Goal: Task Accomplishment & Management: Manage account settings

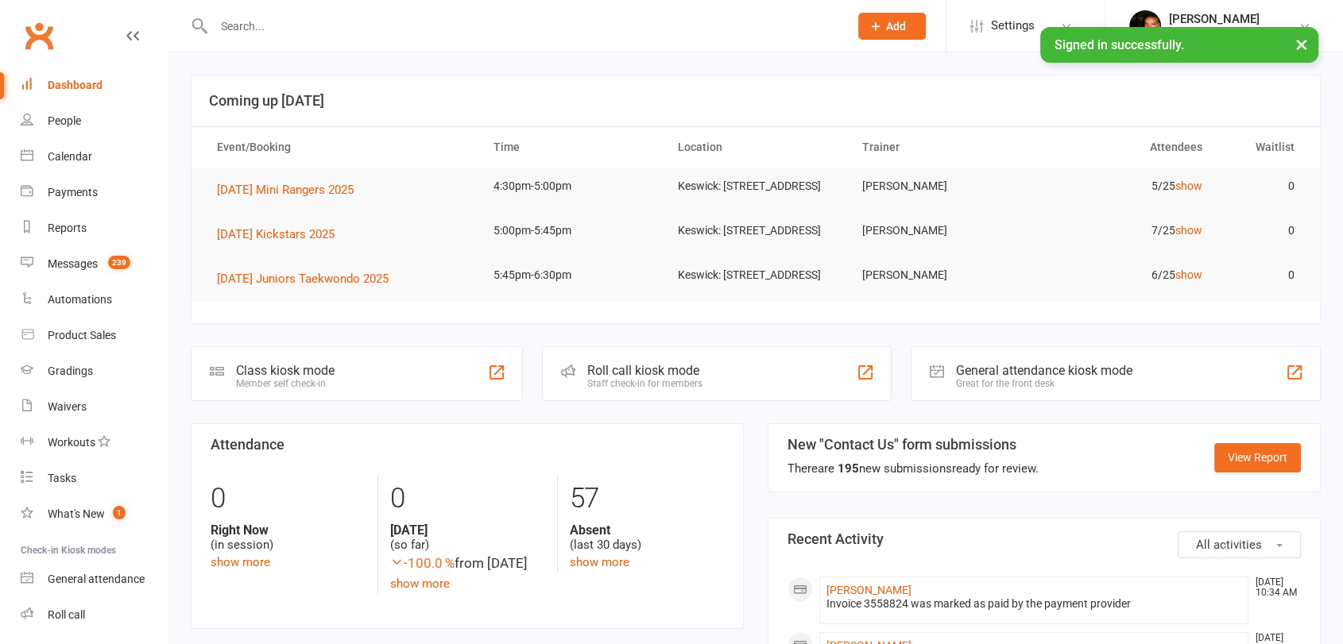
click at [464, 15] on input "text" at bounding box center [523, 26] width 628 height 22
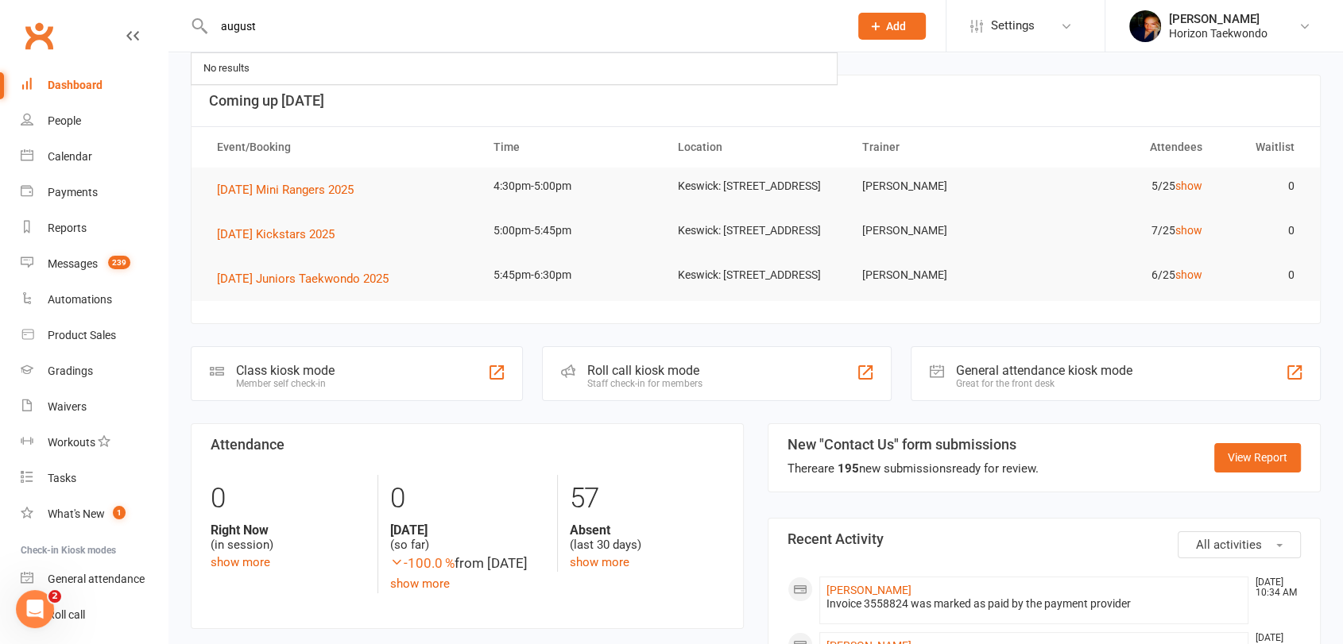
type input "august"
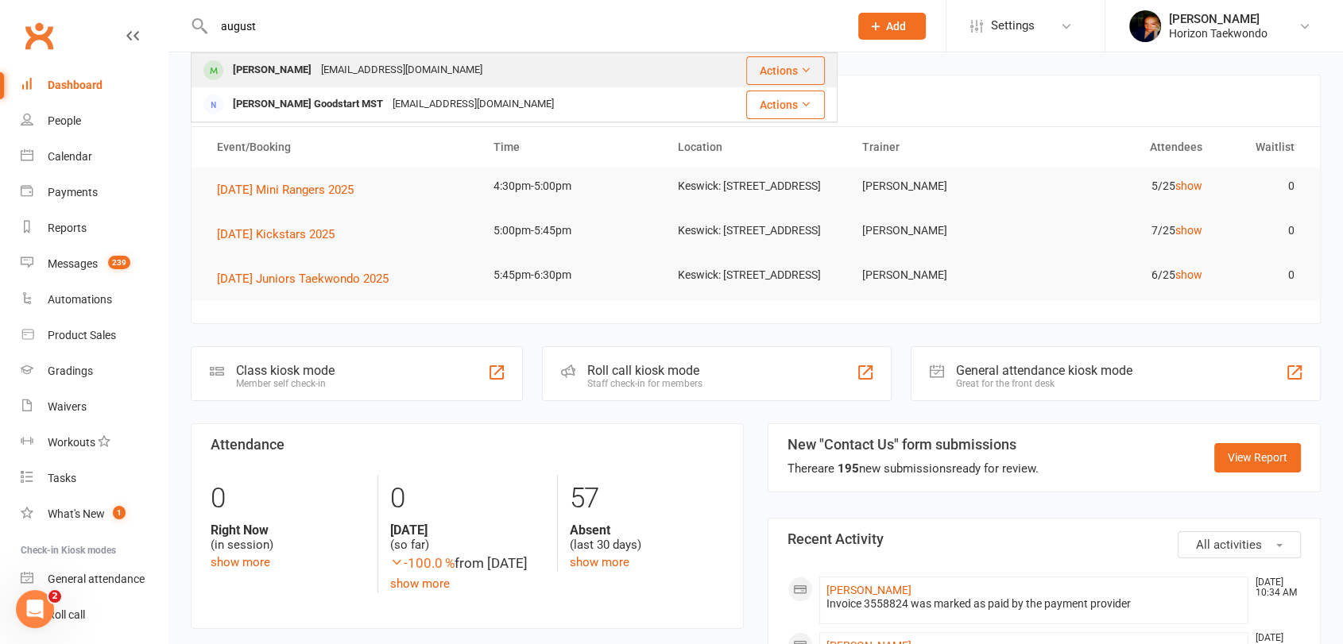
click at [331, 68] on div "blackponcho@gmail.com" at bounding box center [401, 70] width 171 height 23
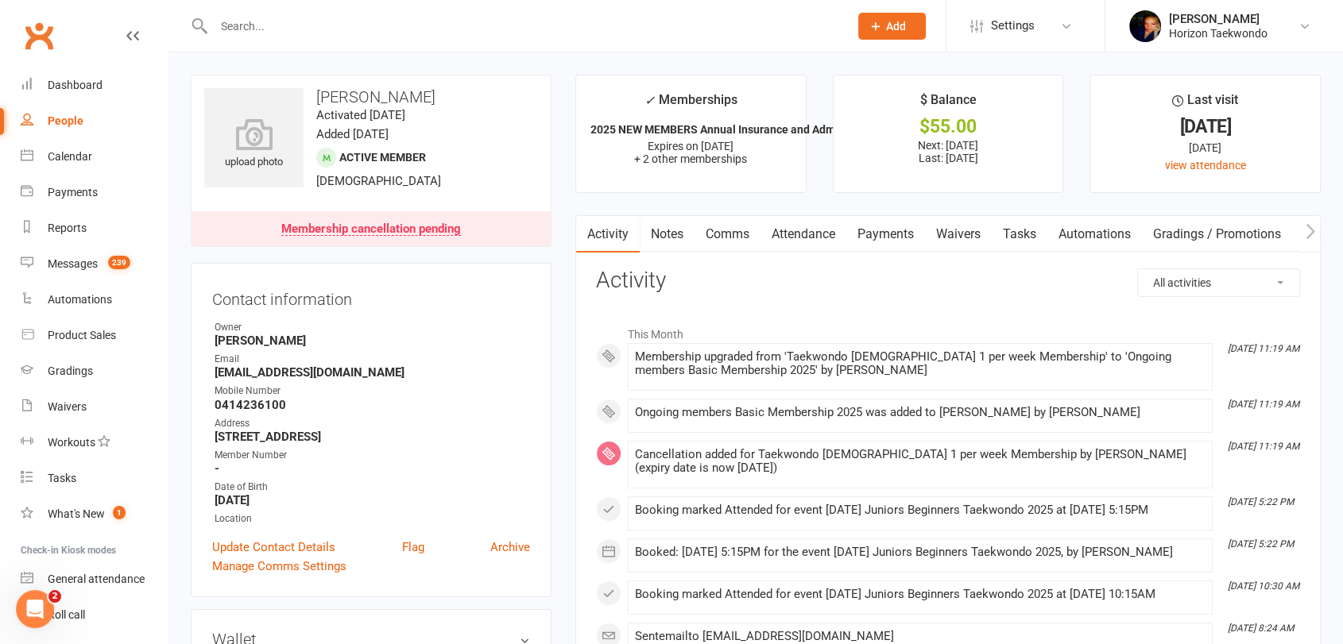
click at [896, 230] on link "Payments" at bounding box center [885, 234] width 79 height 37
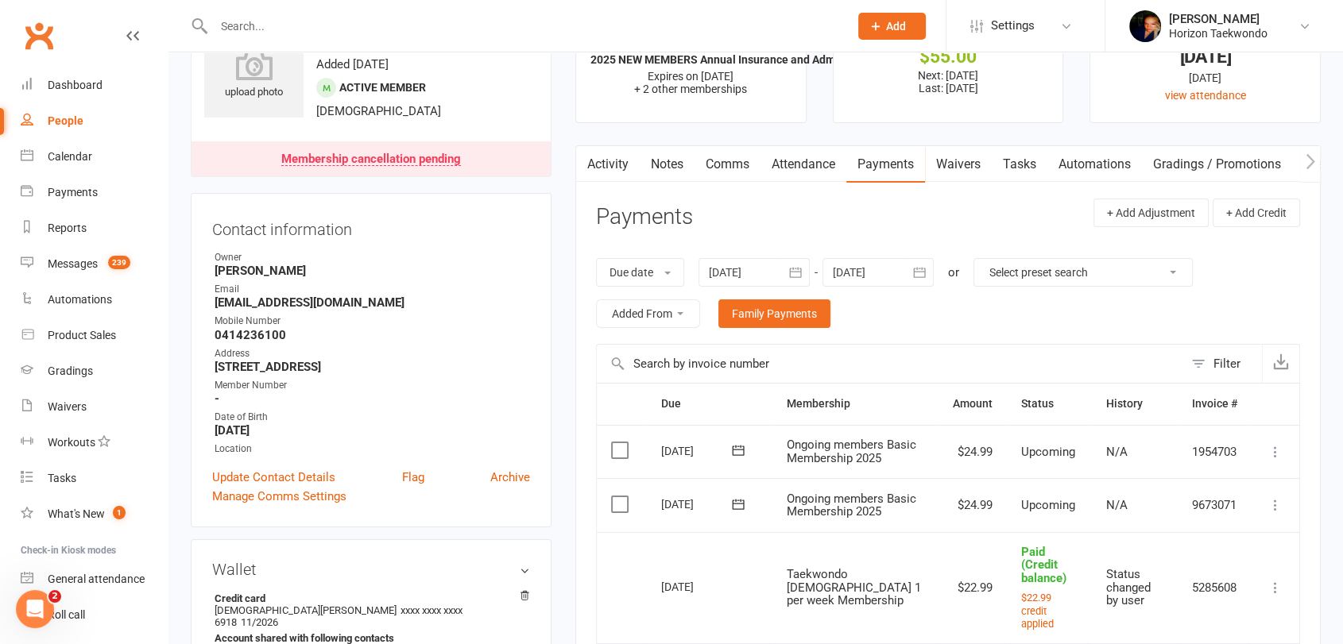
scroll to position [35, 0]
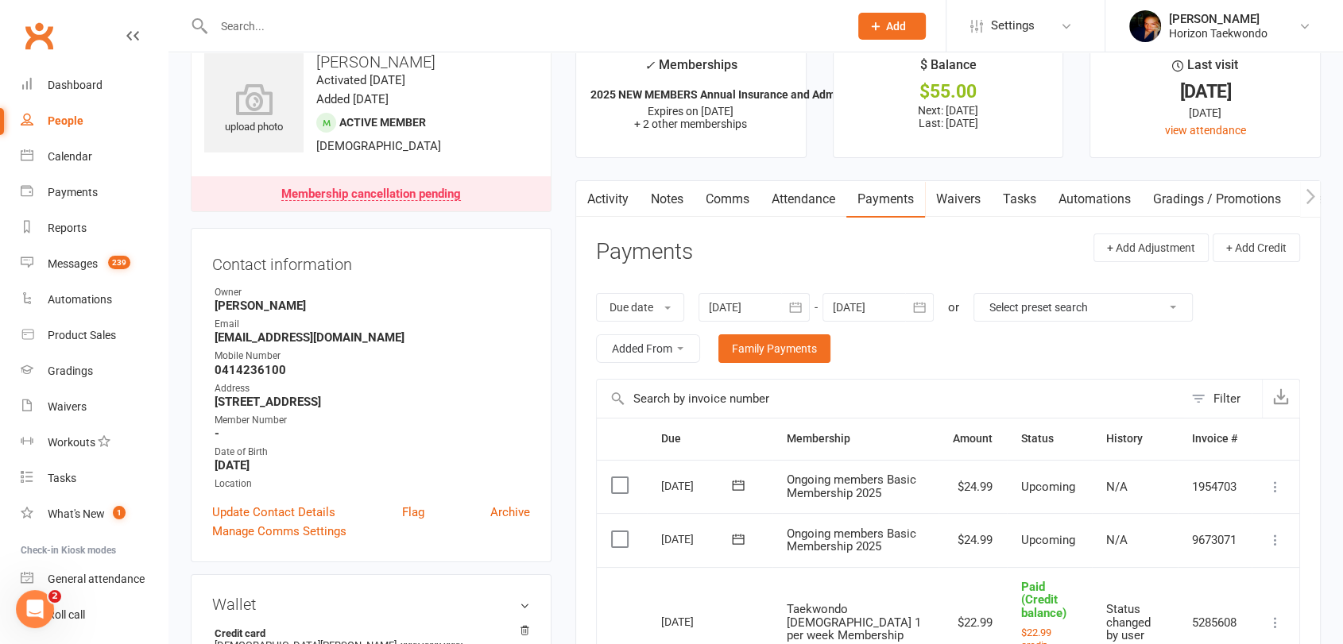
click at [1310, 193] on icon "button" at bounding box center [1309, 195] width 9 height 15
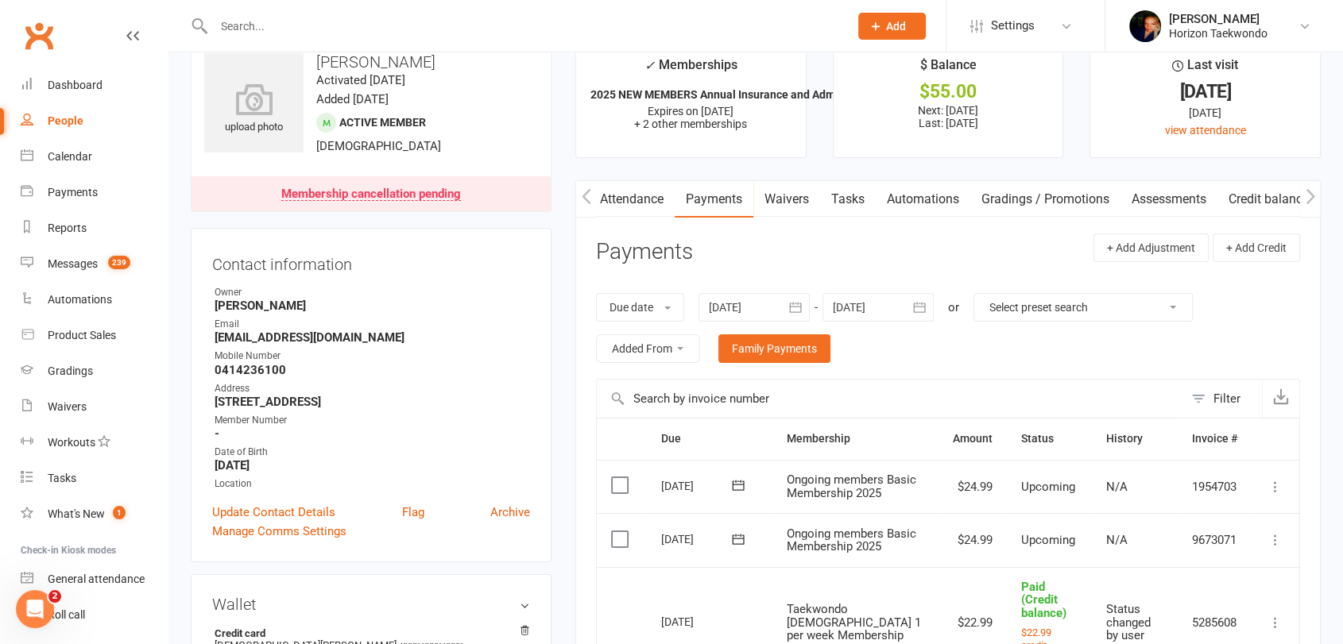
click at [1282, 197] on link "Credit balance" at bounding box center [1268, 199] width 102 height 37
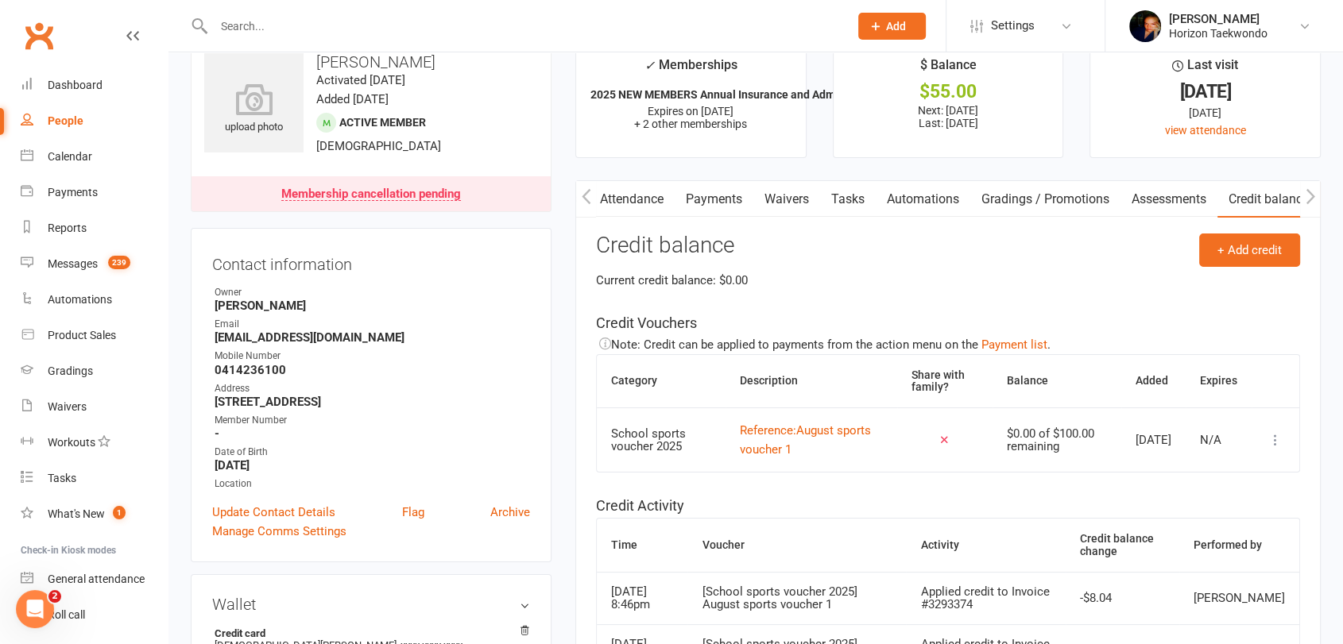
click at [1101, 277] on div "Current credit balance: $0.00" at bounding box center [948, 280] width 704 height 19
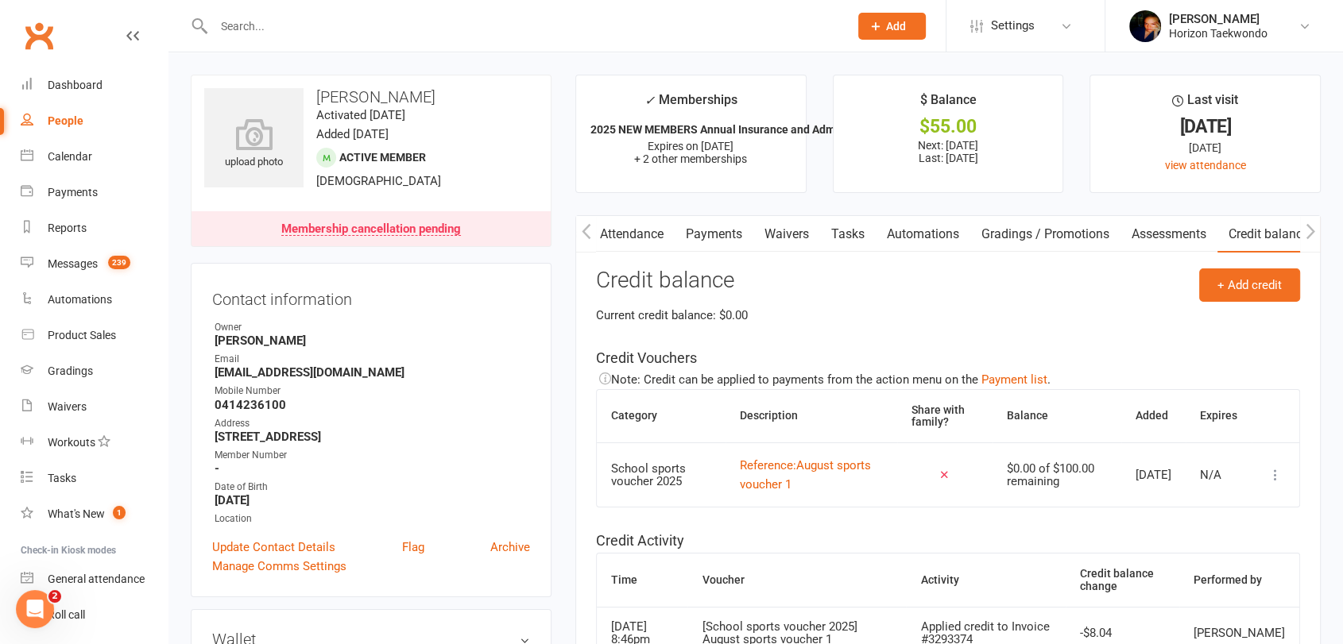
click at [697, 233] on link "Payments" at bounding box center [714, 234] width 79 height 37
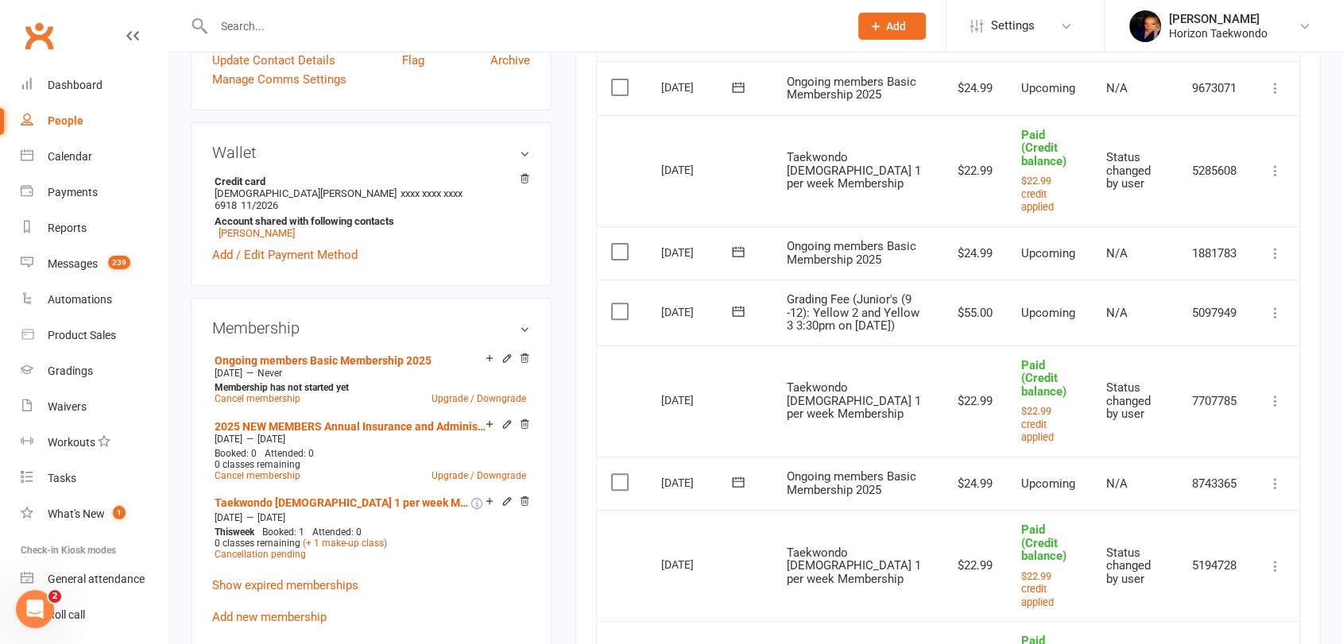
scroll to position [458, 0]
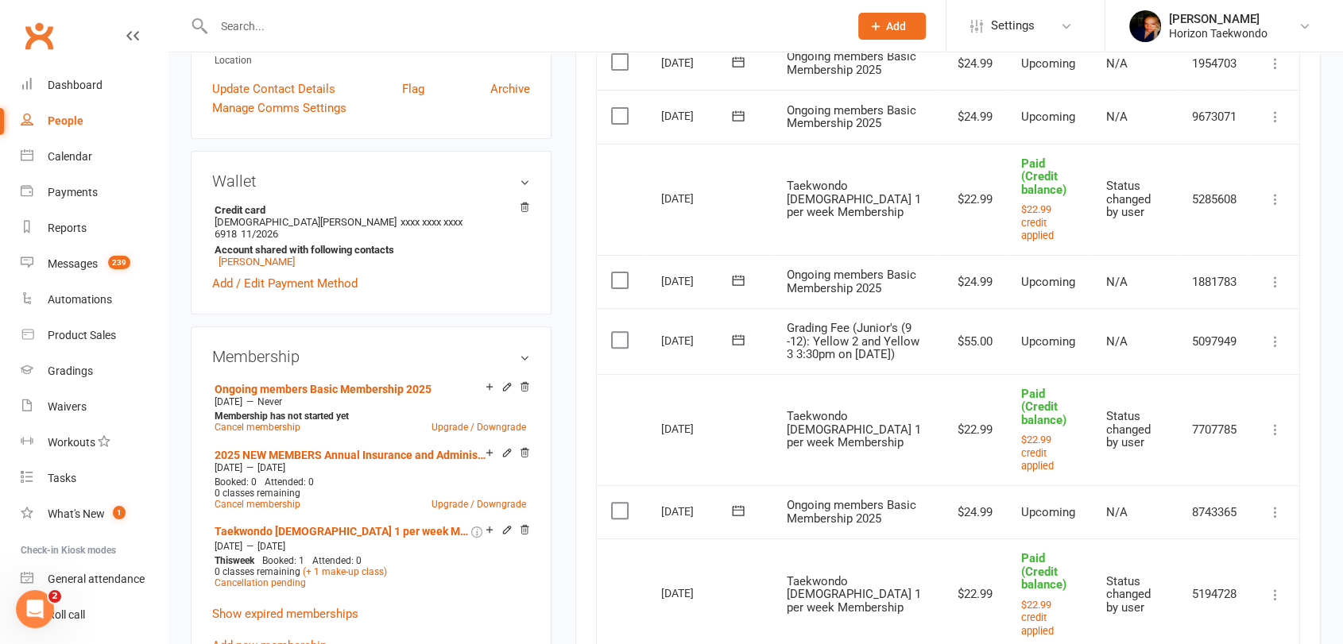
click at [1272, 438] on icon at bounding box center [1275, 430] width 16 height 16
click at [1309, 448] on div "Activity Notes Comms Attendance Payments Waivers Tasks Automations Gradings / P…" at bounding box center [947, 463] width 745 height 1413
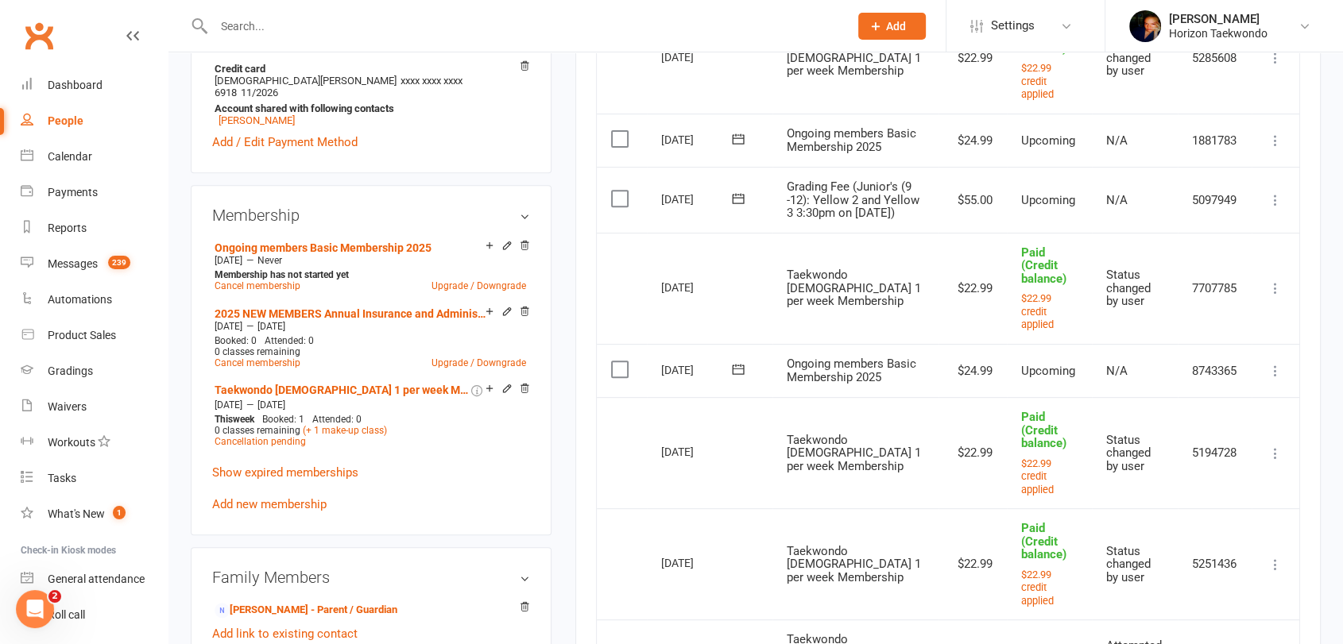
scroll to position [565, 0]
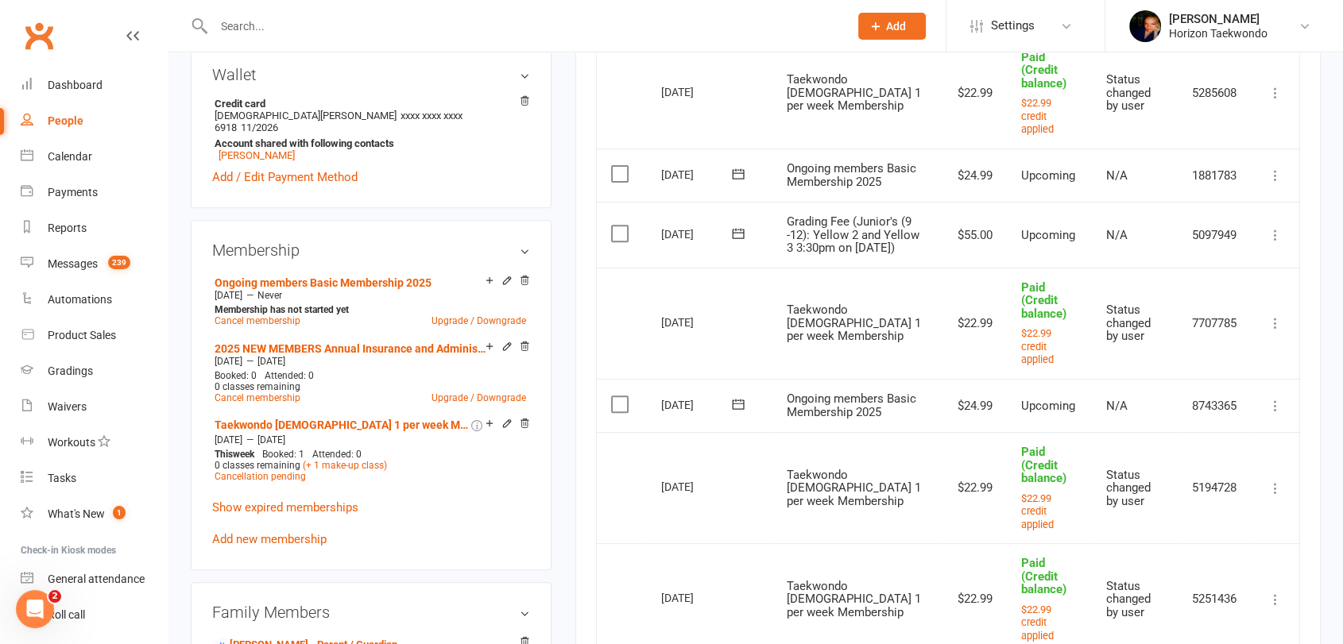
click at [567, 203] on main "✓ Memberships 2025 NEW MEMBERS Annual Insurance and Adm... Expires on 31st Dece…" at bounding box center [947, 295] width 769 height 1570
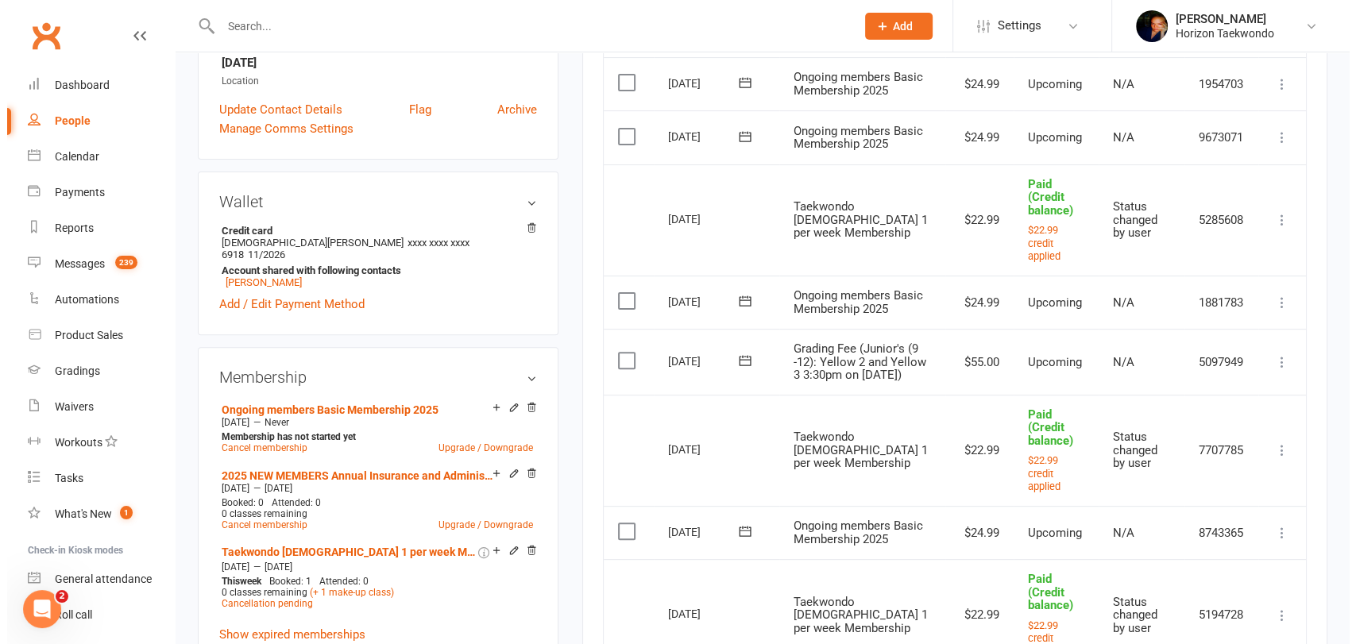
scroll to position [494, 0]
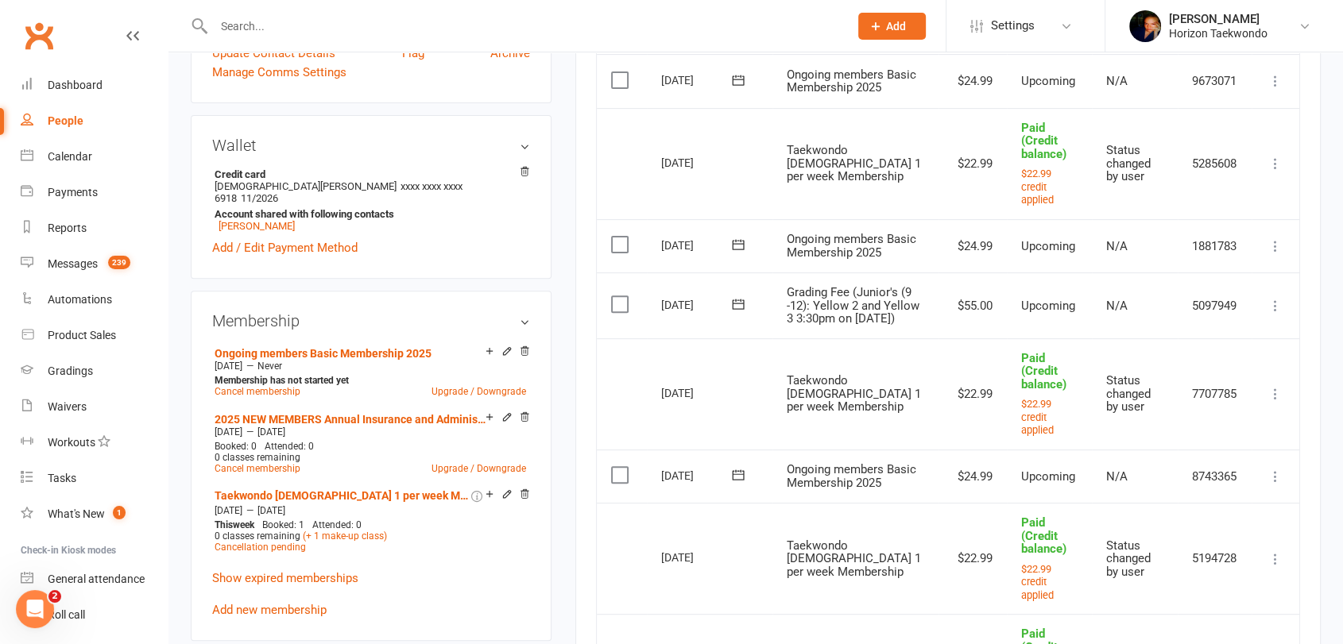
click at [1279, 402] on icon at bounding box center [1275, 394] width 16 height 16
click at [1233, 428] on link "Change to upcoming" at bounding box center [1205, 425] width 157 height 32
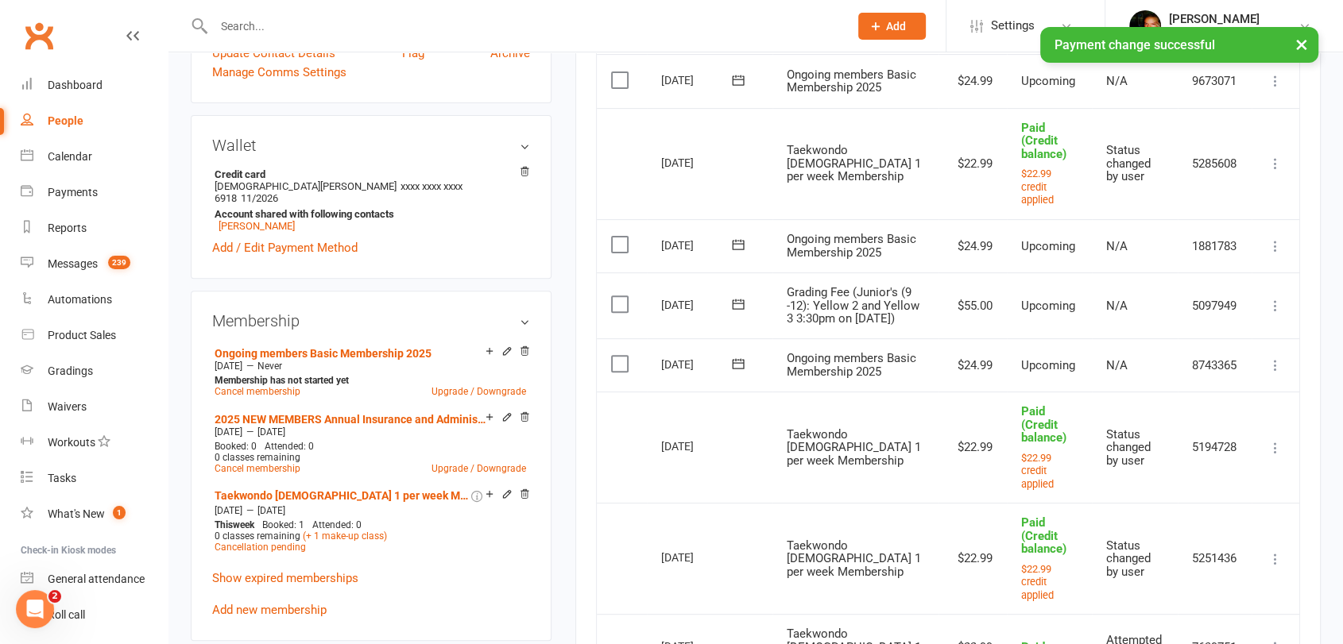
click at [1276, 373] on icon at bounding box center [1275, 366] width 16 height 16
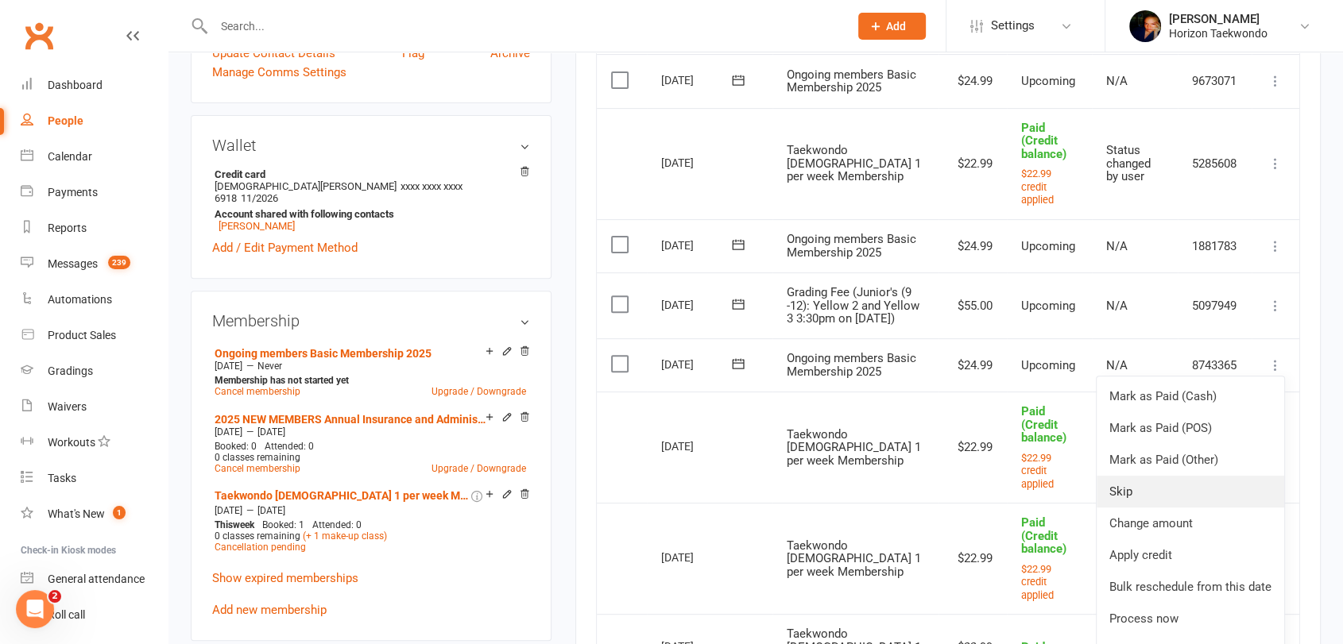
click at [1167, 508] on link "Skip" at bounding box center [1190, 492] width 188 height 32
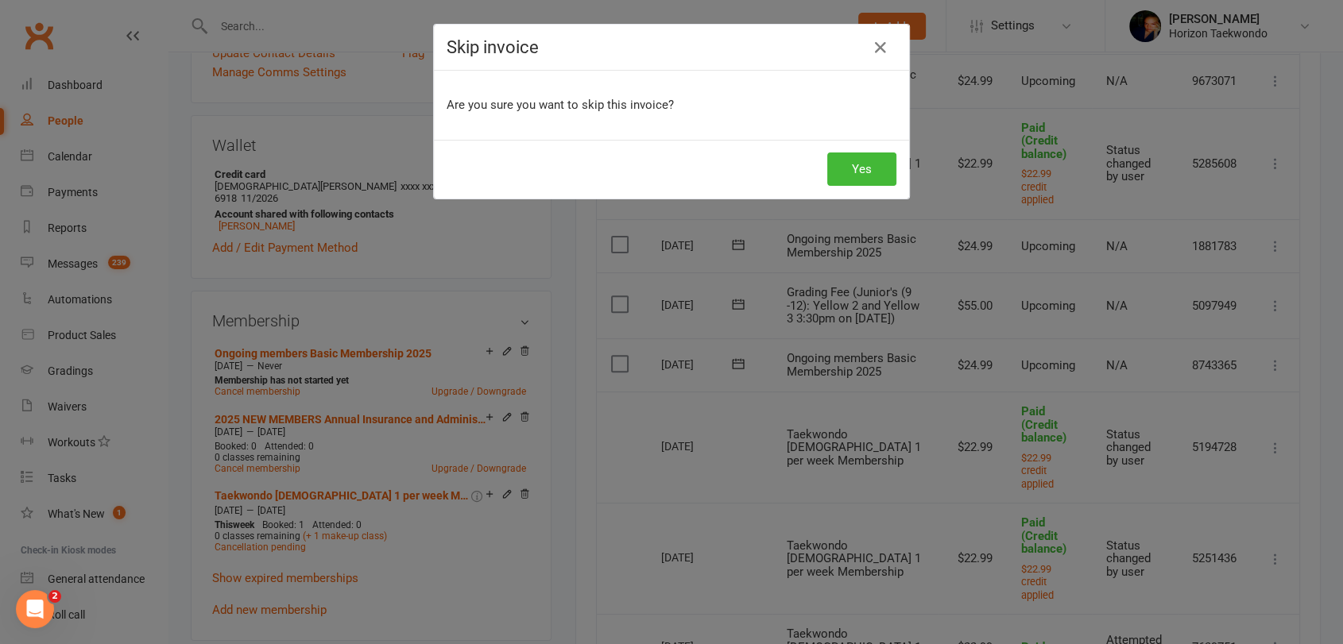
scroll to position [0, 170]
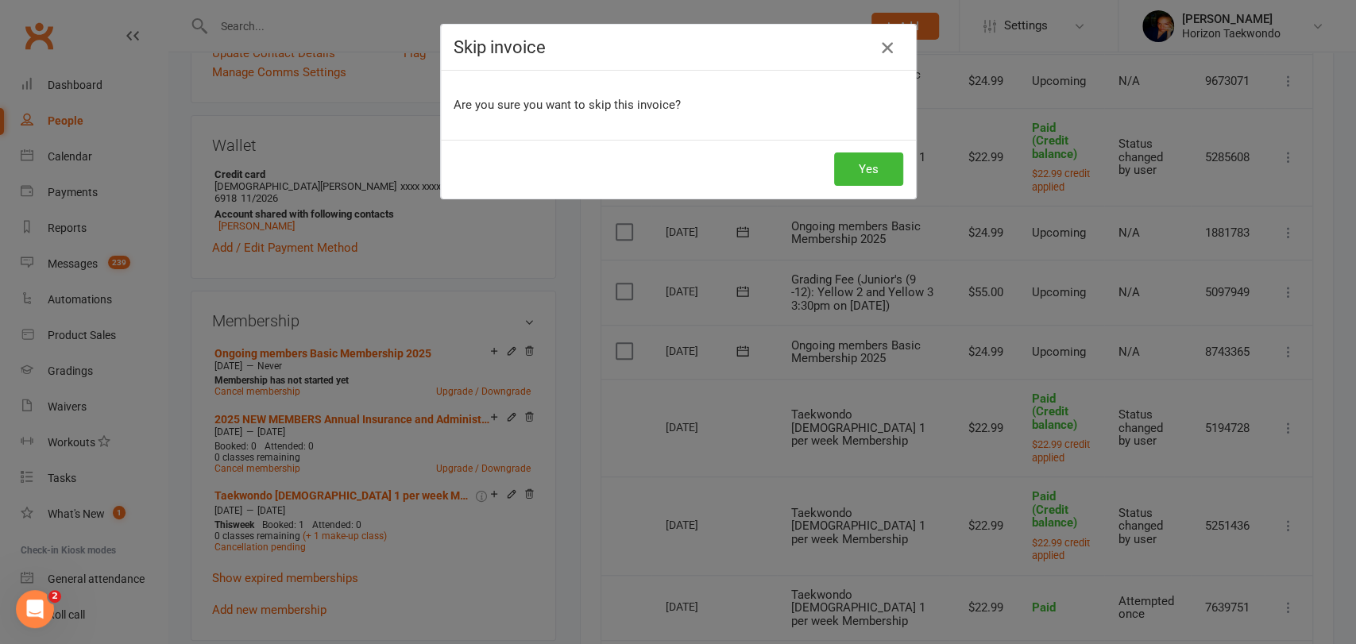
click at [880, 47] on icon "button" at bounding box center [887, 47] width 19 height 19
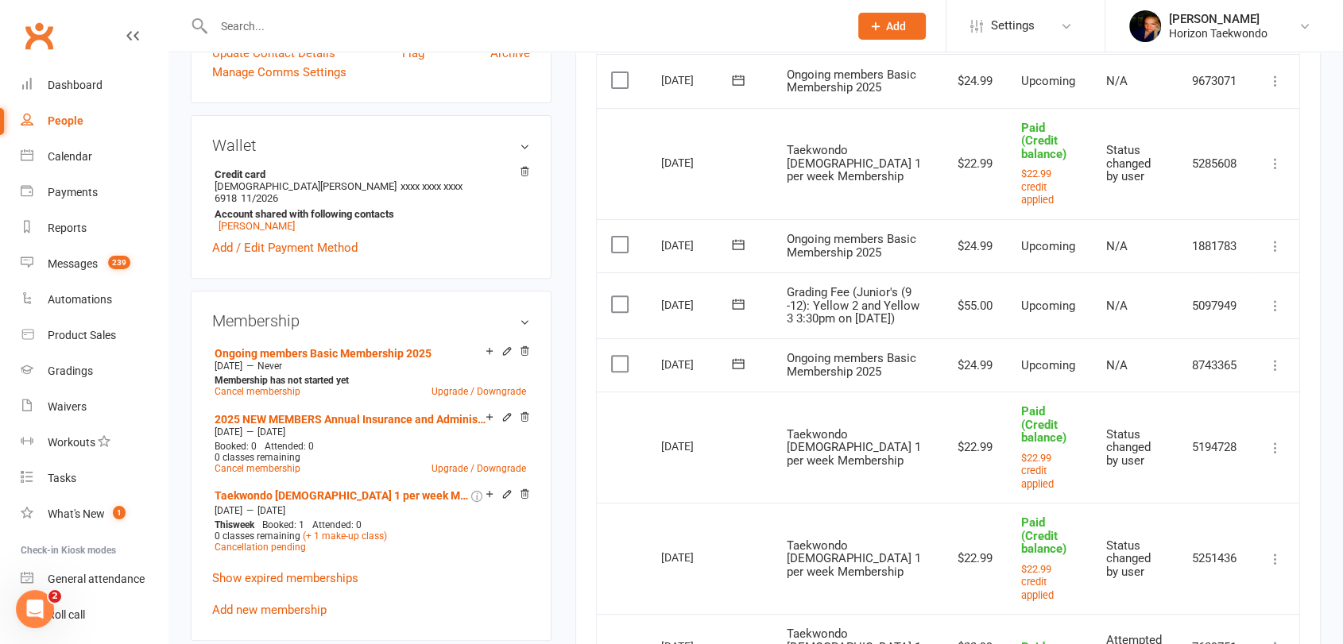
click at [1274, 172] on icon at bounding box center [1275, 164] width 16 height 16
drag, startPoint x: 1223, startPoint y: 206, endPoint x: 764, endPoint y: 95, distance: 471.8
click at [1223, 206] on link "Change to upcoming" at bounding box center [1205, 195] width 157 height 32
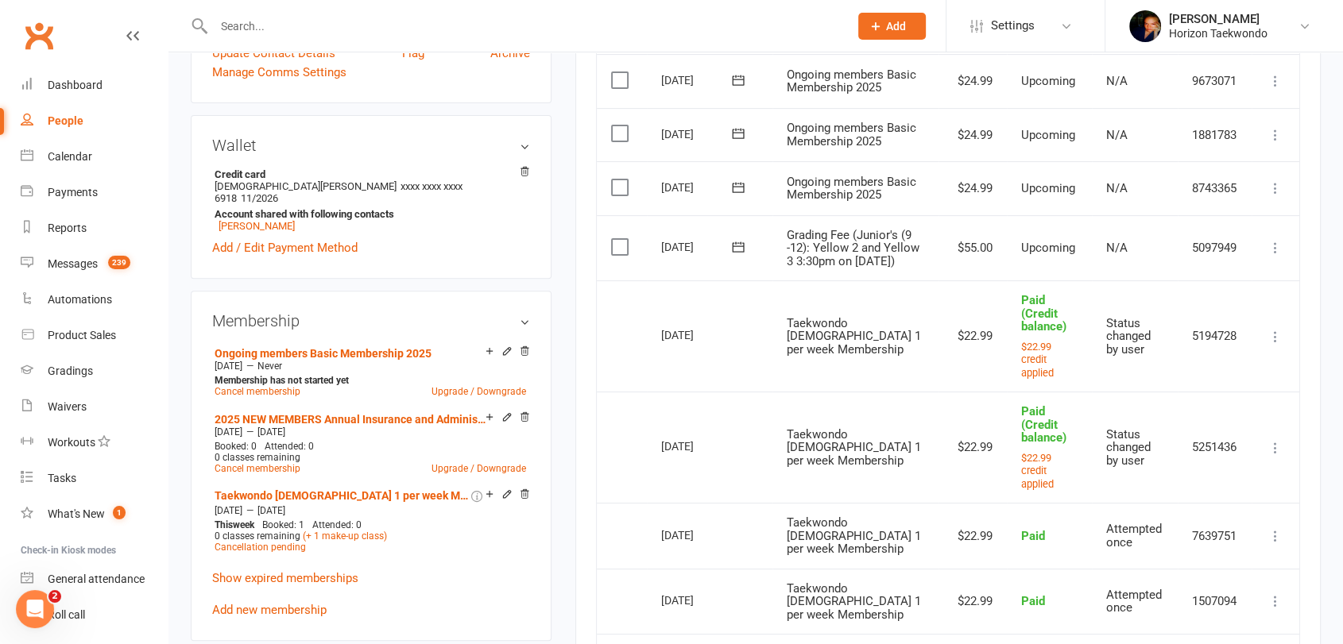
click at [1268, 196] on icon at bounding box center [1275, 188] width 16 height 16
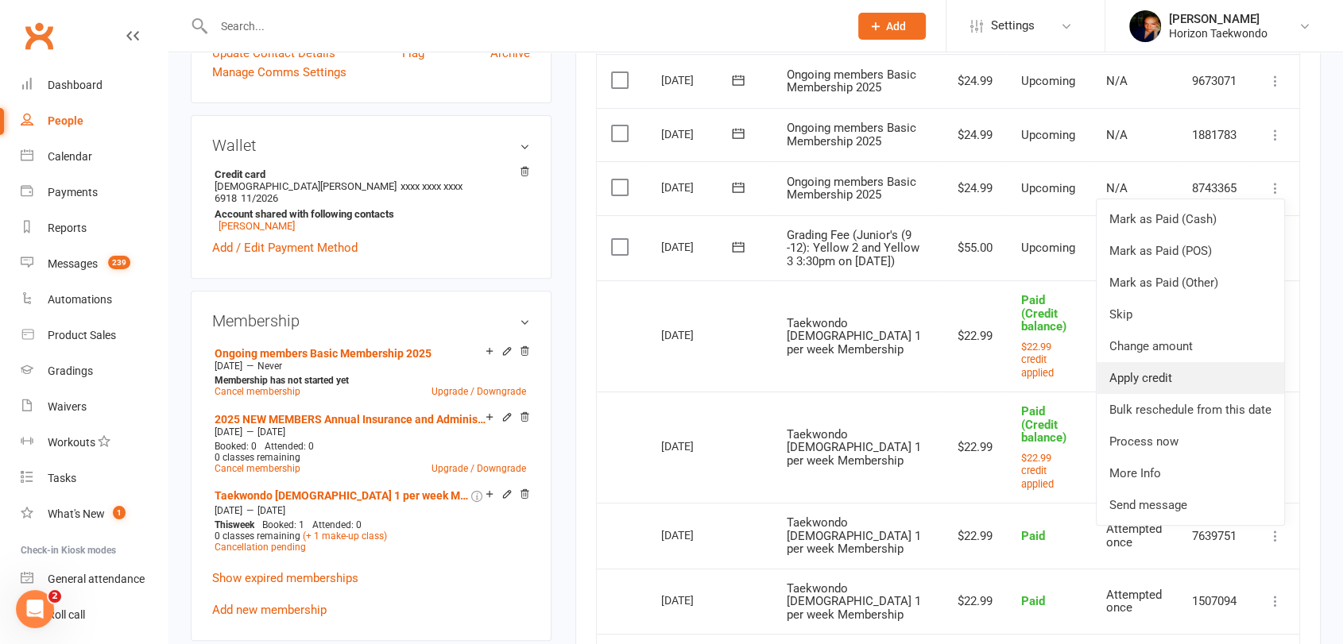
click at [1212, 394] on link "Apply credit" at bounding box center [1190, 378] width 188 height 32
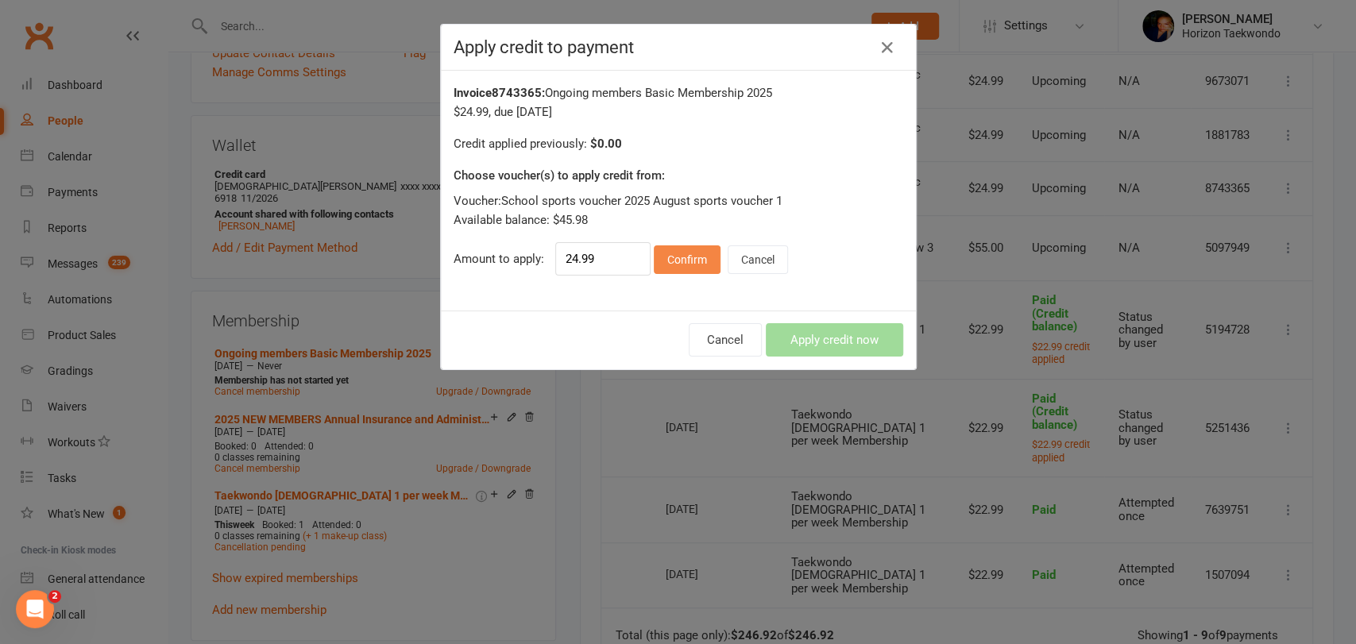
click at [679, 261] on button "Confirm" at bounding box center [687, 260] width 67 height 29
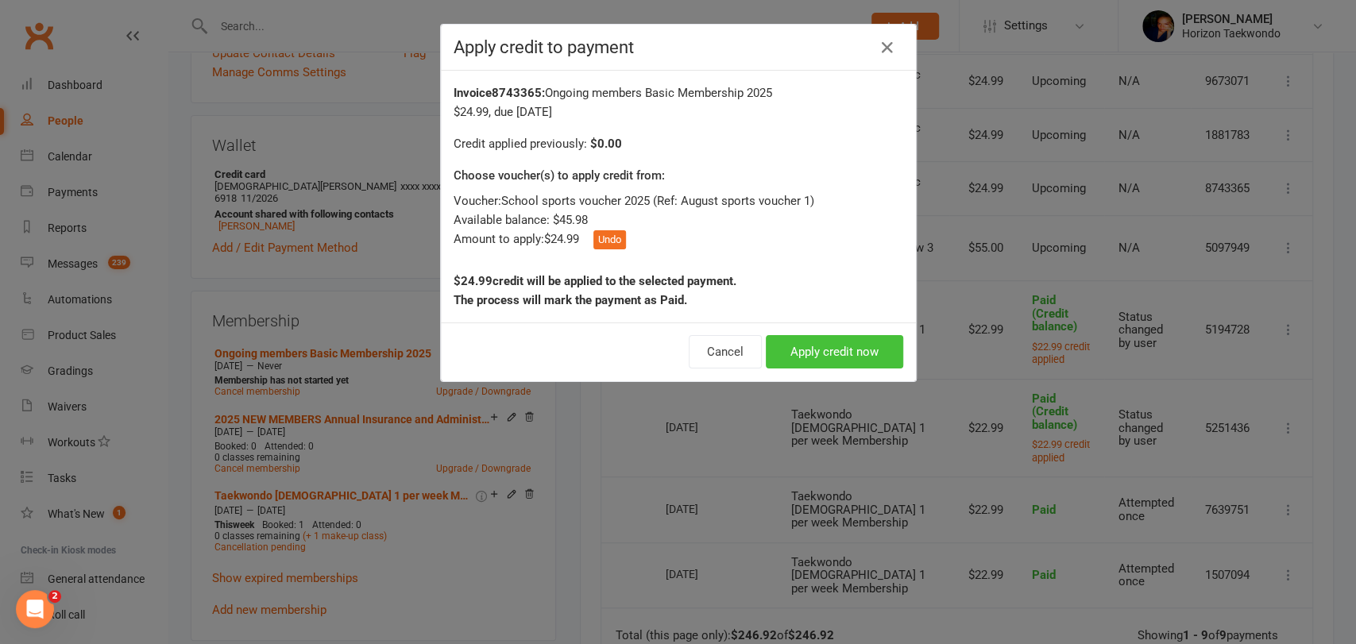
click at [812, 349] on button "Apply credit now" at bounding box center [834, 351] width 137 height 33
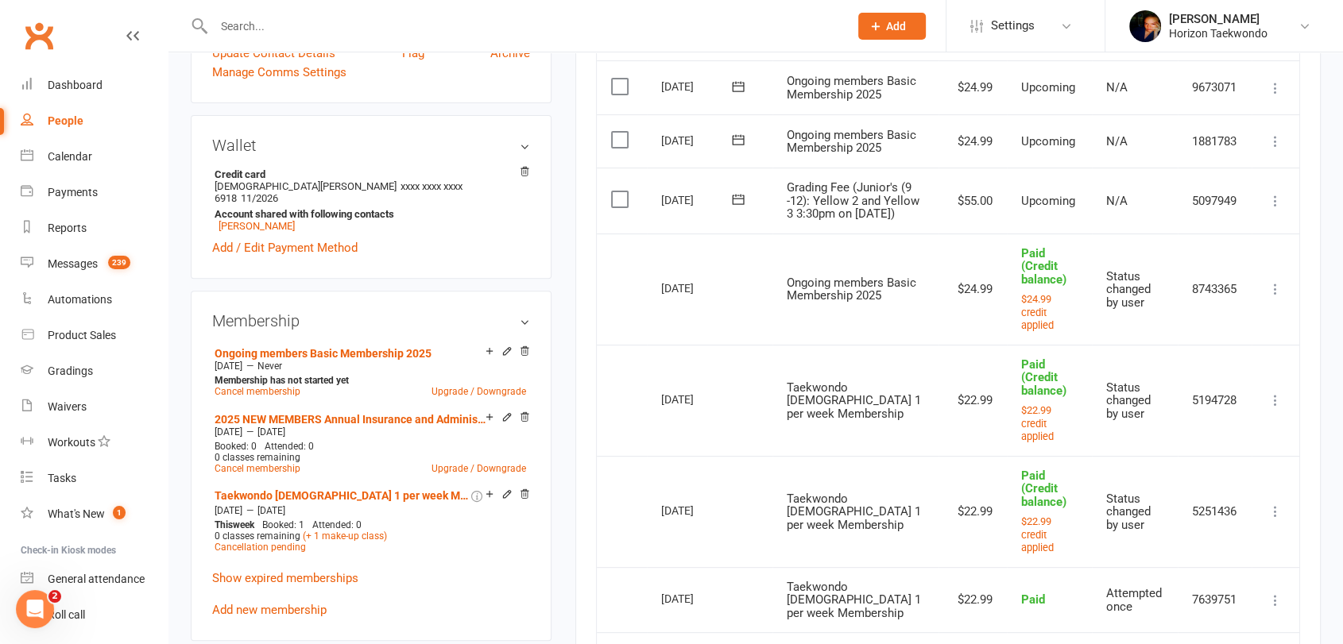
click at [1309, 163] on div "Activity Notes Comms Attendance Payments Waivers Tasks Automations Gradings / P…" at bounding box center [947, 352] width 745 height 1248
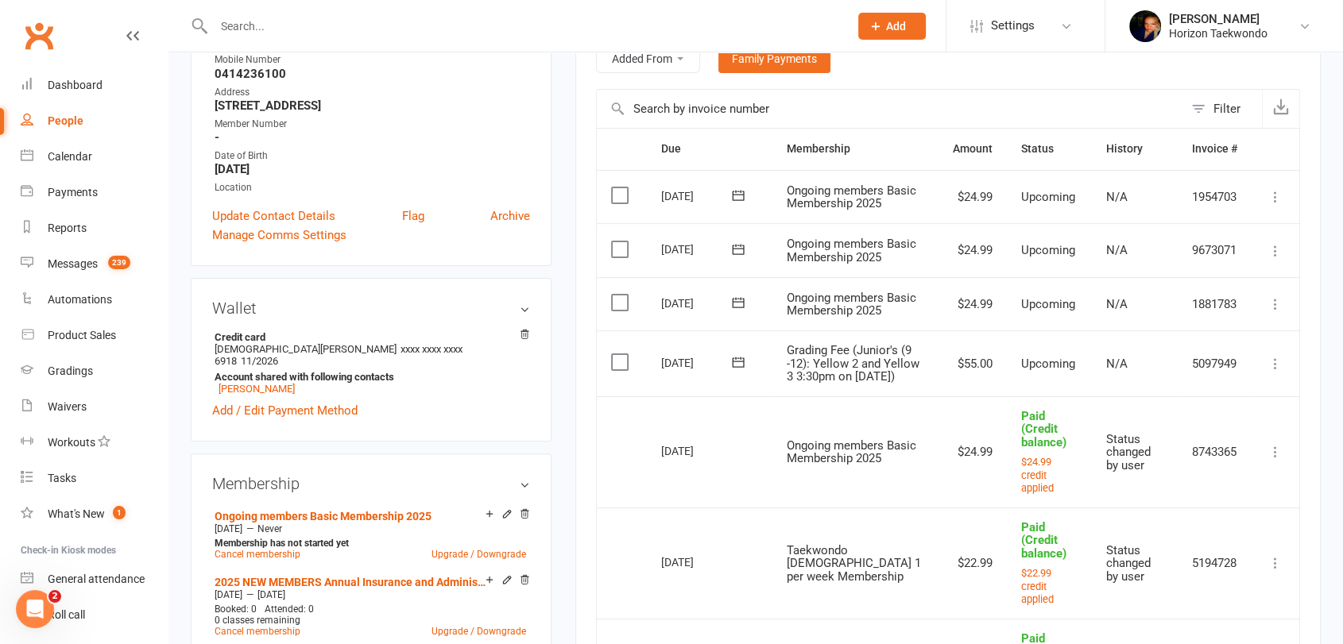
scroll to position [318, 0]
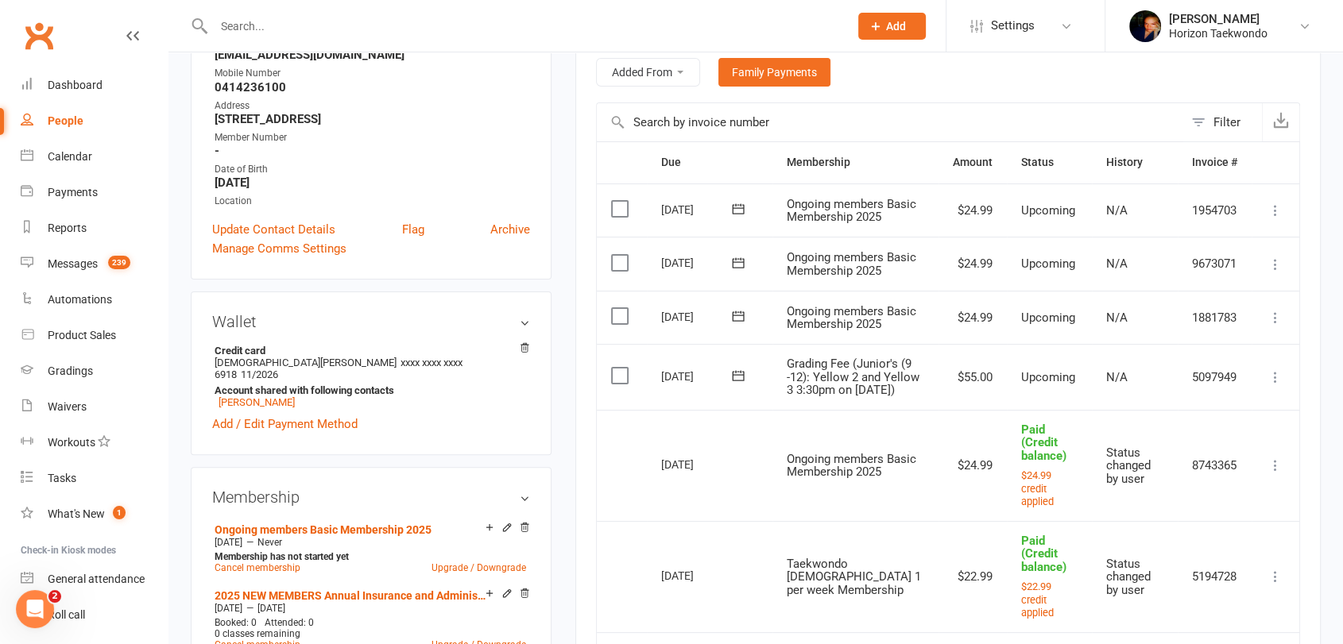
click at [1272, 326] on icon at bounding box center [1275, 318] width 16 height 16
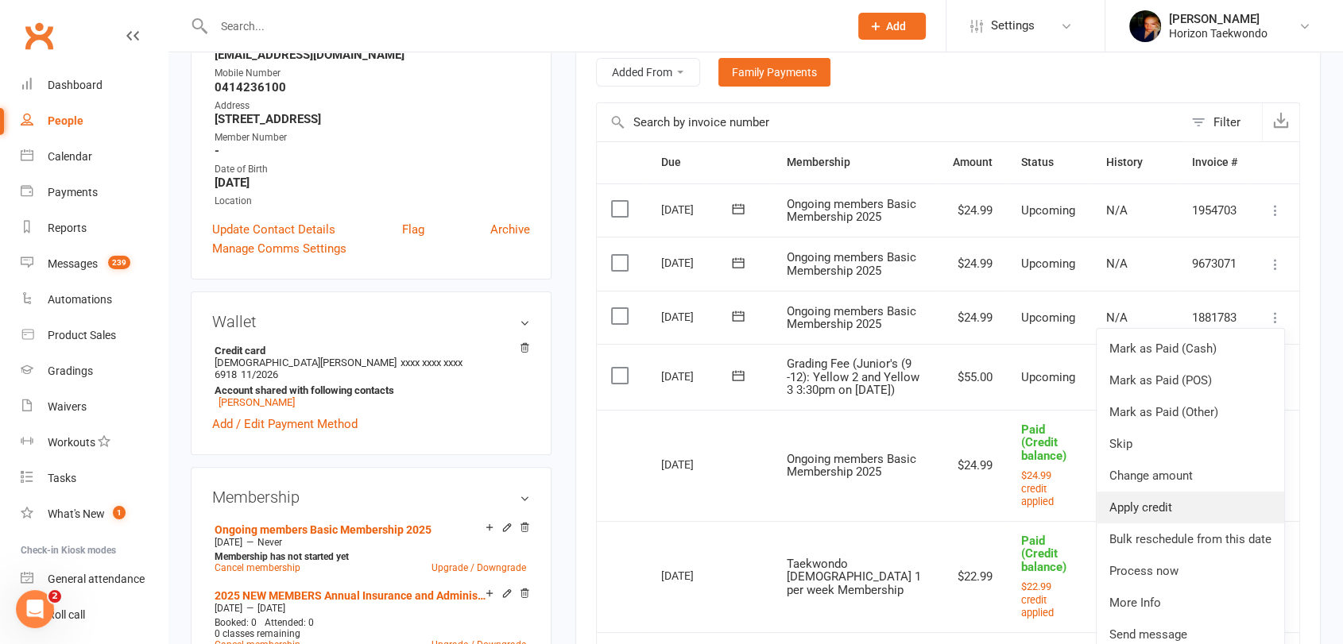
click at [1190, 524] on link "Apply credit" at bounding box center [1190, 508] width 188 height 32
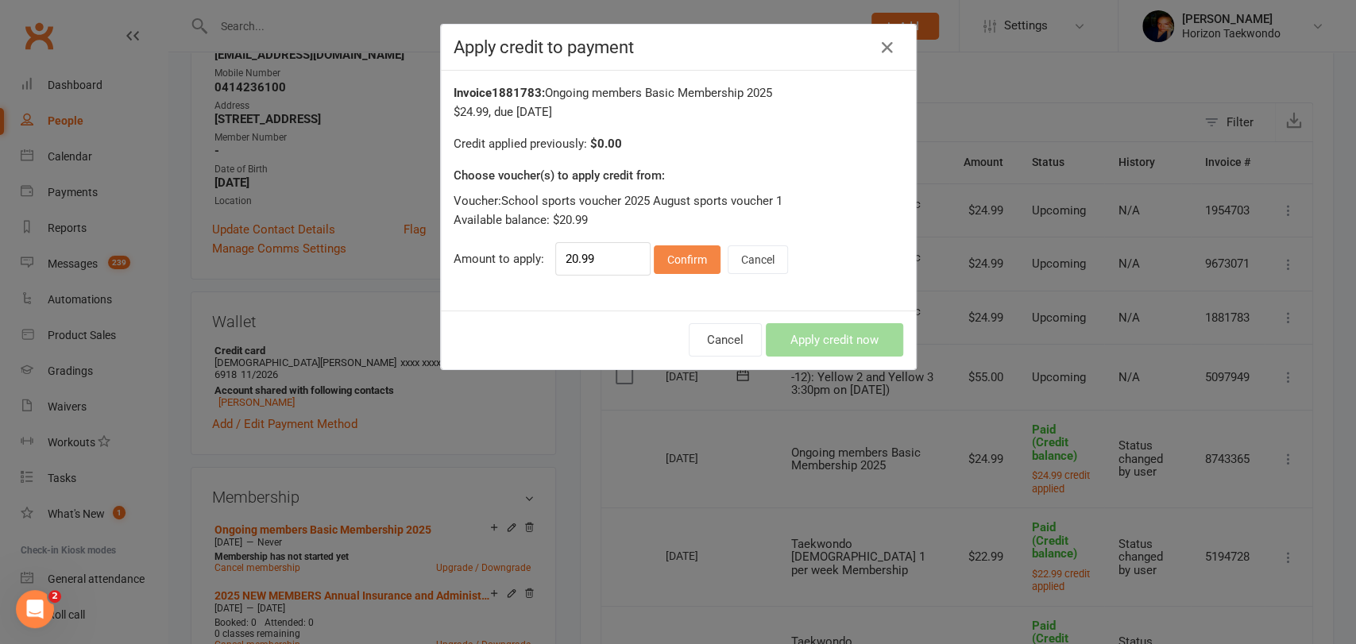
click at [680, 259] on button "Confirm" at bounding box center [687, 260] width 67 height 29
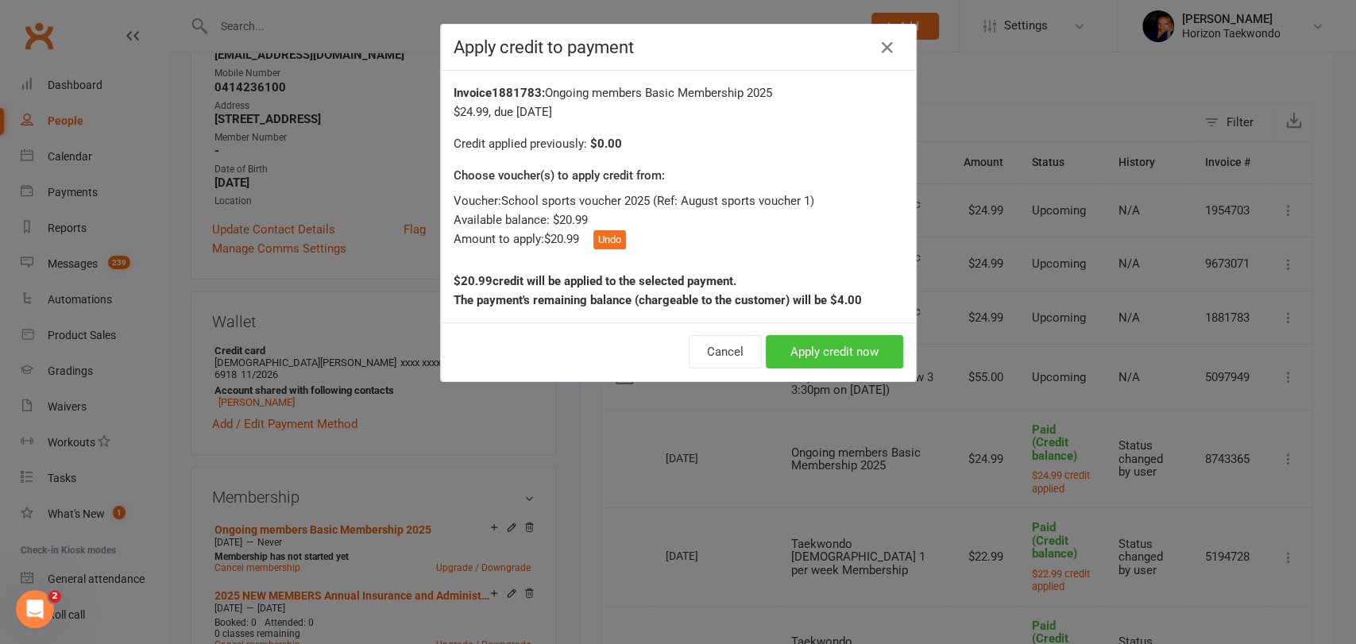
click at [825, 355] on button "Apply credit now" at bounding box center [834, 351] width 137 height 33
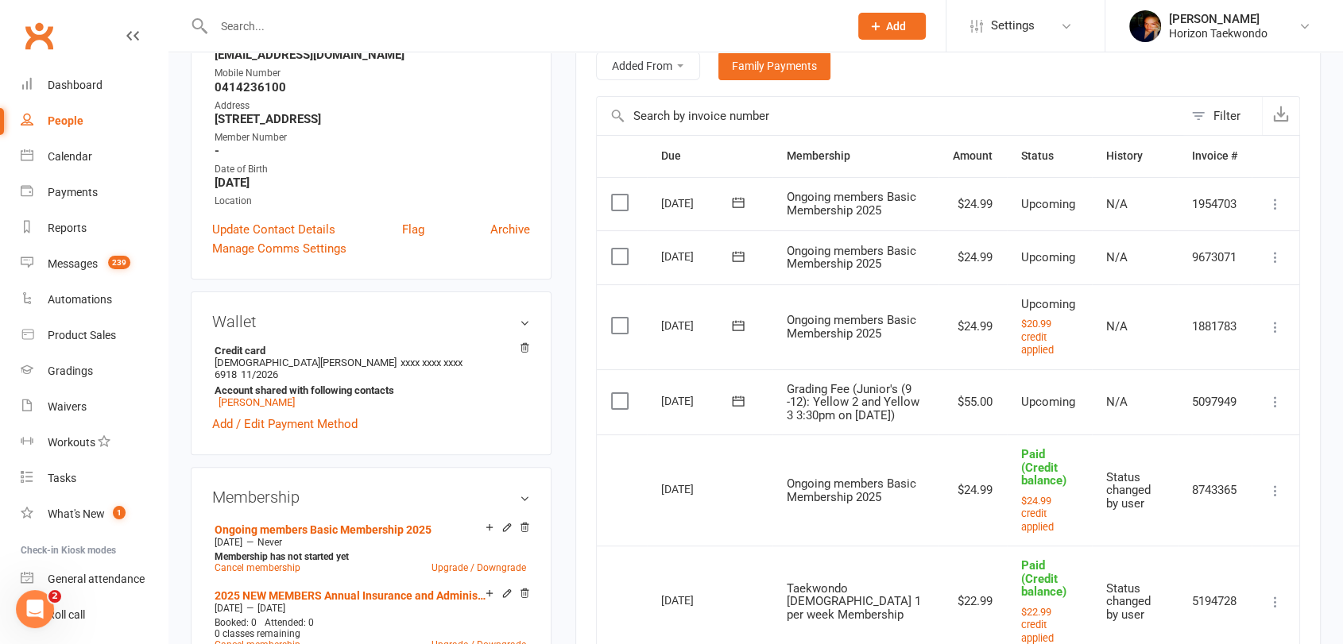
click at [1305, 399] on div "Activity Notes Comms Attendance Payments Waivers Tasks Automations Gradings / P…" at bounding box center [947, 537] width 745 height 1279
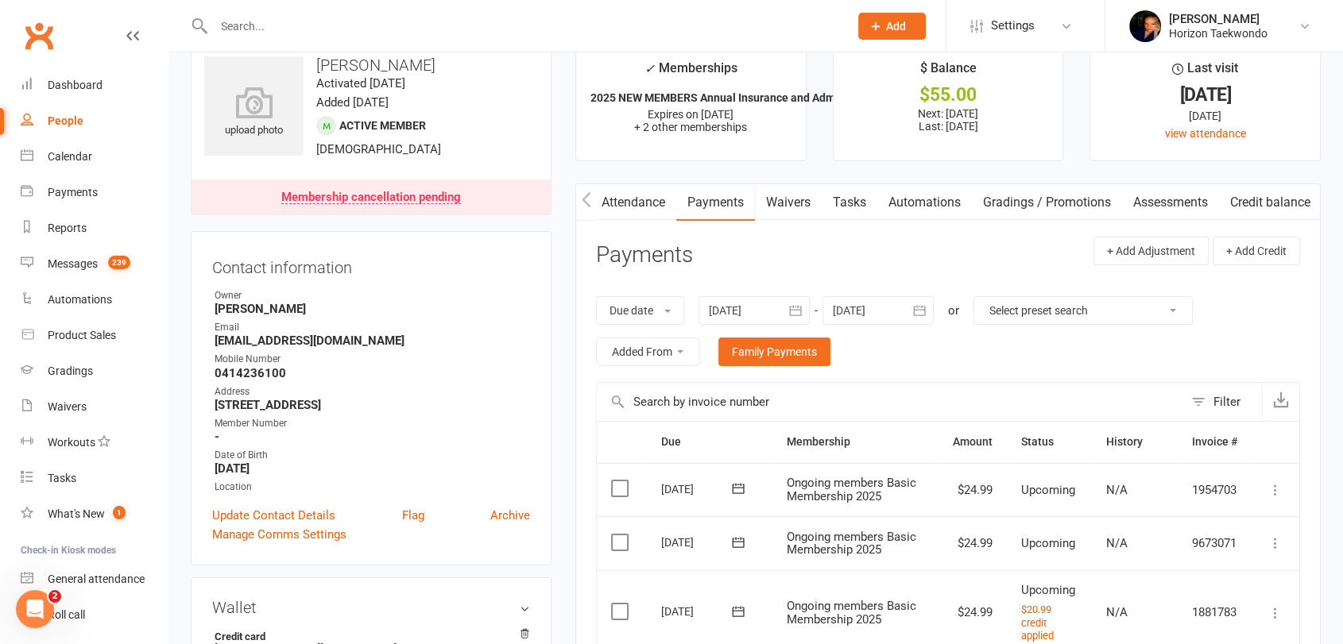
scroll to position [0, 0]
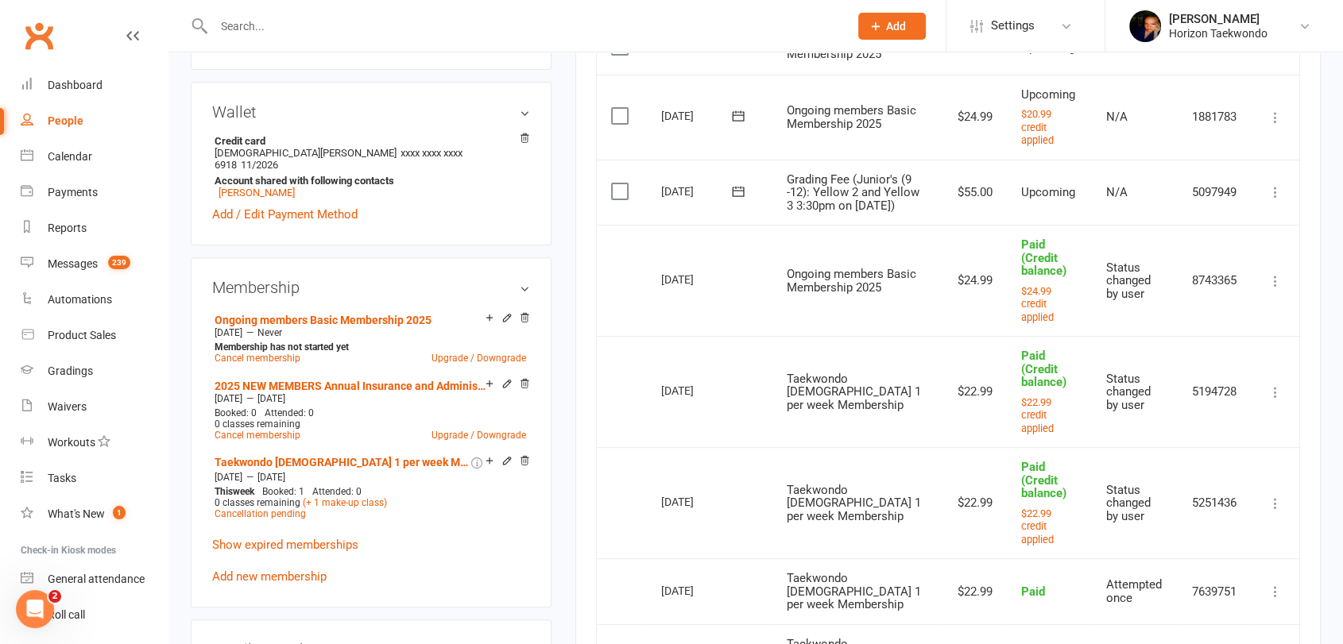
scroll to position [529, 0]
click at [1309, 314] on div "Activity Notes Comms Attendance Payments Waivers Tasks Automations Gradings / P…" at bounding box center [947, 325] width 745 height 1279
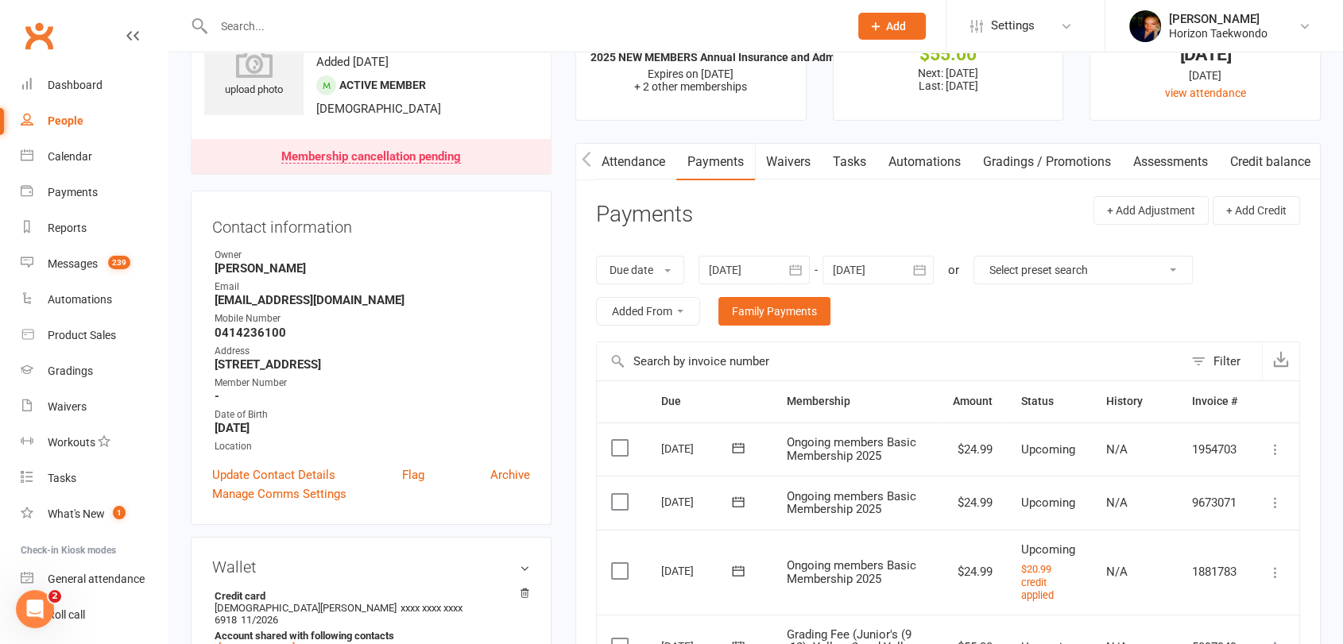
scroll to position [70, 0]
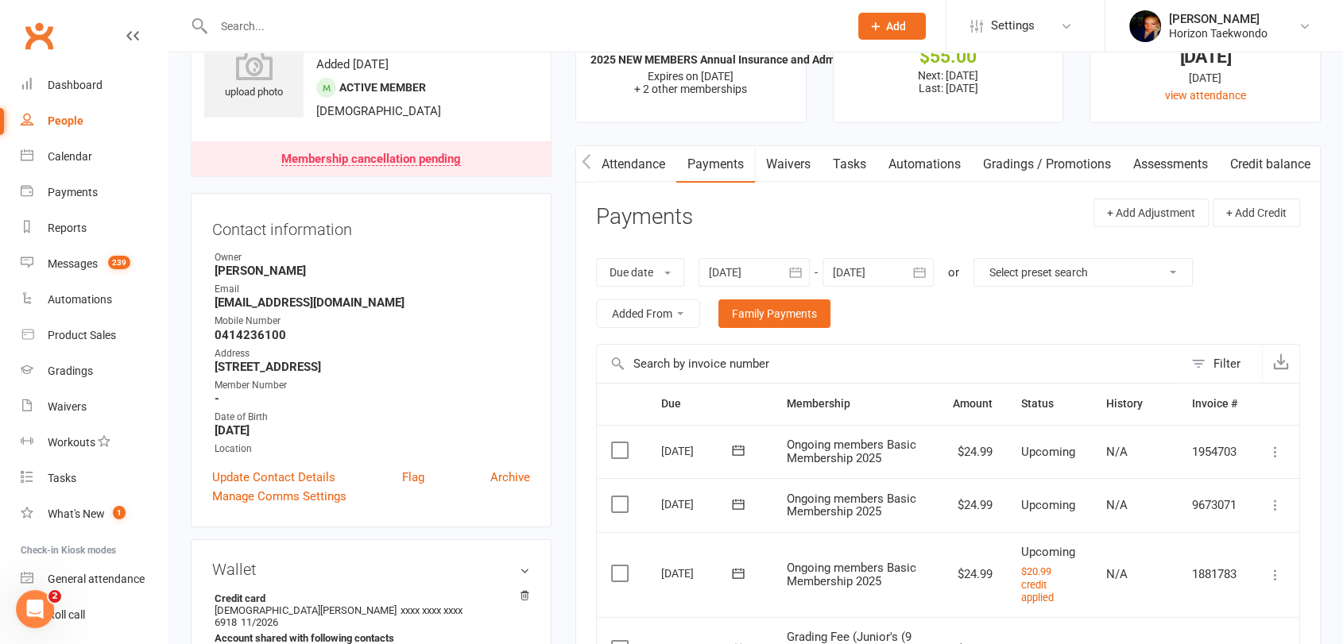
click at [799, 276] on icon "button" at bounding box center [795, 272] width 12 height 10
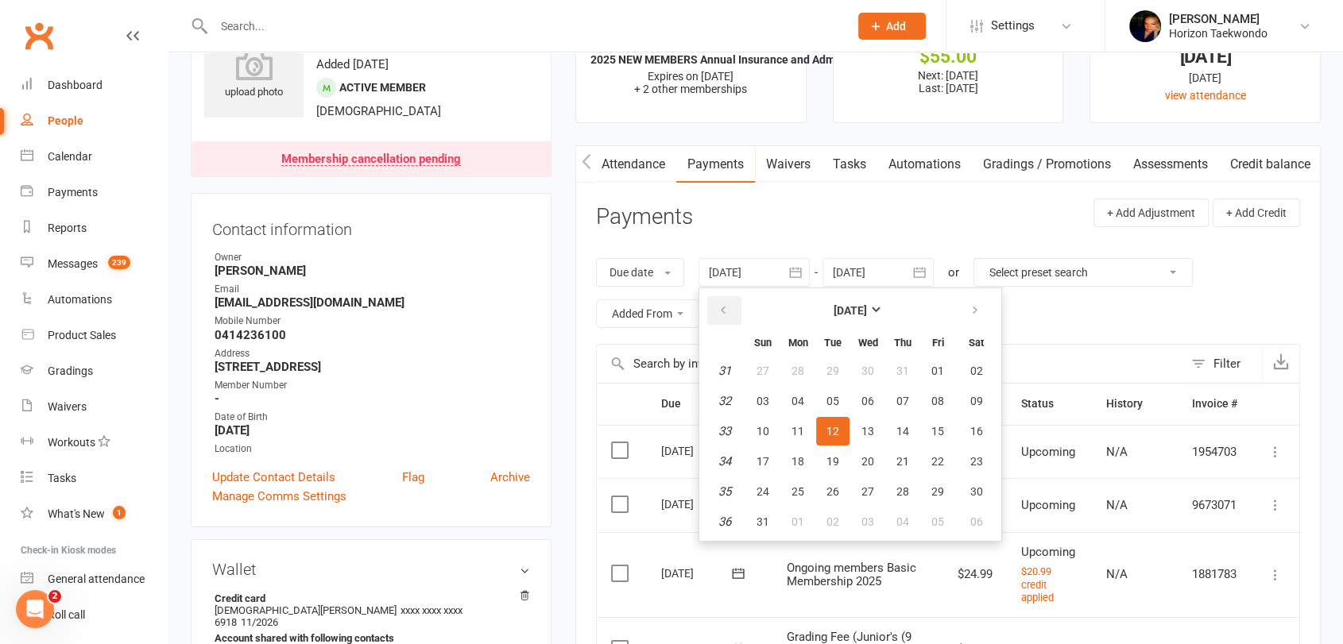
click at [725, 312] on icon "button" at bounding box center [722, 310] width 11 height 13
click at [837, 369] on span "01" at bounding box center [832, 371] width 13 height 13
type input "01 Jul 2025"
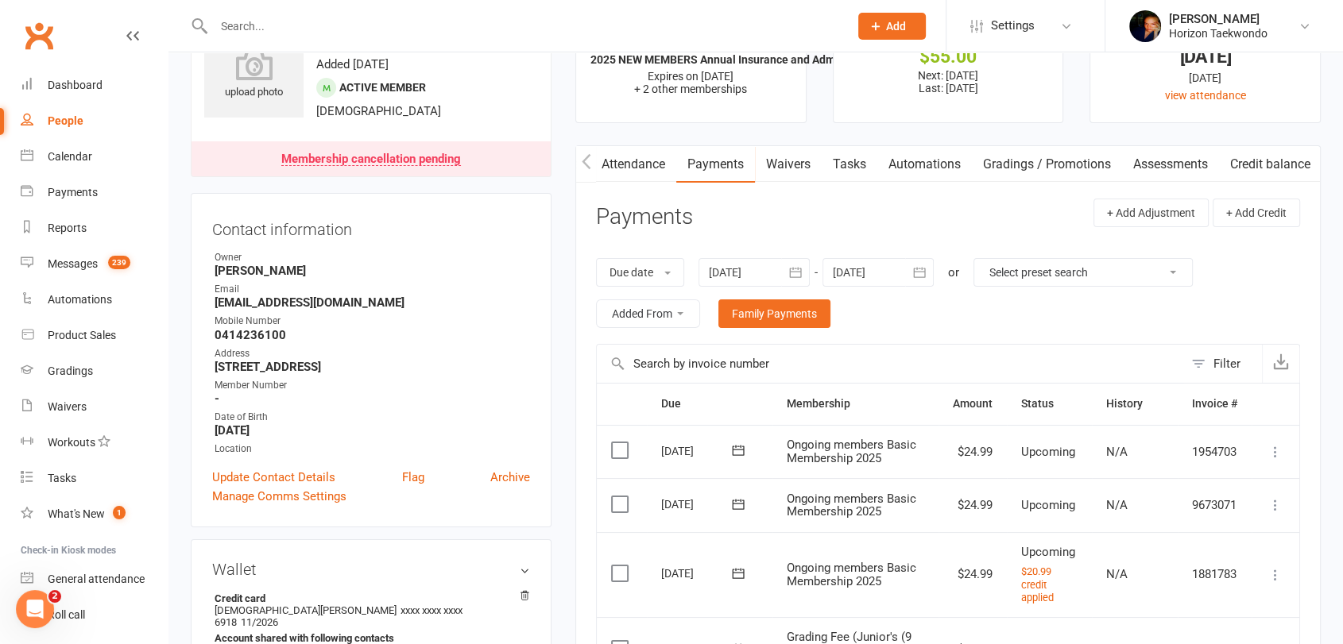
click at [922, 275] on icon "button" at bounding box center [919, 273] width 16 height 16
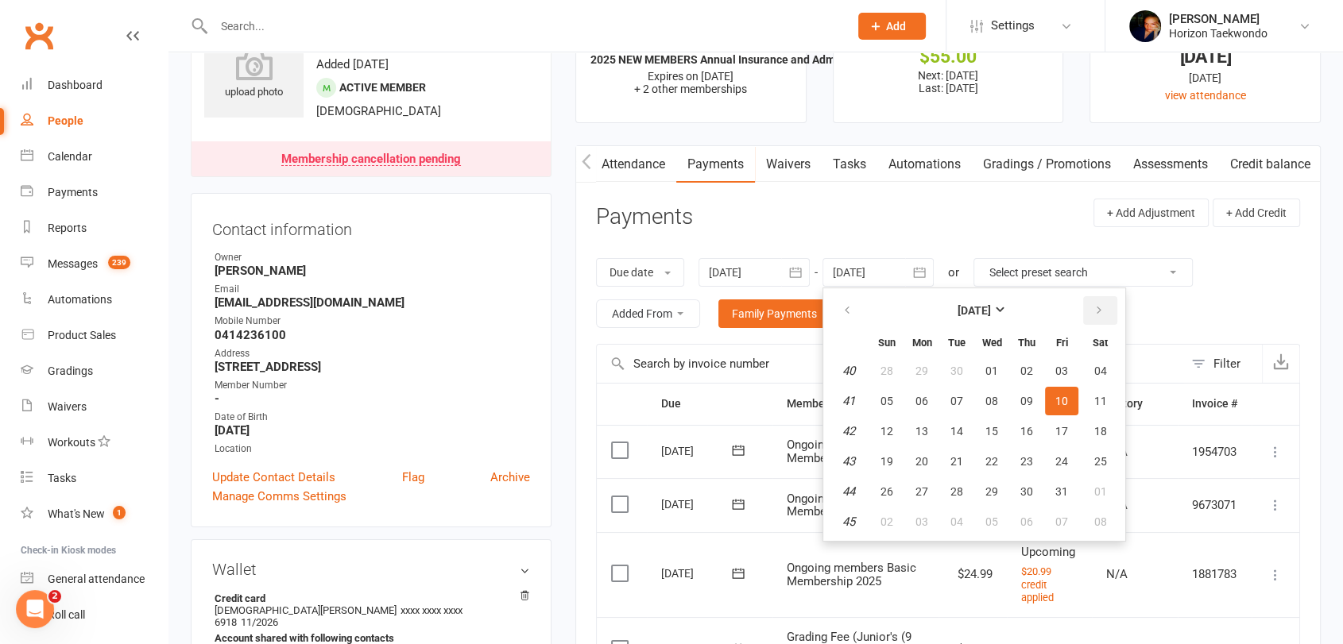
click at [1097, 309] on icon "button" at bounding box center [1098, 310] width 11 height 13
click at [1095, 365] on span "01" at bounding box center [1100, 371] width 13 height 13
type input "01 Nov 2025"
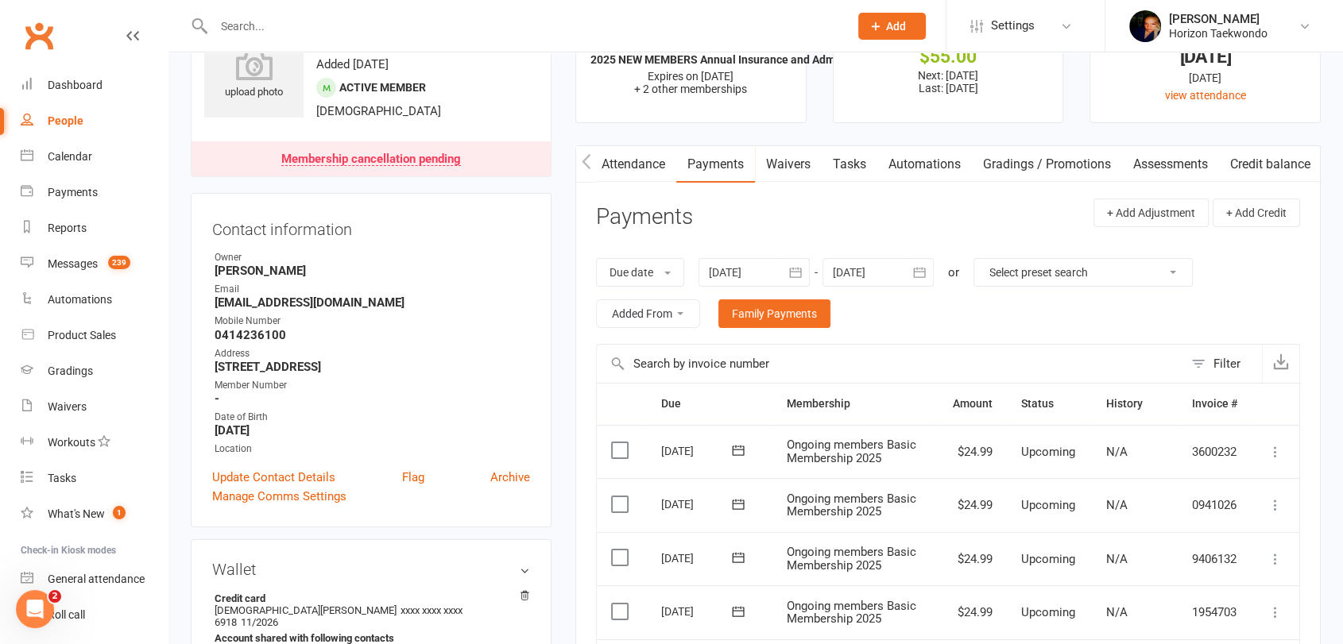
click at [918, 323] on div "Due date Due date Date paid Date failed Date settled 01 Jul 2025 July 2025 Sun …" at bounding box center [948, 293] width 704 height 102
click at [1281, 162] on link "Credit balance" at bounding box center [1270, 164] width 102 height 37
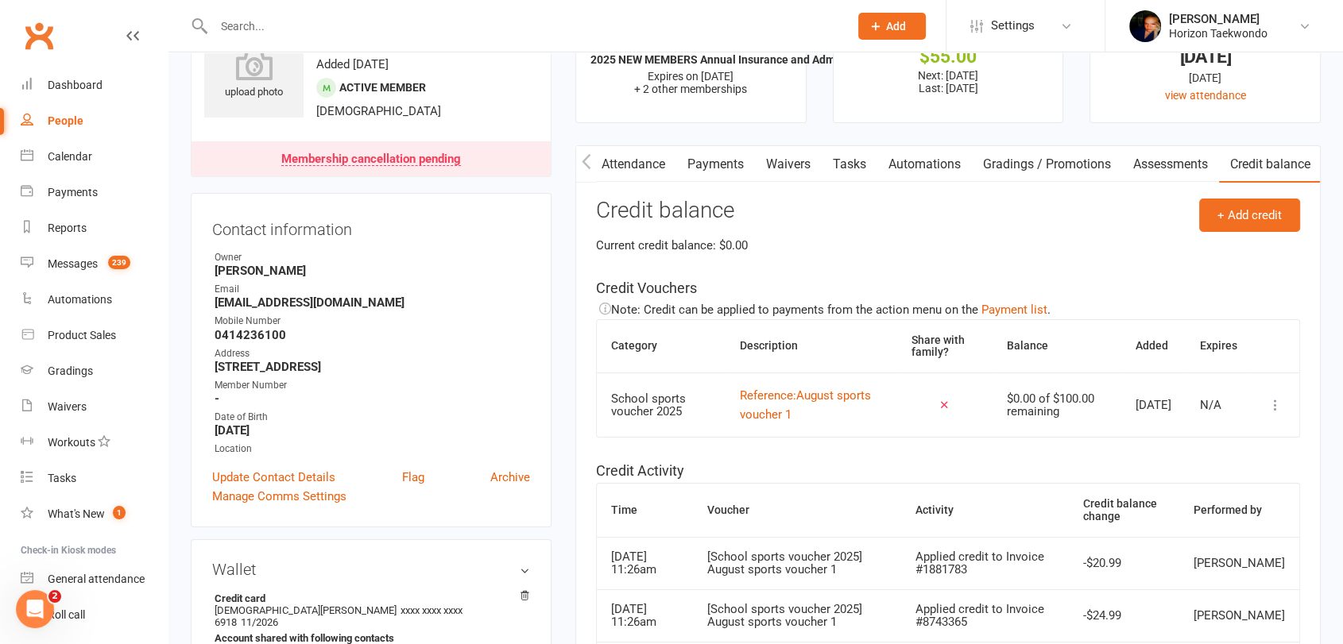
click at [1271, 460] on h5 "Credit Activity" at bounding box center [948, 471] width 704 height 23
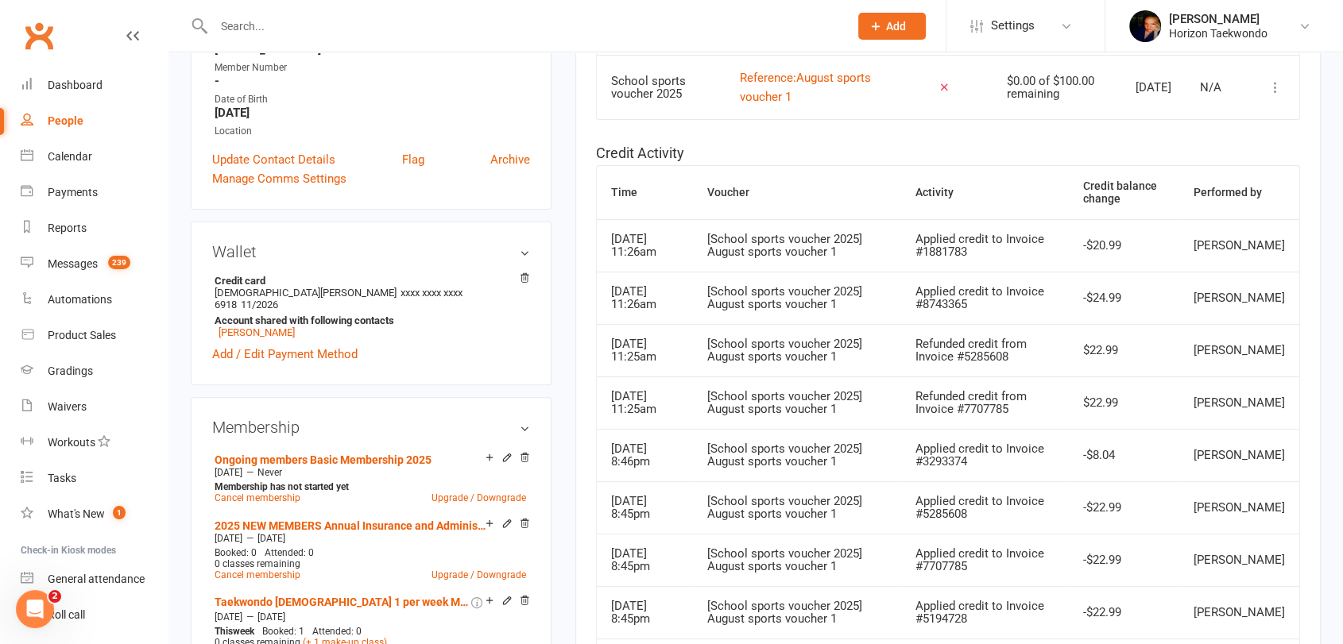
scroll to position [423, 0]
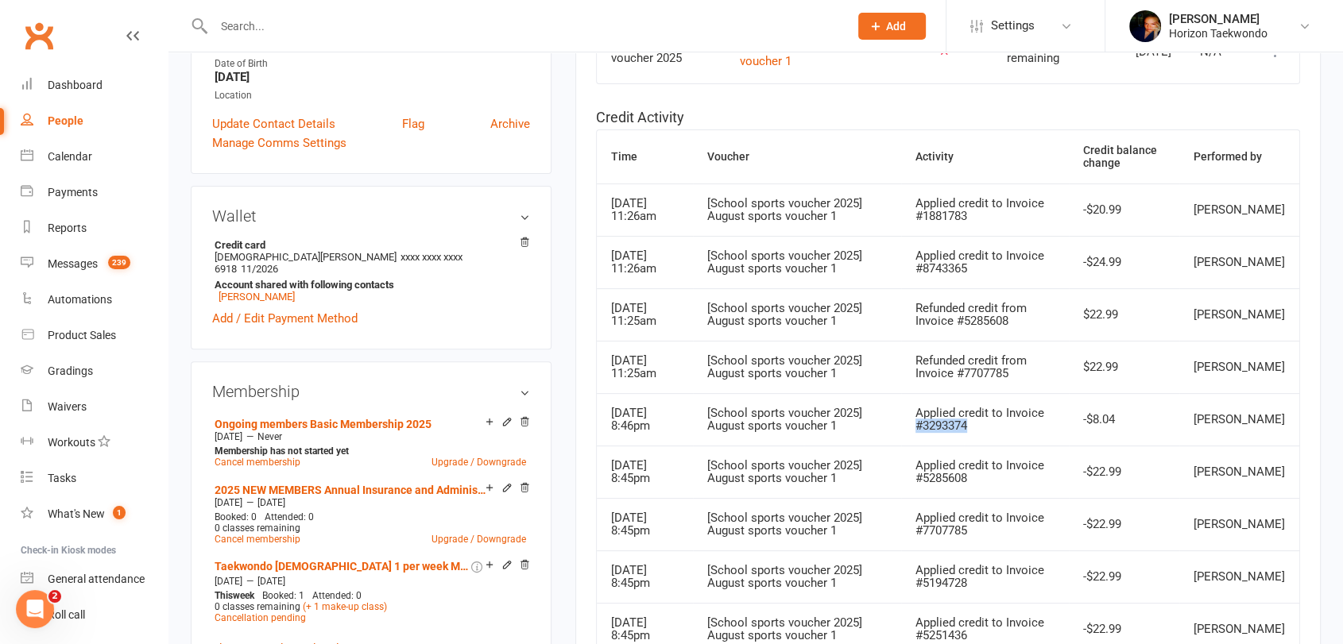
drag, startPoint x: 1000, startPoint y: 425, endPoint x: 933, endPoint y: 425, distance: 66.7
click at [933, 425] on td "Applied credit to Invoice #3293374" at bounding box center [985, 419] width 168 height 52
copy td "#3293374"
click at [566, 197] on main "✓ Memberships 2025 NEW MEMBERS Annual Insurance and Adm... Expires on 31st Dece…" at bounding box center [947, 211] width 769 height 1120
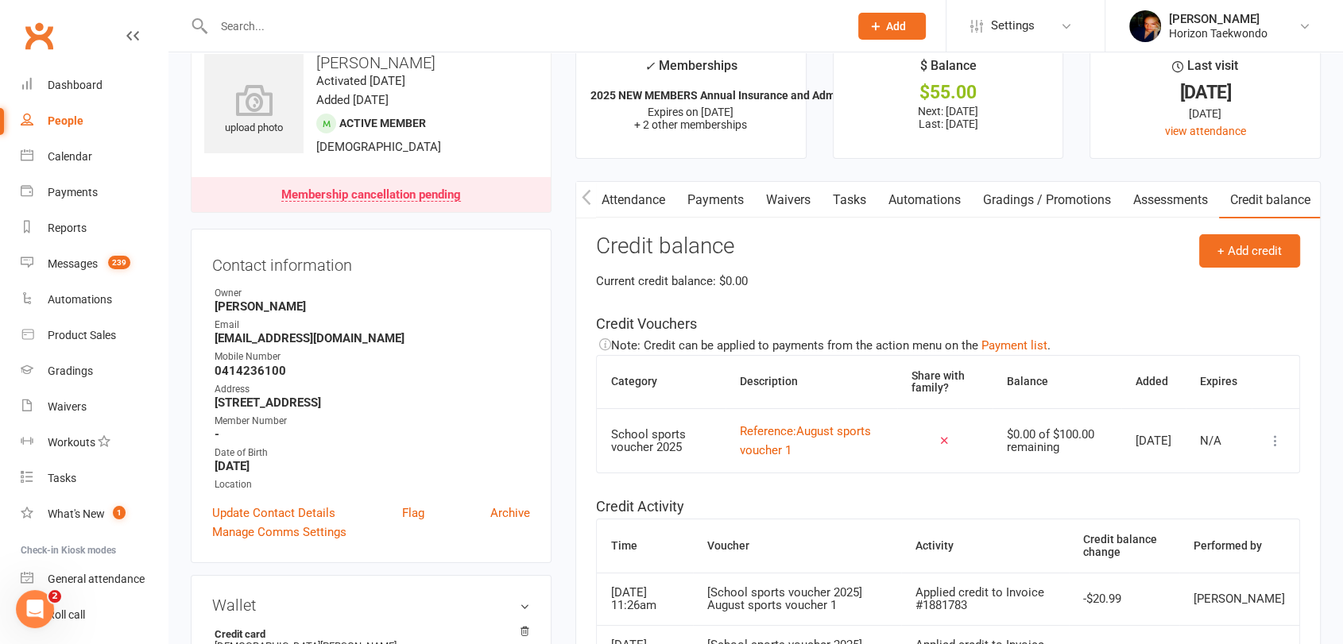
scroll to position [0, 0]
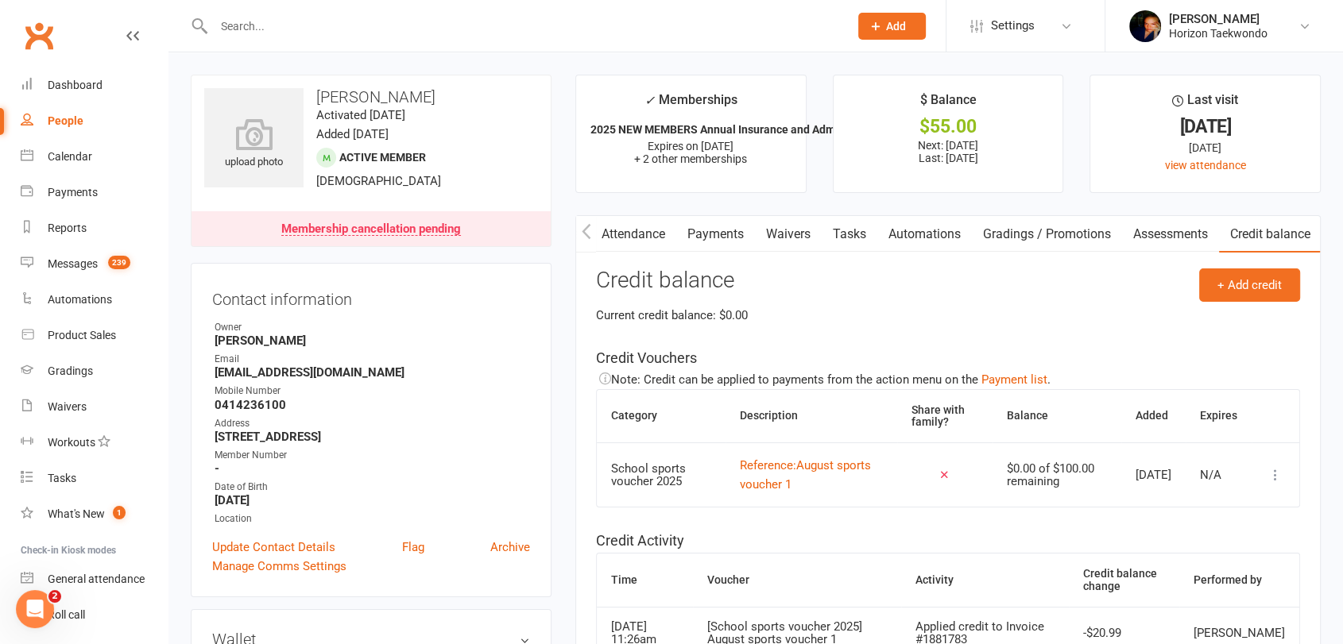
click at [722, 237] on link "Payments" at bounding box center [715, 234] width 79 height 37
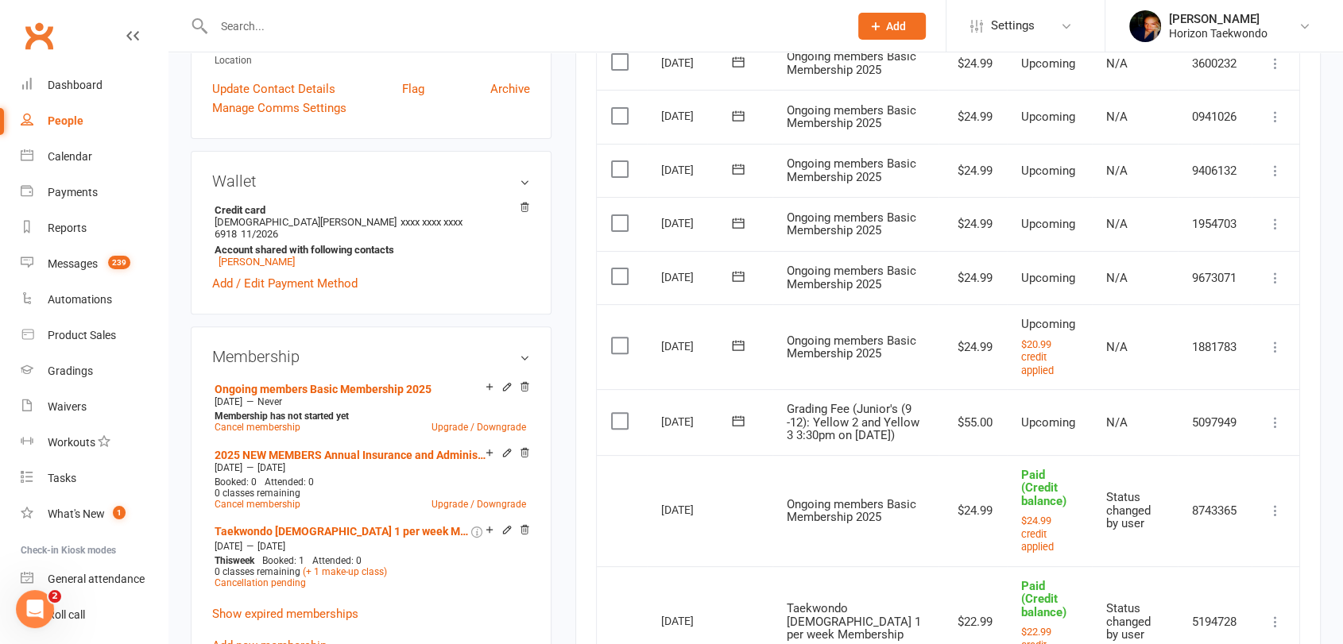
scroll to position [494, 0]
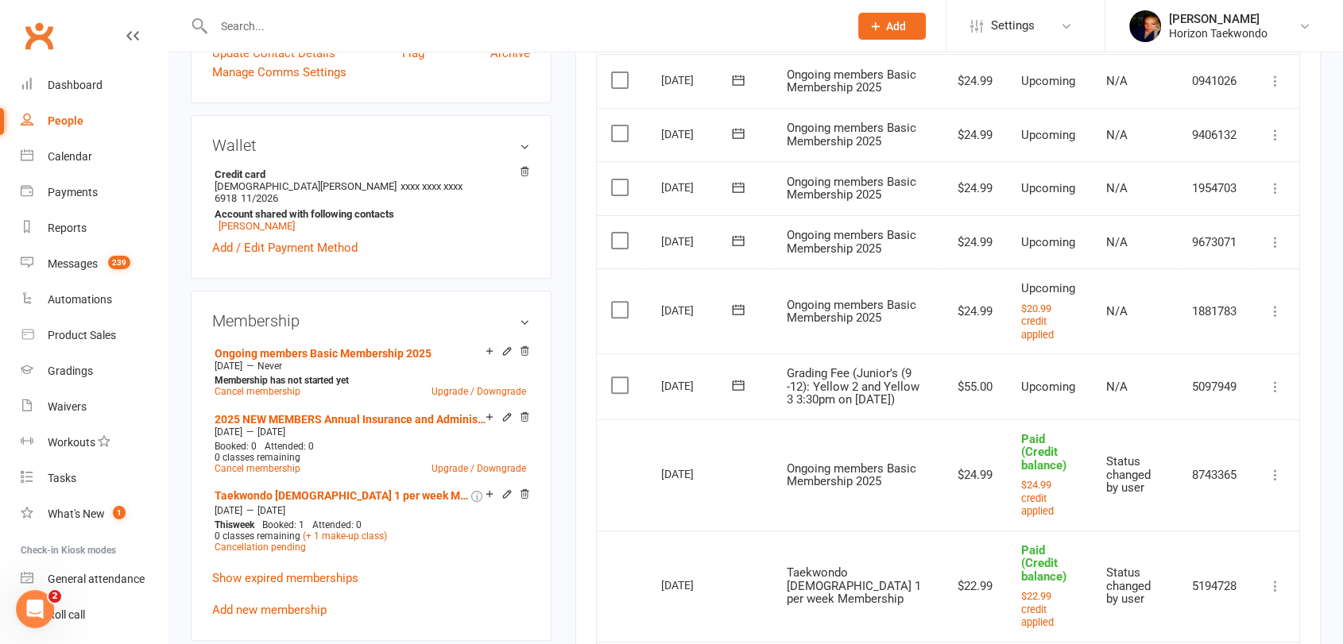
click at [567, 355] on main "✓ Memberships 2025 NEW MEMBERS Annual Insurance and Adm... Expires on 31st Dece…" at bounding box center [947, 575] width 769 height 1990
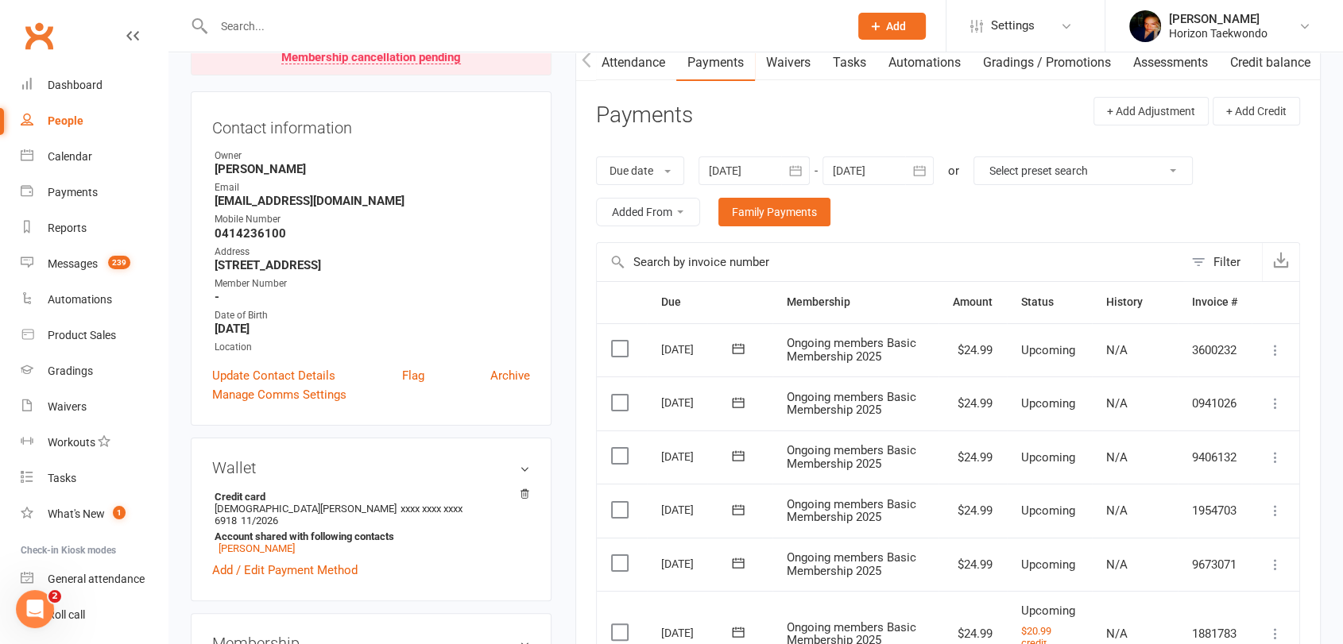
scroll to position [106, 0]
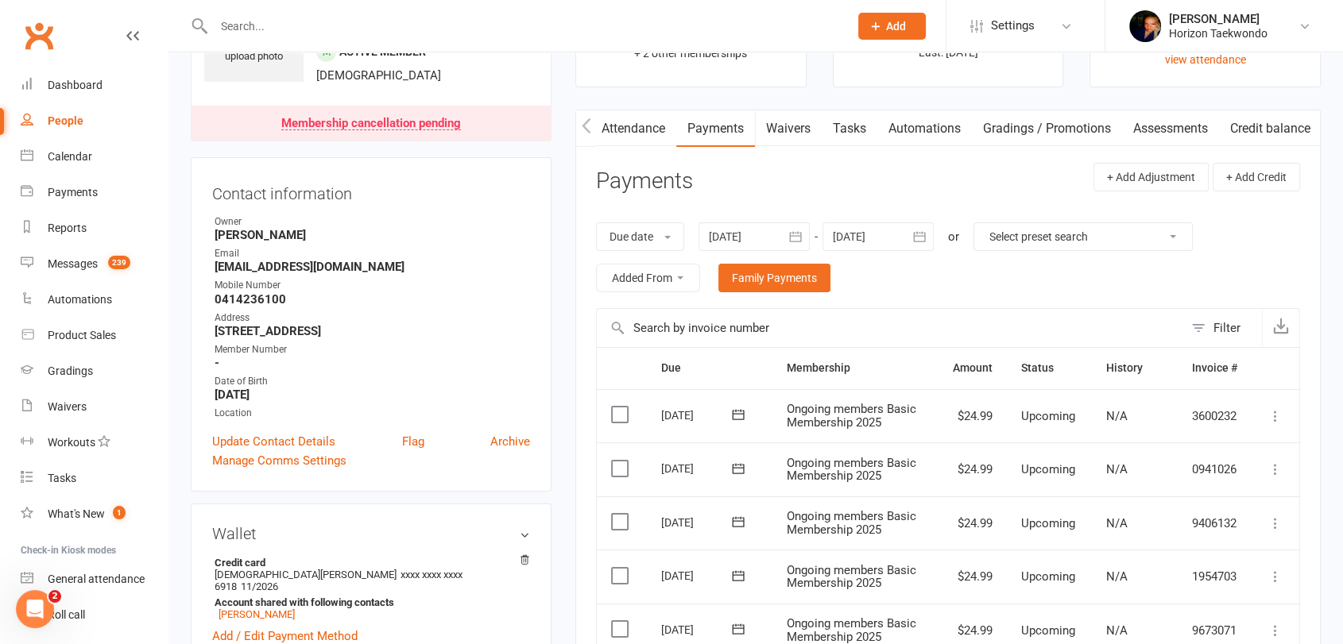
click at [1217, 325] on div "Filter" at bounding box center [1226, 328] width 27 height 19
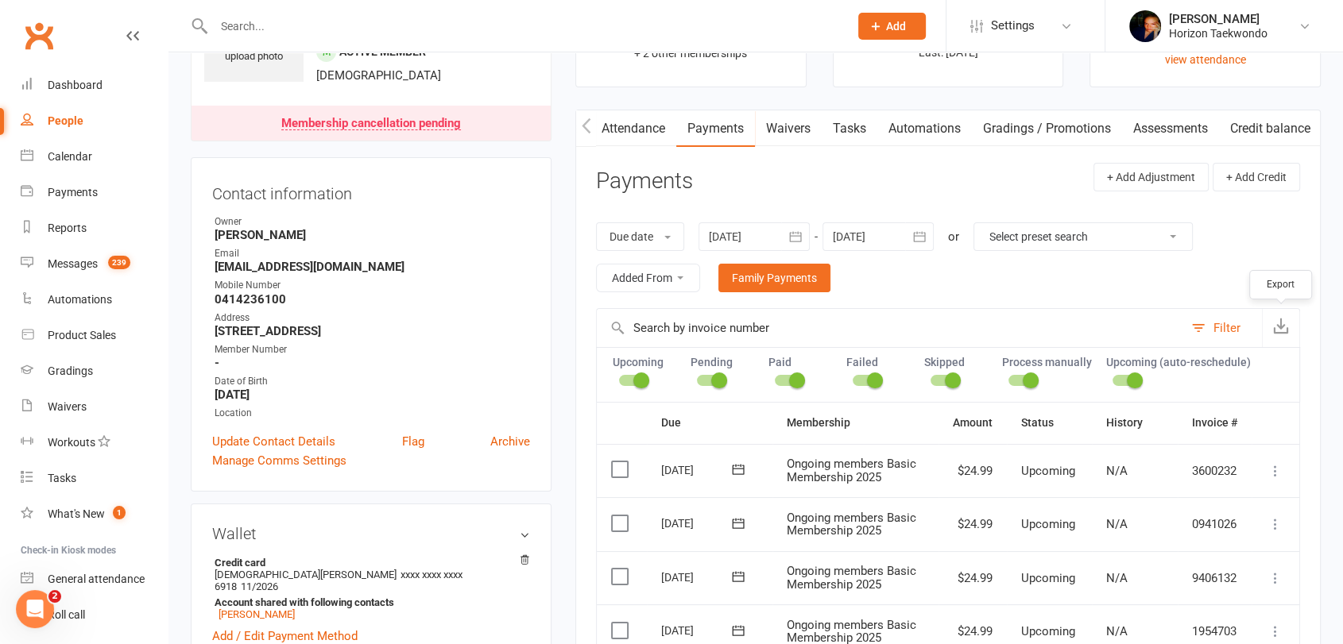
click at [1278, 326] on icon "button" at bounding box center [1281, 326] width 16 height 16
click at [1203, 327] on button "Filter" at bounding box center [1222, 328] width 79 height 38
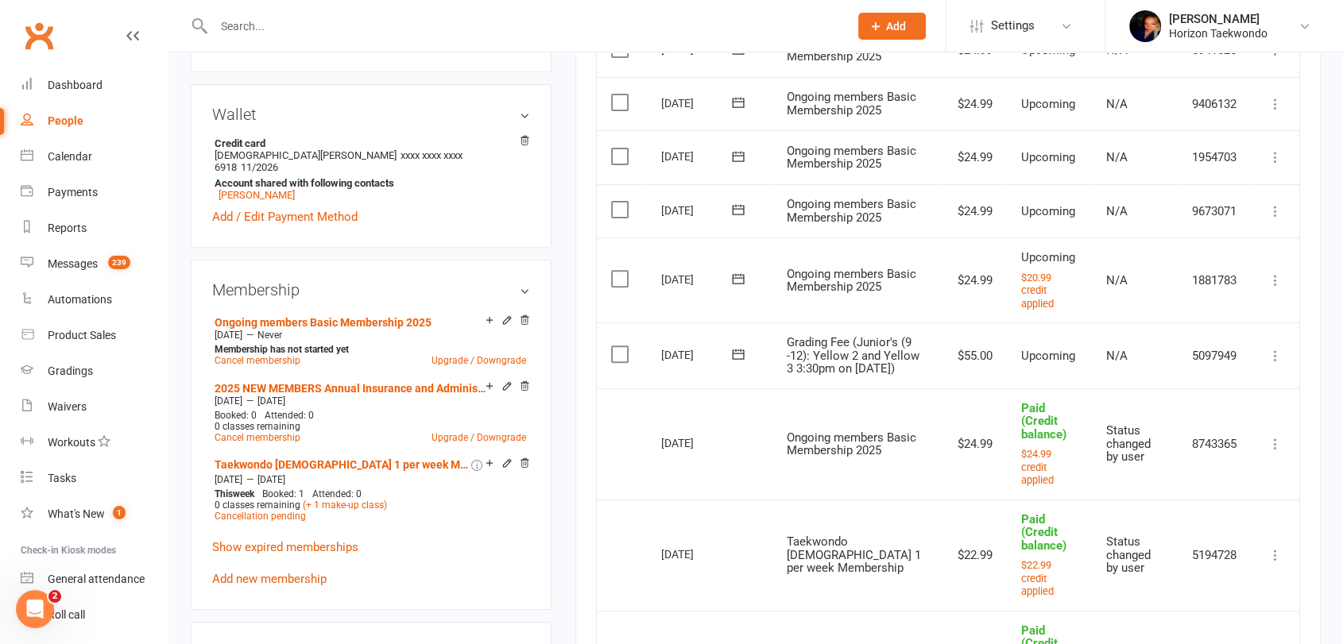
scroll to position [529, 0]
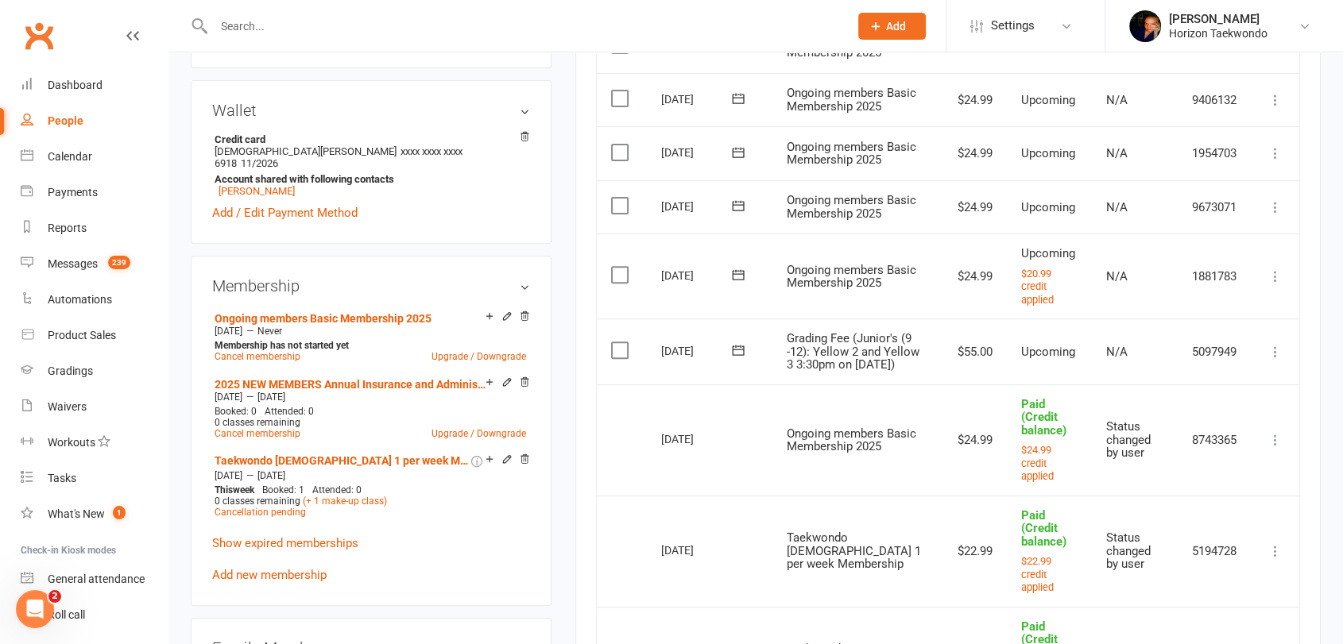
click at [1274, 284] on icon at bounding box center [1275, 277] width 16 height 16
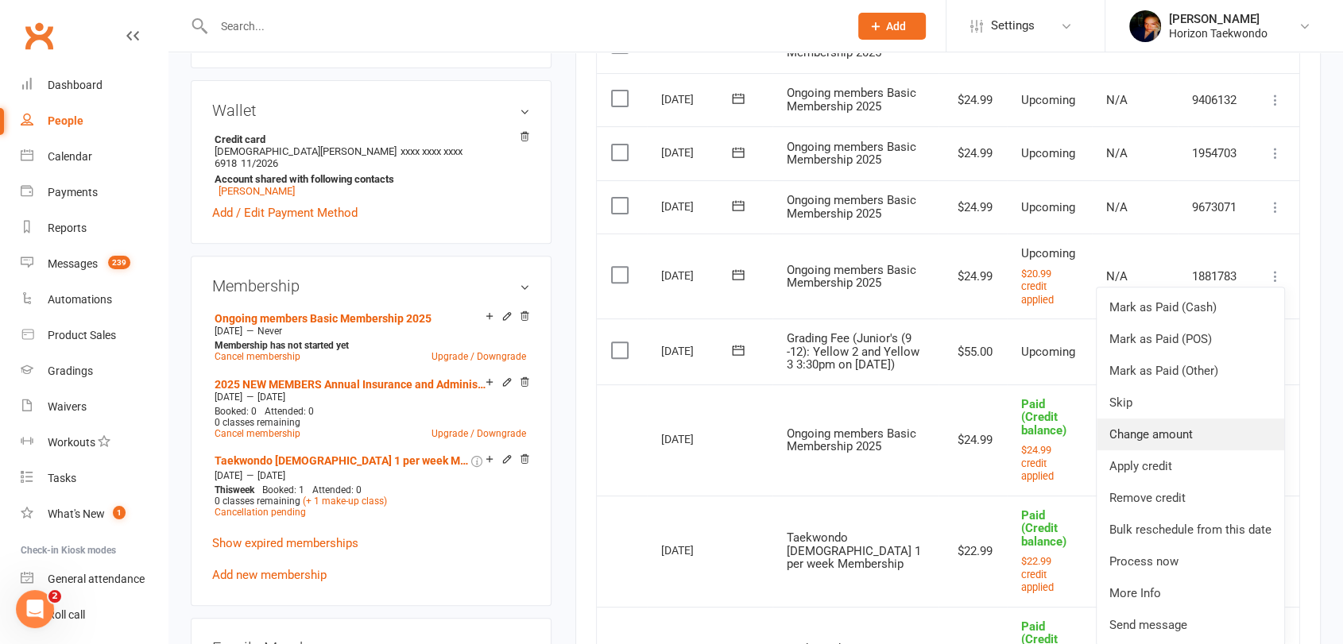
click at [1248, 451] on link "Change amount" at bounding box center [1190, 435] width 188 height 32
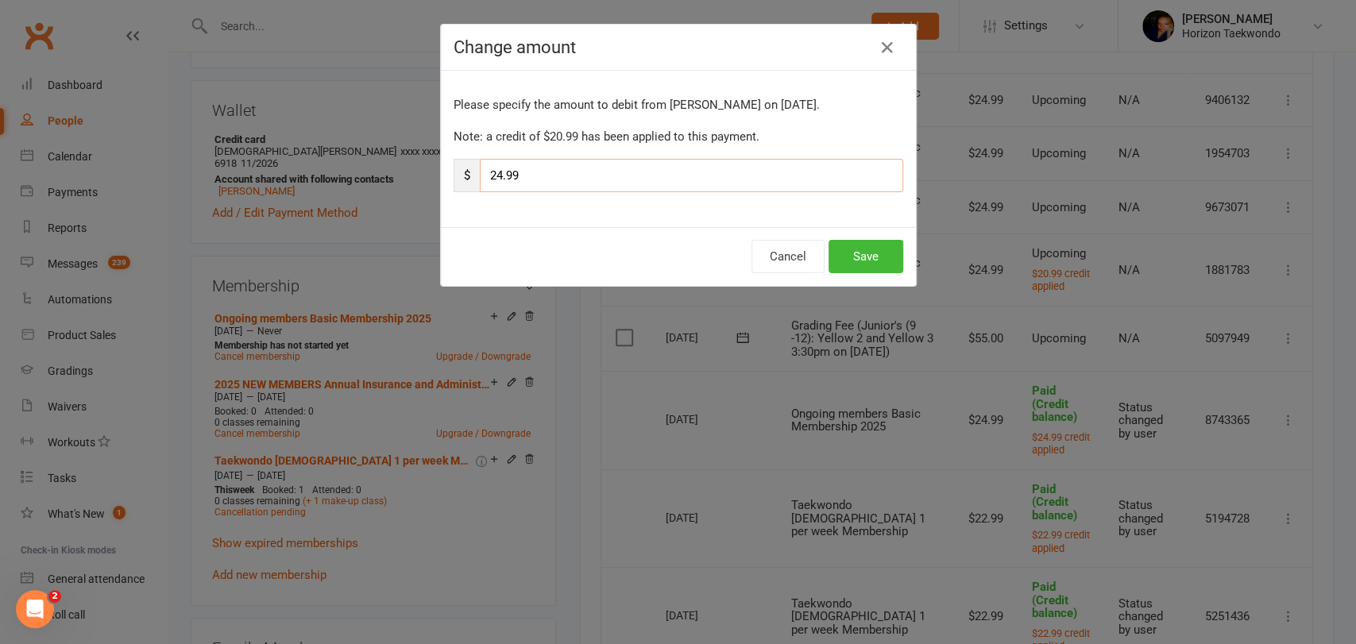
click at [510, 175] on input "24.99" at bounding box center [691, 175] width 423 height 33
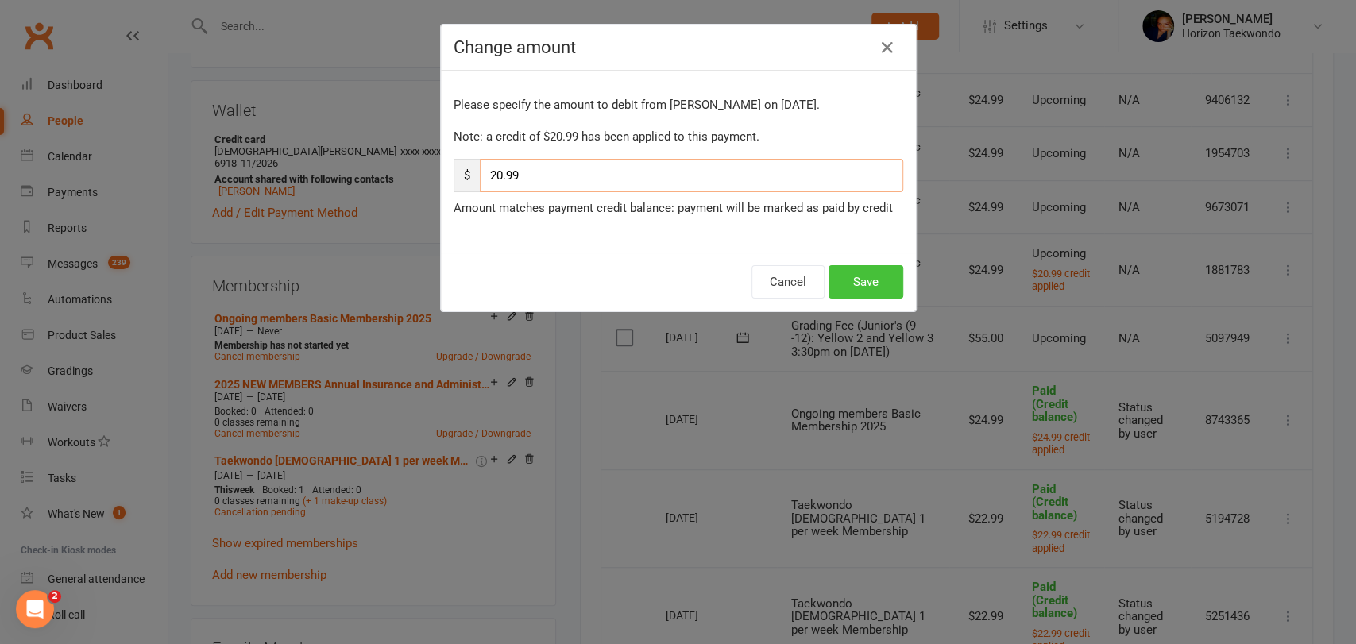
type input "20.99"
click at [858, 280] on button "Save" at bounding box center [866, 281] width 75 height 33
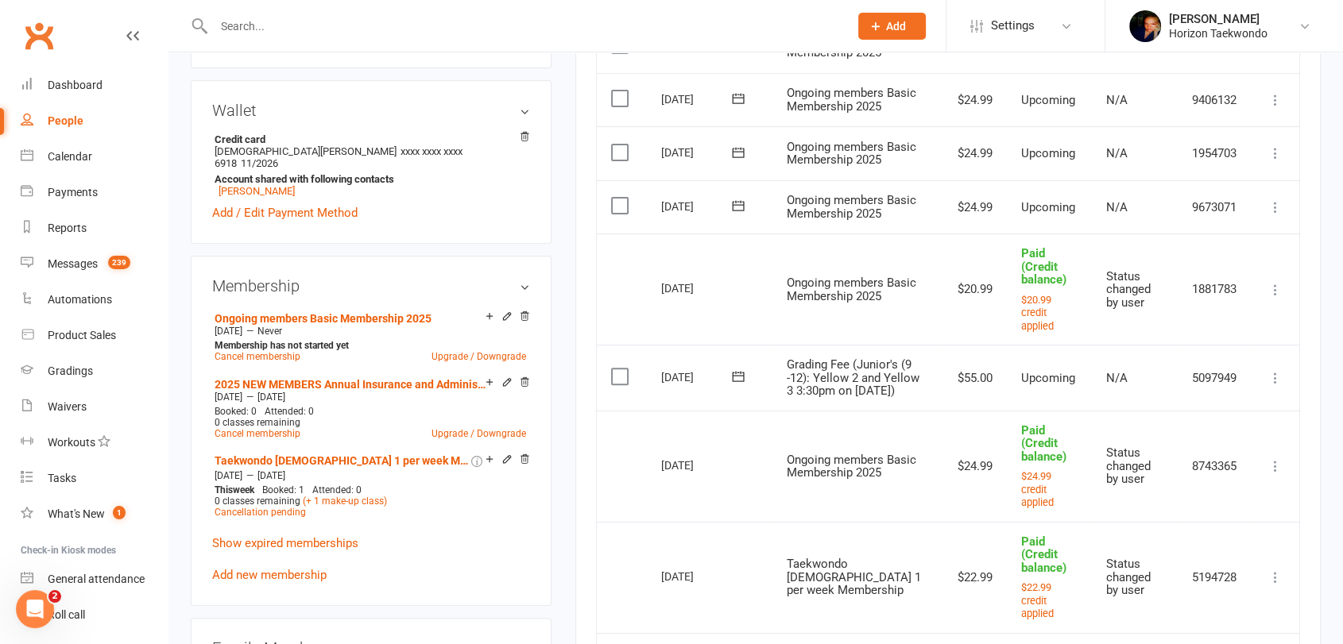
click at [585, 296] on div "Activity Notes Comms Attendance Payments Waivers Tasks Automations Gradings / P…" at bounding box center [947, 616] width 745 height 1860
click at [1276, 215] on icon at bounding box center [1275, 207] width 16 height 16
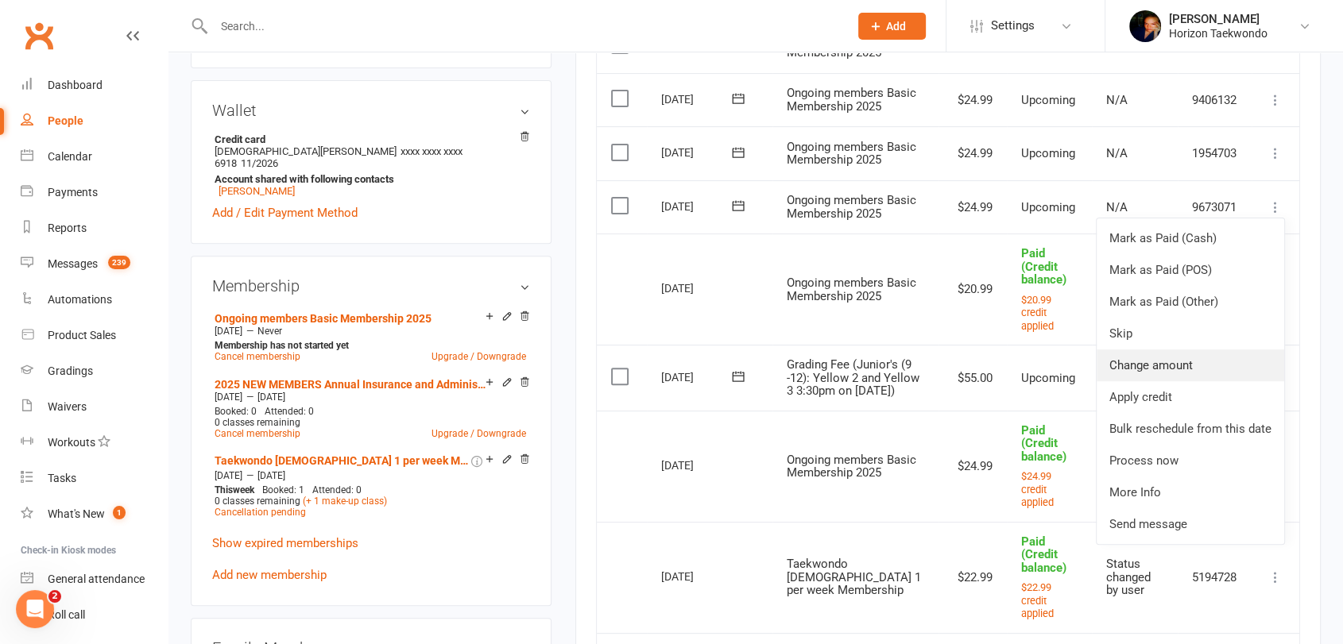
click at [1236, 381] on link "Change amount" at bounding box center [1190, 366] width 188 height 32
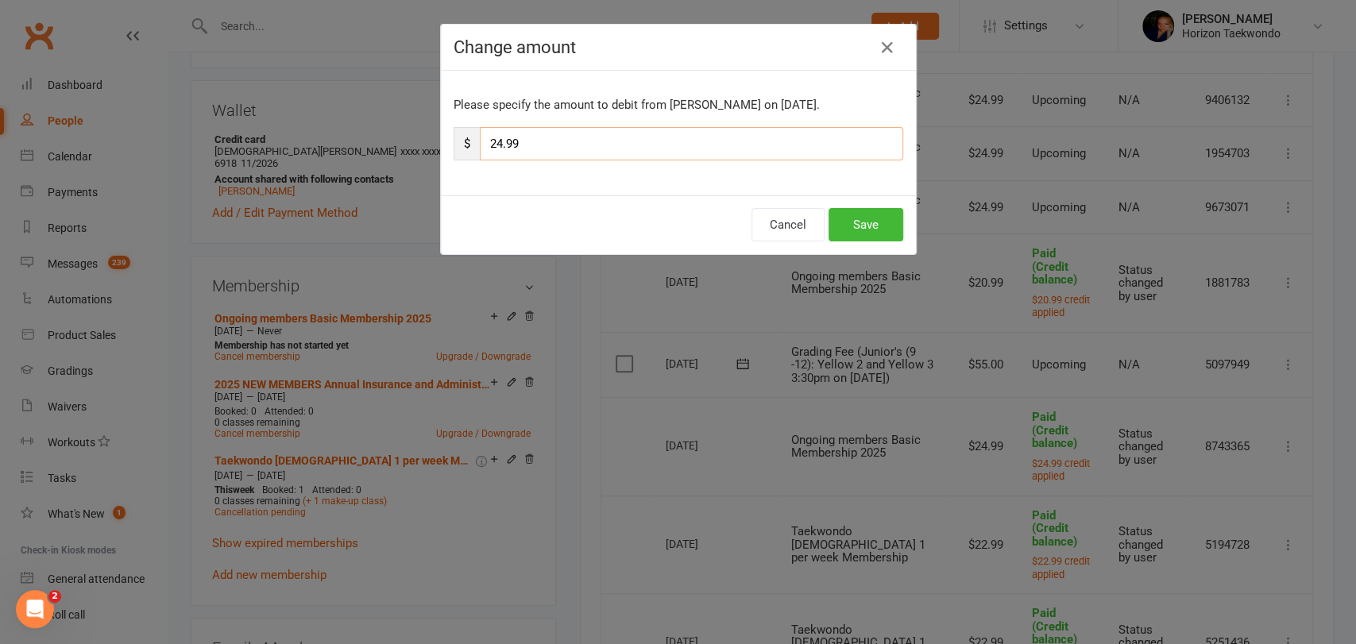
click at [492, 142] on input "24.99" at bounding box center [691, 143] width 423 height 33
click at [512, 145] on input "20.99" at bounding box center [691, 143] width 423 height 33
type input "20.91"
click at [872, 228] on button "Save" at bounding box center [866, 224] width 75 height 33
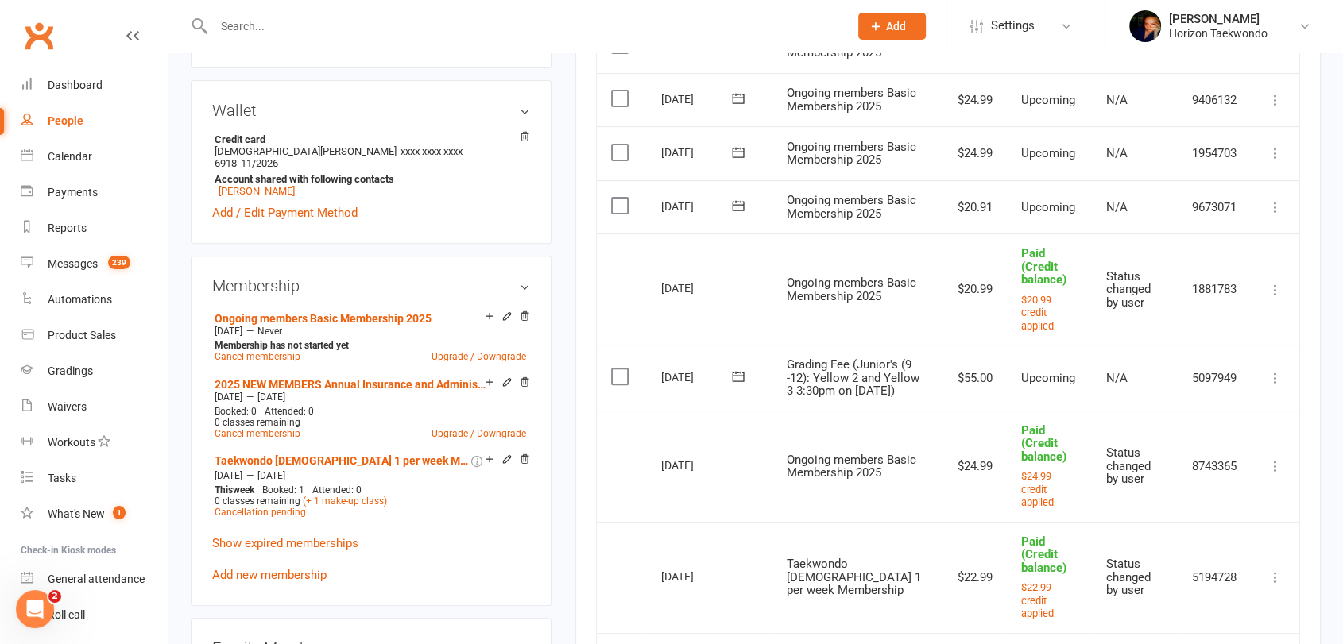
click at [563, 301] on main "✓ Memberships 2025 NEW MEMBERS Annual Insurance and Adm... Expires on 31st Dece…" at bounding box center [947, 554] width 769 height 2017
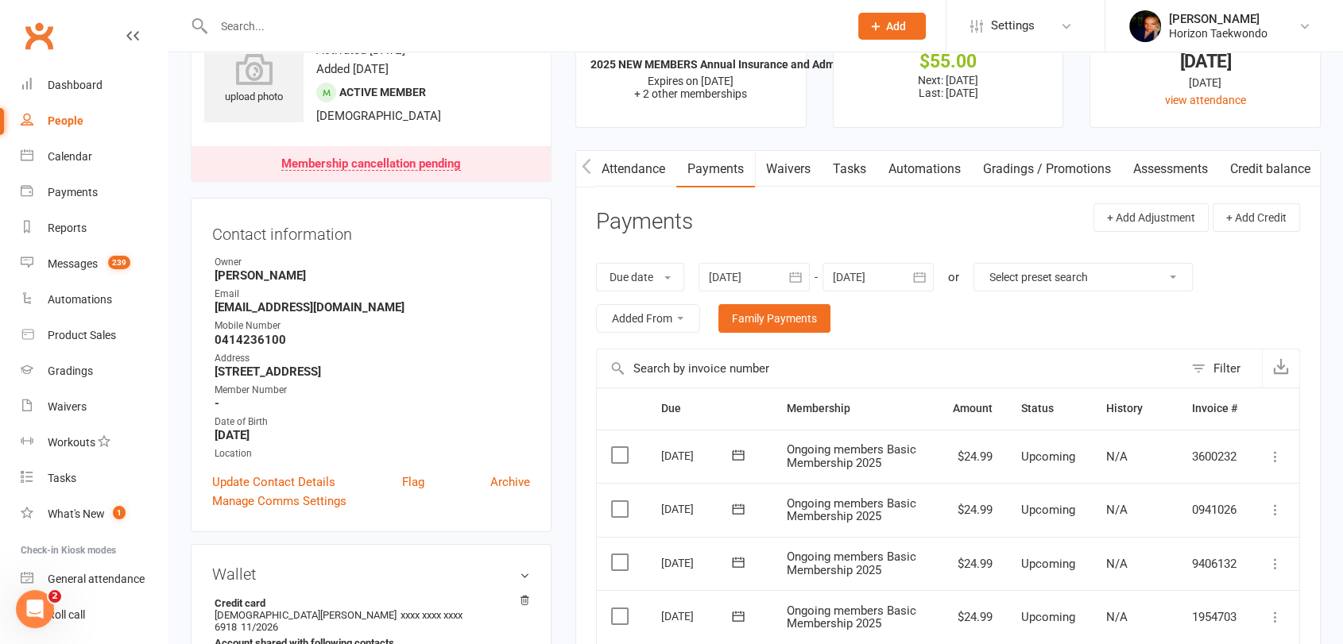
scroll to position [0, 0]
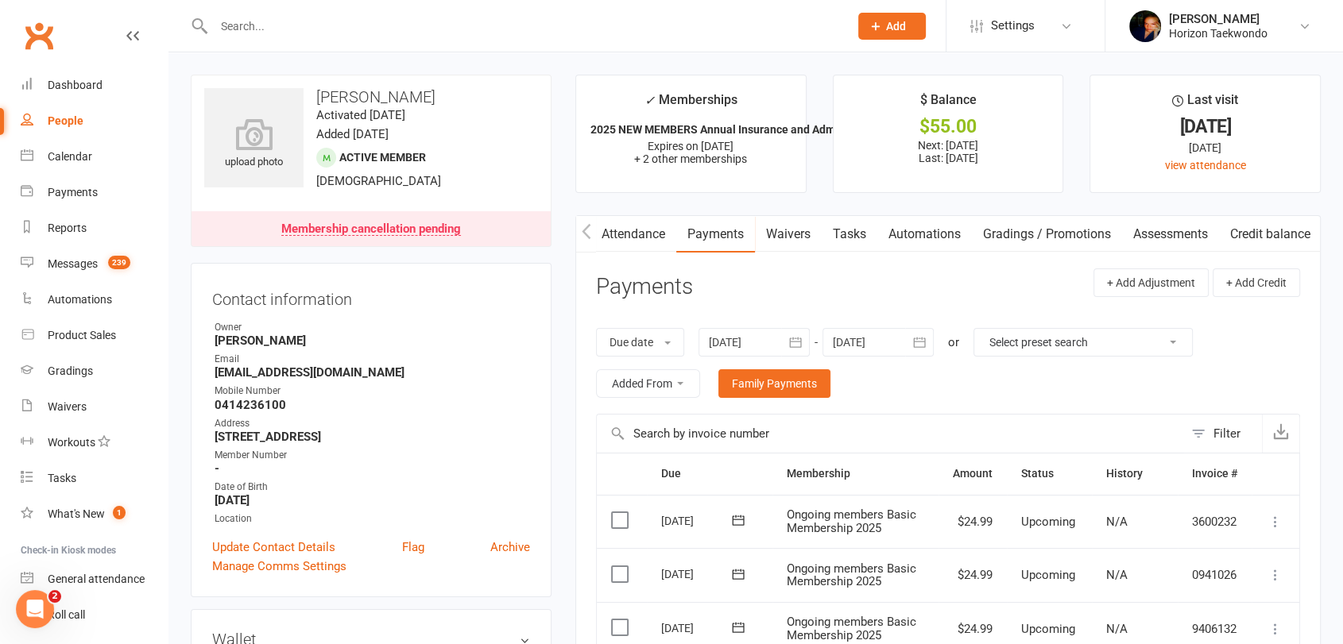
click at [1263, 234] on link "Credit balance" at bounding box center [1270, 234] width 102 height 37
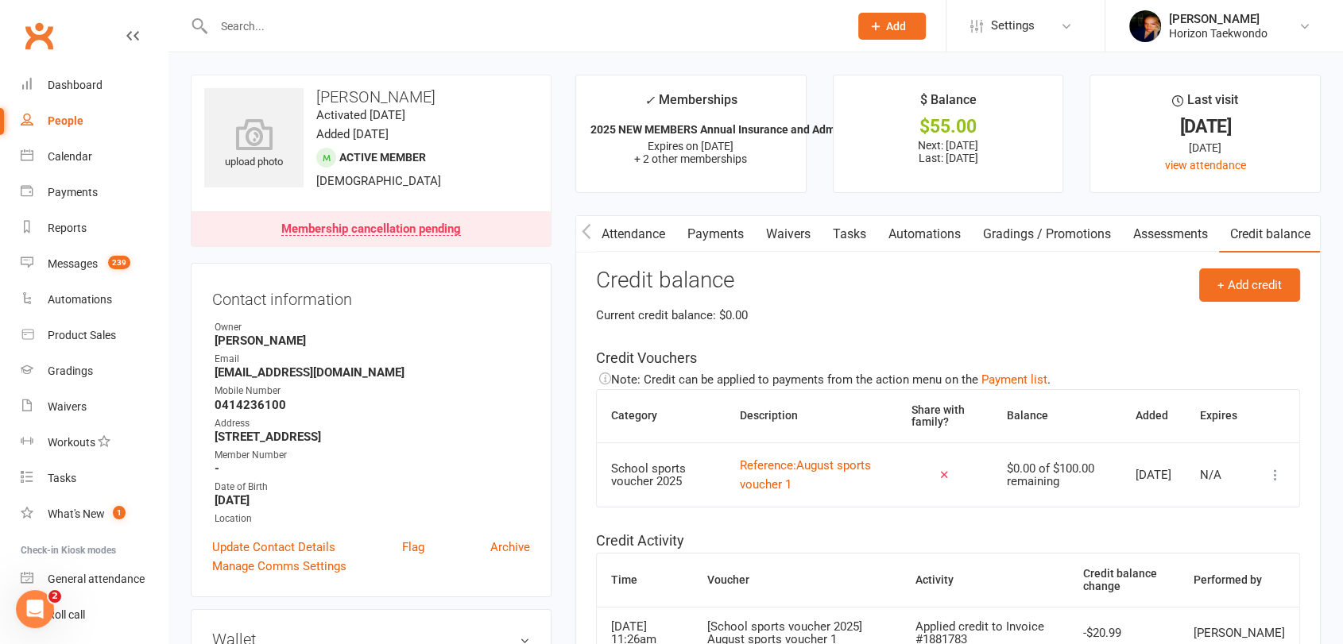
click at [715, 234] on link "Payments" at bounding box center [715, 234] width 79 height 37
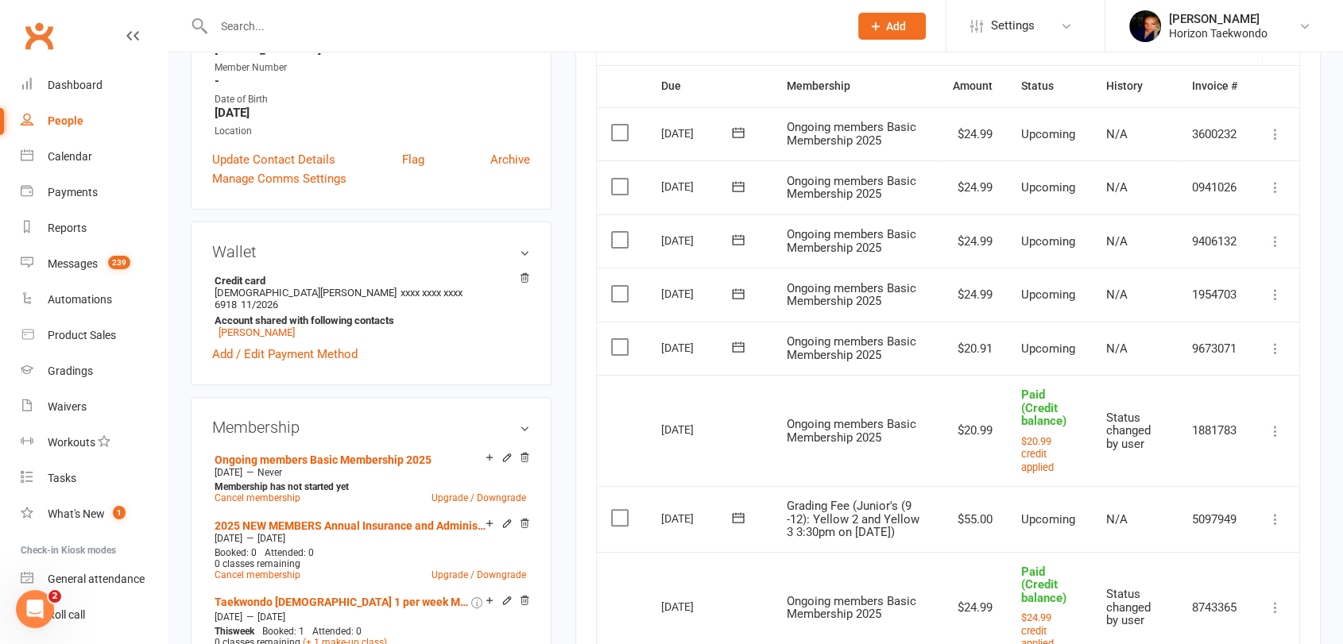
scroll to position [423, 0]
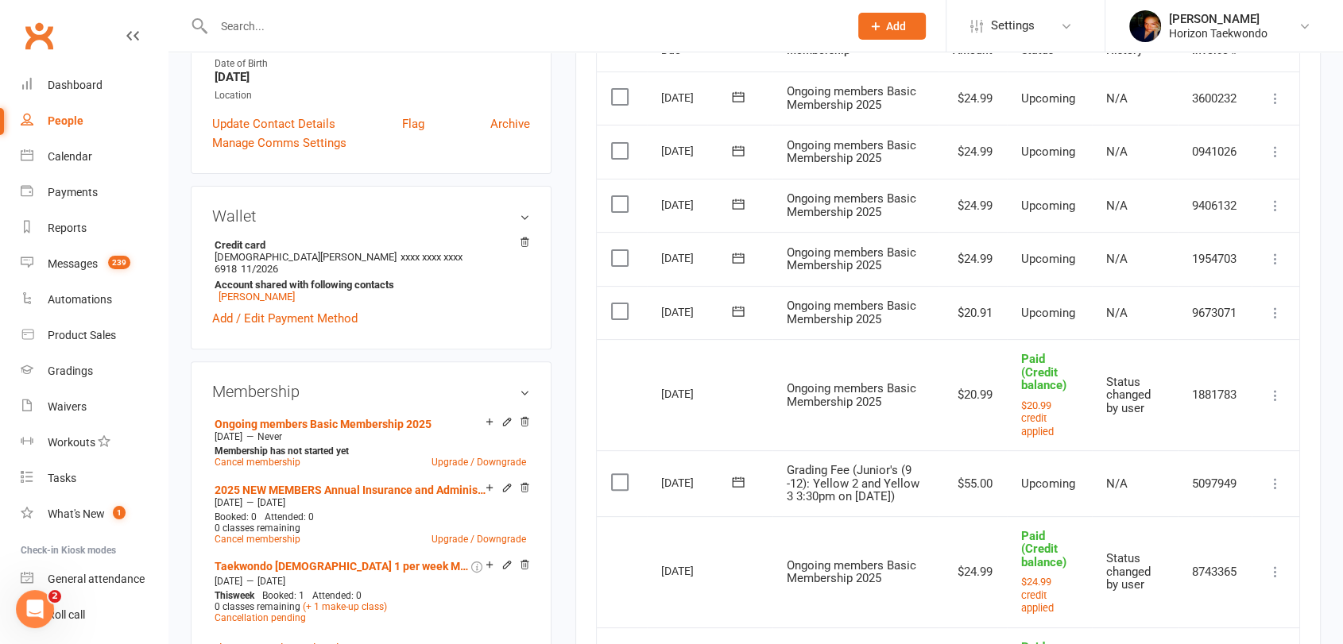
click at [1275, 321] on icon at bounding box center [1275, 313] width 16 height 16
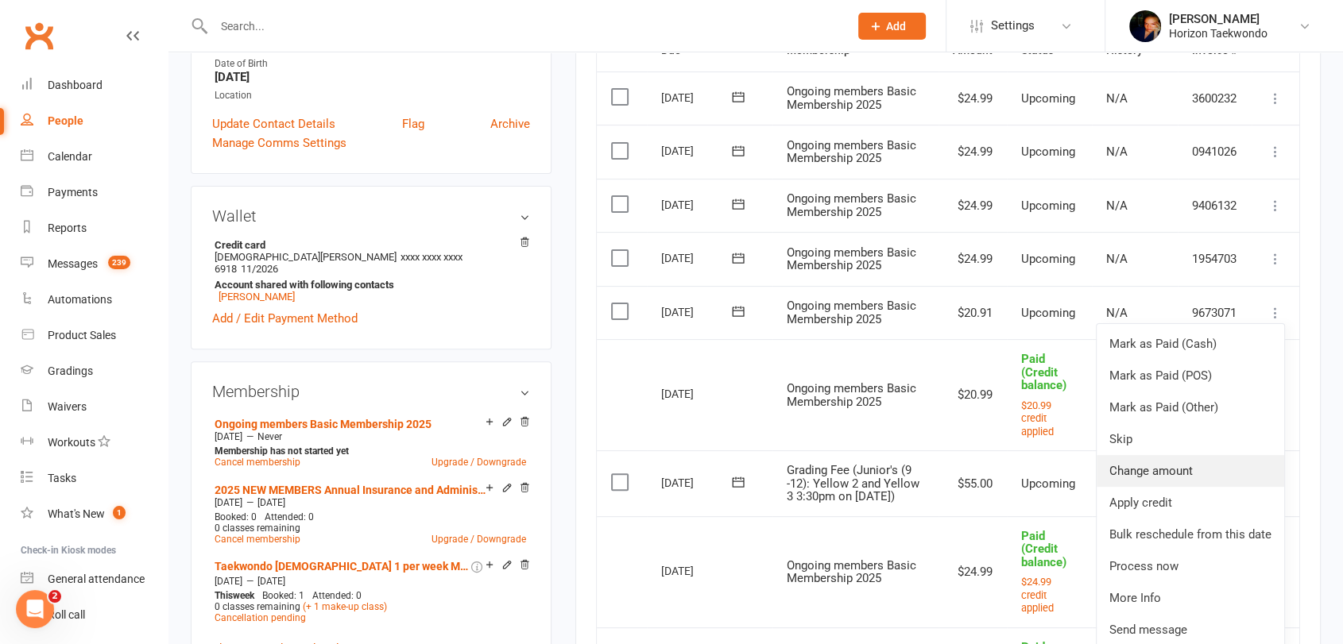
click at [1212, 487] on link "Change amount" at bounding box center [1190, 471] width 188 height 32
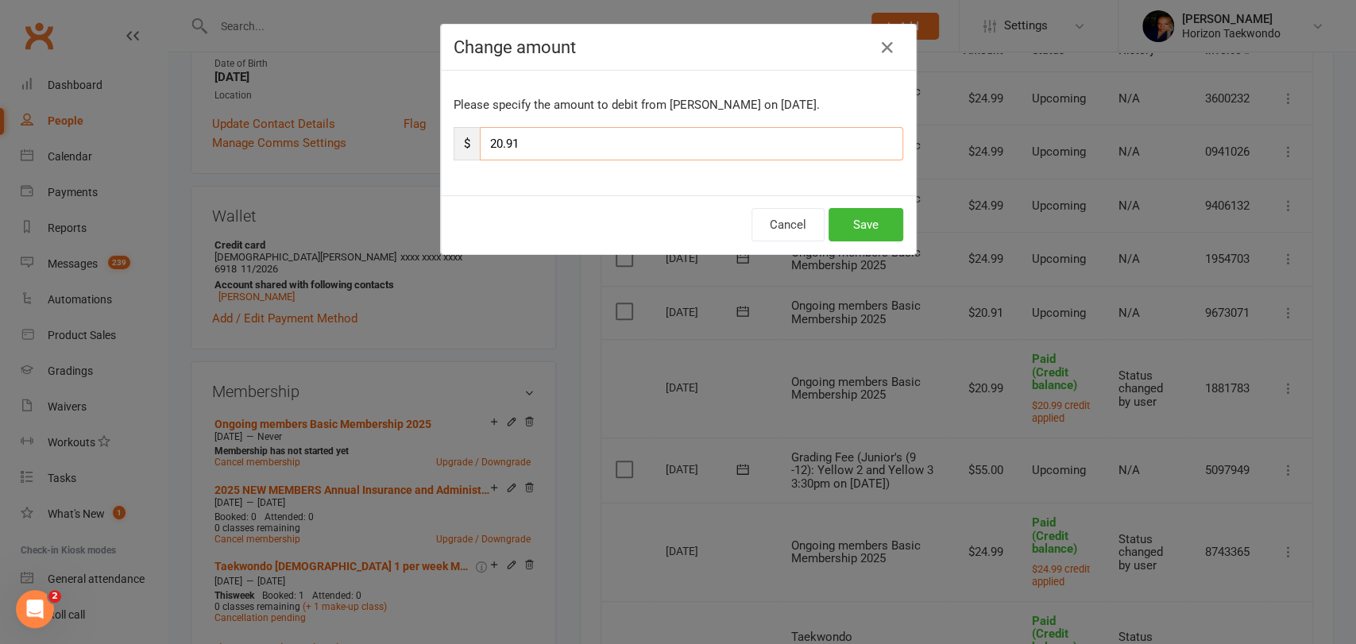
click at [520, 143] on input "20.91" at bounding box center [691, 143] width 423 height 33
type input "20.95"
click at [858, 226] on button "Save" at bounding box center [866, 224] width 75 height 33
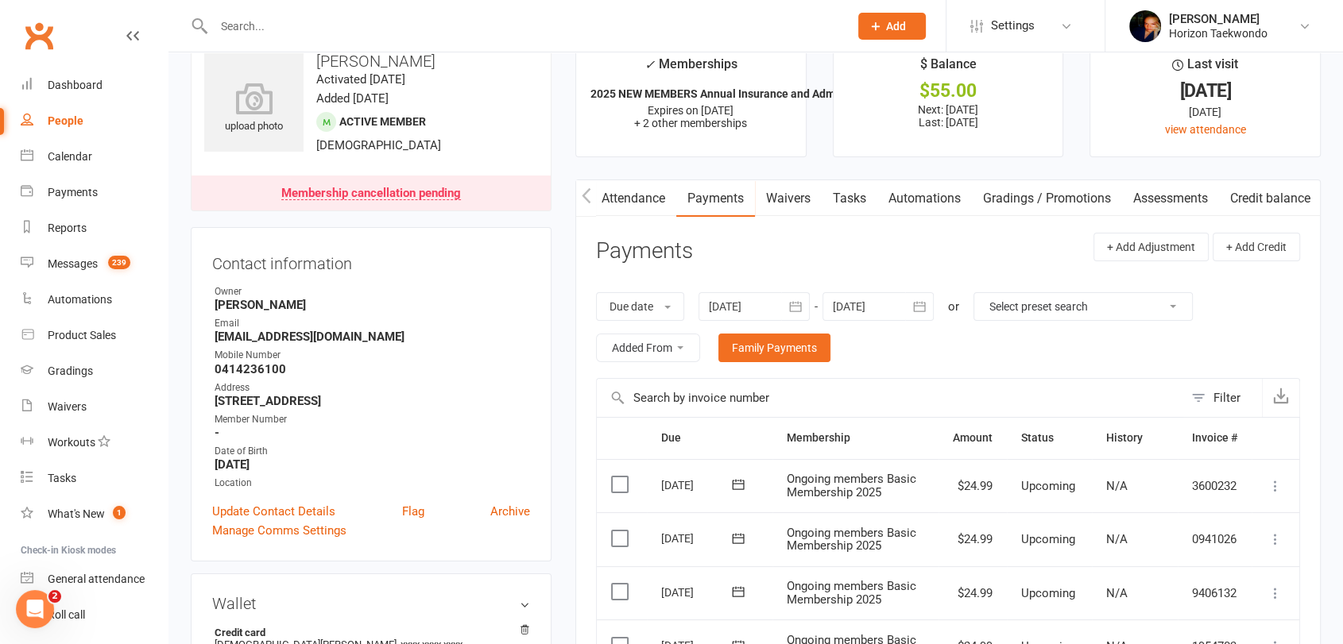
scroll to position [35, 0]
click at [586, 197] on icon "button" at bounding box center [587, 196] width 10 height 17
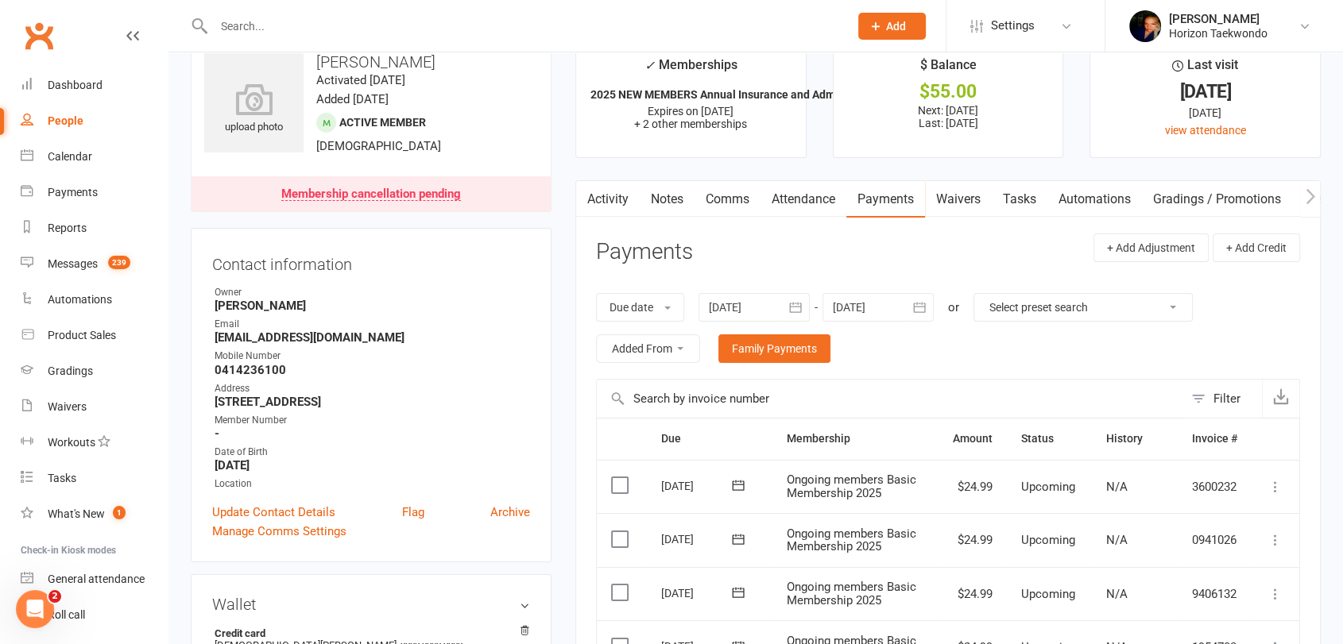
click at [655, 198] on link "Notes" at bounding box center [667, 199] width 55 height 37
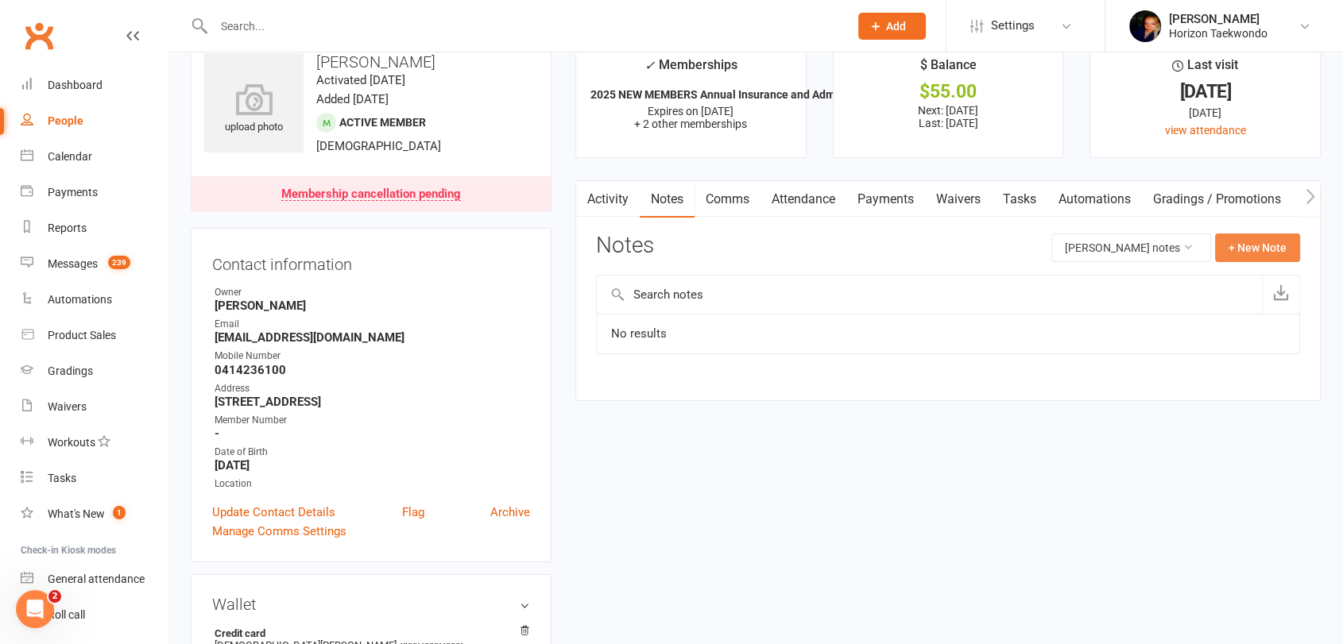
click at [1252, 246] on button "+ New Note" at bounding box center [1257, 248] width 85 height 29
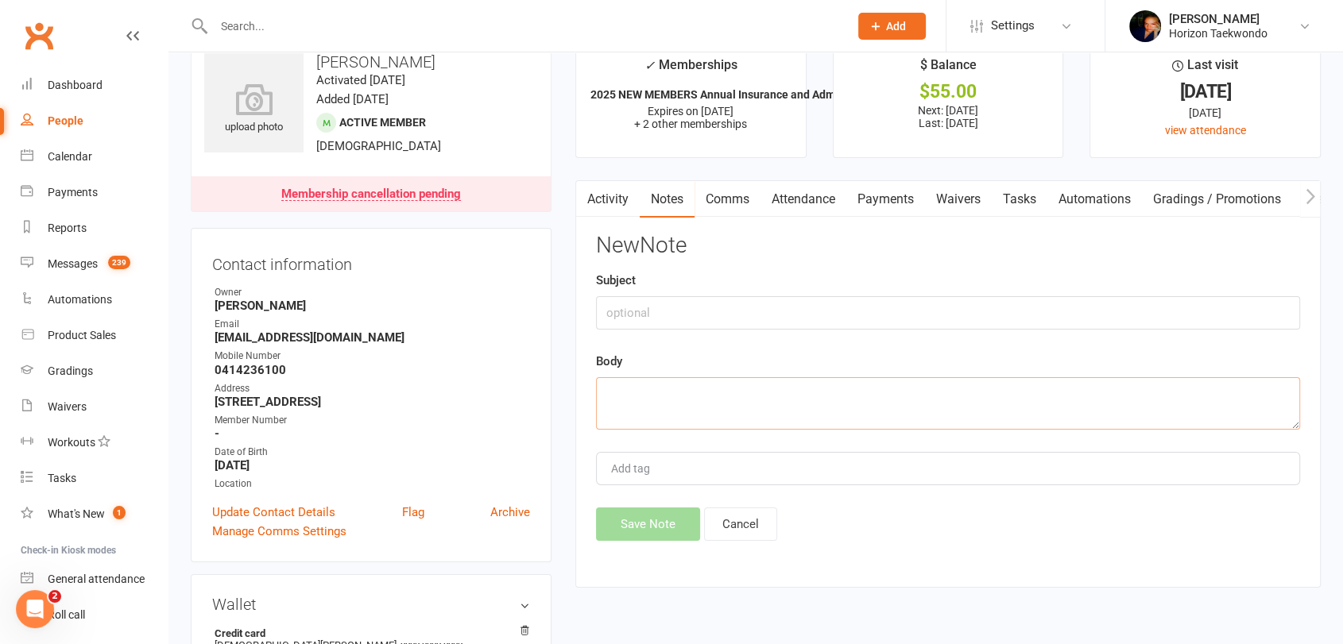
click at [647, 387] on textarea at bounding box center [948, 403] width 704 height 52
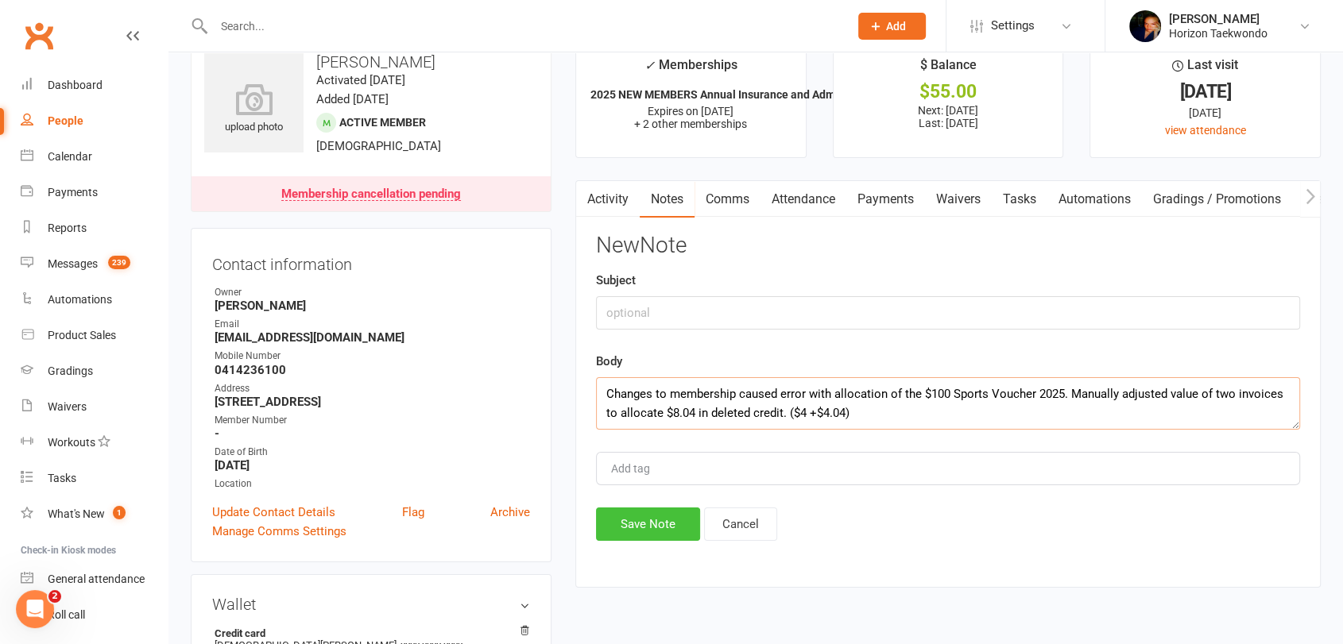
type textarea "Changes to membership caused error with allocation of the $100 Sports Voucher 2…"
click at [630, 522] on button "Save Note" at bounding box center [648, 524] width 104 height 33
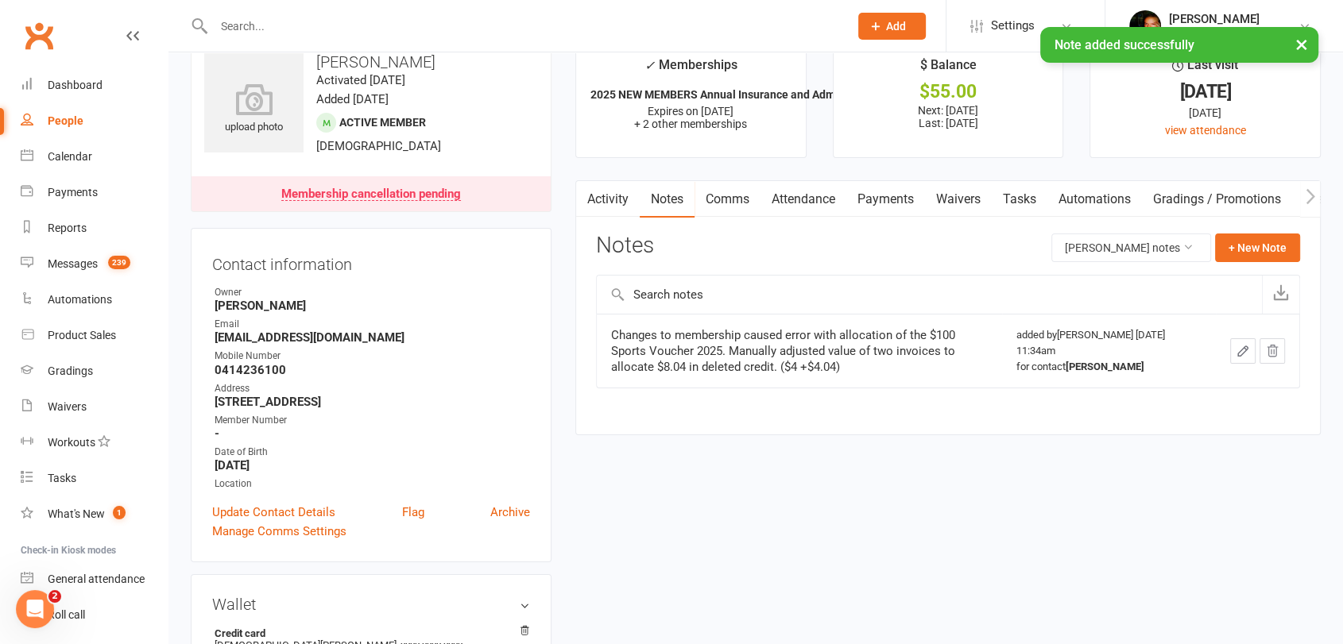
click at [600, 199] on link "Activity" at bounding box center [608, 199] width 64 height 37
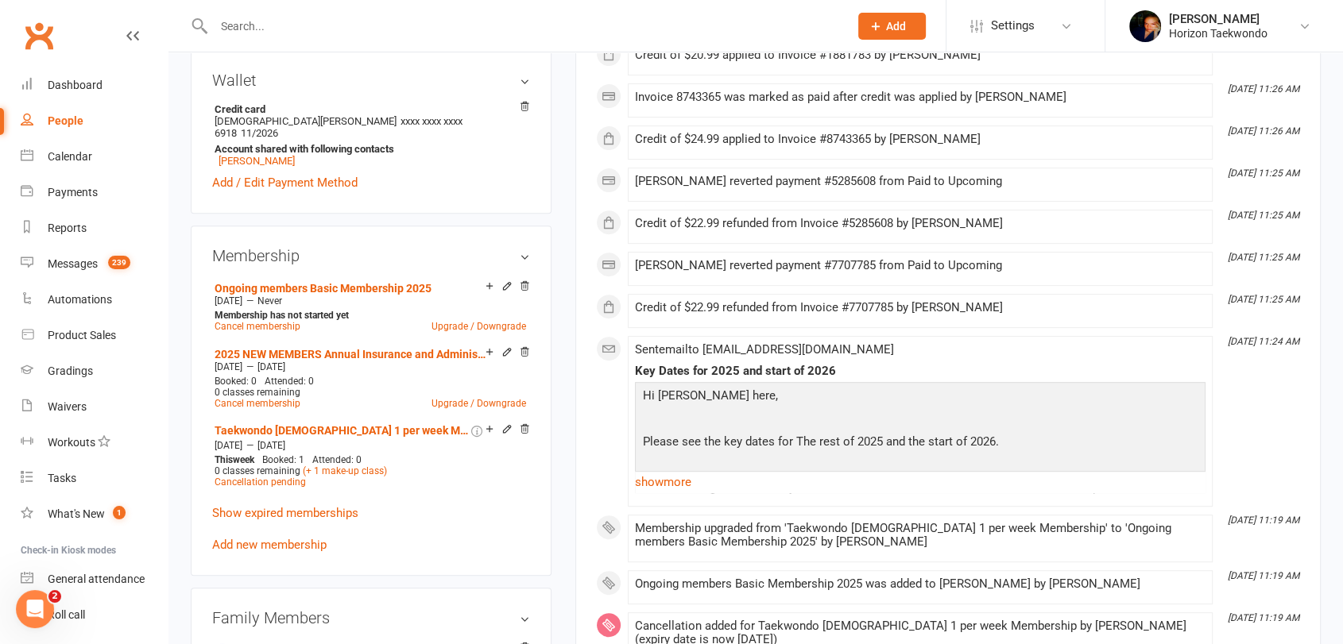
scroll to position [458, 0]
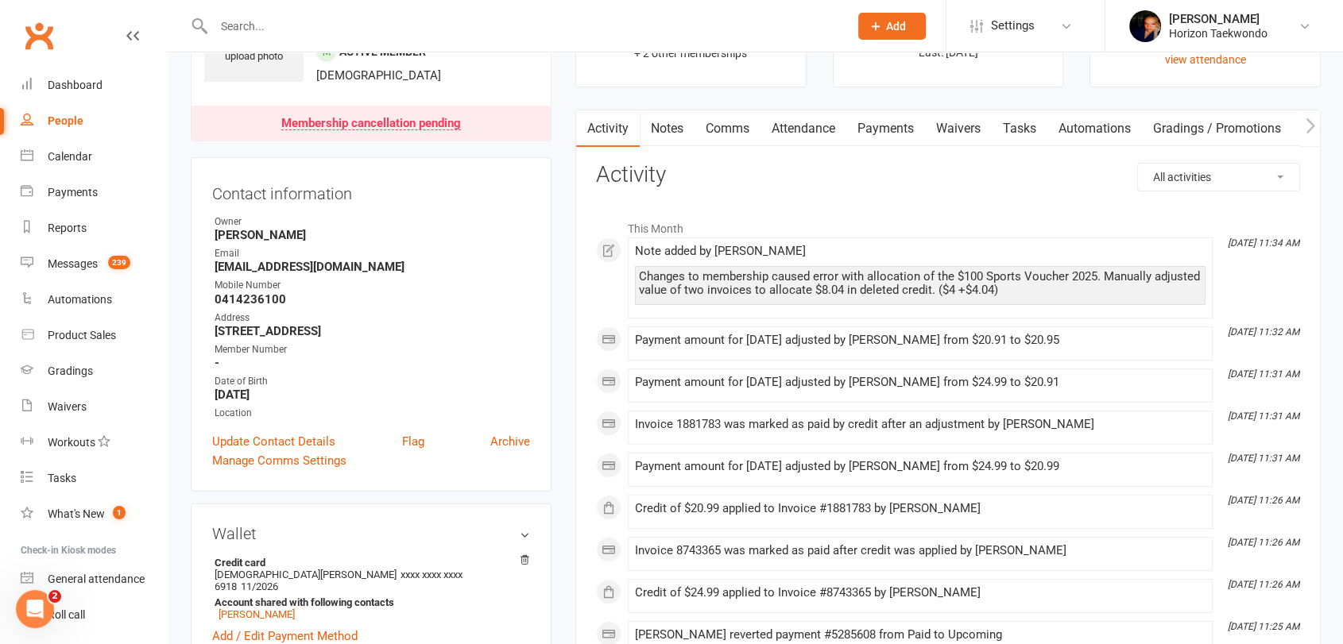
scroll to position [0, 0]
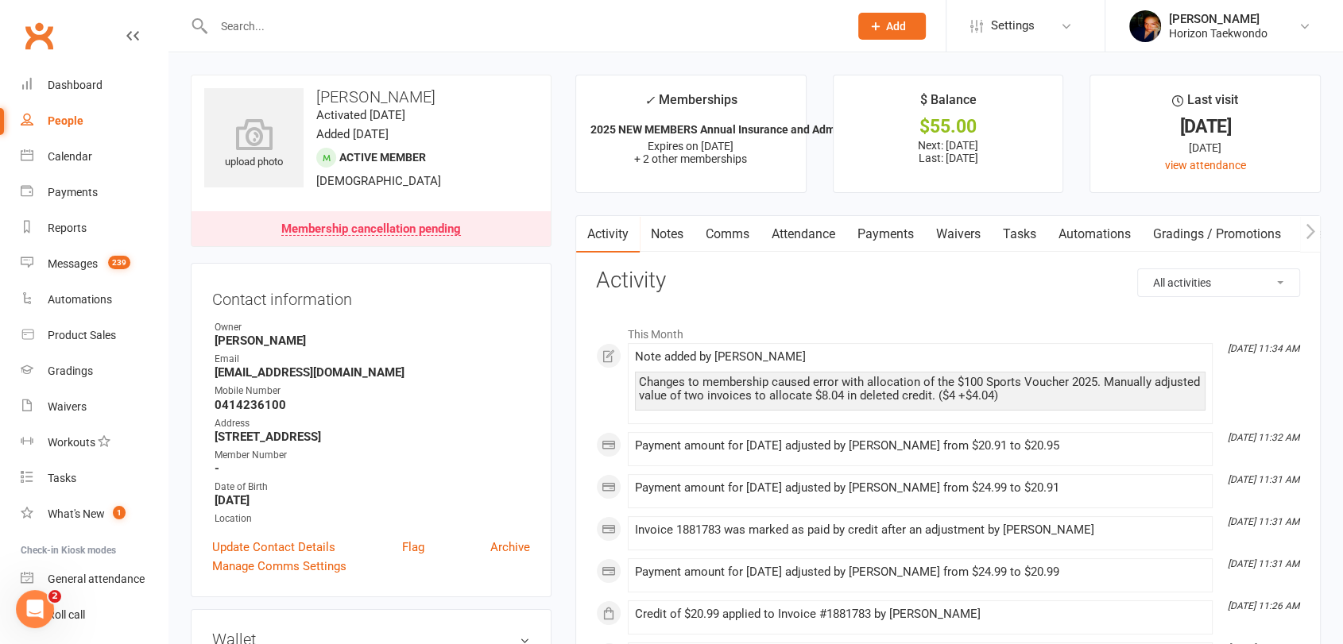
click at [536, 33] on input "text" at bounding box center [523, 26] width 628 height 22
click at [76, 122] on div "People" at bounding box center [66, 120] width 36 height 13
select select "100"
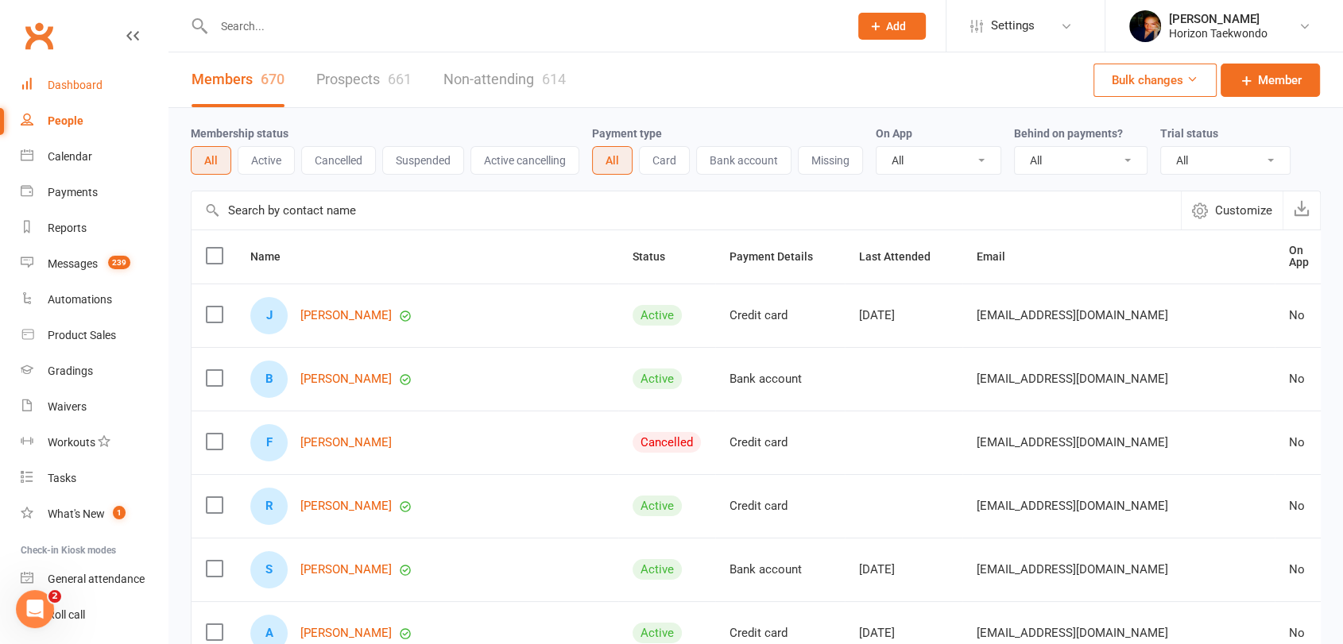
click at [68, 83] on div "Dashboard" at bounding box center [75, 85] width 55 height 13
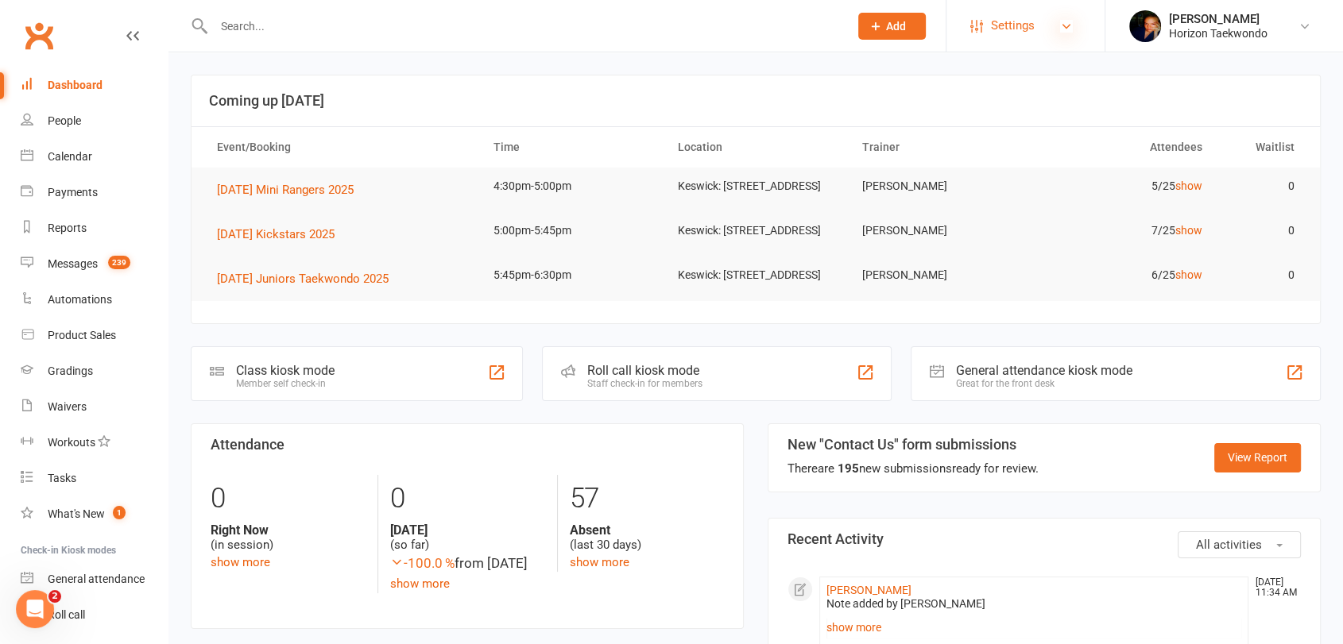
click at [1060, 26] on icon at bounding box center [1066, 26] width 13 height 13
click at [1030, 73] on link "Membership Plans" at bounding box center [1025, 70] width 158 height 37
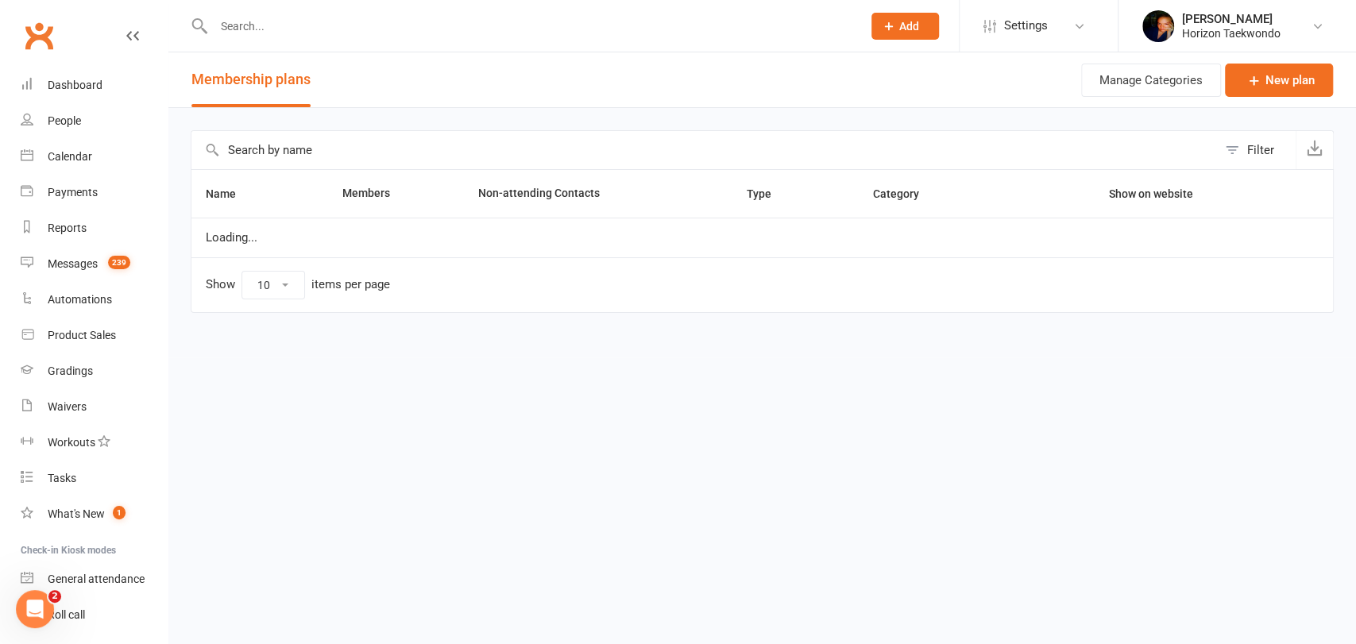
select select "100"
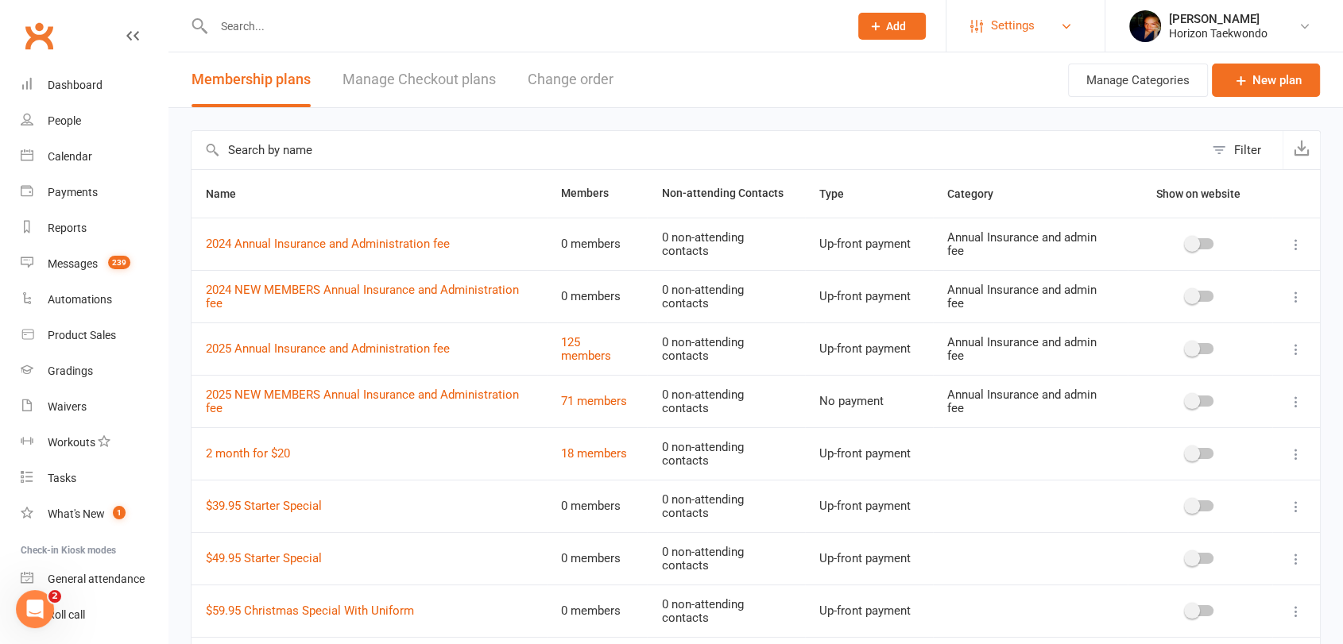
click at [1022, 32] on span "Settings" at bounding box center [1013, 26] width 44 height 36
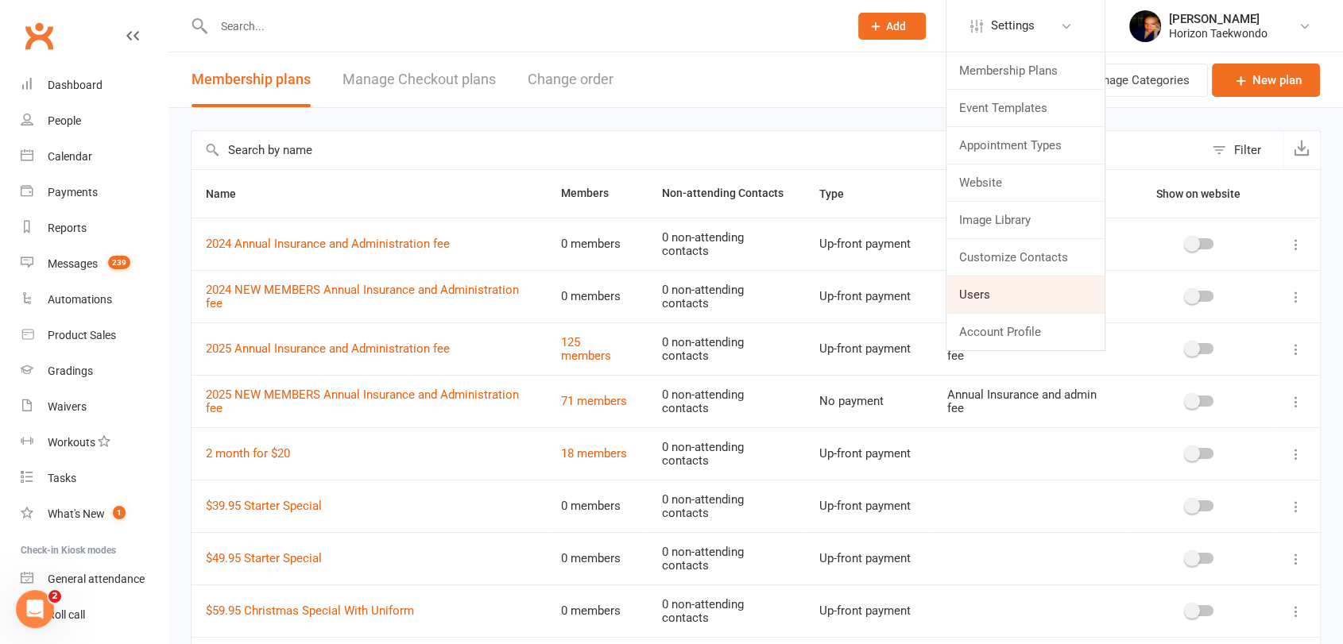
click at [989, 297] on link "Users" at bounding box center [1025, 295] width 158 height 37
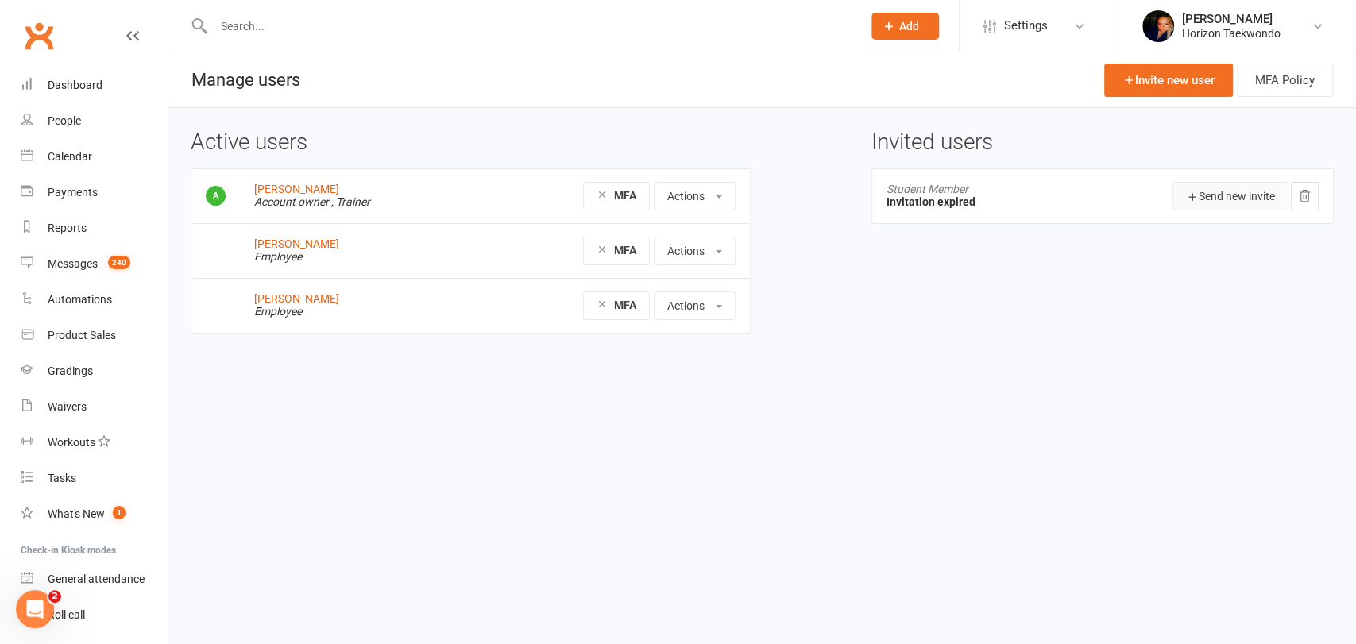
click at [1239, 199] on button "Send new invite" at bounding box center [1231, 196] width 116 height 29
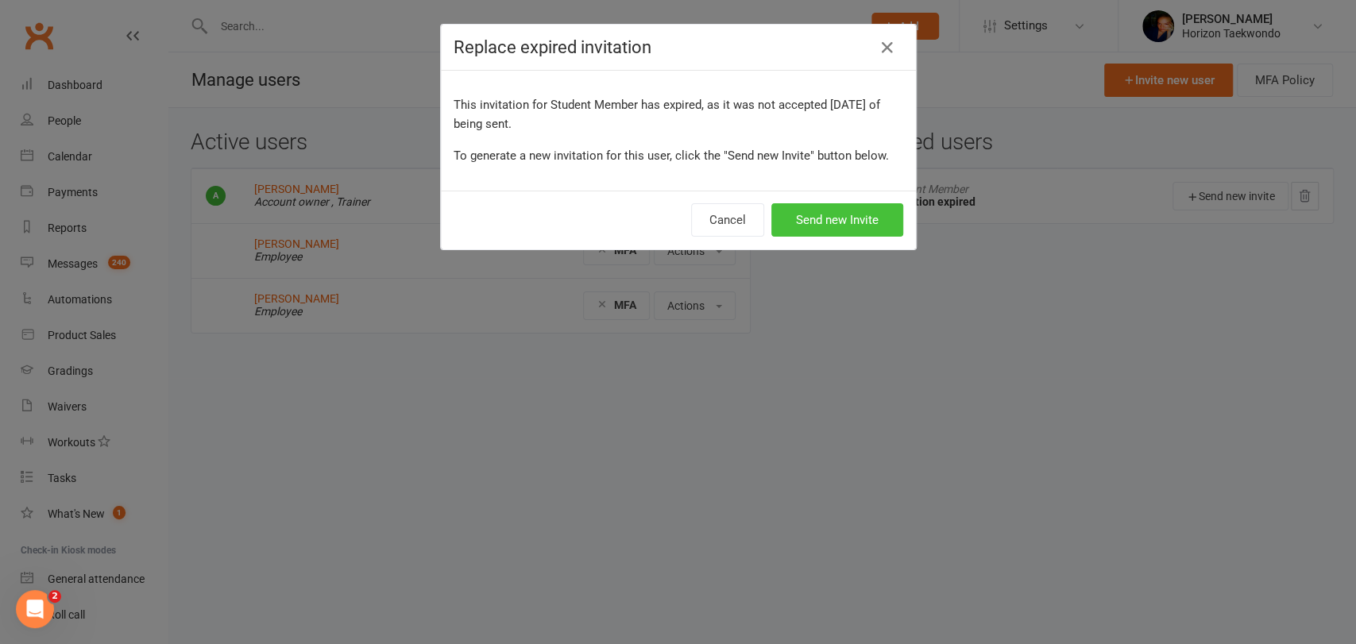
click at [822, 220] on button "Send new Invite" at bounding box center [838, 219] width 132 height 33
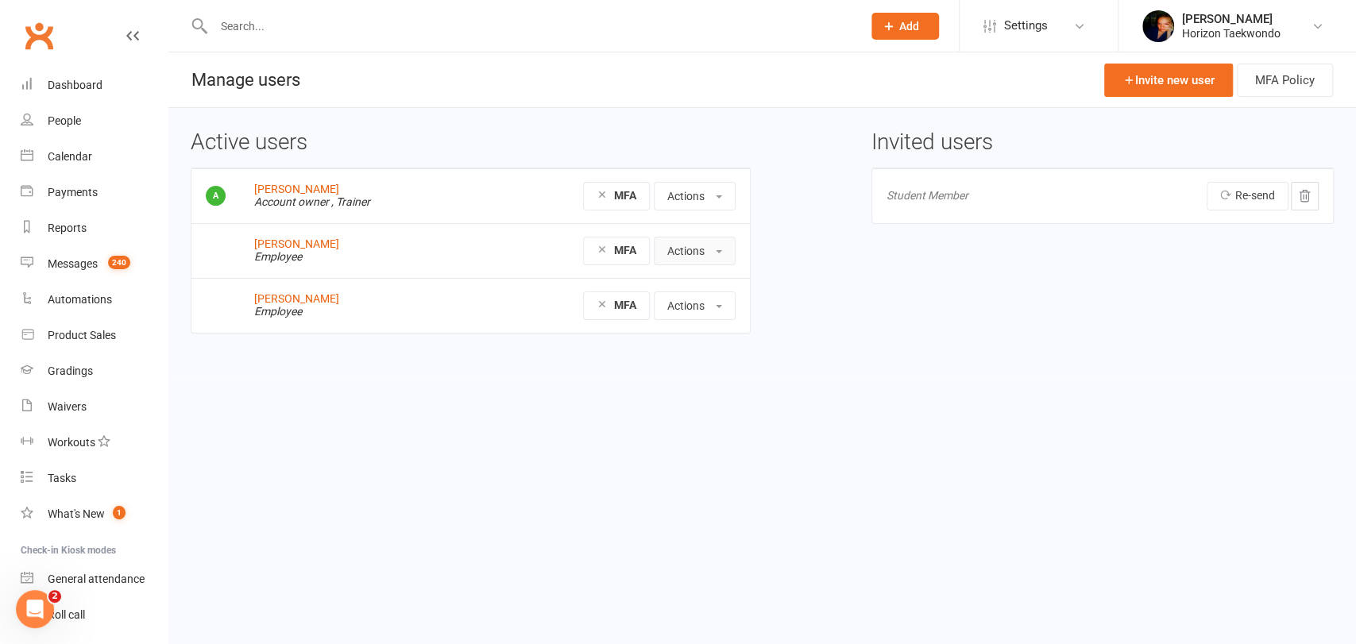
click at [722, 254] on button "Actions" at bounding box center [695, 251] width 82 height 29
click at [769, 222] on div "Active users Tom Lowe Account owner , Trainer MFA Actions Reset Password Block …" at bounding box center [762, 243] width 1167 height 226
click at [564, 379] on html "Prospect Member Non-attending contact Class / event Appointment Grading event T…" at bounding box center [678, 200] width 1356 height 400
click at [1083, 32] on icon at bounding box center [1079, 26] width 13 height 13
click at [866, 336] on div "Active users Tom Lowe Account owner , Trainer MFA Actions Reset Password Block …" at bounding box center [762, 243] width 1167 height 226
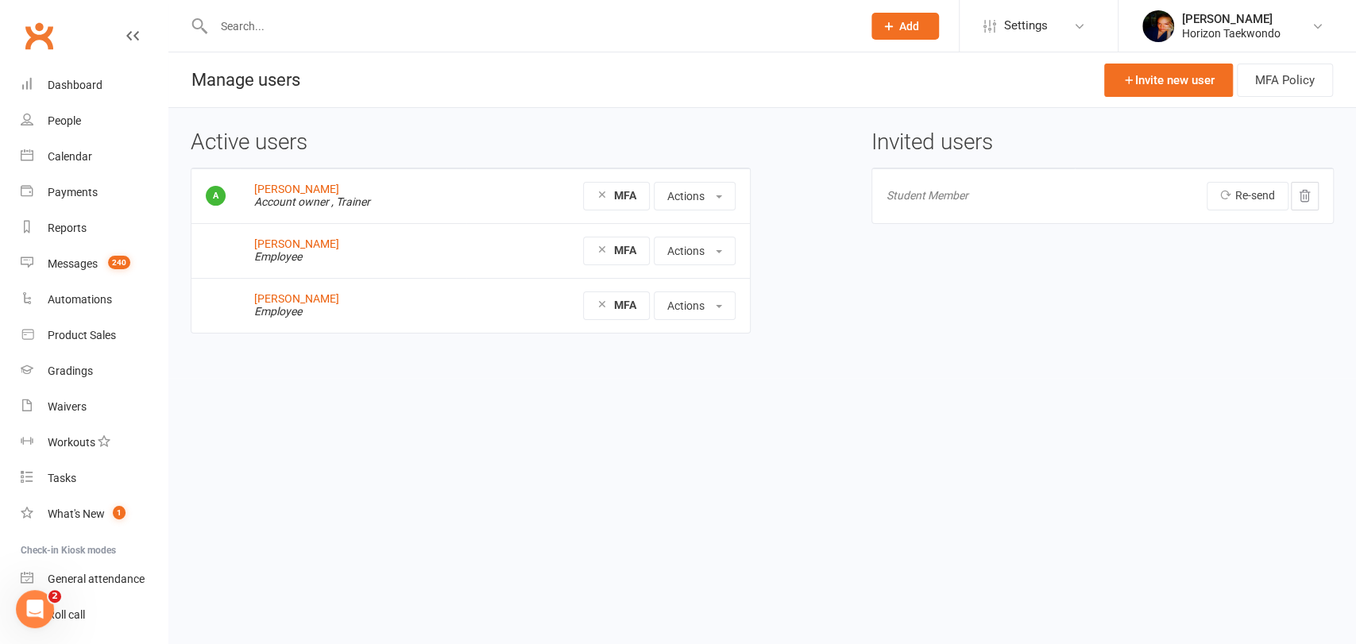
click at [180, 300] on div "Active users Tom Lowe Account owner , Trainer MFA Actions Reset Password Block …" at bounding box center [471, 243] width 584 height 226
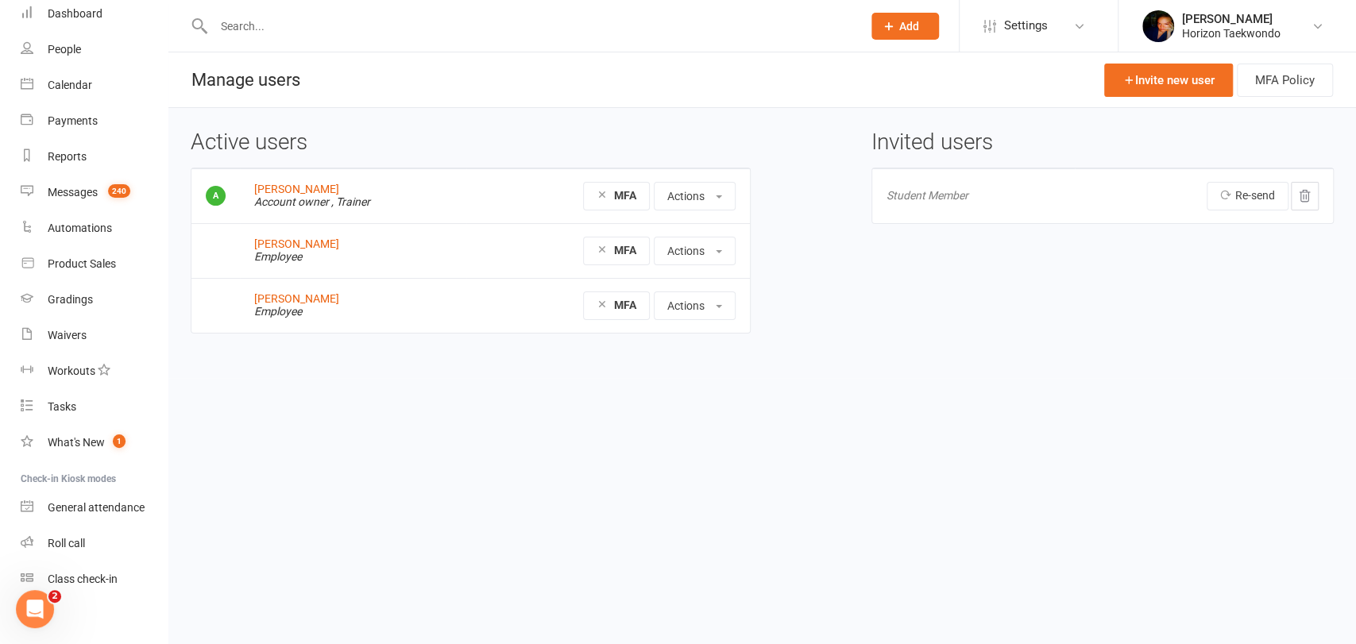
scroll to position [83, 0]
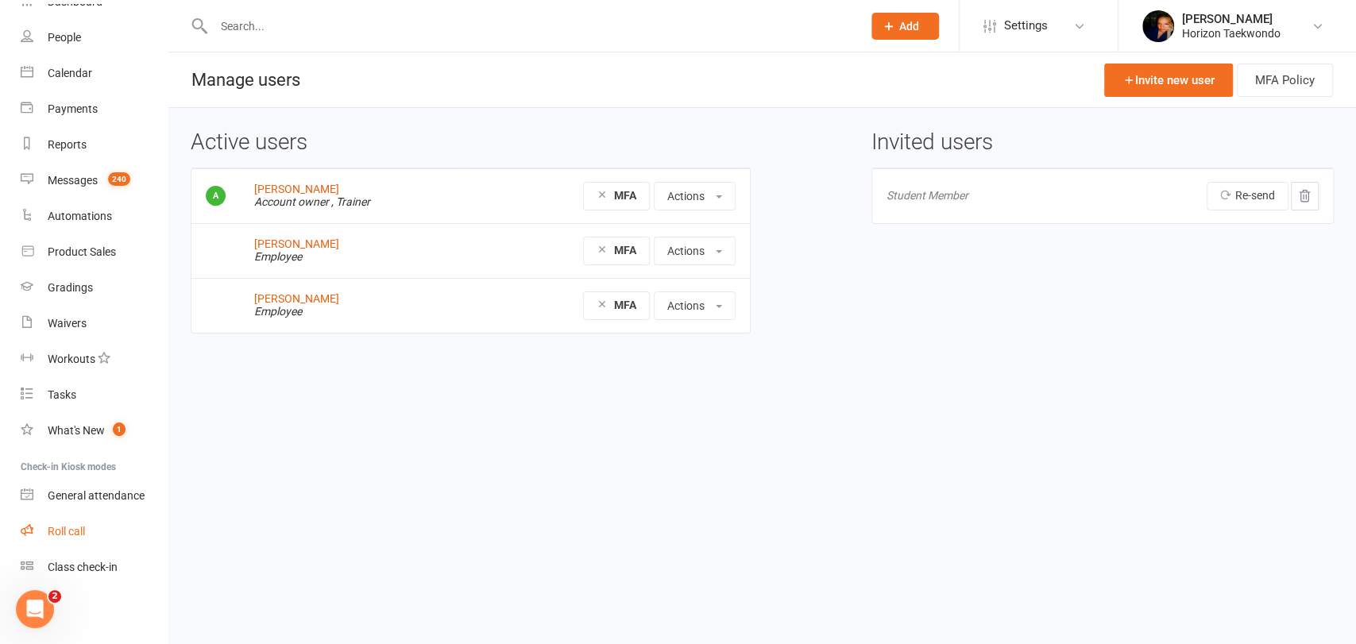
click at [70, 529] on div "Roll call" at bounding box center [66, 531] width 37 height 13
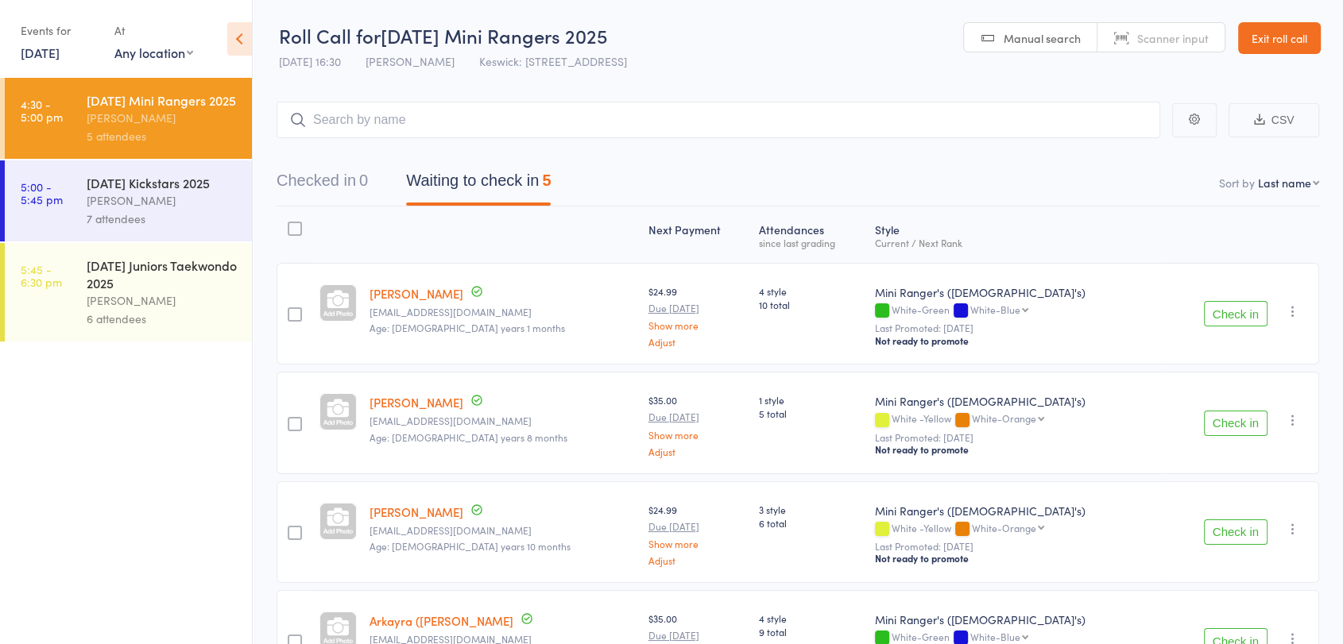
click at [261, 458] on main "CSV Checked in 0 Waiting to check in 5 Sort by Last name First name Last name B…" at bounding box center [798, 475] width 1090 height 795
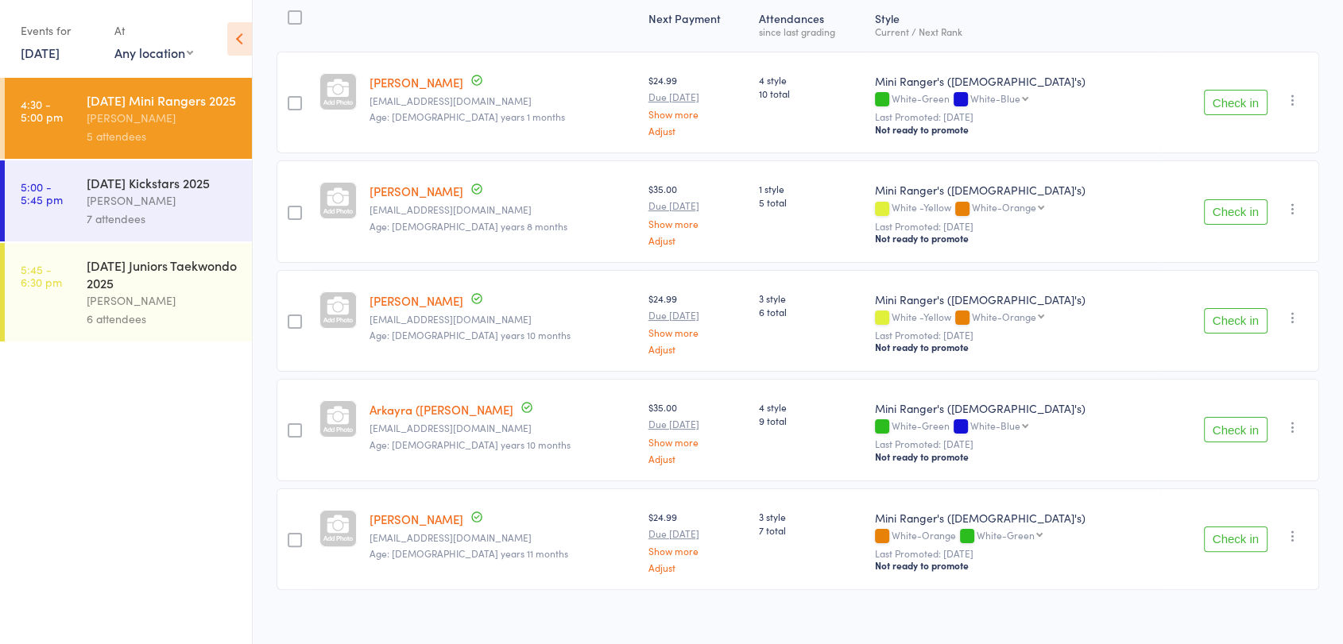
scroll to position [226, 0]
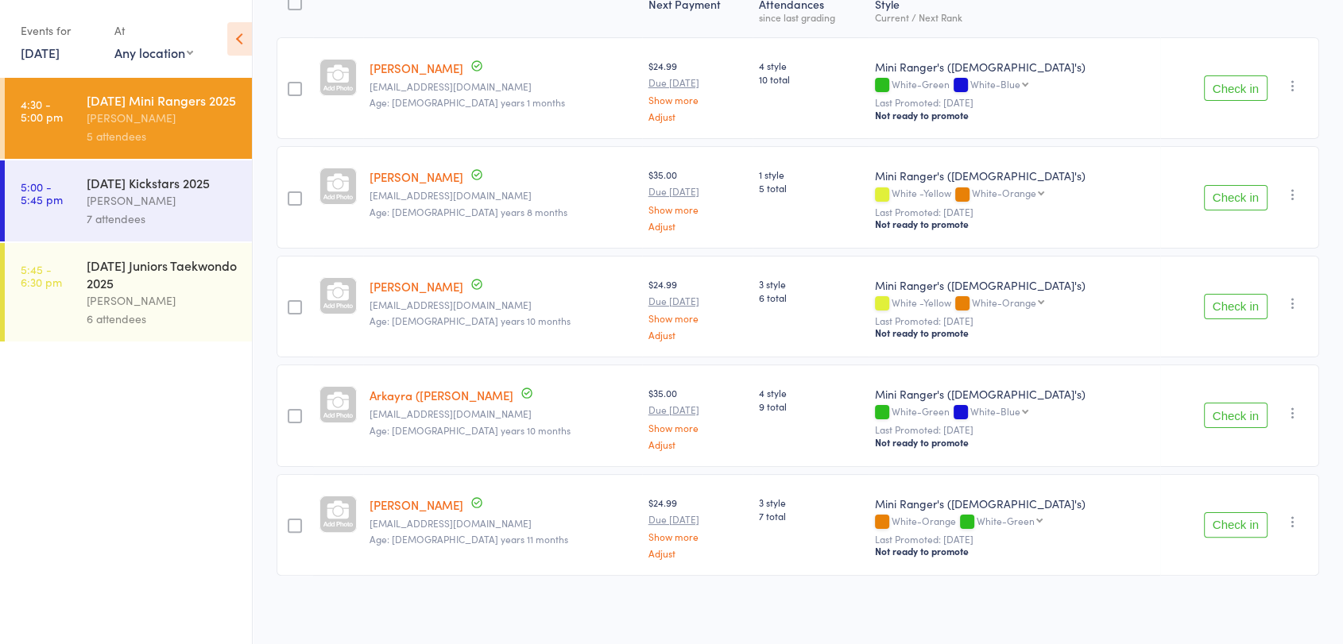
click at [265, 396] on main "CSV Checked in 0 Waiting to check in 5 Sort by Last name First name Last name B…" at bounding box center [798, 249] width 1090 height 795
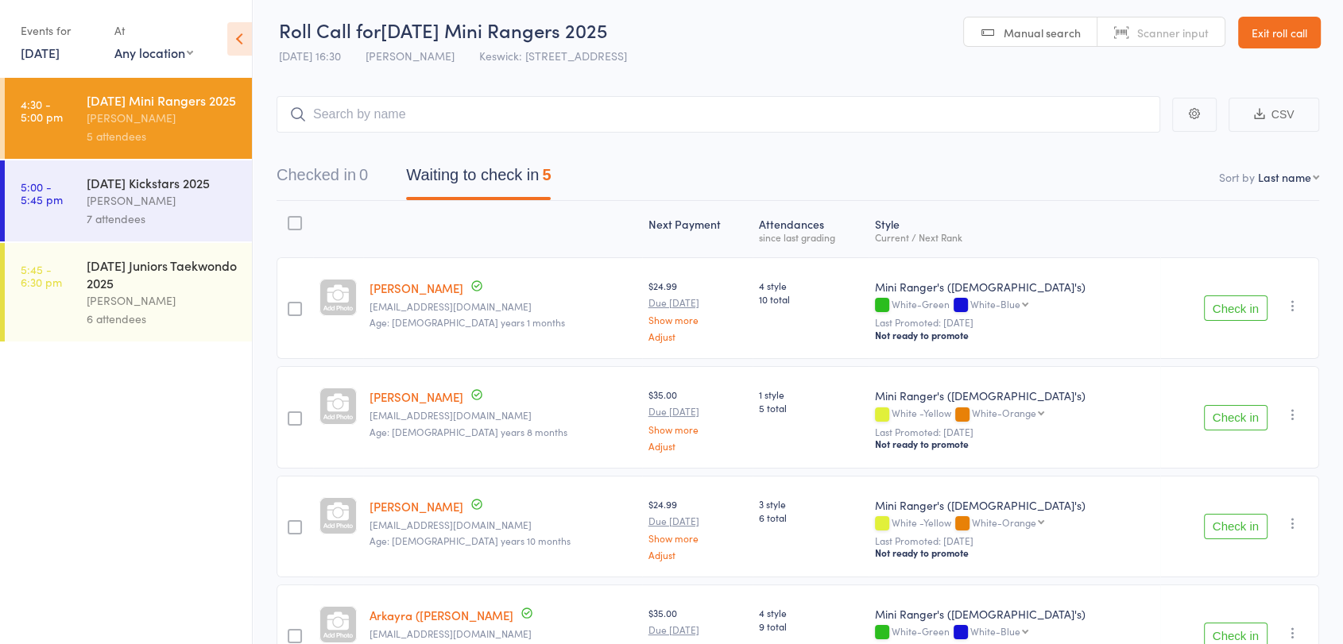
scroll to position [0, 0]
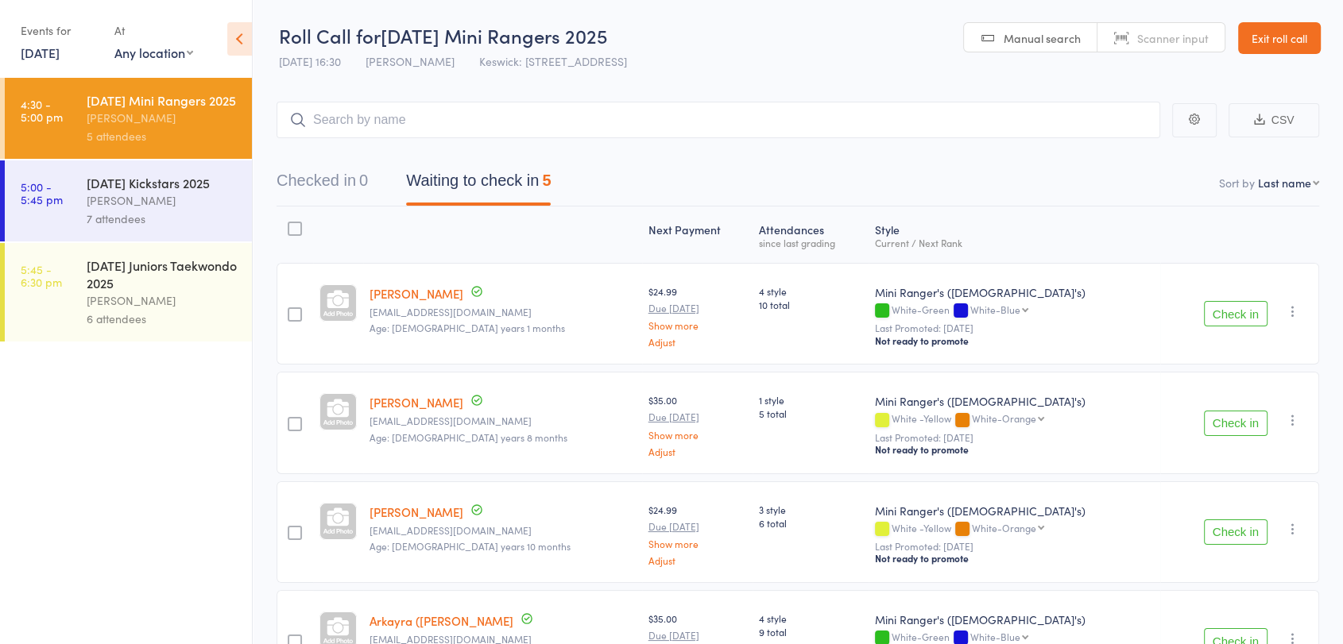
click at [1303, 42] on link "Exit roll call" at bounding box center [1279, 38] width 83 height 32
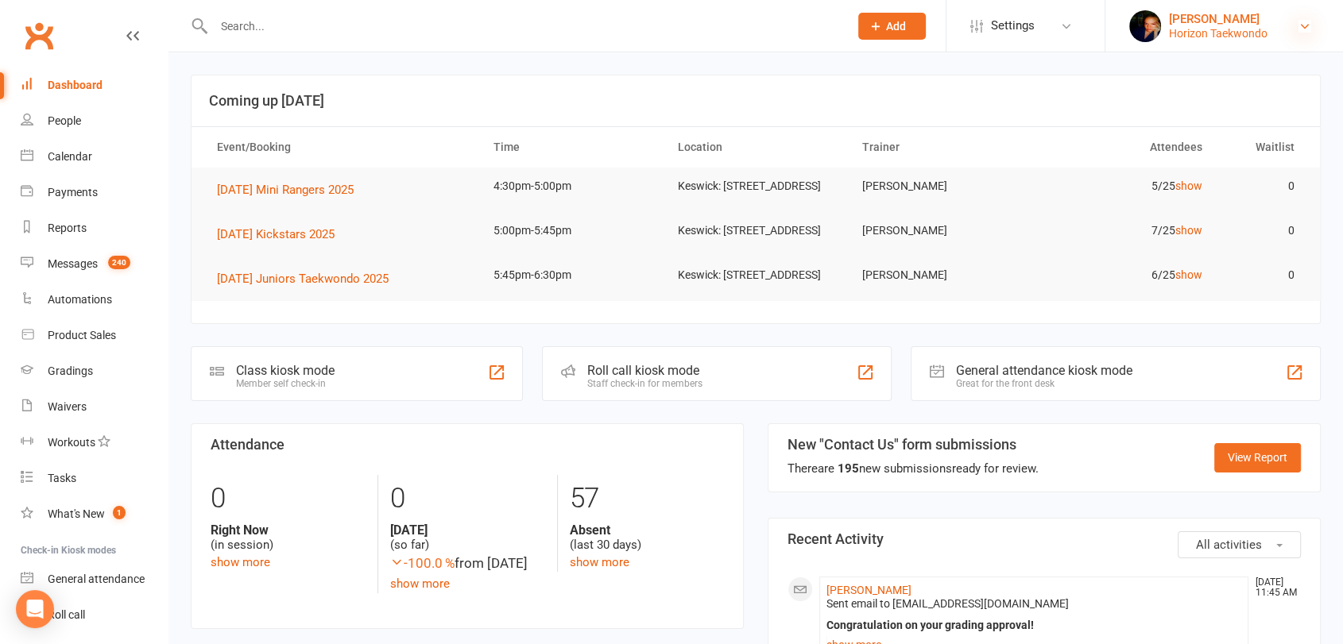
click at [1304, 20] on icon at bounding box center [1304, 26] width 13 height 13
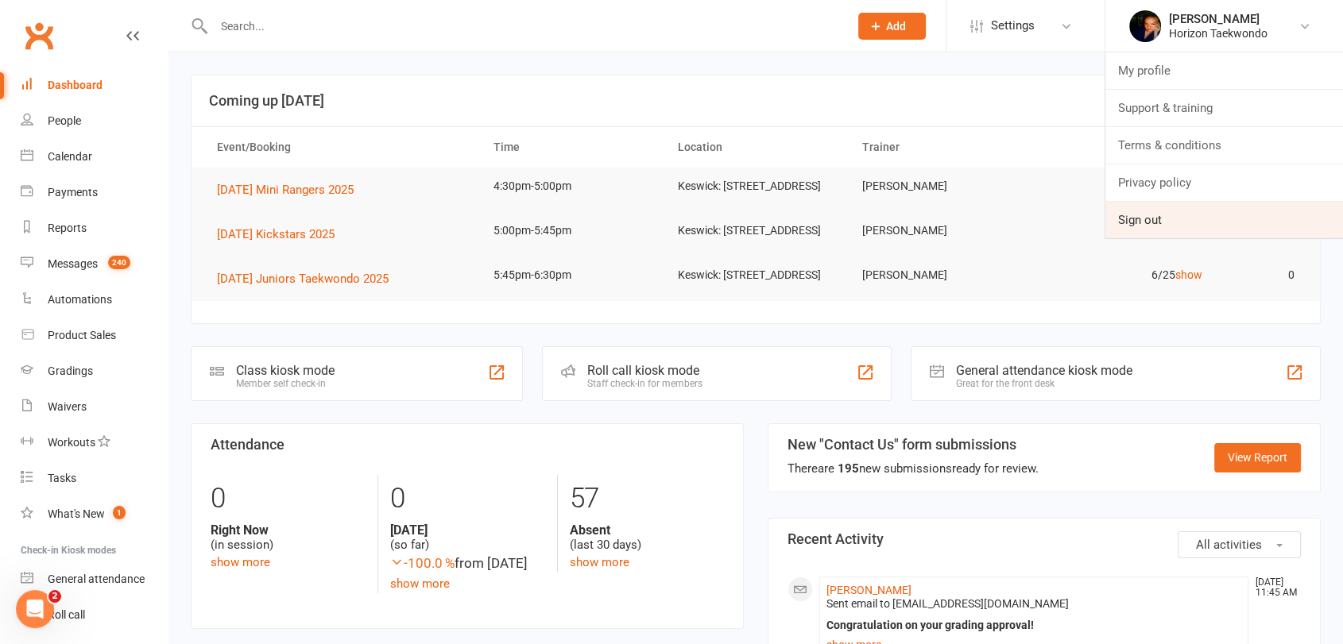
click at [1256, 219] on link "Sign out" at bounding box center [1224, 220] width 238 height 37
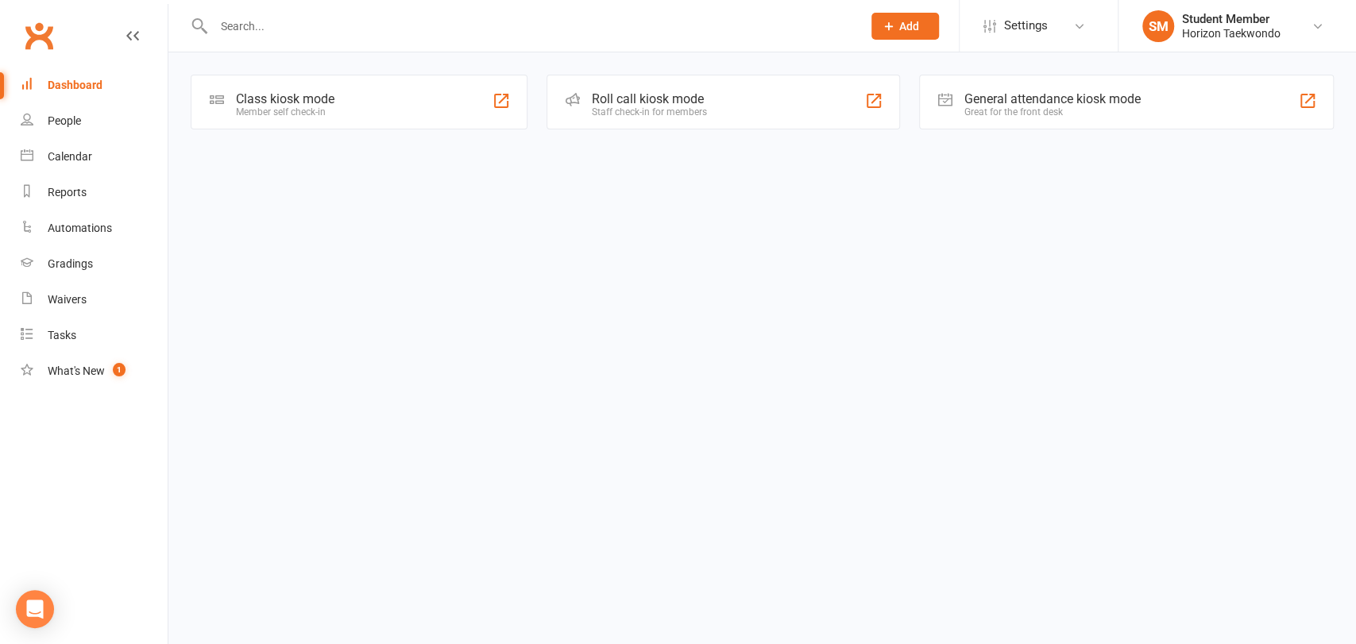
click at [292, 21] on input "text" at bounding box center [530, 26] width 642 height 22
click at [89, 156] on div "Calendar" at bounding box center [70, 156] width 44 height 13
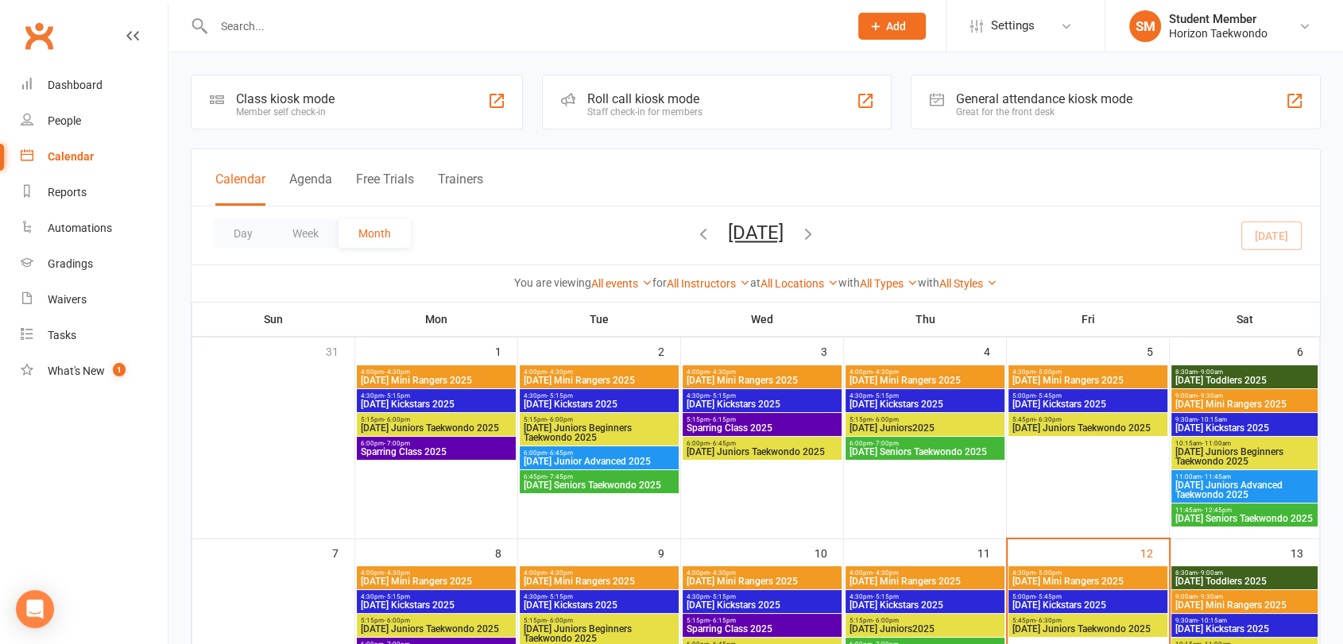
click at [1104, 574] on span "4:30pm - 5:00pm" at bounding box center [1087, 573] width 153 height 7
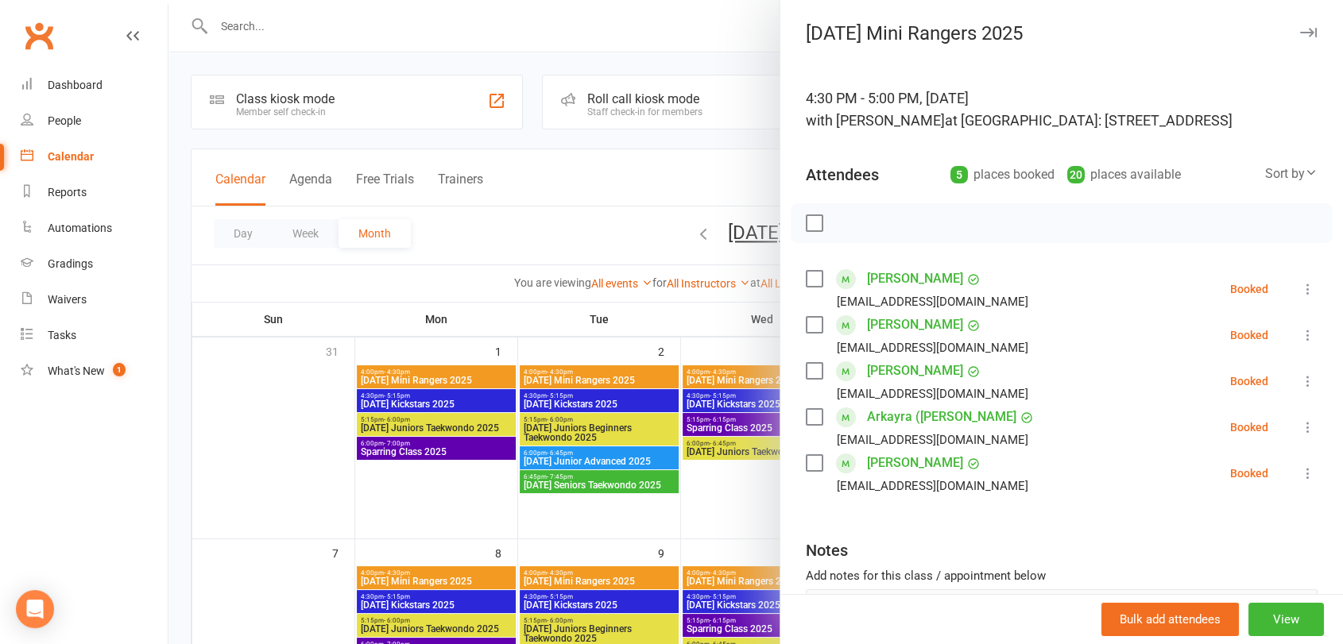
click at [184, 385] on div at bounding box center [755, 322] width 1174 height 644
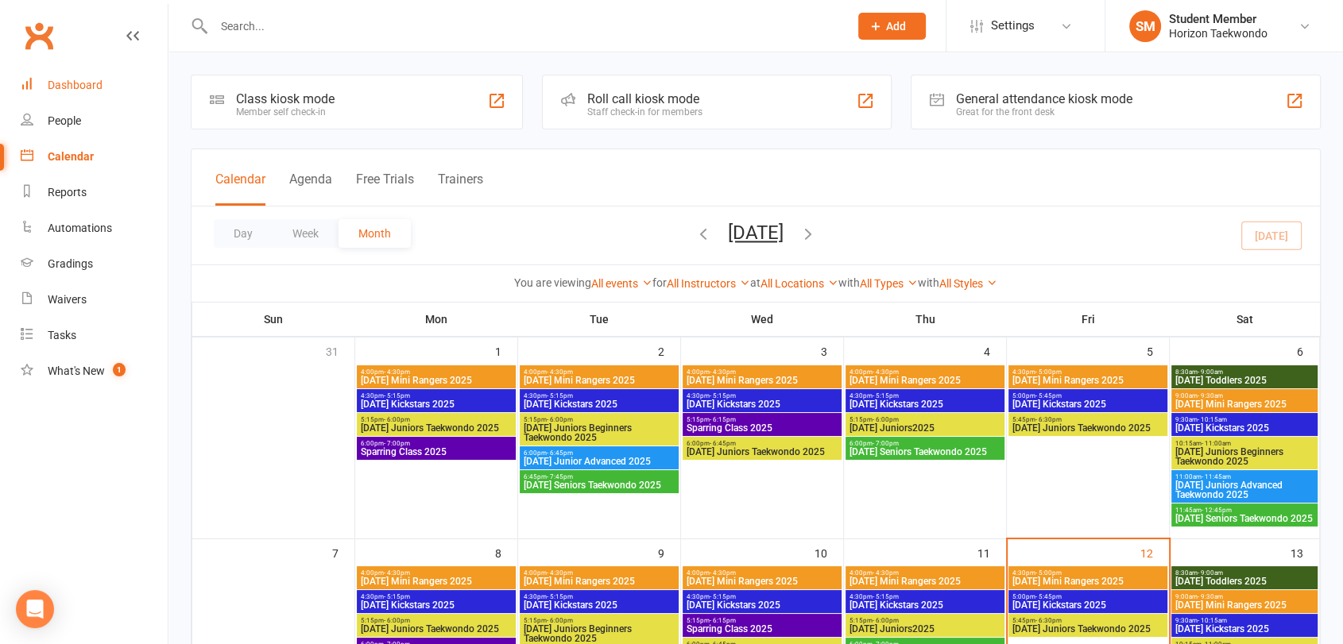
click at [77, 81] on div "Dashboard" at bounding box center [75, 85] width 55 height 13
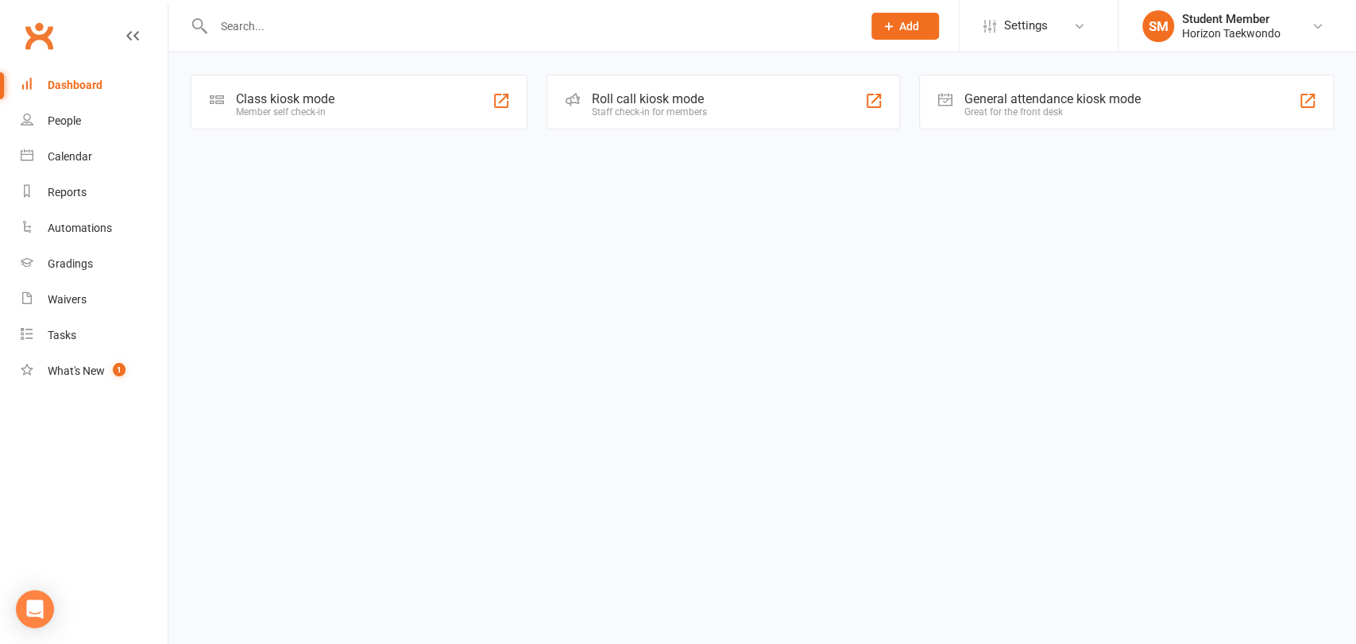
click at [236, 175] on html "Prospect Member Non-attending contact Add Settings Event Templates Appointment …" at bounding box center [678, 87] width 1356 height 175
click at [281, 33] on input "text" at bounding box center [530, 26] width 642 height 22
click at [1058, 31] on link "Settings" at bounding box center [1039, 26] width 110 height 36
click at [903, 27] on span "Add" at bounding box center [909, 26] width 20 height 13
click at [868, 78] on link "Prospect" at bounding box center [888, 70] width 141 height 37
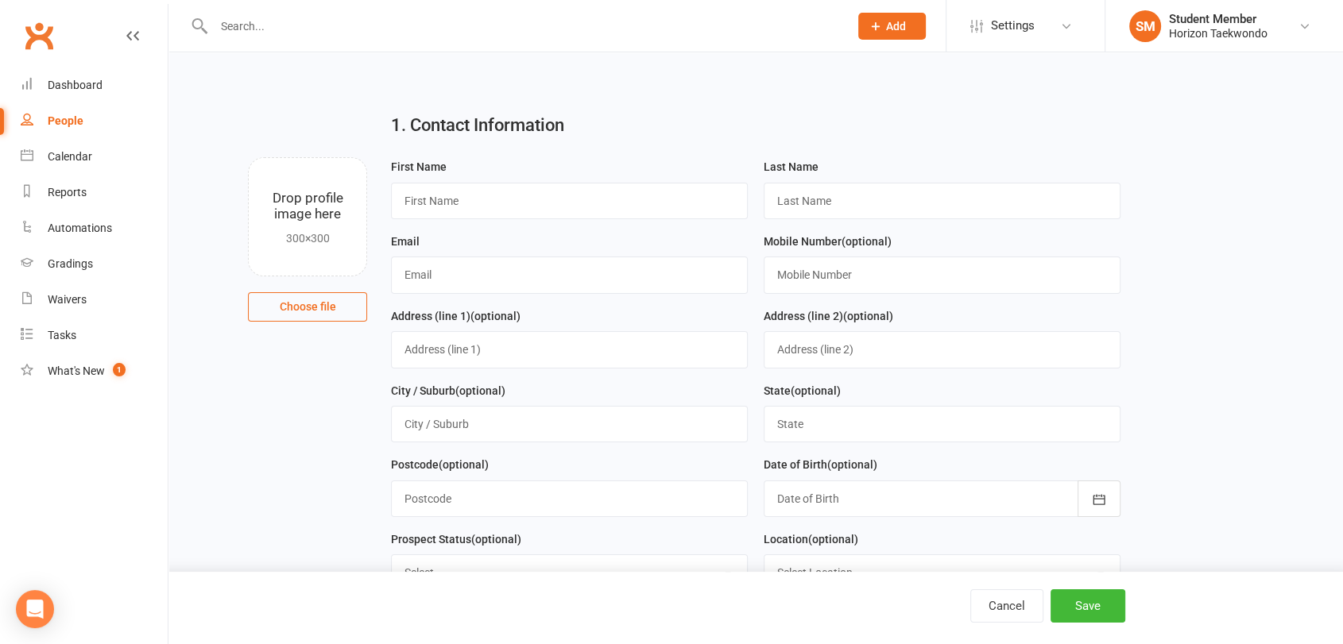
click at [258, 395] on main "1. Contact Information Drop profile image here 300×300 Choose file First Name L…" at bounding box center [756, 484] width 1130 height 768
click at [1001, 605] on button "Cancel" at bounding box center [1006, 606] width 73 height 33
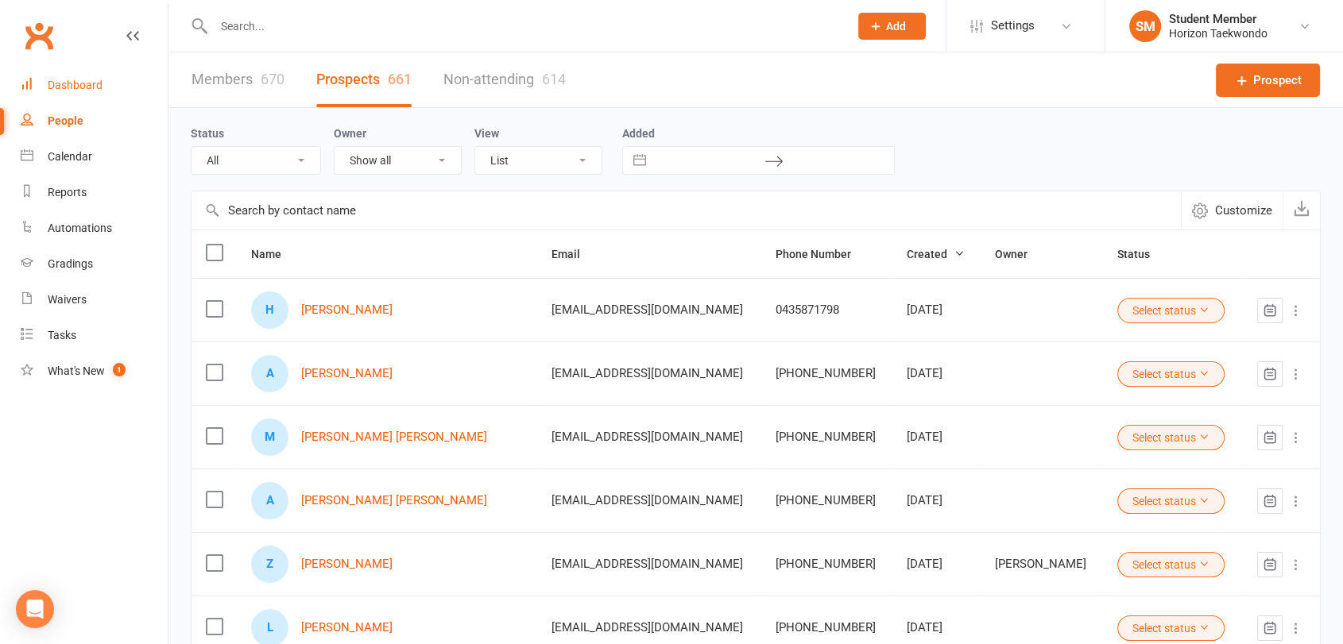
click at [77, 82] on div "Dashboard" at bounding box center [75, 85] width 55 height 13
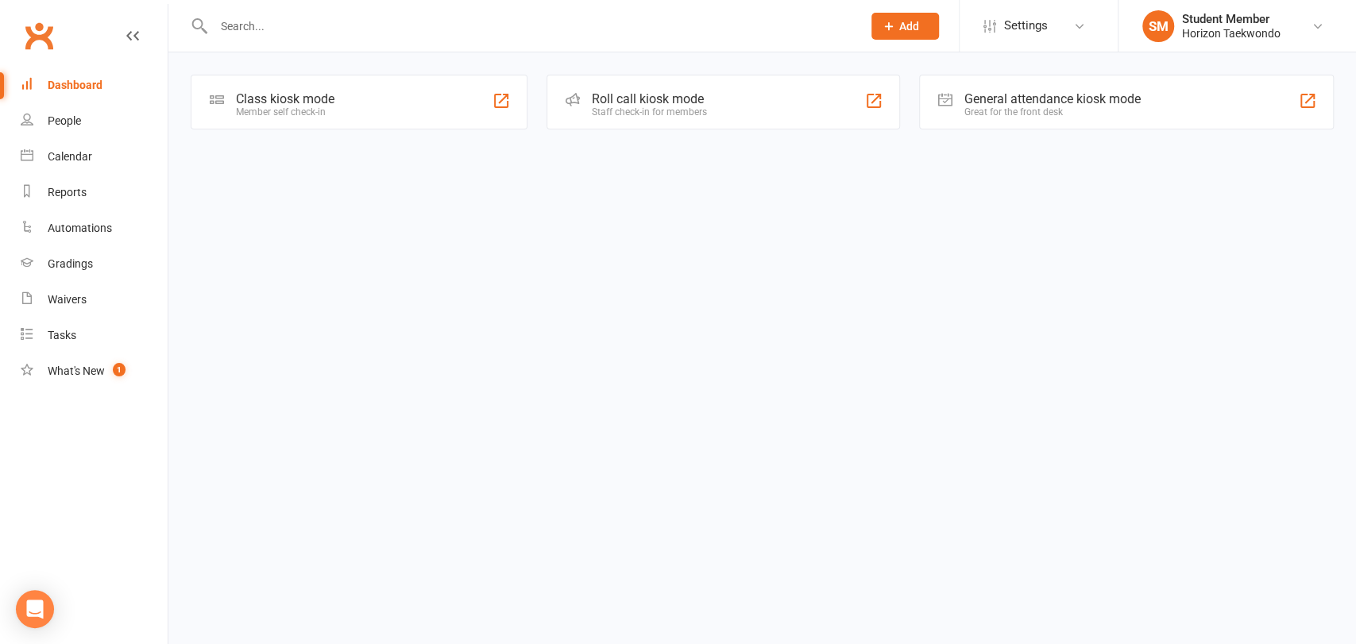
click at [273, 175] on html "Prospect Member Non-attending contact Add Settings Event Templates Appointment …" at bounding box center [678, 87] width 1356 height 175
click at [82, 192] on div "Reports" at bounding box center [67, 192] width 39 height 13
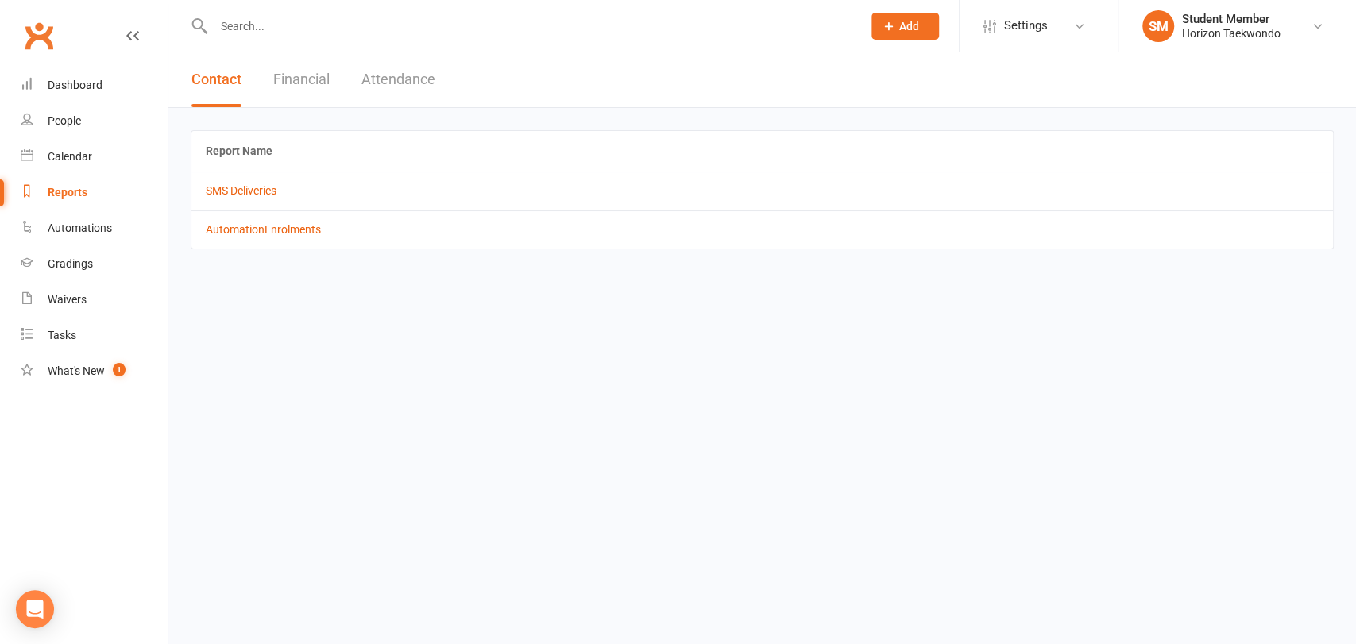
click at [304, 87] on button "Financial" at bounding box center [301, 79] width 56 height 55
click at [58, 266] on div "Gradings" at bounding box center [70, 263] width 45 height 13
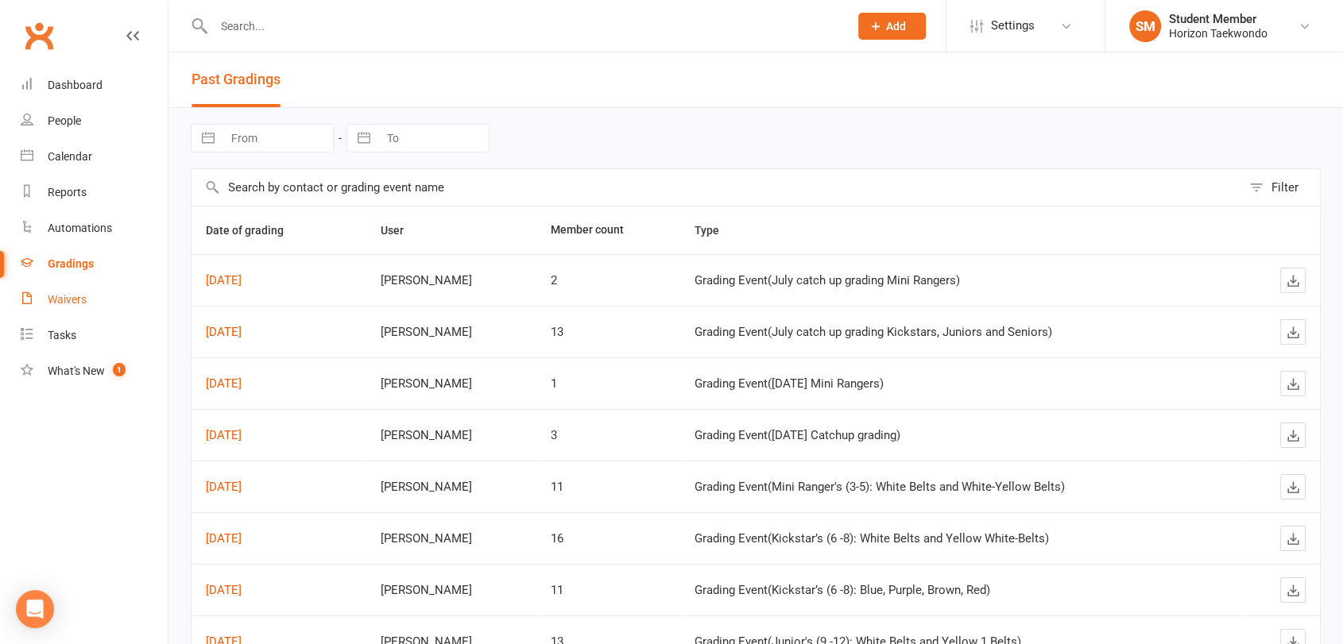
click at [72, 301] on div "Waivers" at bounding box center [67, 299] width 39 height 13
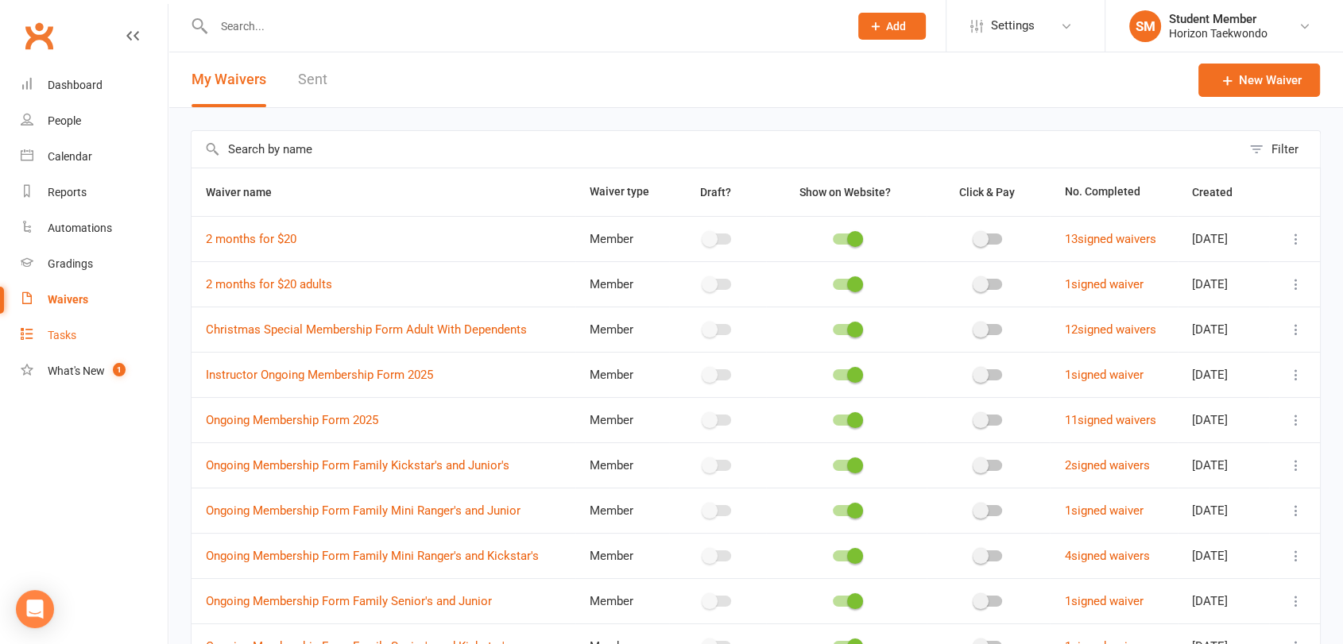
click at [68, 338] on div "Tasks" at bounding box center [62, 335] width 29 height 13
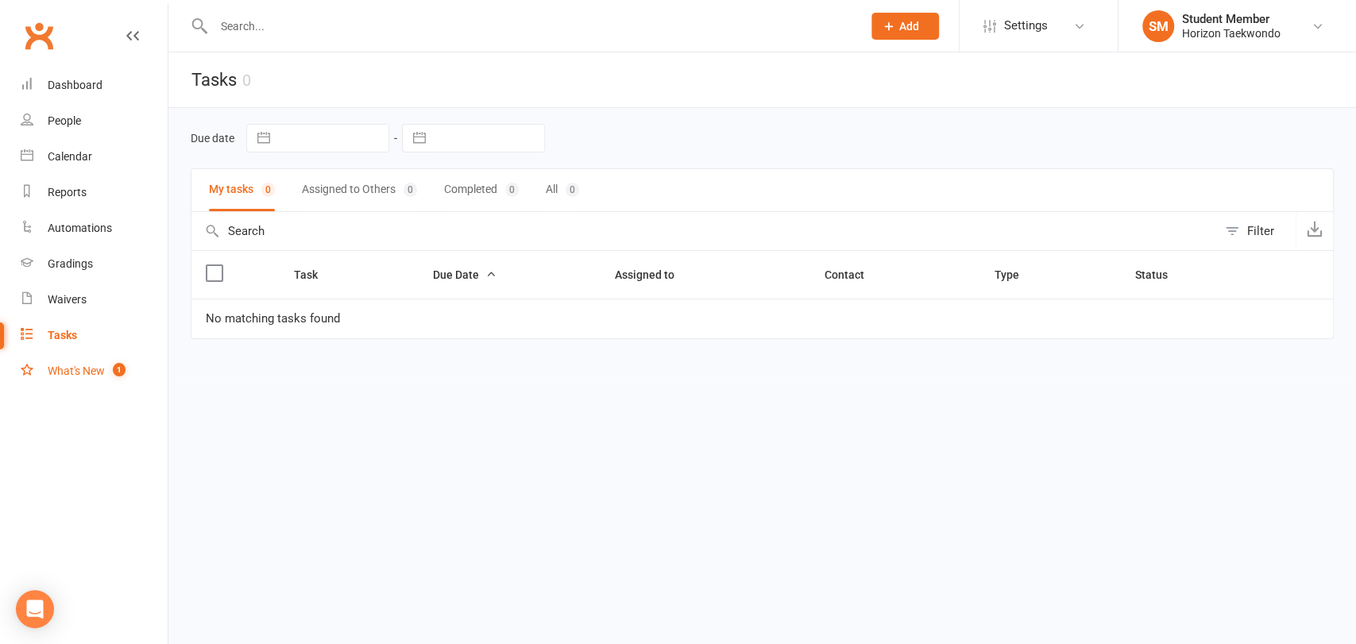
click at [63, 375] on div "What's New" at bounding box center [76, 371] width 57 height 13
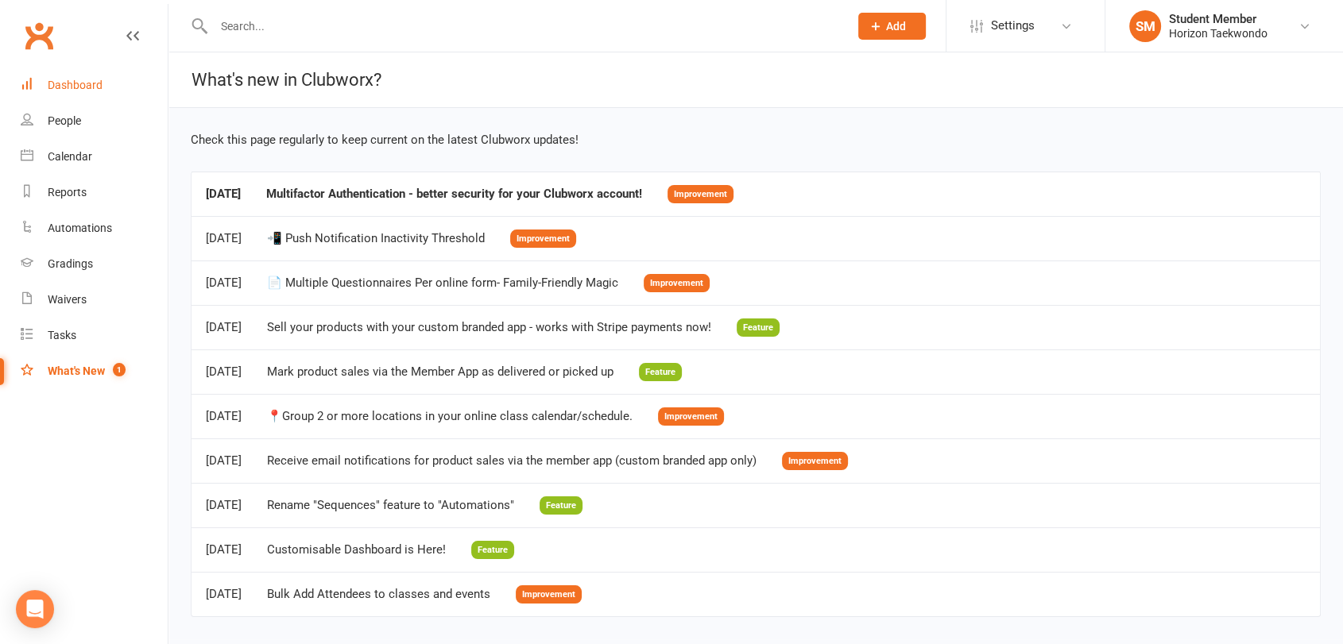
click at [91, 86] on div "Dashboard" at bounding box center [75, 85] width 55 height 13
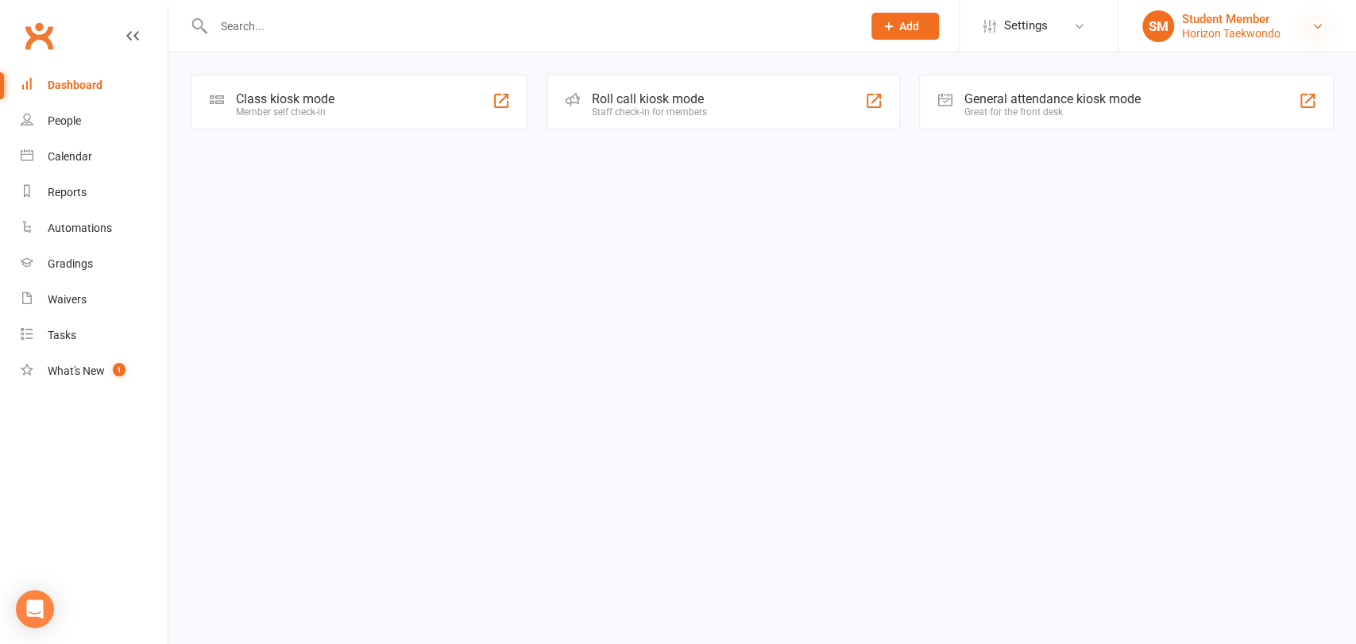
click at [1312, 24] on icon at bounding box center [1318, 26] width 13 height 13
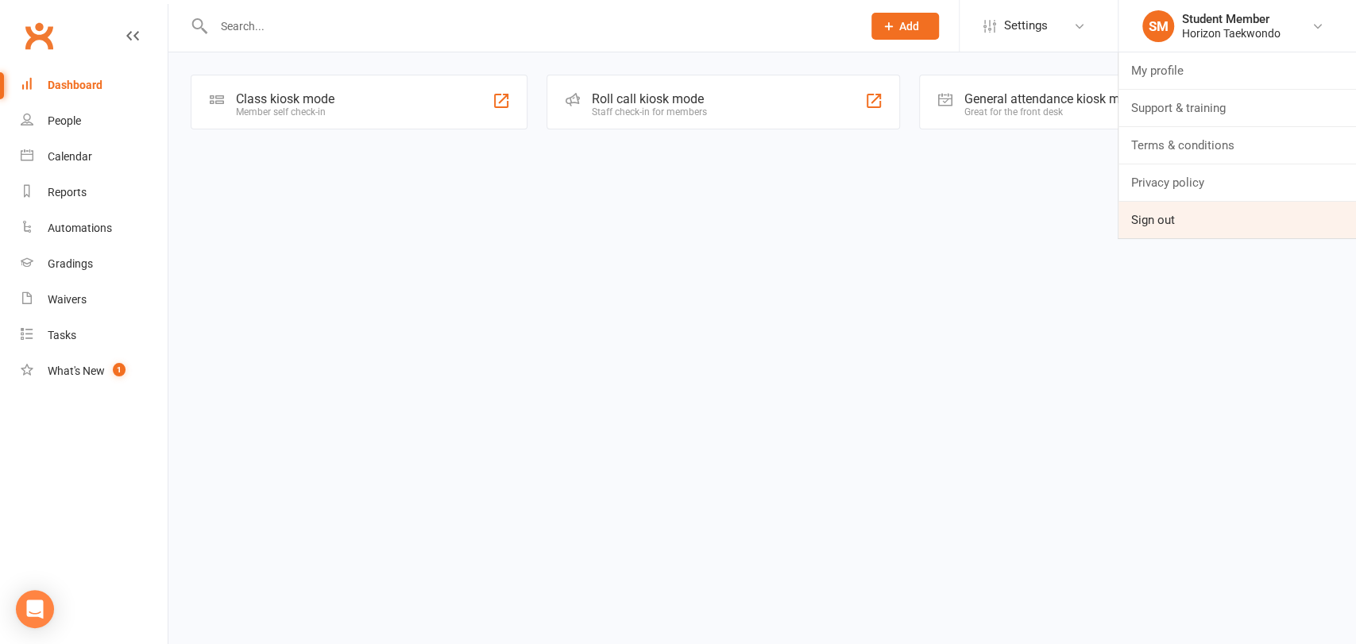
click at [1233, 220] on link "Sign out" at bounding box center [1238, 220] width 238 height 37
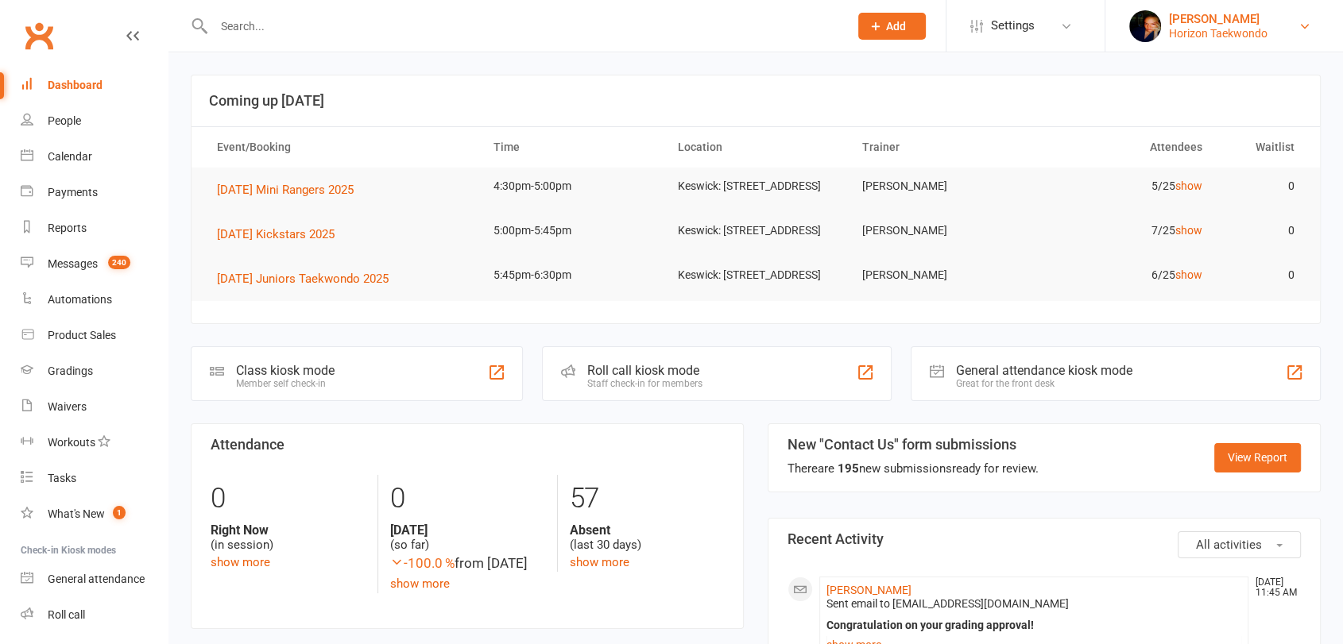
click at [1298, 17] on link "Louise Lowe Horizon Taekwondo" at bounding box center [1224, 26] width 190 height 32
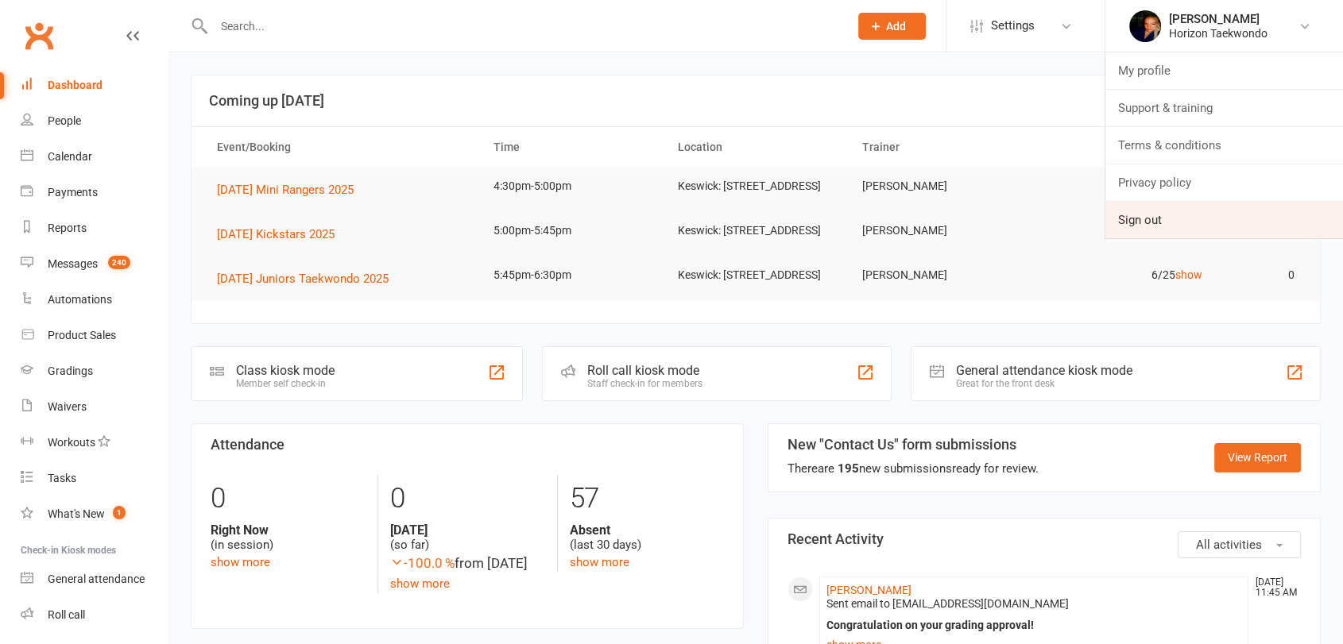
click at [1239, 218] on link "Sign out" at bounding box center [1224, 220] width 238 height 37
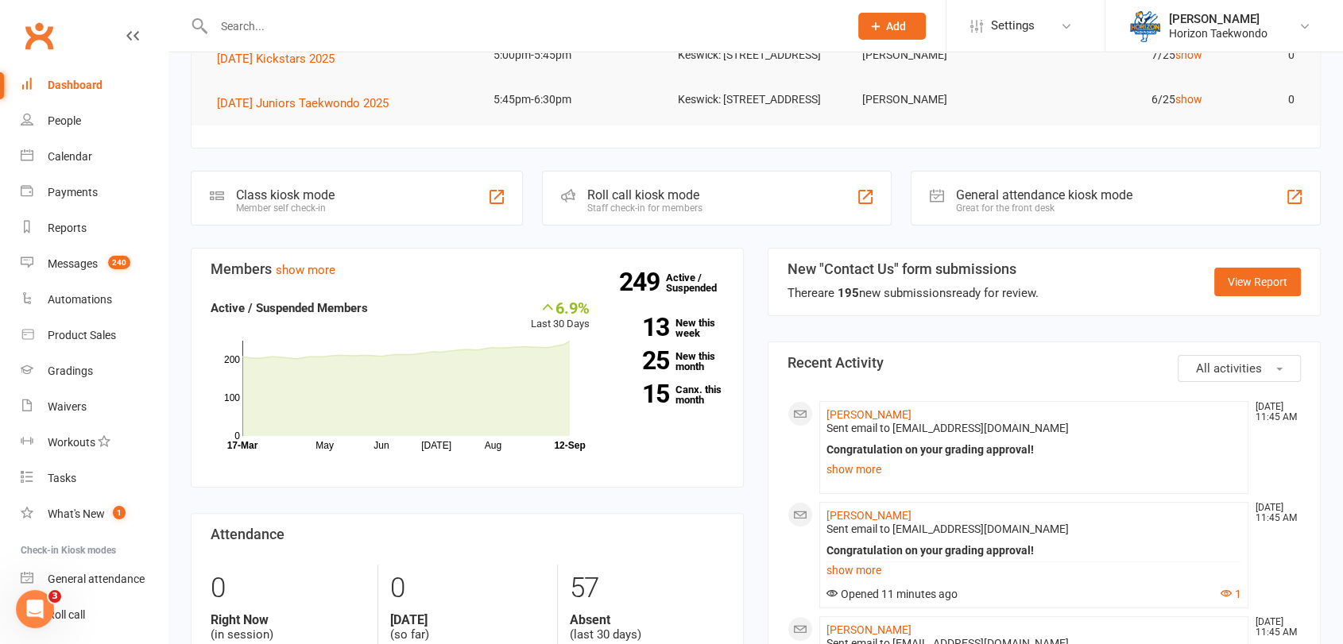
scroll to position [247, 0]
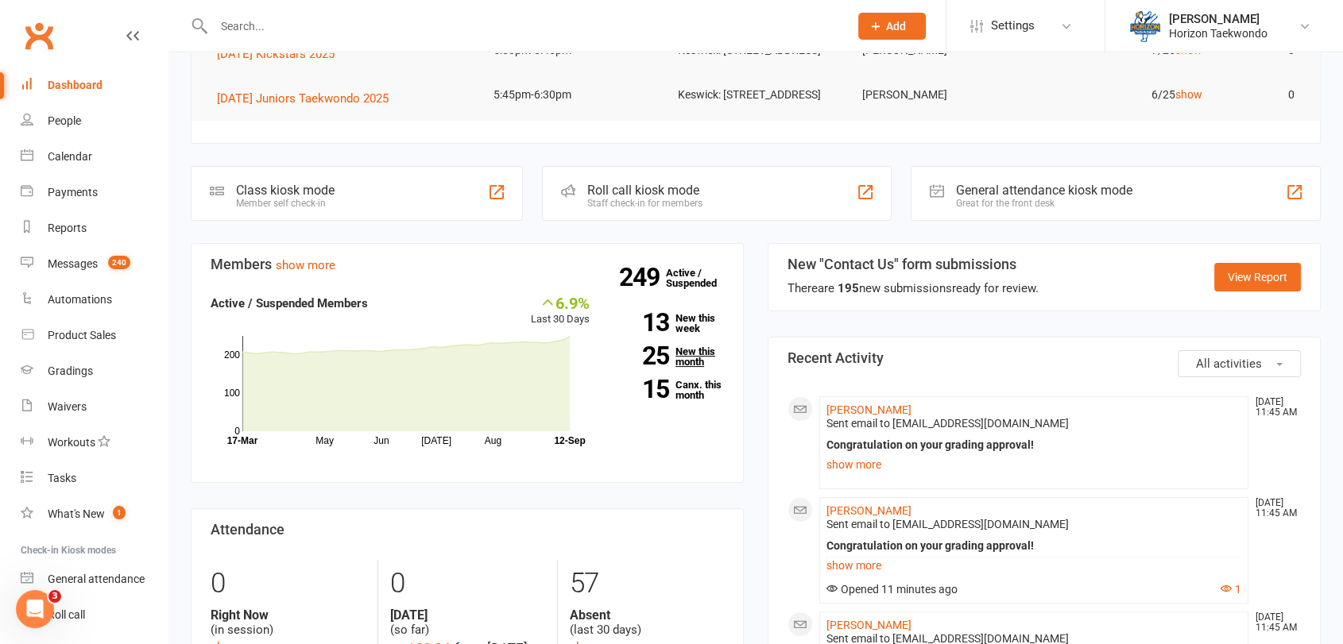
click at [682, 367] on link "25 New this month" at bounding box center [668, 356] width 110 height 21
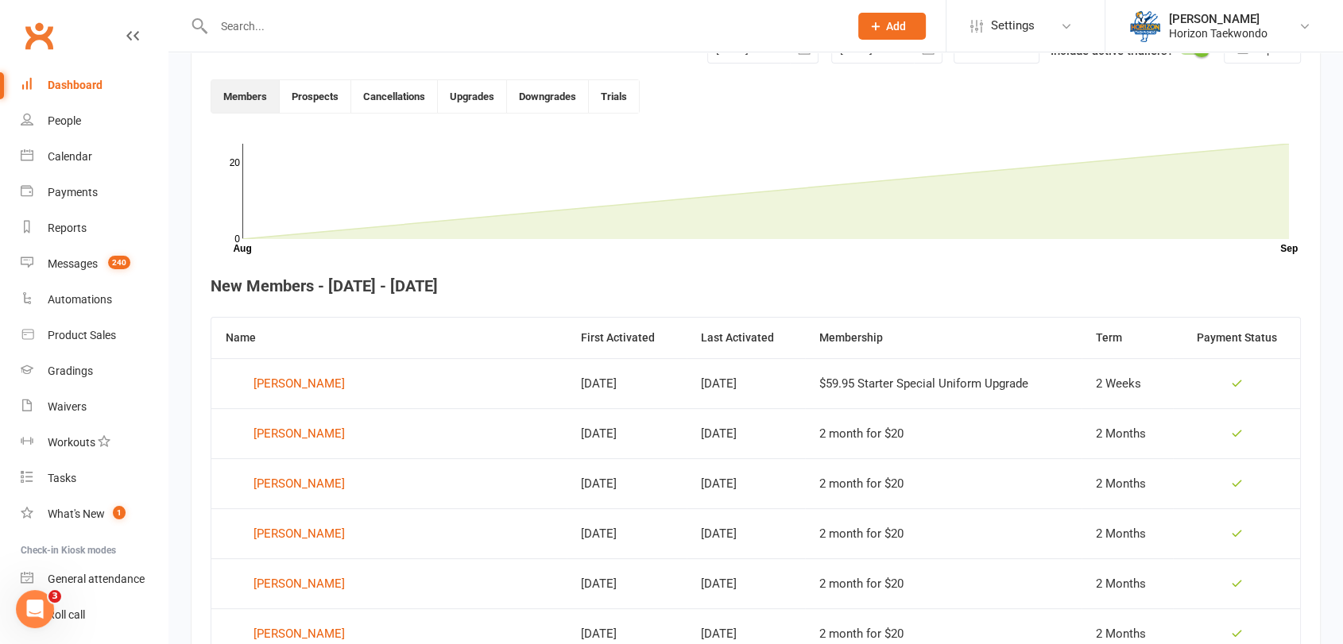
scroll to position [434, 0]
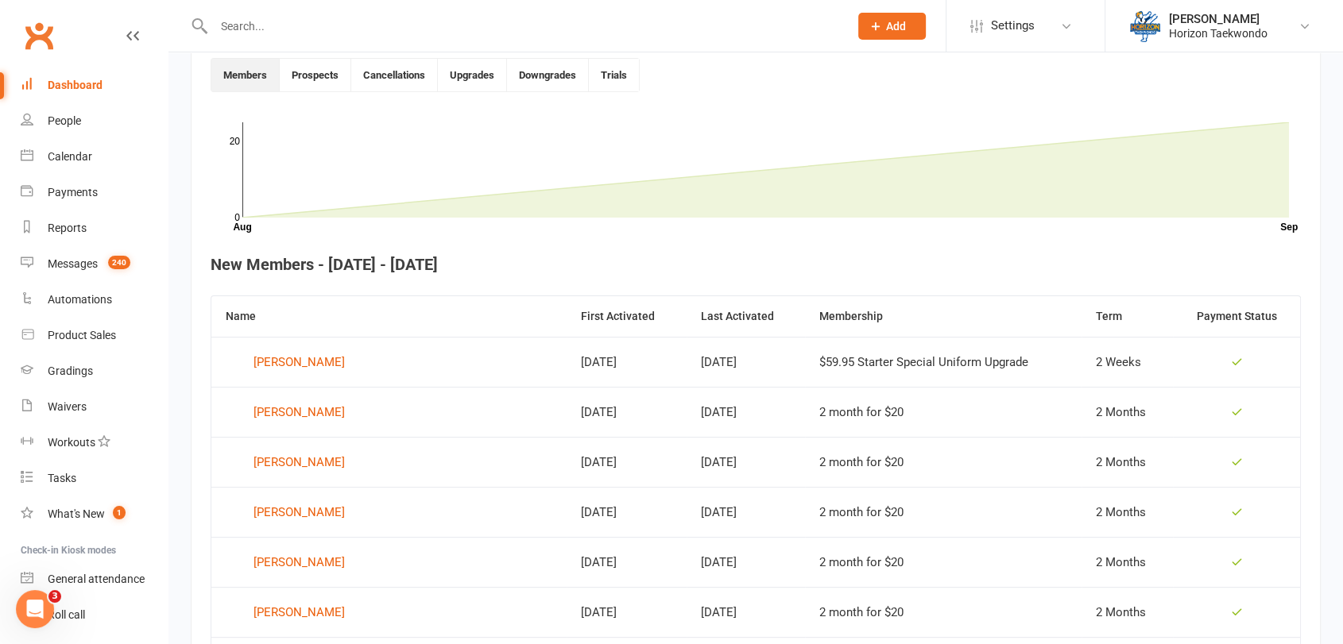
click at [192, 342] on section "New Members each month [DATE] [DATE] Sun Mon Tue Wed Thu Fri Sat 36 31 01 02 03…" at bounding box center [756, 587] width 1130 height 1174
click at [184, 340] on div "249 total active / suspended members Last 6 Months [DATE]-[DATE]-[DATE]-[DATE]-…" at bounding box center [755, 409] width 1174 height 1581
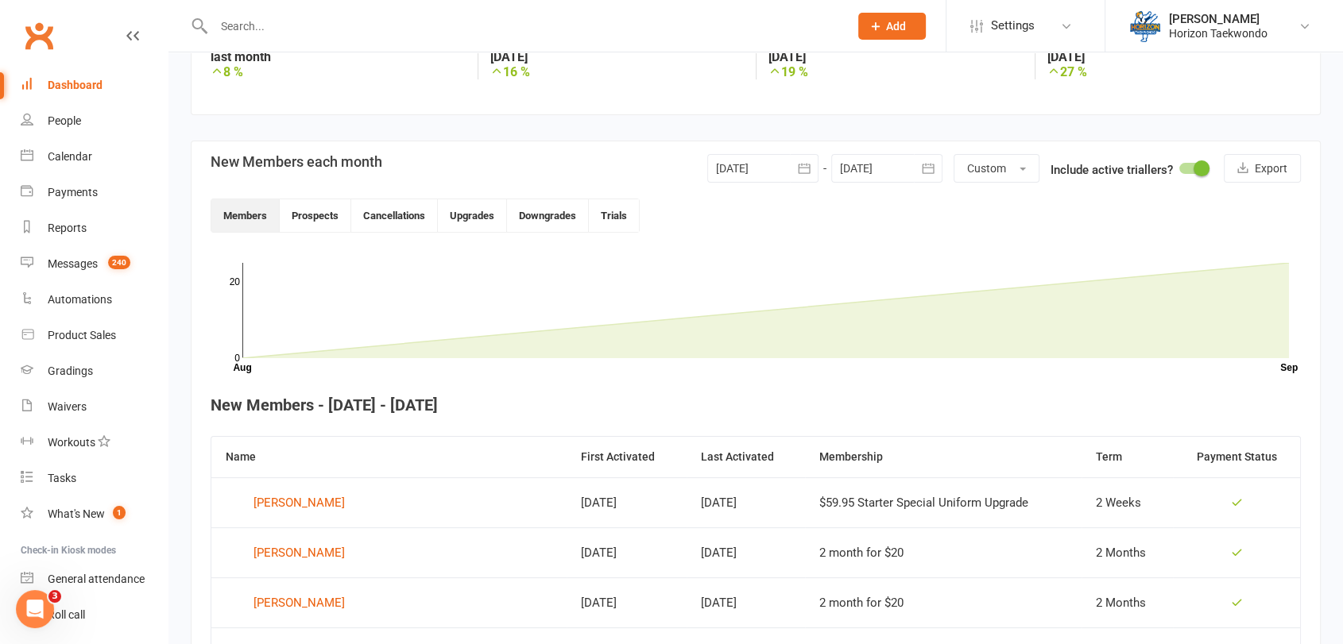
scroll to position [257, 0]
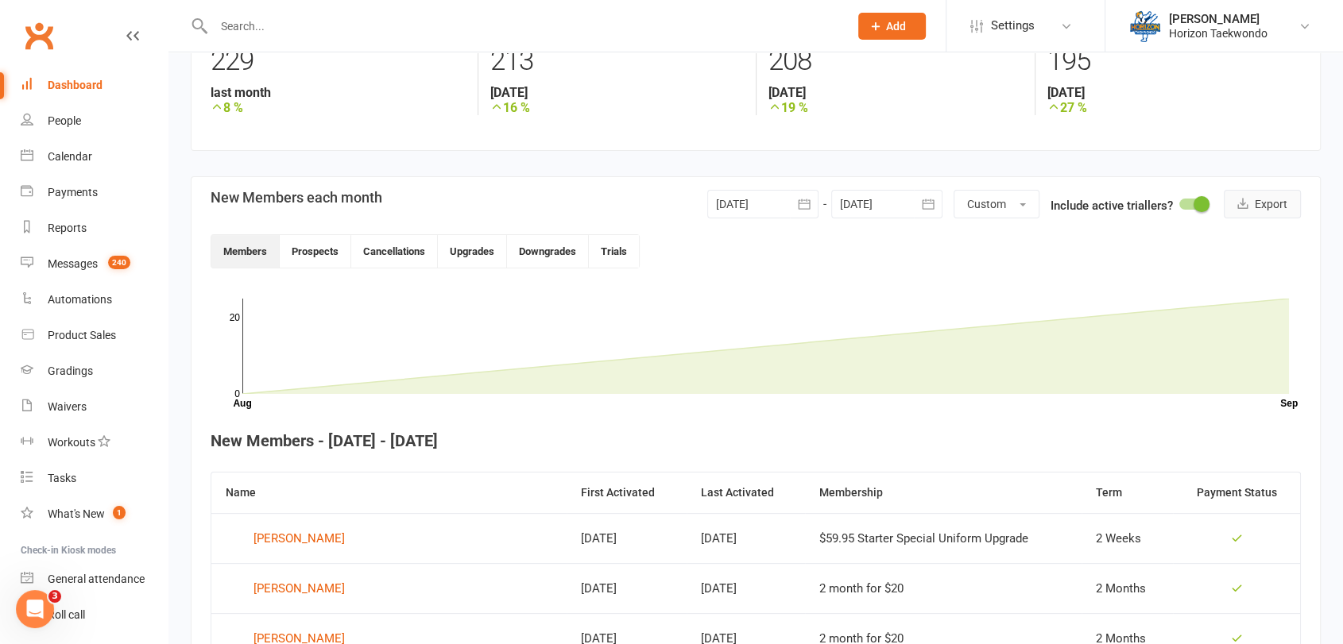
click at [1266, 200] on button "Export" at bounding box center [1262, 204] width 77 height 29
click at [335, 26] on input "text" at bounding box center [523, 26] width 628 height 22
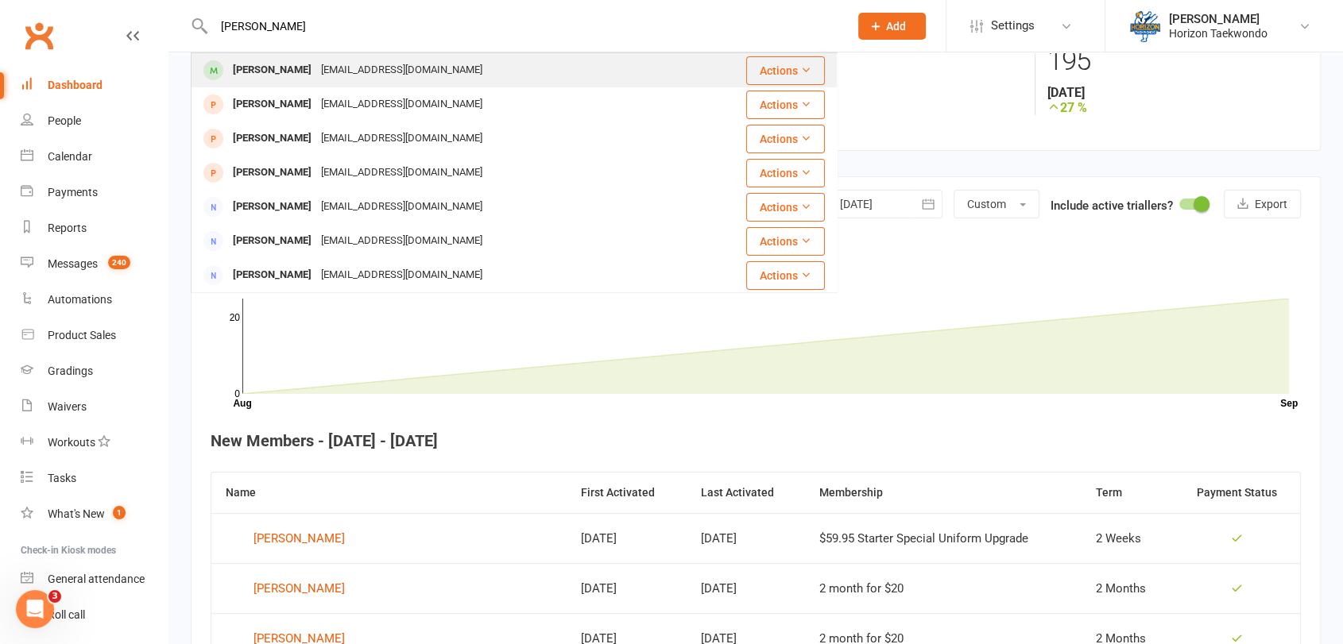
type input "[PERSON_NAME]"
click at [321, 72] on div "[EMAIL_ADDRESS][DOMAIN_NAME]" at bounding box center [401, 70] width 171 height 23
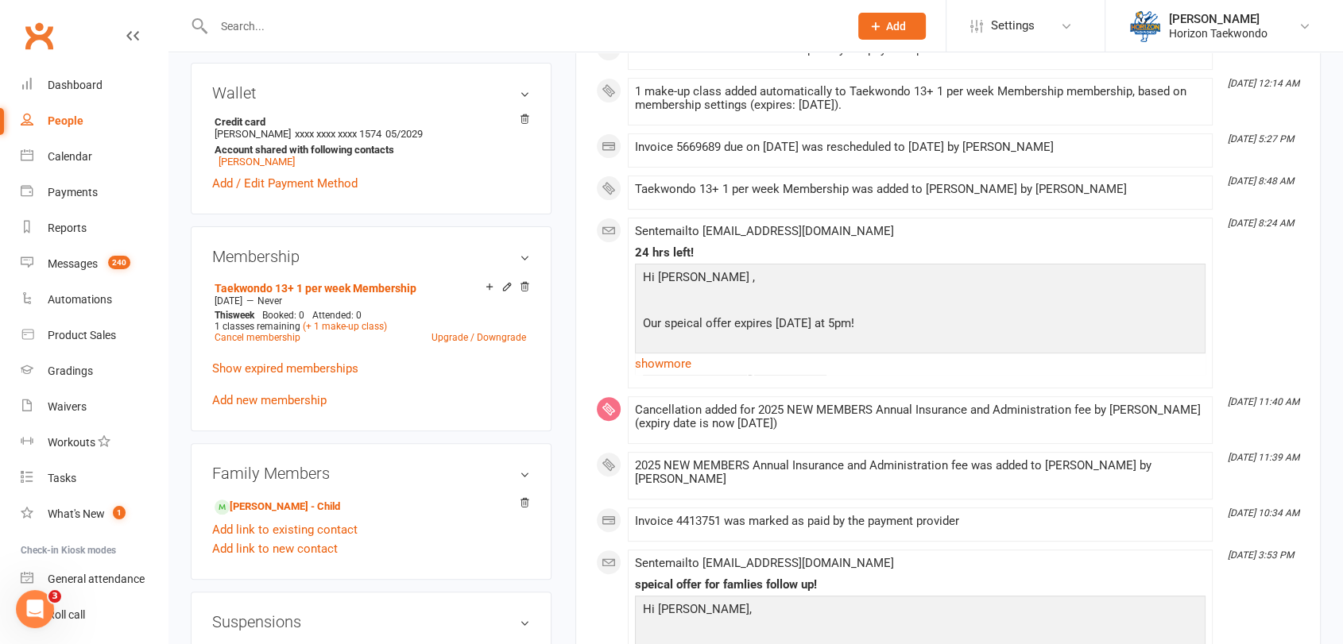
scroll to position [494, 0]
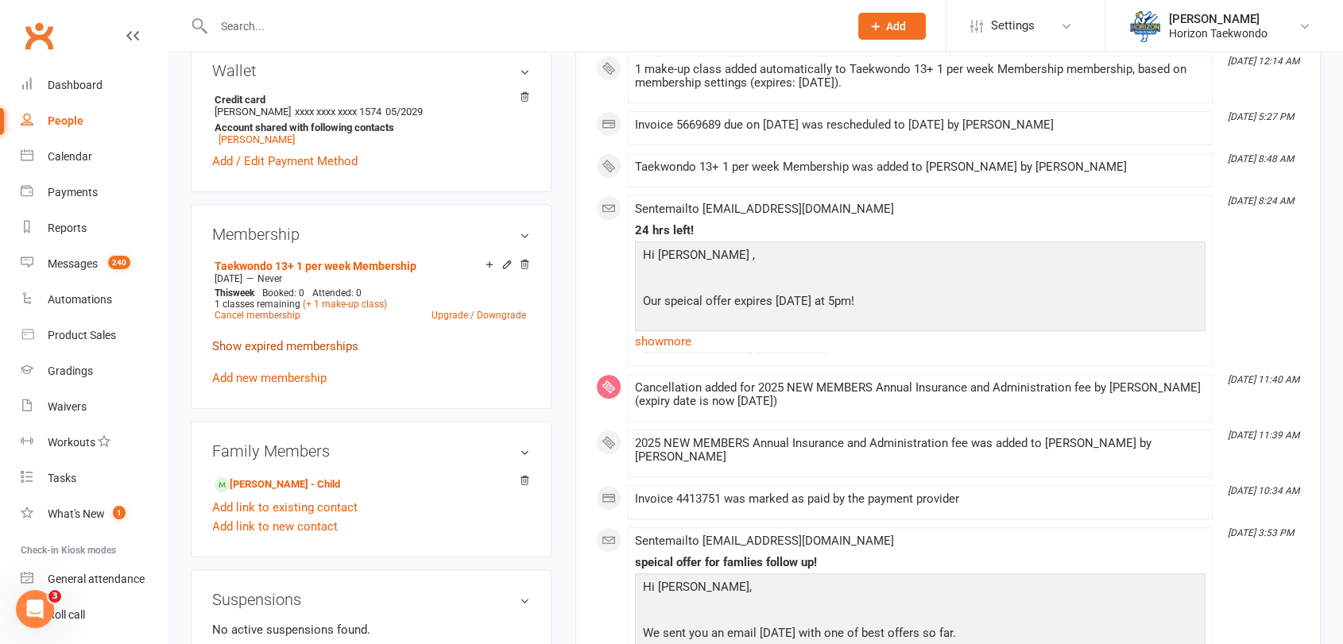
click at [303, 345] on link "Show expired memberships" at bounding box center [285, 346] width 146 height 14
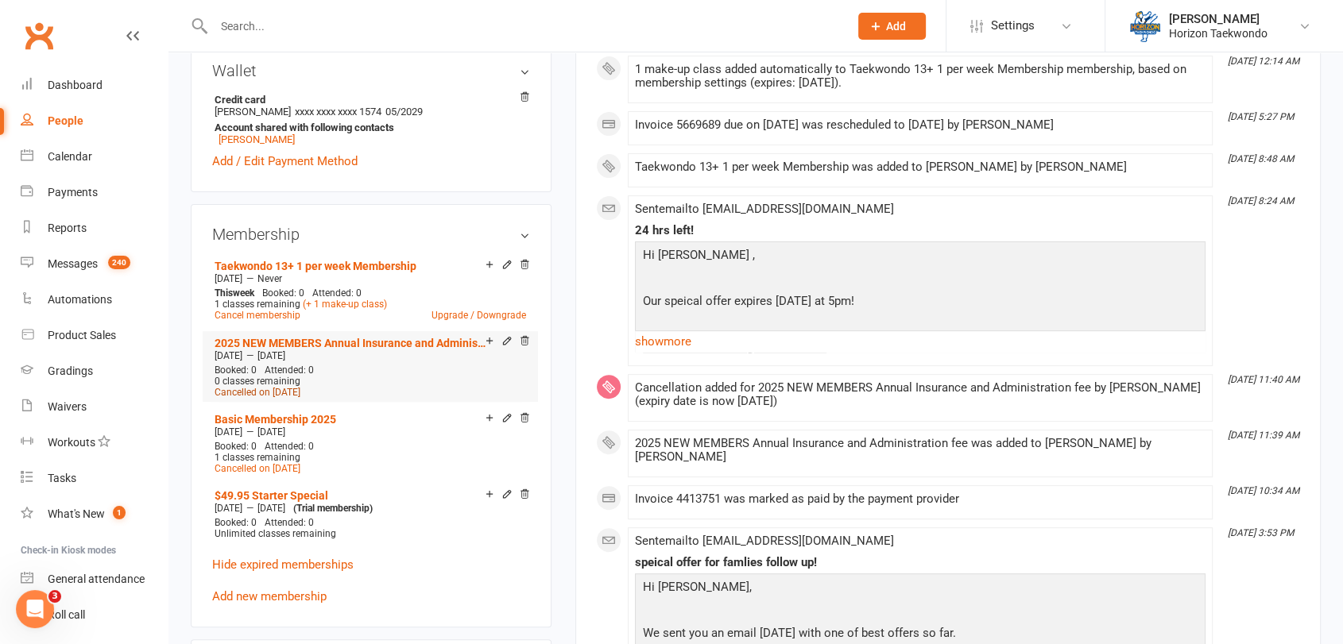
click at [293, 392] on span "Cancelled on [DATE]" at bounding box center [258, 392] width 86 height 11
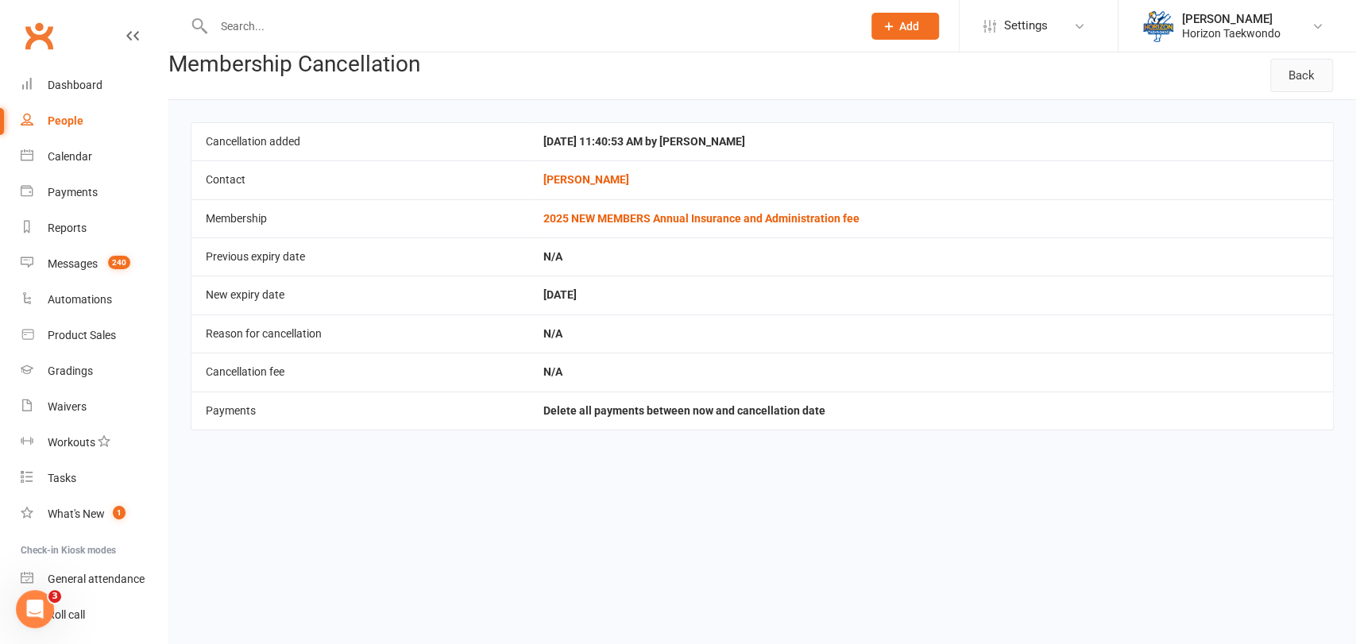
click at [1287, 78] on link "Back" at bounding box center [1301, 75] width 63 height 33
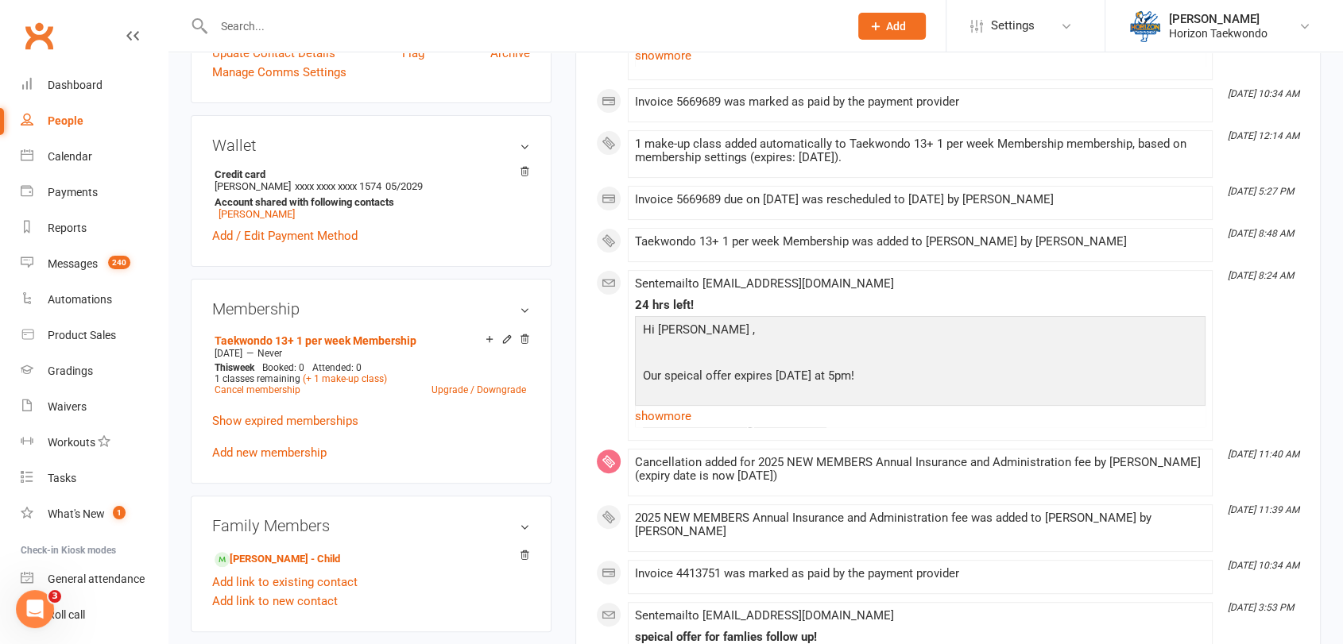
scroll to position [423, 0]
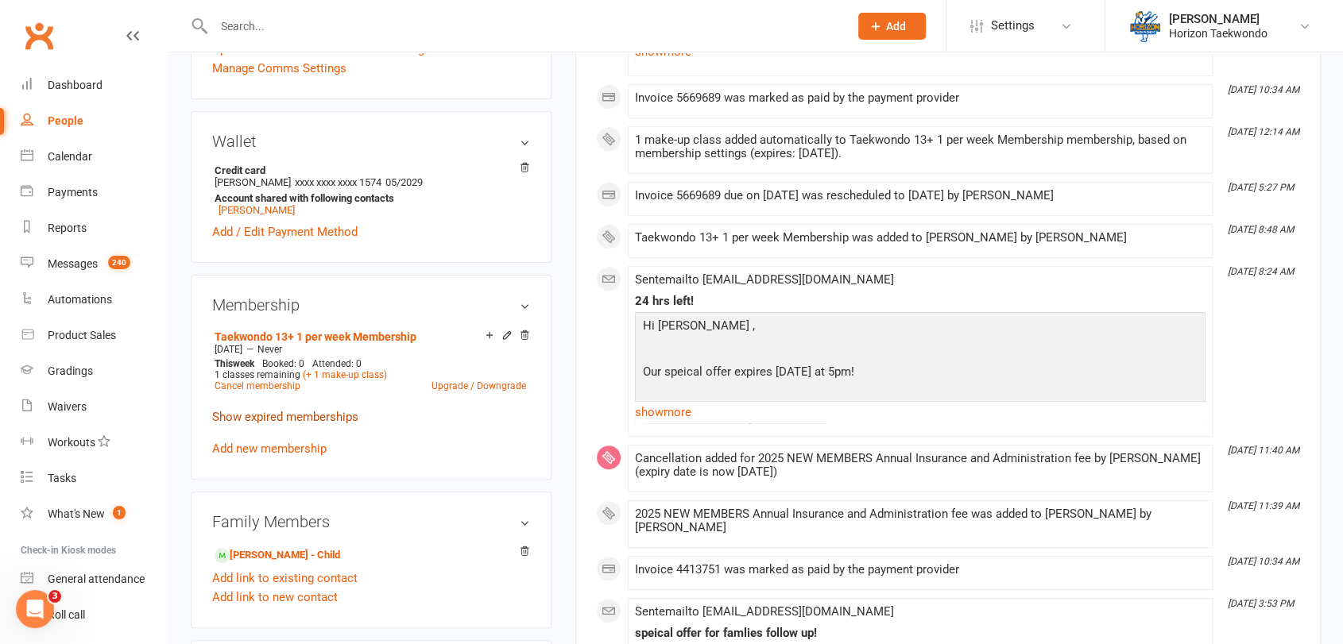
click at [336, 418] on link "Show expired memberships" at bounding box center [285, 417] width 146 height 14
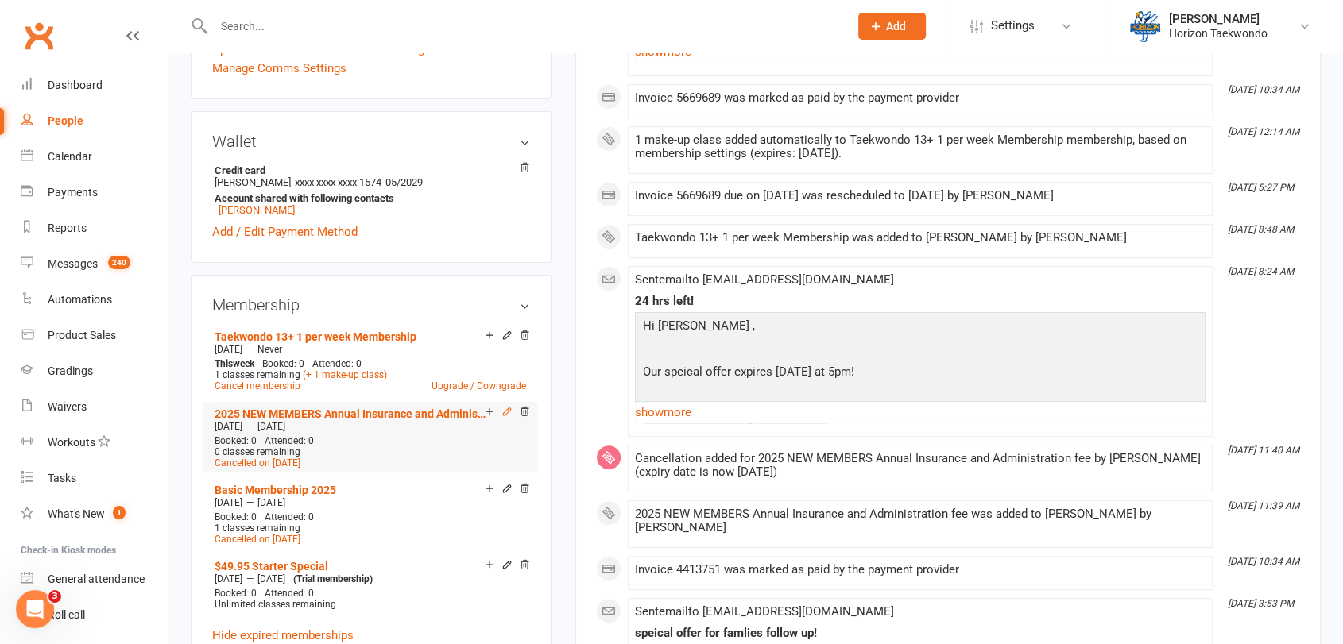
click at [505, 415] on icon at bounding box center [506, 411] width 7 height 7
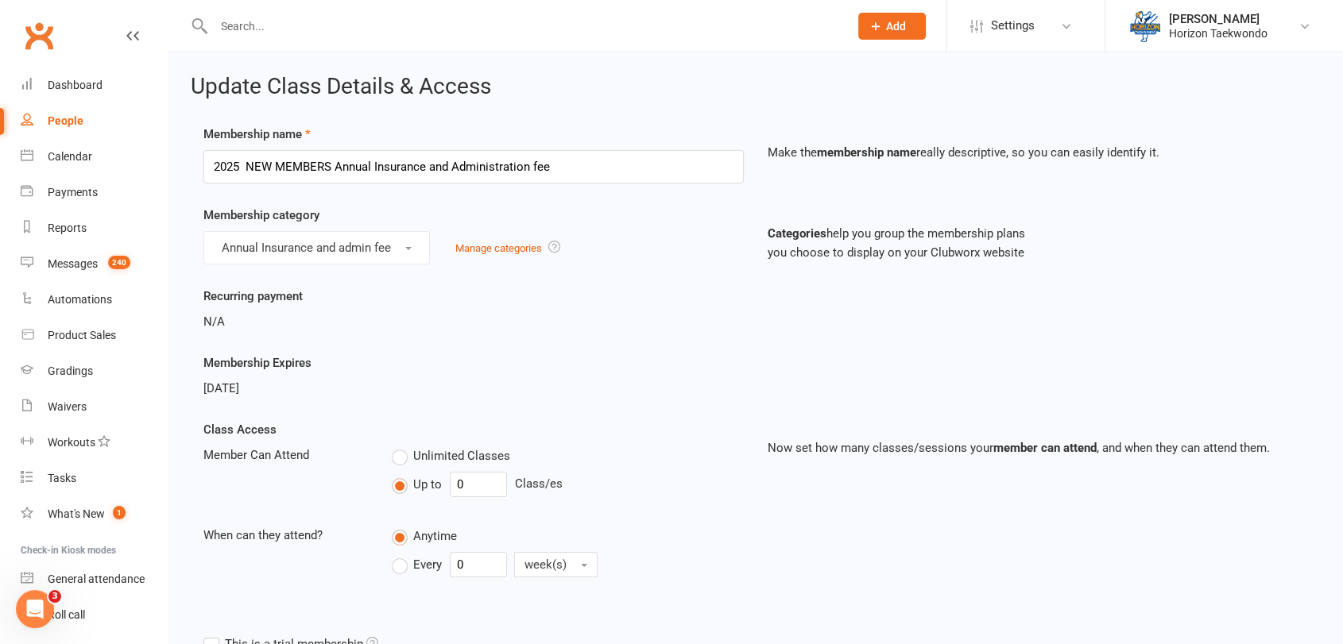
click at [663, 389] on div "[DATE]" at bounding box center [473, 388] width 540 height 19
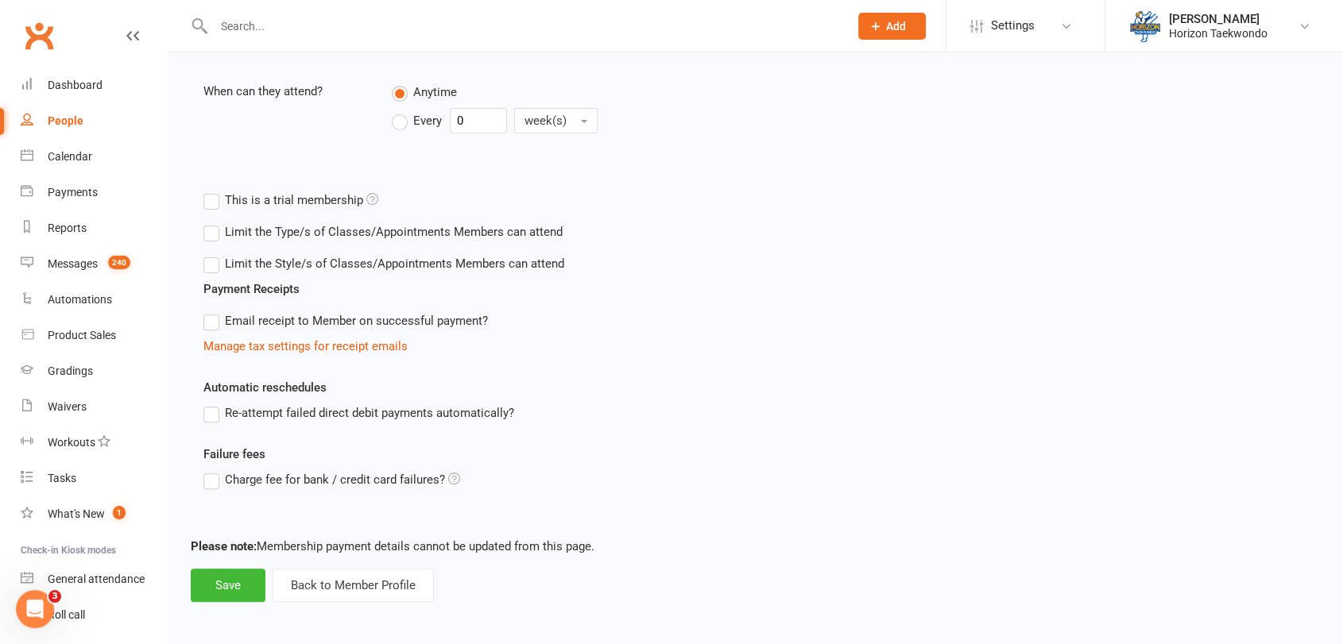
scroll to position [447, 0]
click at [361, 582] on button "Back to Member Profile" at bounding box center [353, 583] width 161 height 33
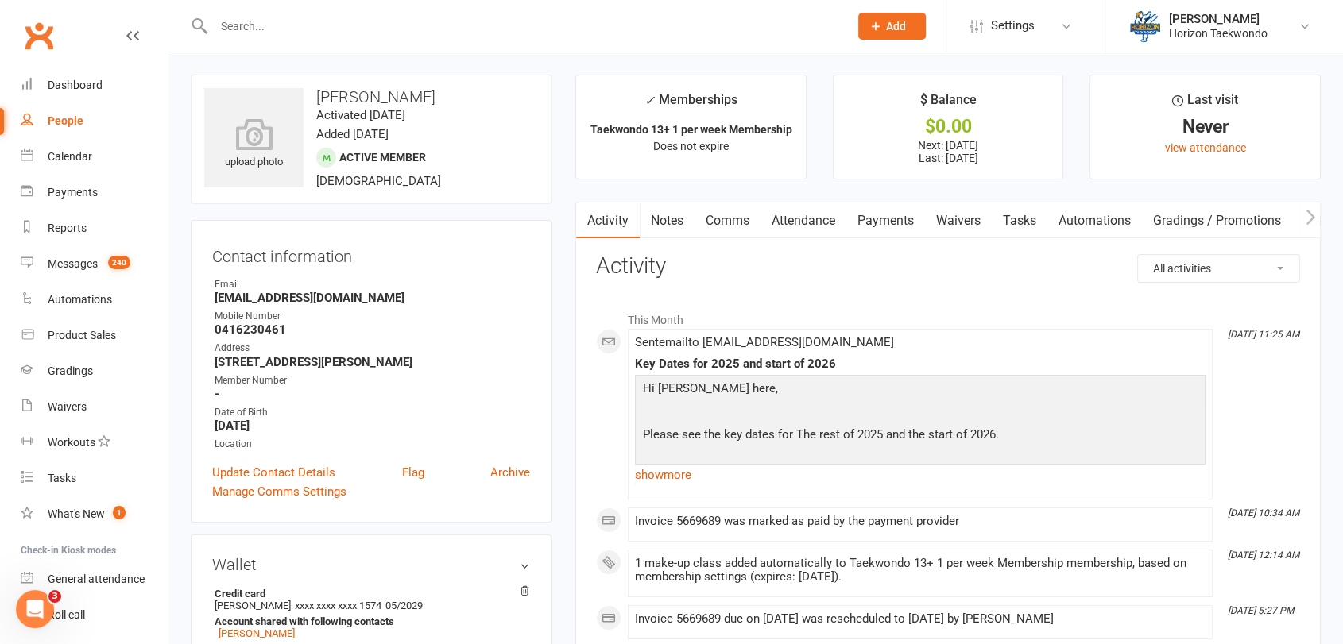
click at [314, 22] on input "text" at bounding box center [523, 26] width 628 height 22
type input "[PERSON_NAME]"
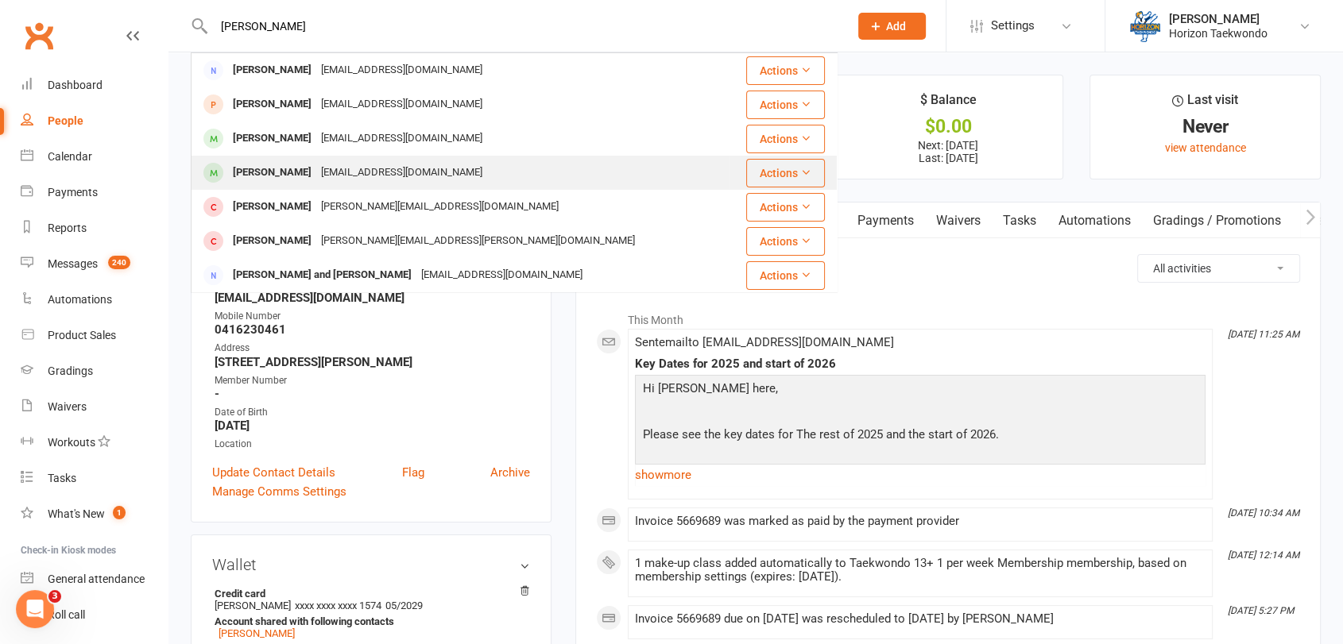
click at [261, 168] on div "[PERSON_NAME]" at bounding box center [272, 172] width 88 height 23
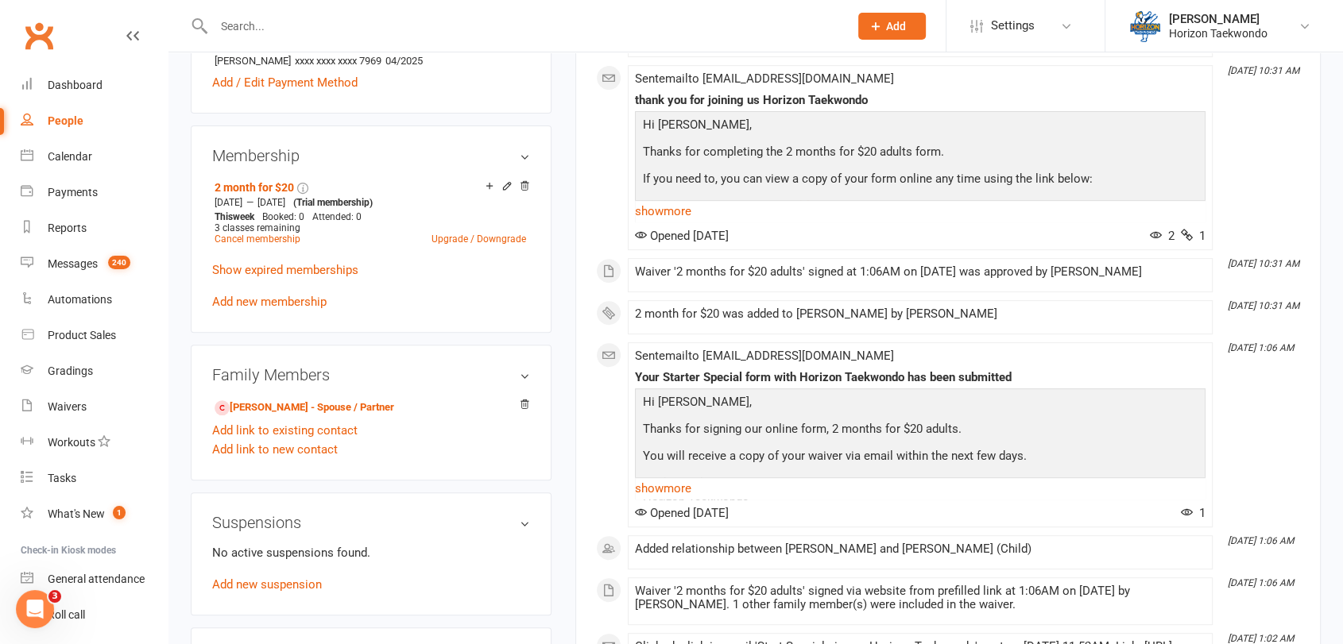
scroll to position [600, 0]
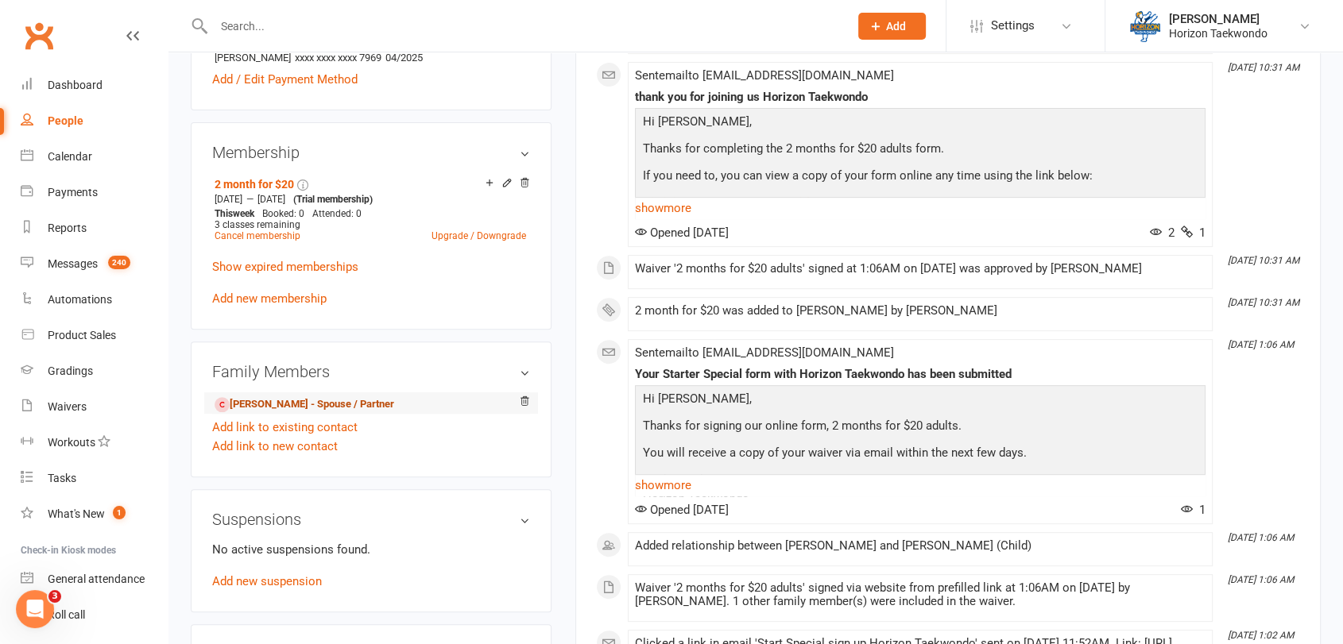
click at [283, 404] on link "[PERSON_NAME] - Spouse / Partner" at bounding box center [305, 404] width 180 height 17
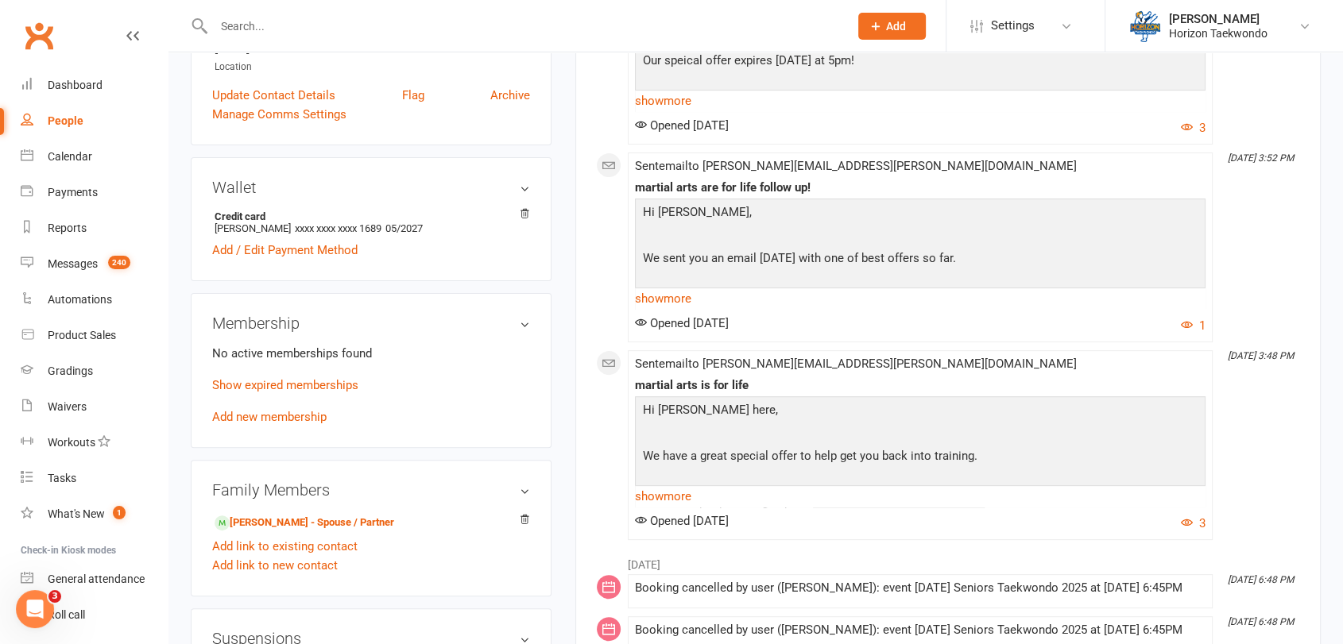
scroll to position [423, 0]
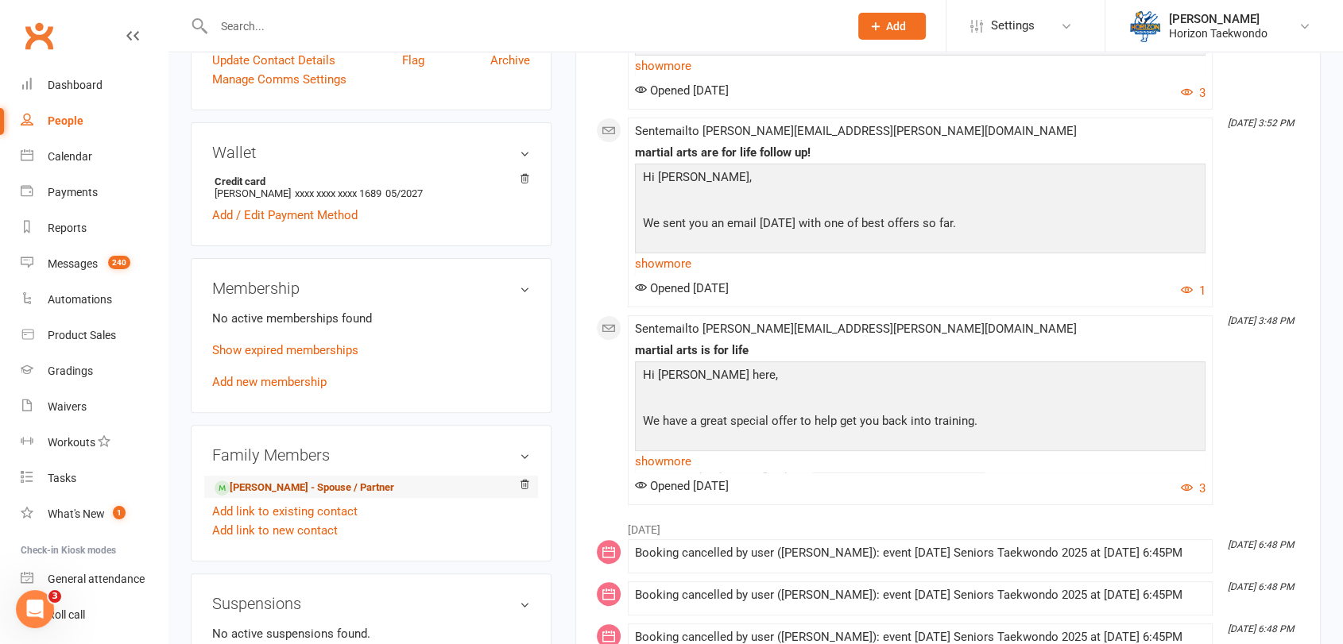
click at [275, 480] on link "[PERSON_NAME] - Spouse / Partner" at bounding box center [305, 488] width 180 height 17
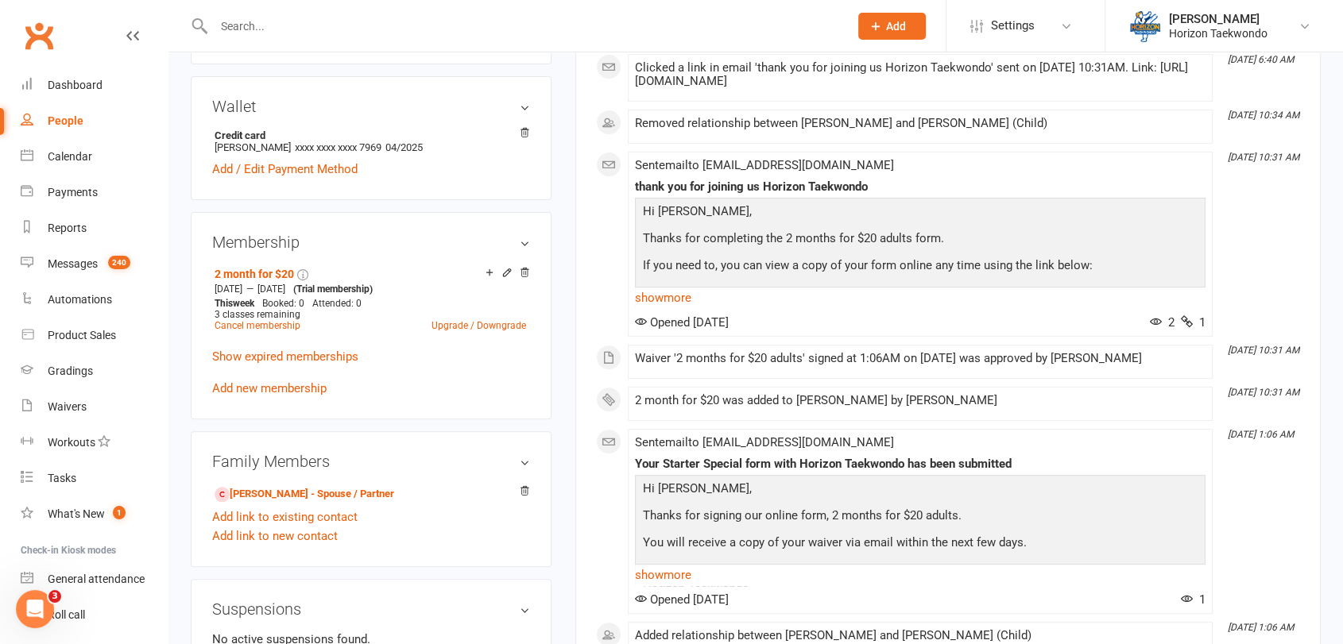
scroll to position [529, 0]
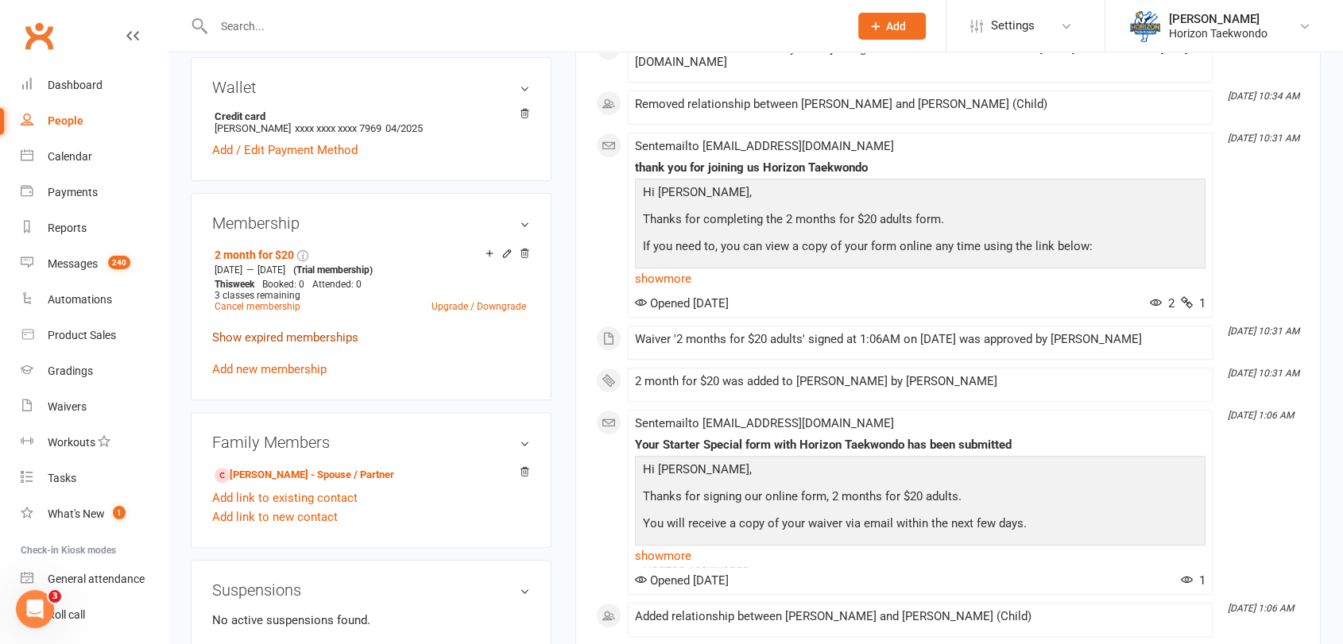
click at [261, 335] on link "Show expired memberships" at bounding box center [285, 338] width 146 height 14
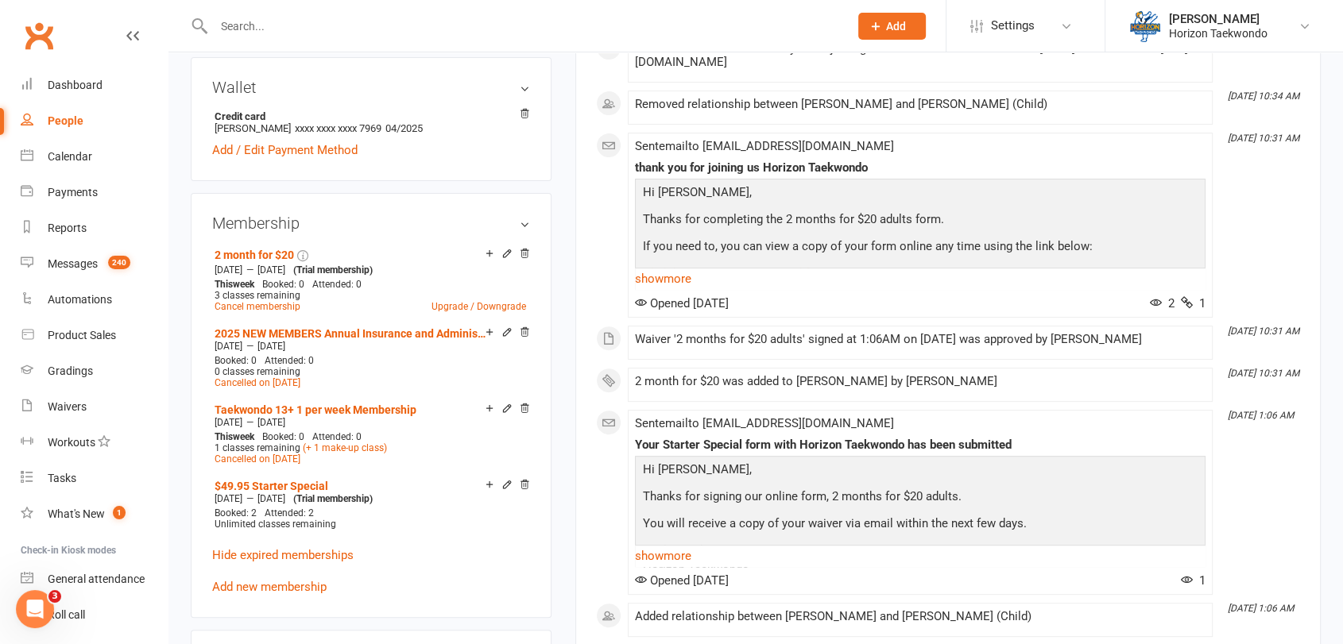
click at [182, 425] on div "upload photo [PERSON_NAME] Activated [DATE] Added [DATE] Active member (trial a…" at bounding box center [371, 459] width 385 height 1827
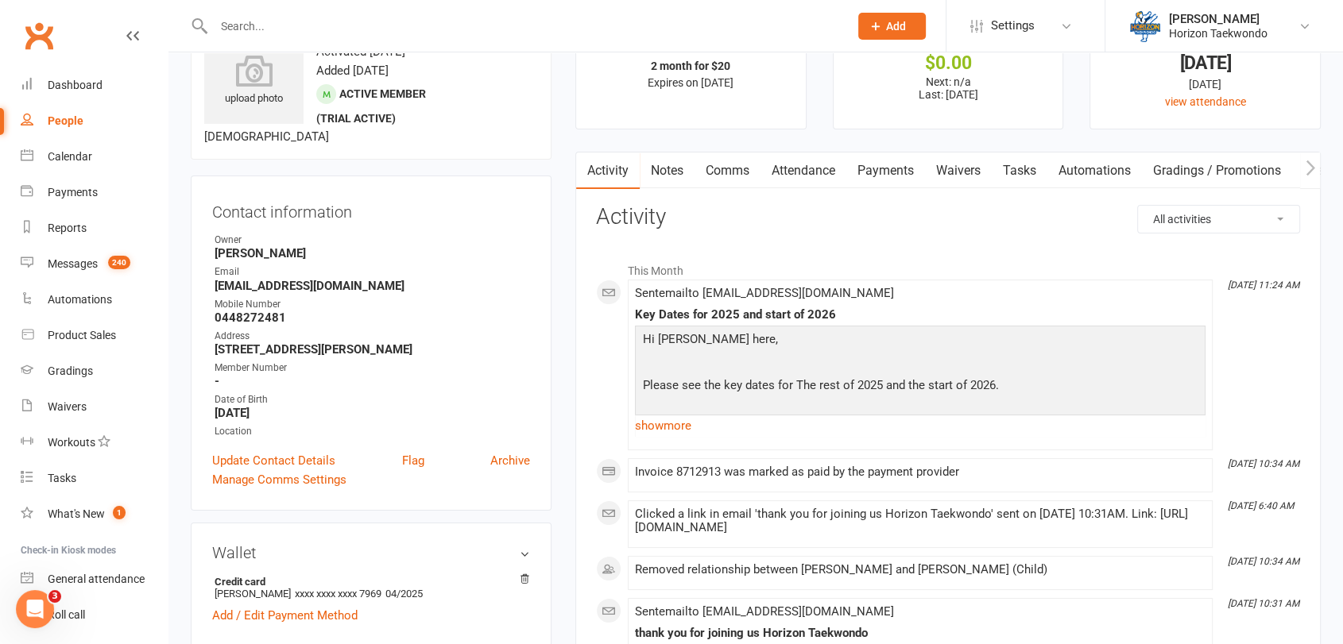
scroll to position [0, 0]
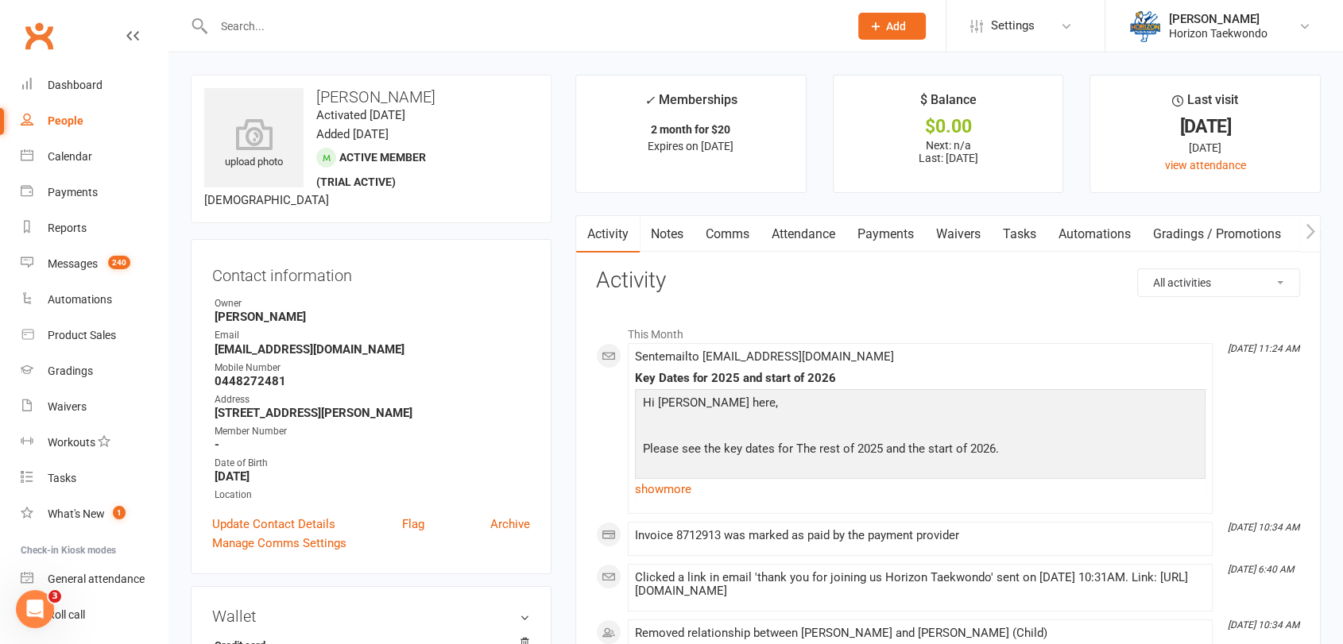
click at [884, 237] on link "Payments" at bounding box center [885, 234] width 79 height 37
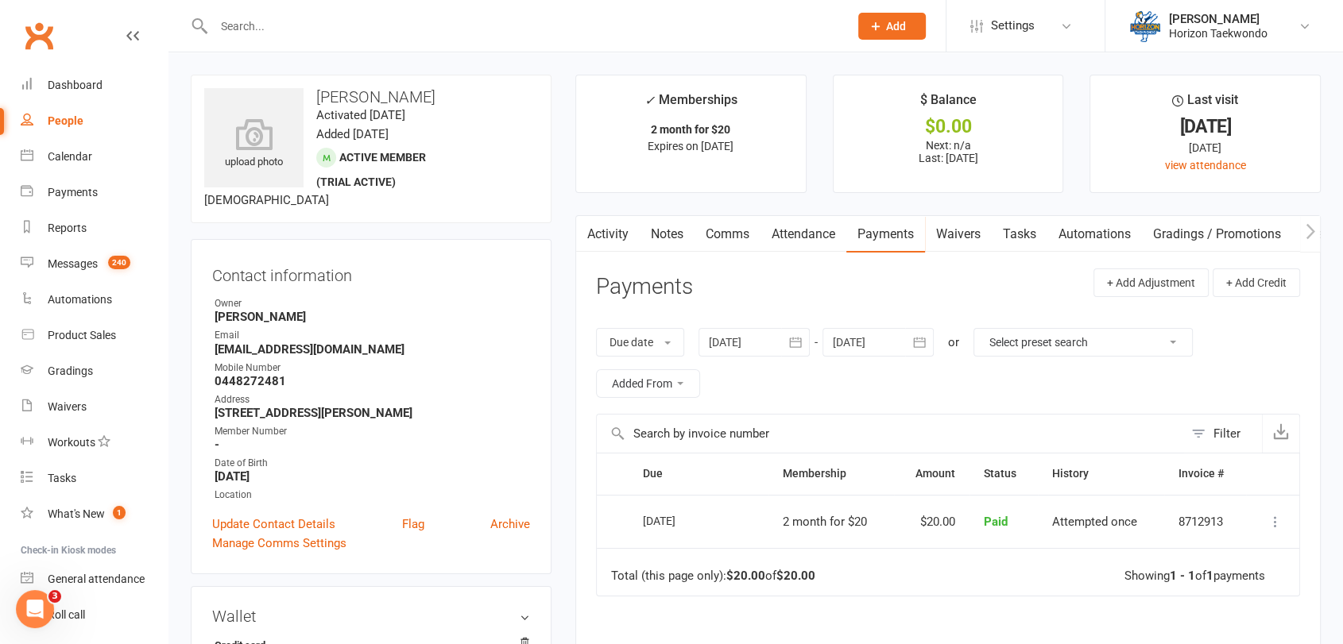
click at [795, 340] on icon "button" at bounding box center [795, 343] width 16 height 16
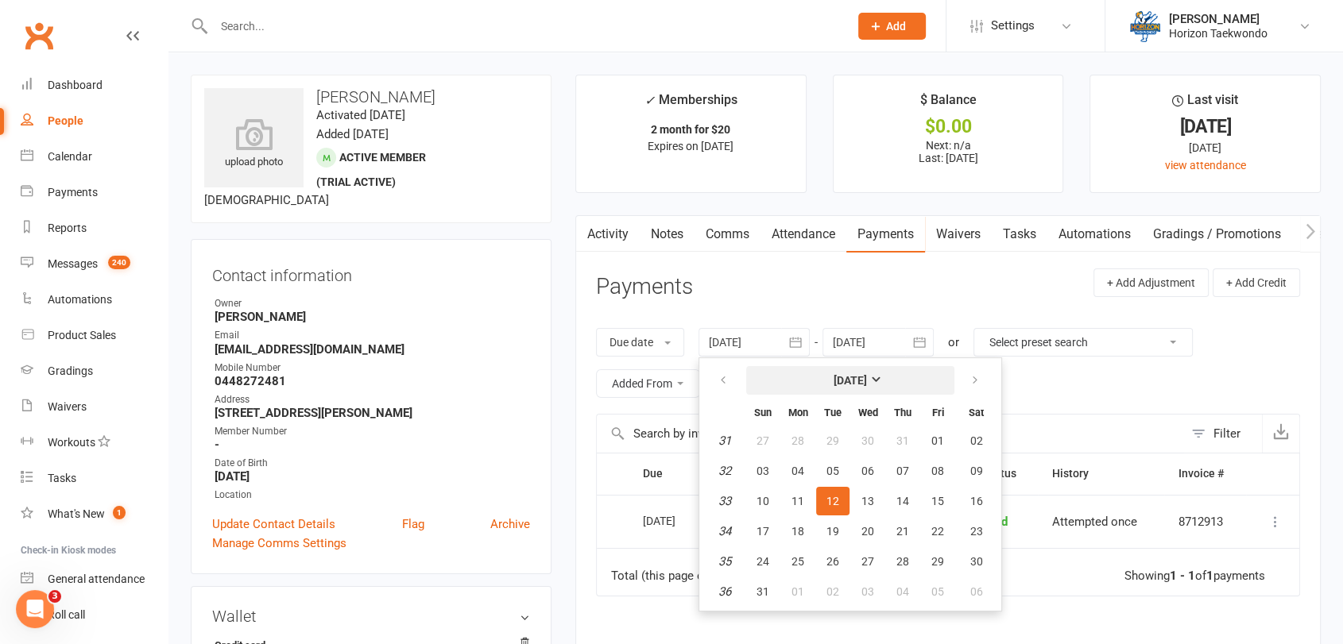
click at [766, 383] on button "[DATE]" at bounding box center [850, 380] width 208 height 29
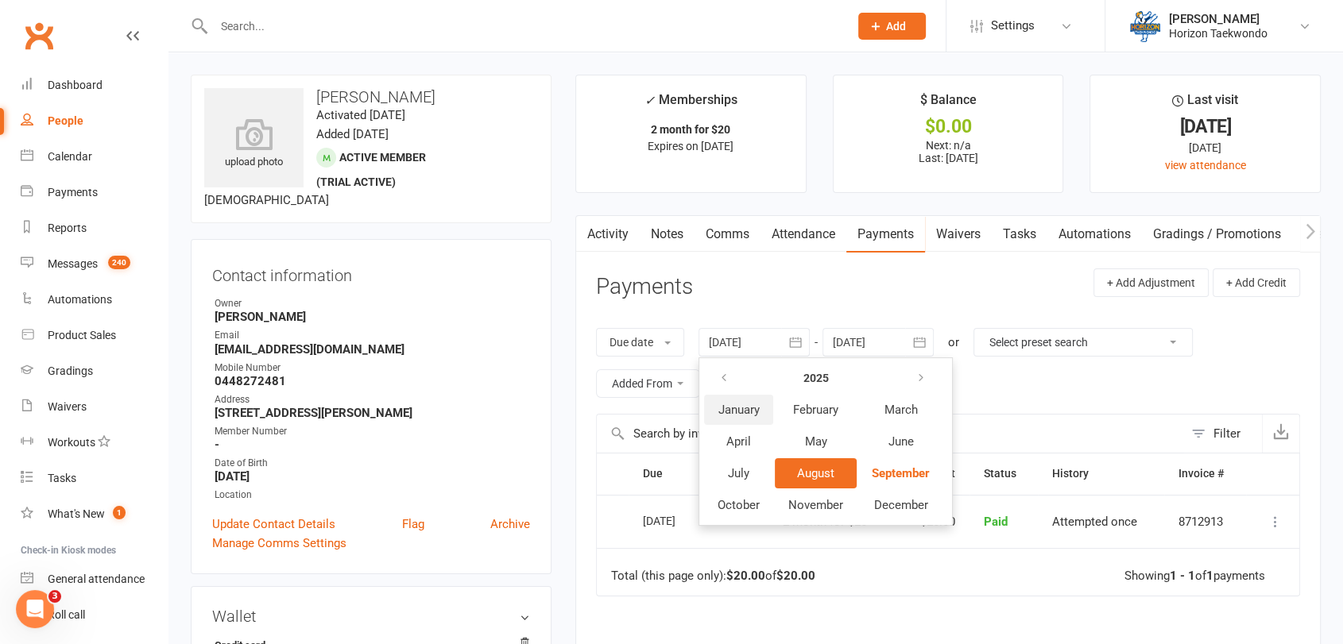
click at [740, 410] on span "January" at bounding box center [738, 410] width 41 height 14
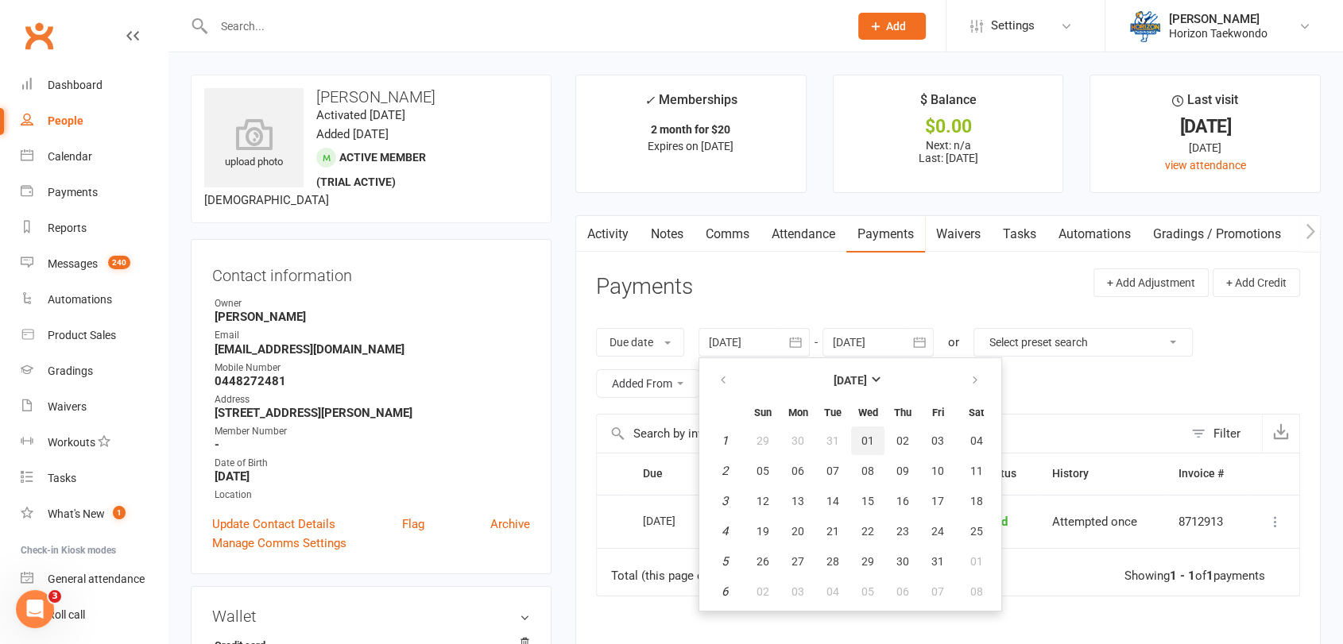
click at [860, 442] on button "01" at bounding box center [867, 441] width 33 height 29
type input "[DATE]"
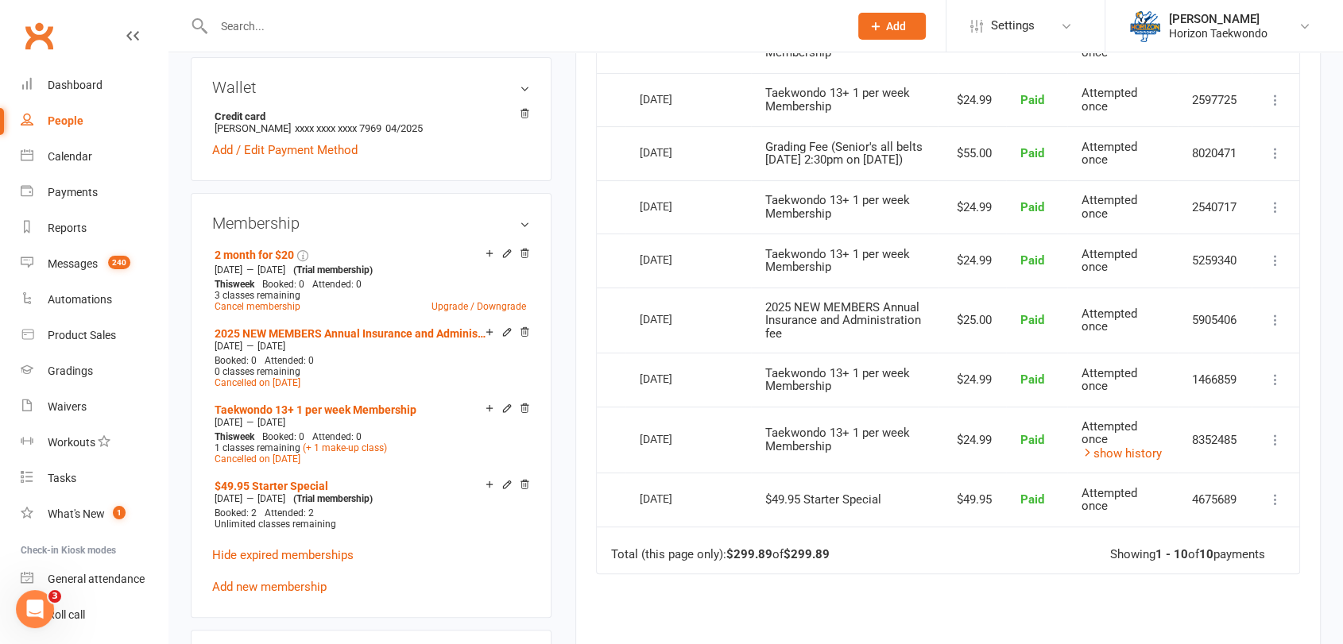
scroll to position [600, 0]
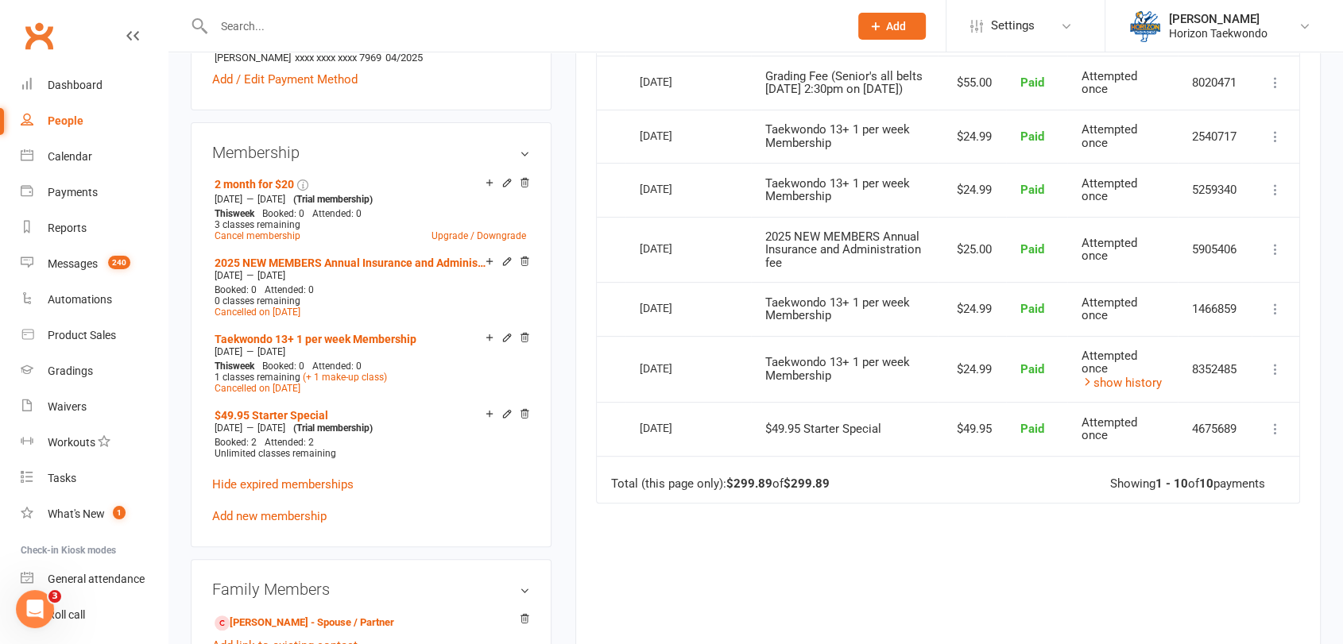
click at [576, 386] on div "Activity Notes Comms Attendance Payments Waivers Tasks Automations Gradings / P…" at bounding box center [947, 174] width 745 height 1118
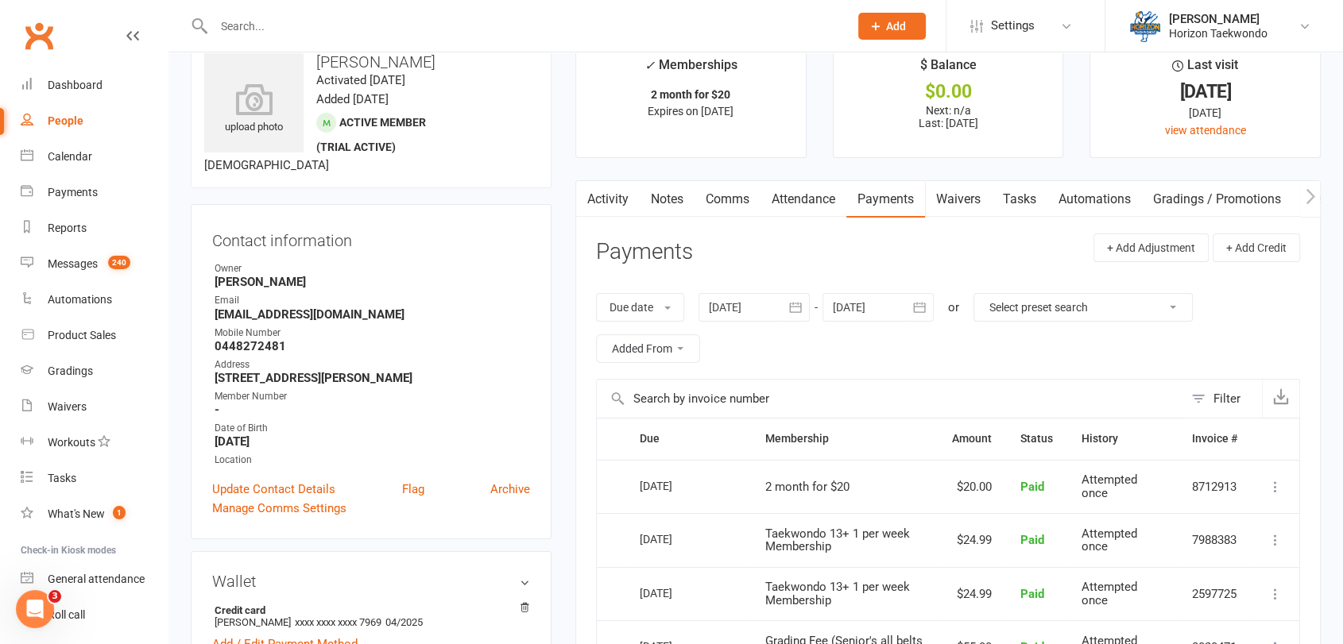
scroll to position [0, 0]
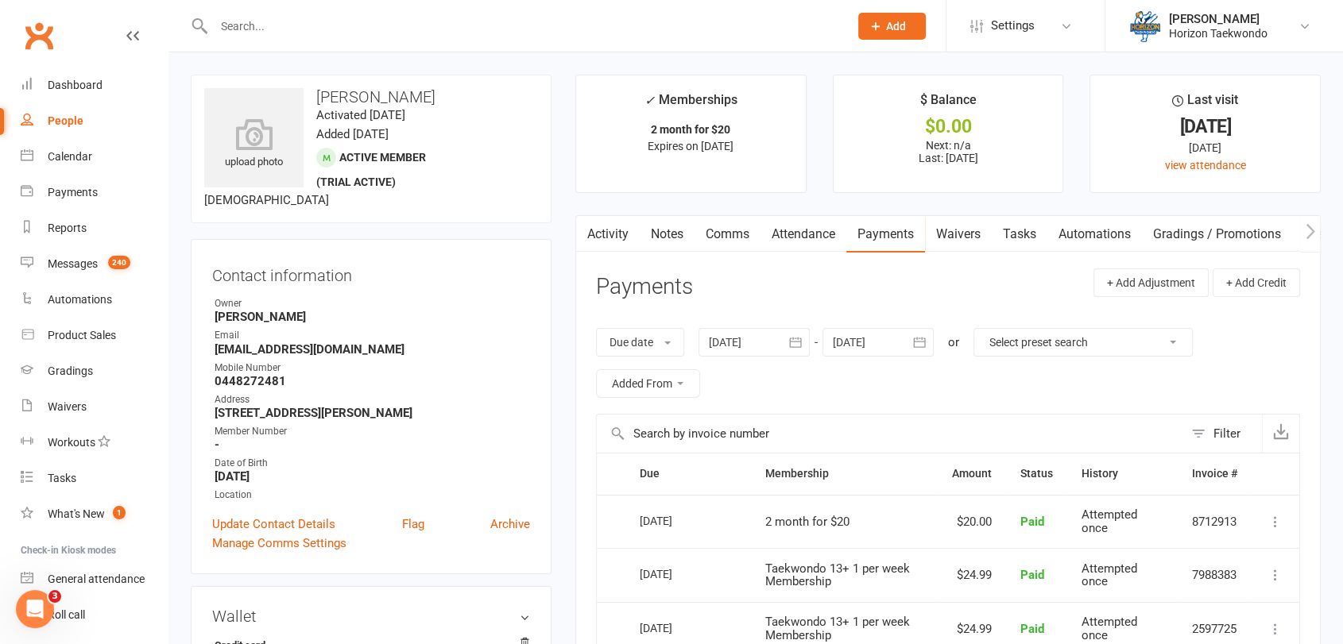
click at [334, 27] on input "text" at bounding box center [523, 26] width 628 height 22
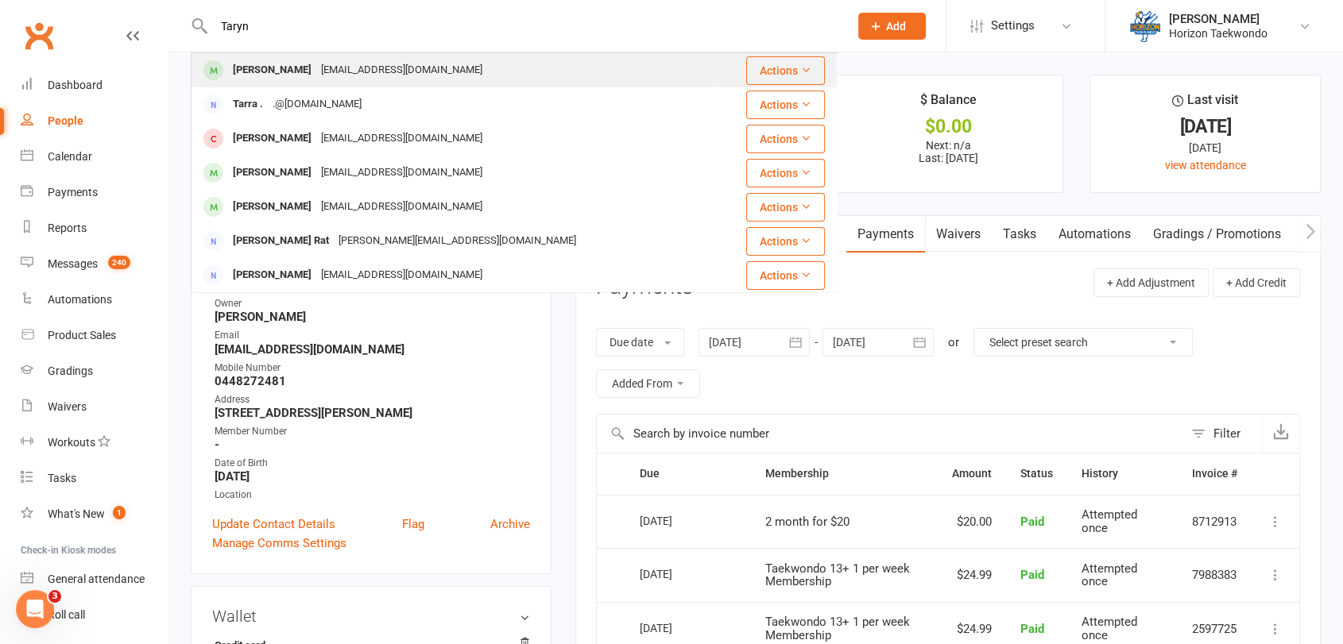
type input "Taryn"
click at [316, 68] on div "[EMAIL_ADDRESS][DOMAIN_NAME]" at bounding box center [401, 70] width 171 height 23
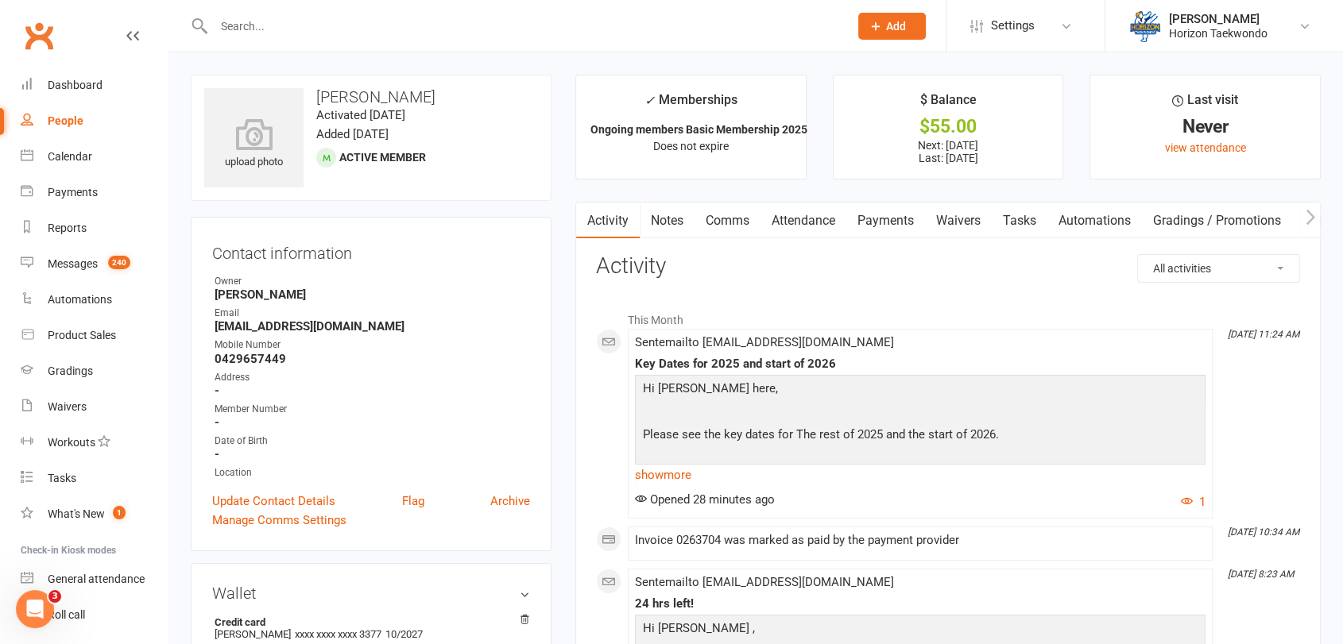
click at [906, 218] on link "Payments" at bounding box center [885, 221] width 79 height 37
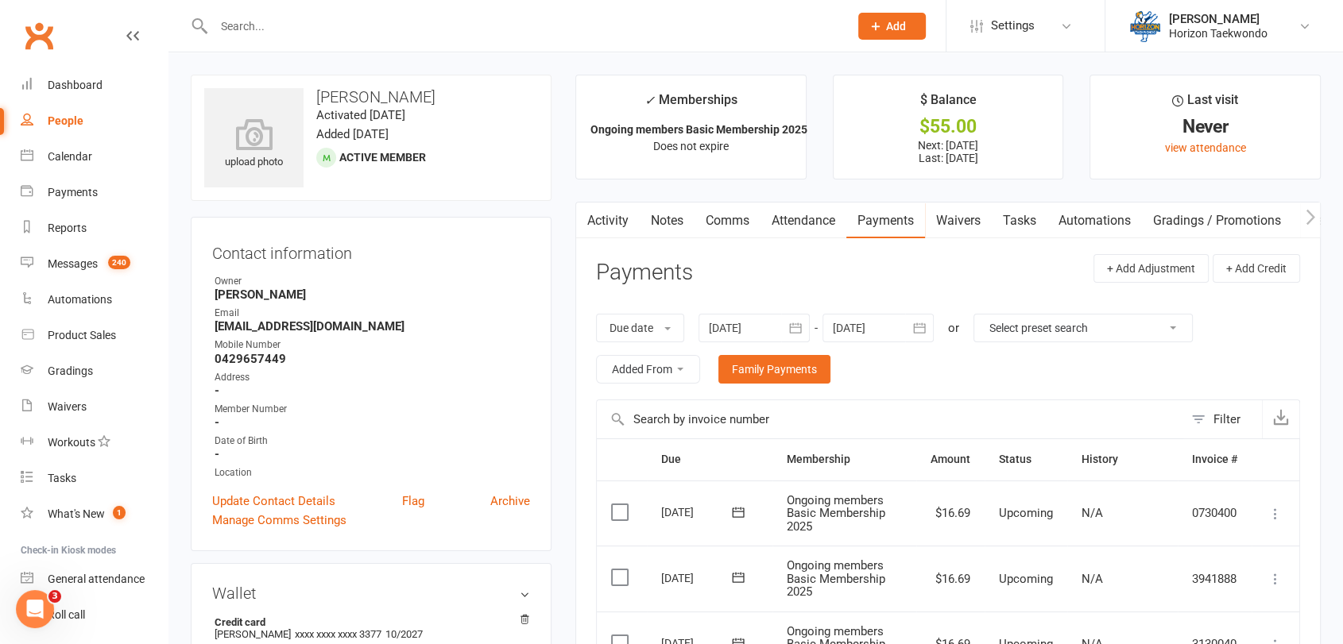
click at [565, 230] on main "✓ Memberships Ongoing members Basic Membership 2025 Does not expire $ Balance $…" at bounding box center [947, 654] width 769 height 1159
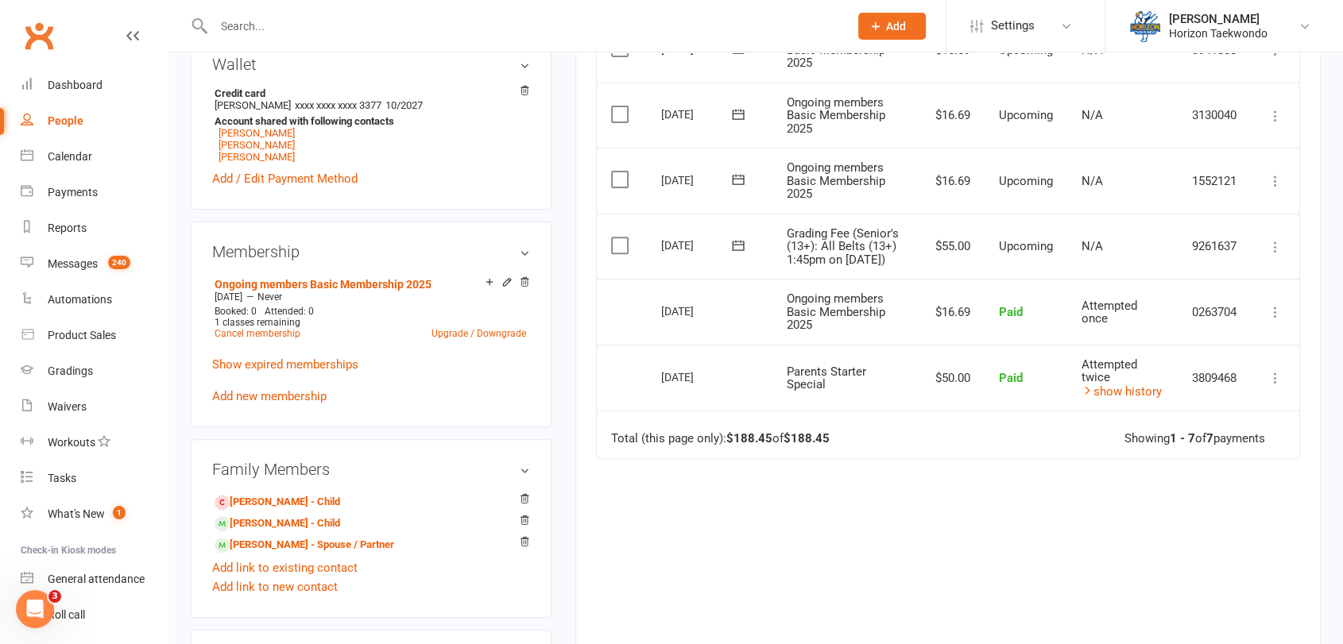
scroll to position [494, 0]
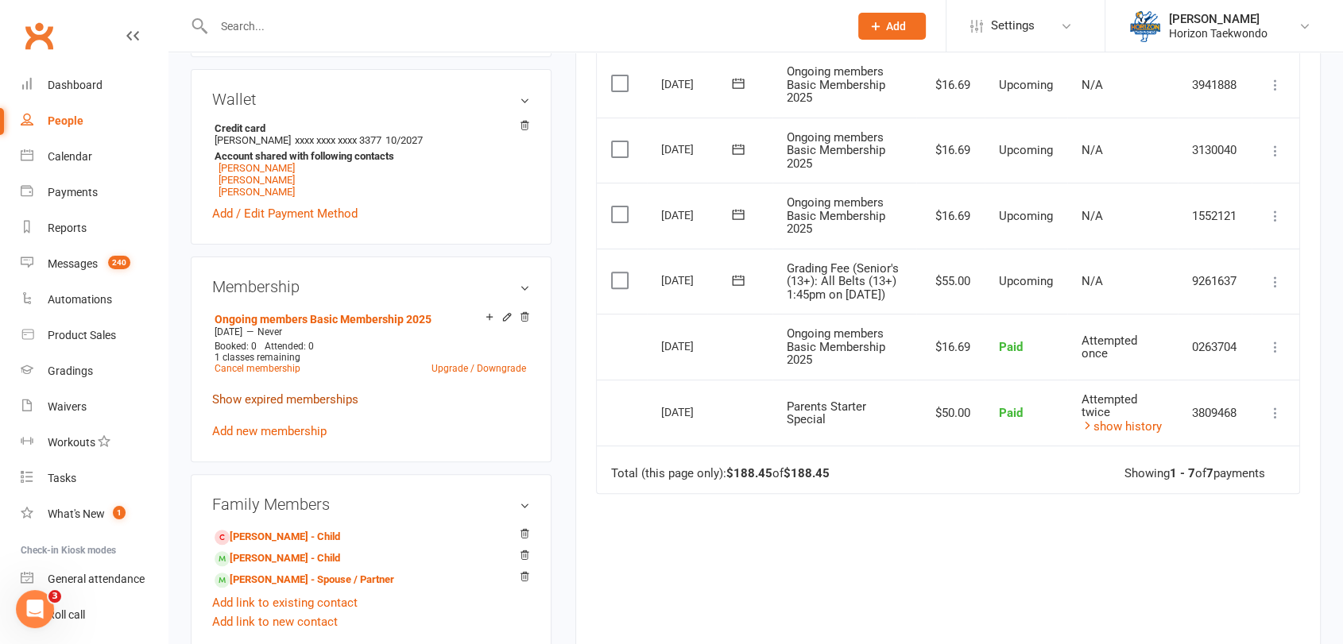
click at [286, 402] on link "Show expired memberships" at bounding box center [285, 400] width 146 height 14
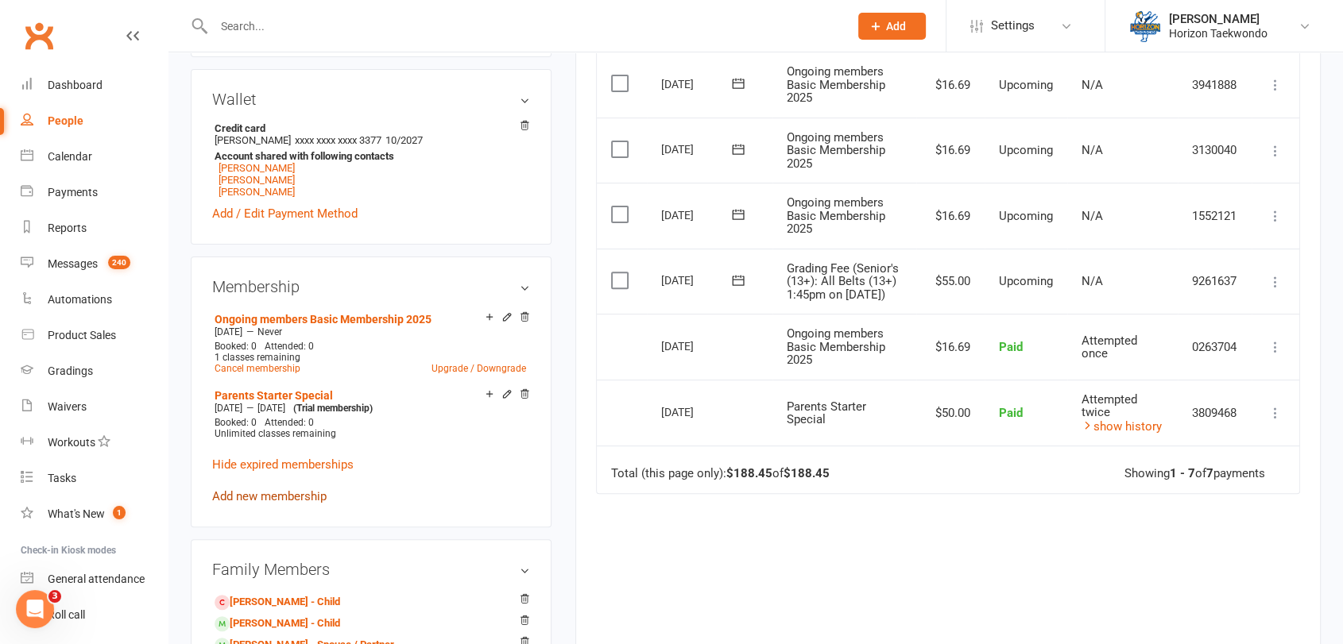
click at [271, 497] on link "Add new membership" at bounding box center [269, 496] width 114 height 14
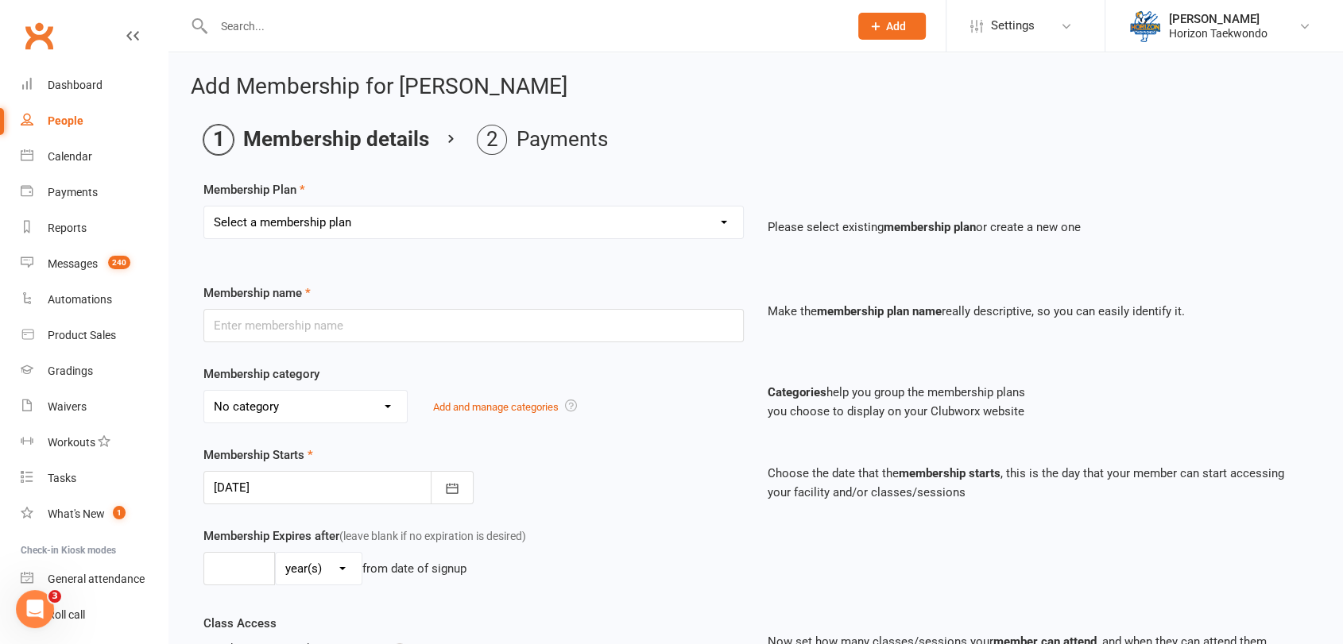
click at [710, 222] on select "Select a membership plan Create new Membership Plan Mini Rangers 1 classes Per …" at bounding box center [473, 223] width 539 height 32
select select "42"
click at [204, 207] on select "Select a membership plan Create new Membership Plan Mini Rangers 1 classes Per …" at bounding box center [473, 223] width 539 height 32
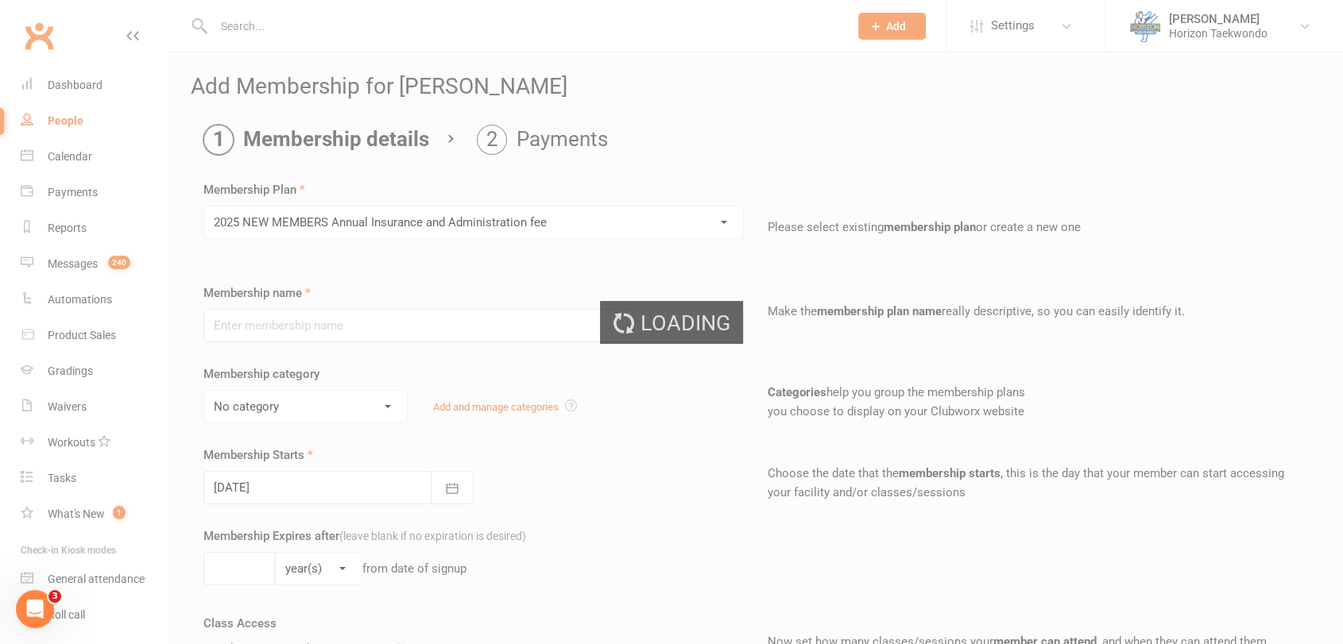
type input "2025 NEW MEMBERS Annual Insurance and Administration fee"
select select "0"
type input "1"
type input "0"
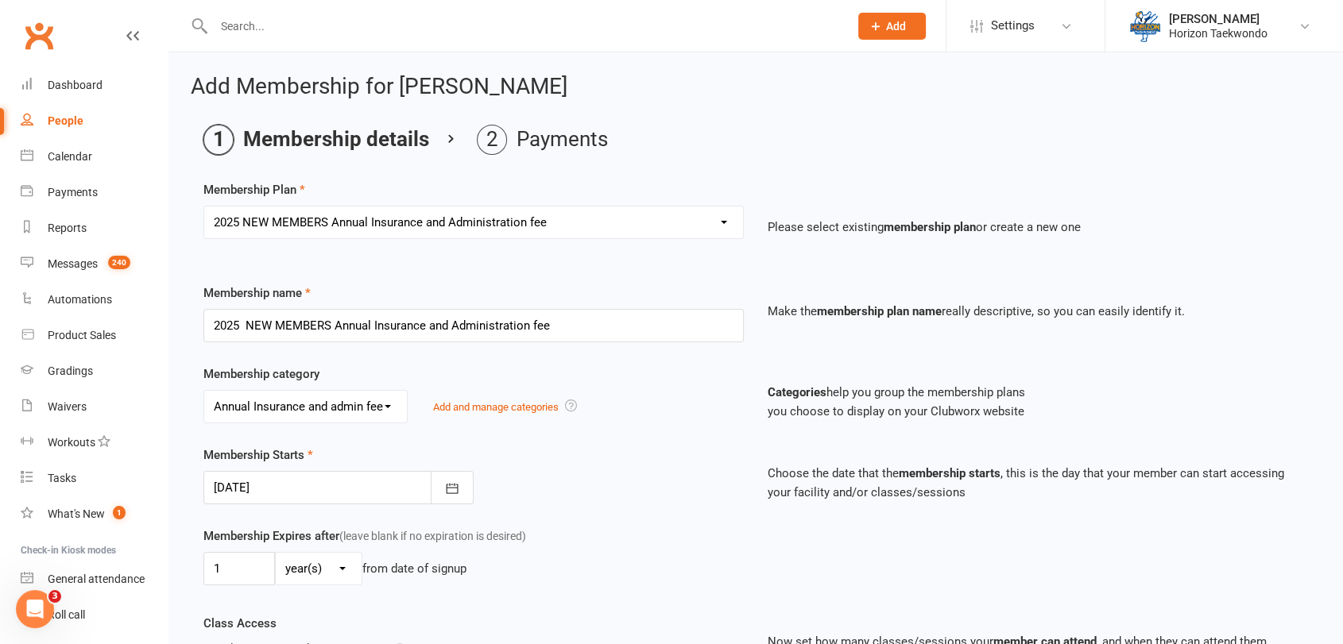
click at [693, 390] on div "No category Annual Insurance and admin fee ELC General Kickstars Mini Rangers W…" at bounding box center [473, 406] width 540 height 33
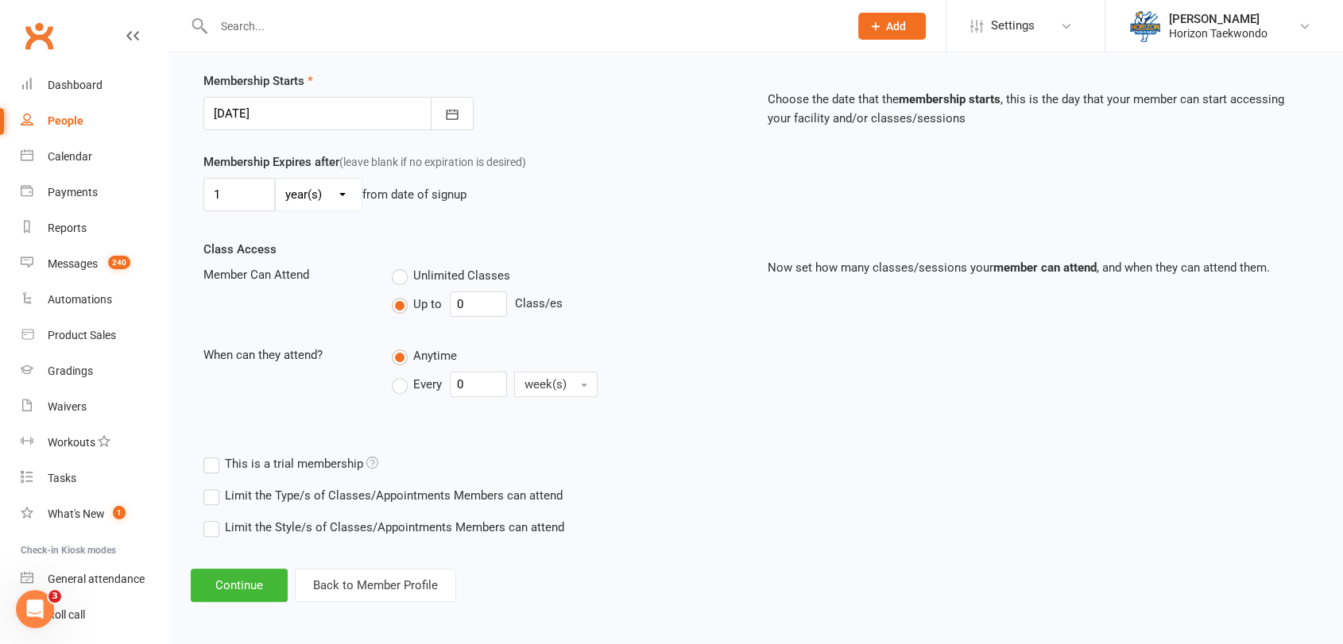
scroll to position [376, 0]
click at [247, 582] on button "Continue" at bounding box center [239, 583] width 97 height 33
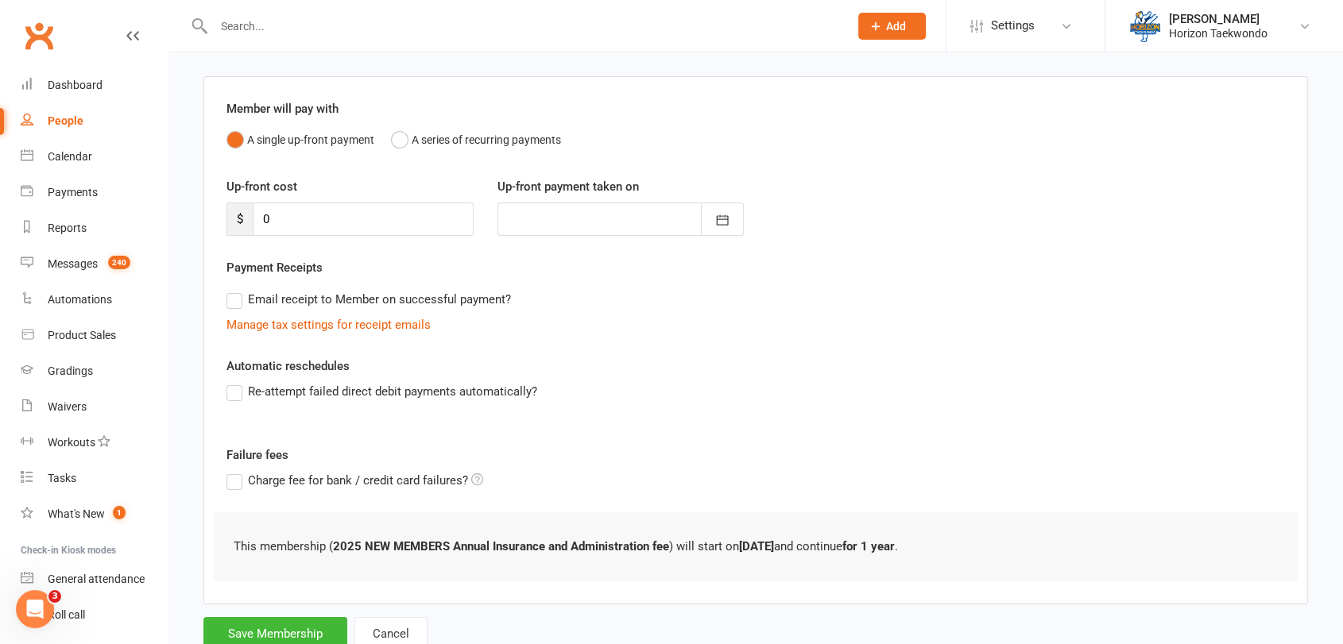
scroll to position [157, 0]
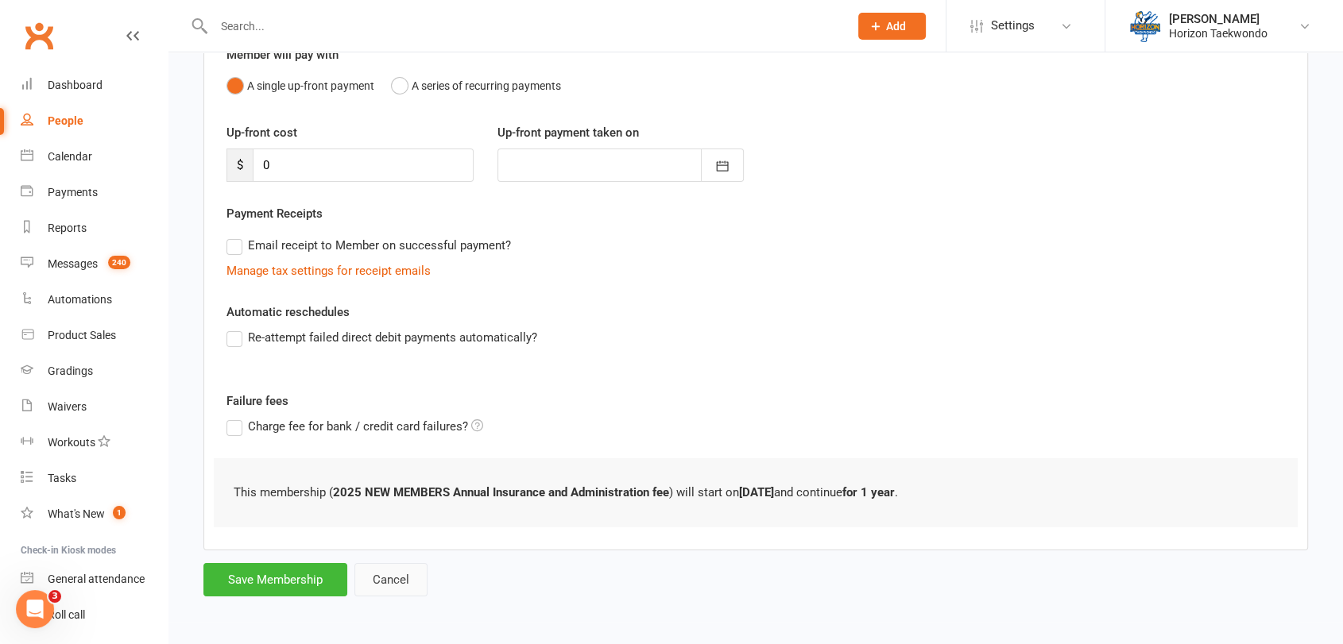
click at [395, 582] on button "Cancel" at bounding box center [390, 579] width 73 height 33
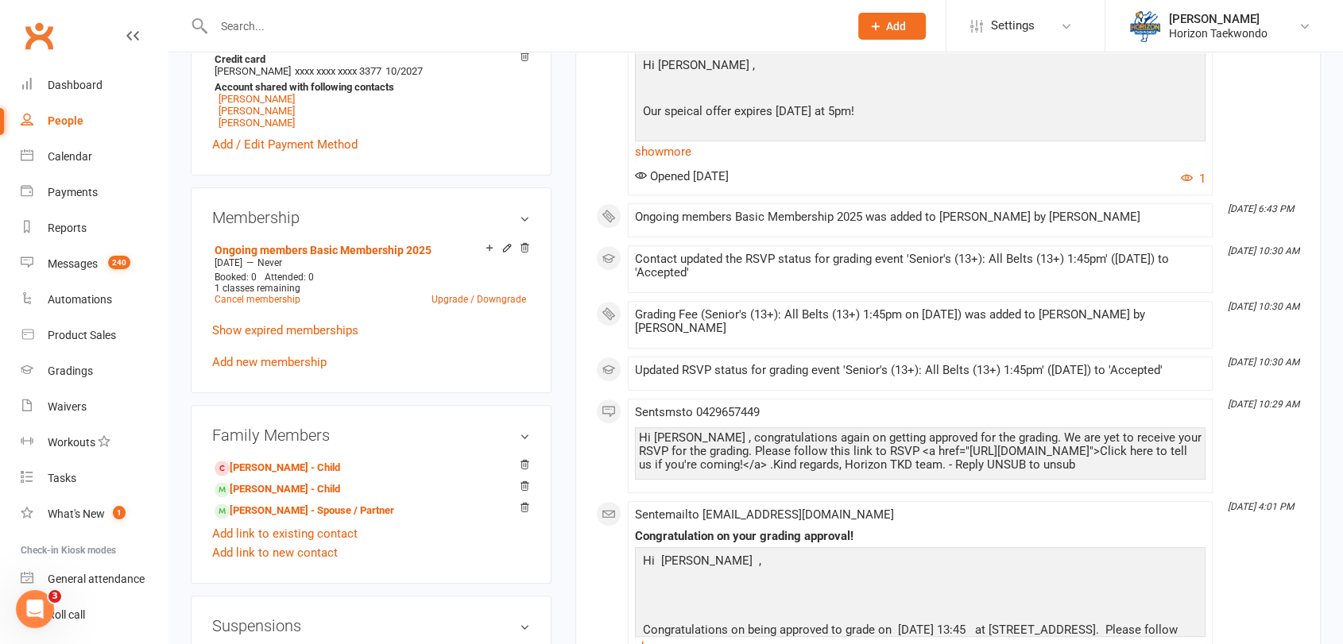
scroll to position [565, 0]
click at [288, 365] on link "Add new membership" at bounding box center [269, 361] width 114 height 14
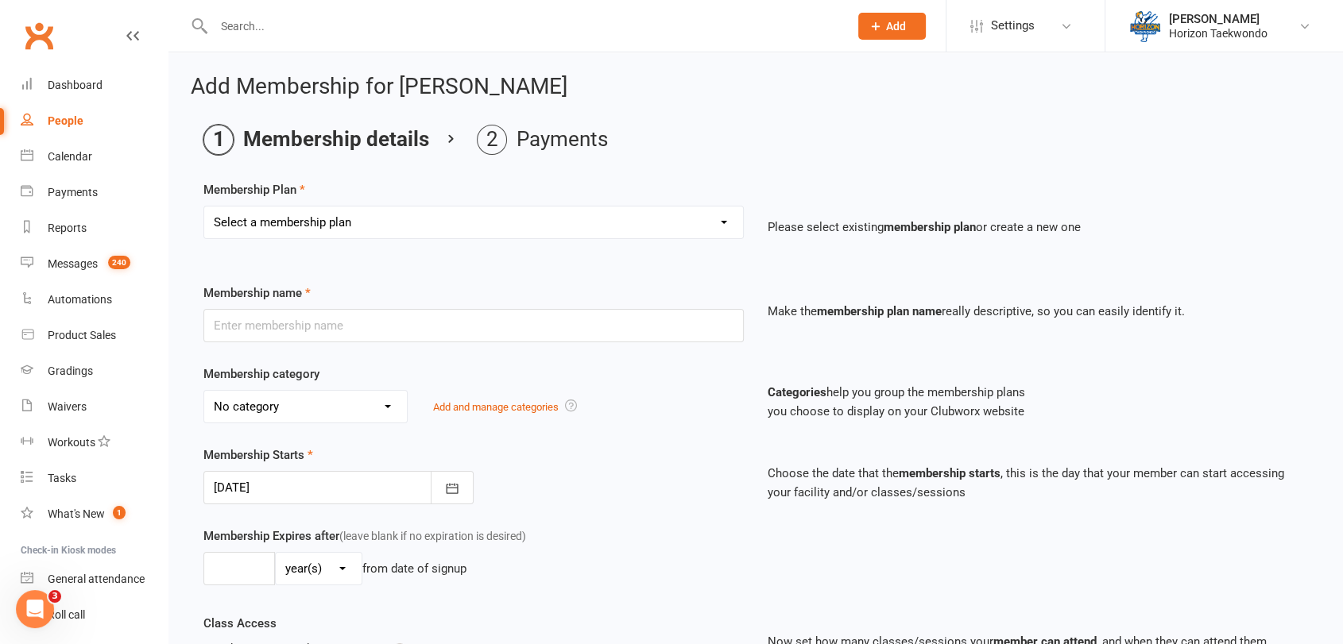
click at [702, 215] on select "Select a membership plan Create new Membership Plan Mini Rangers 1 classes Per …" at bounding box center [473, 223] width 539 height 32
select select "42"
click at [204, 207] on select "Select a membership plan Create new Membership Plan Mini Rangers 1 classes Per …" at bounding box center [473, 223] width 539 height 32
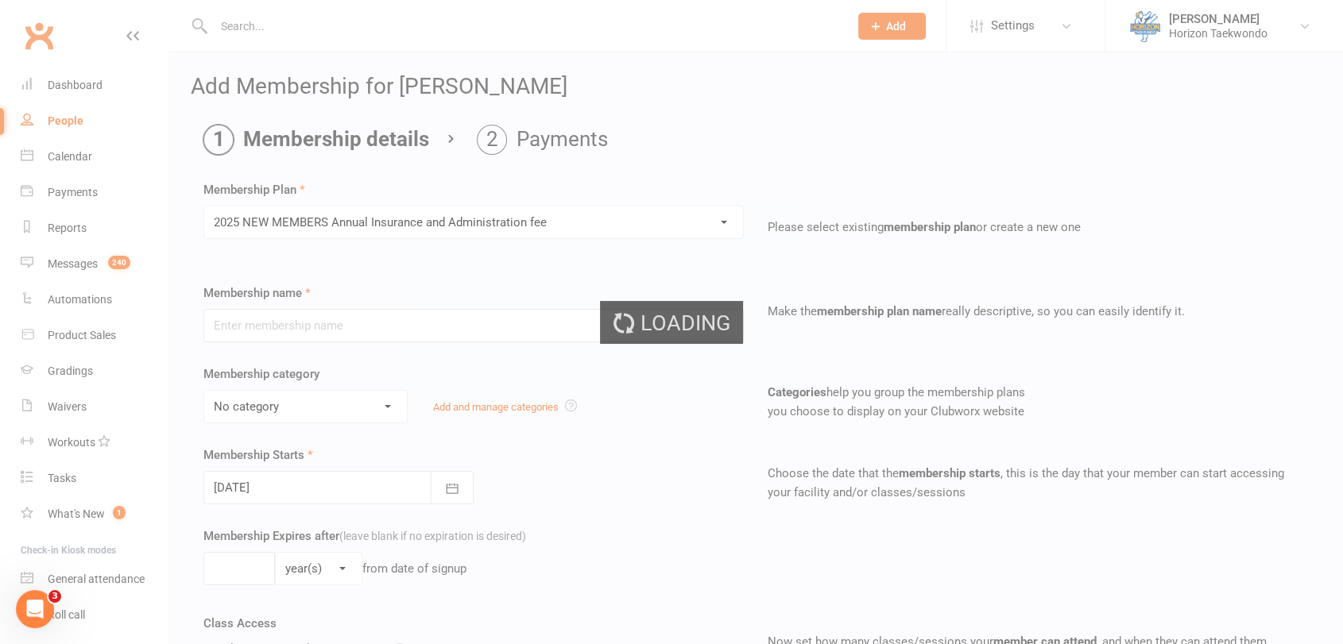
type input "2025 NEW MEMBERS Annual Insurance and Administration fee"
select select "0"
type input "1"
type input "0"
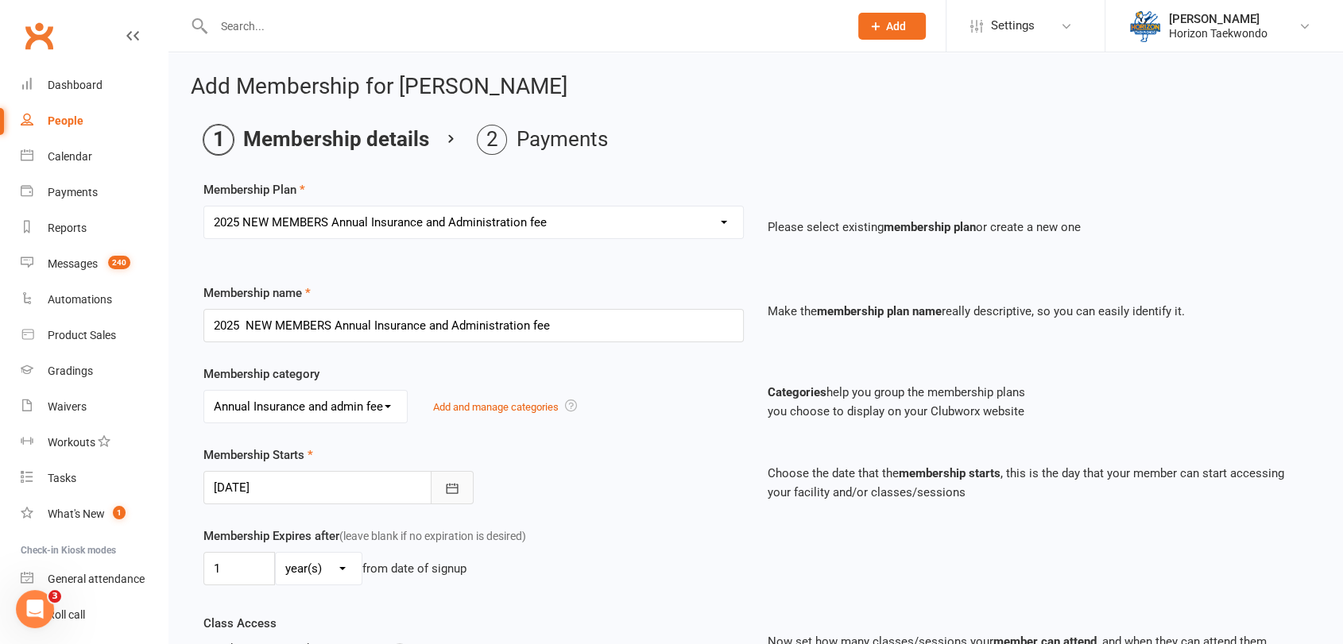
click at [454, 485] on icon "button" at bounding box center [452, 489] width 16 height 16
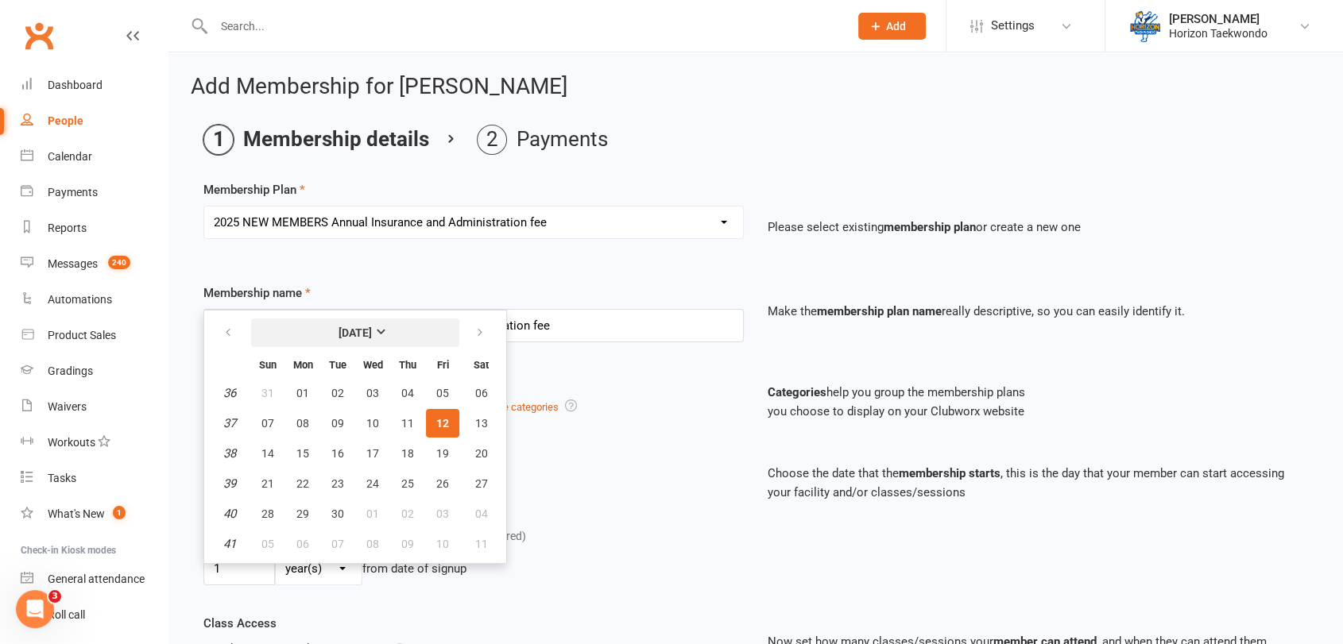
click at [287, 335] on button "[DATE]" at bounding box center [355, 333] width 208 height 29
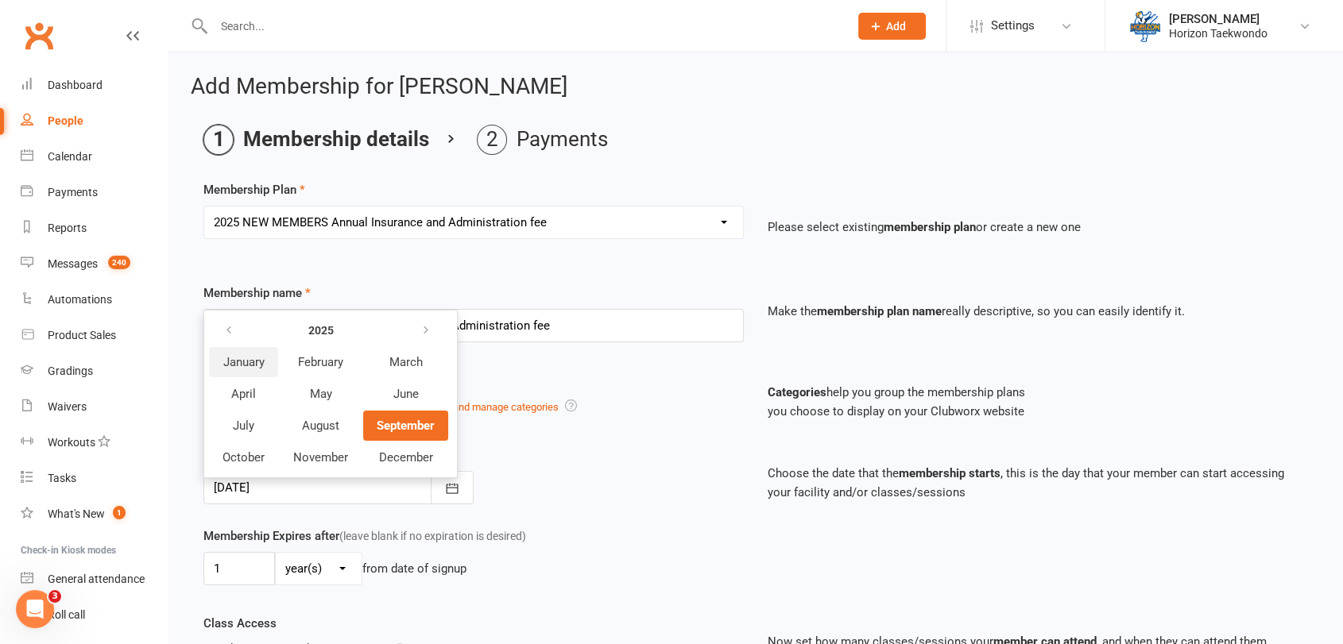
click at [244, 359] on span "January" at bounding box center [243, 362] width 41 height 14
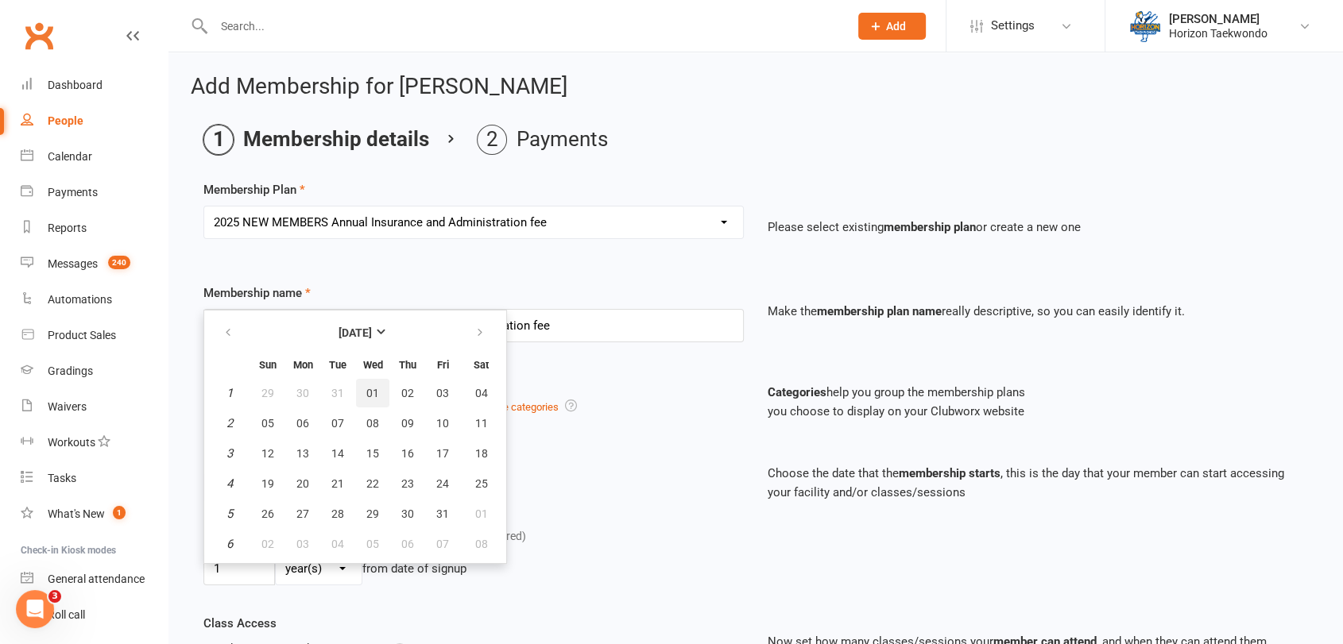
click at [366, 390] on span "01" at bounding box center [372, 393] width 13 height 13
type input "[DATE]"
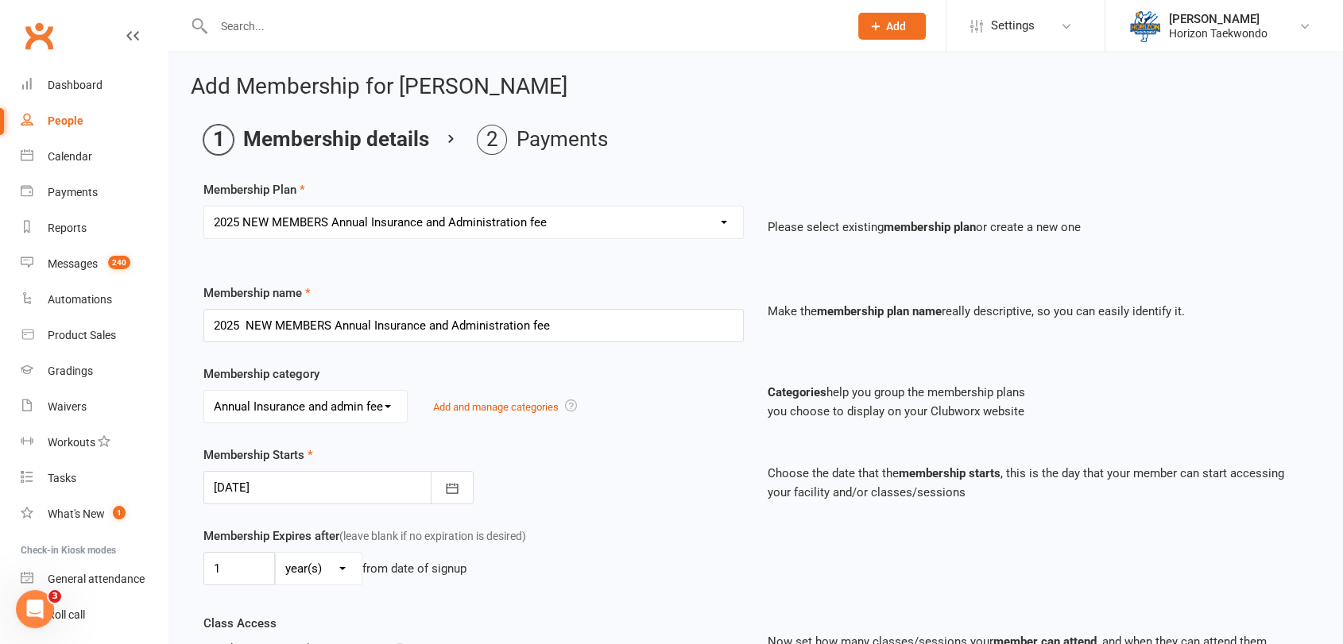
click at [566, 481] on div "Membership Starts [DATE] [DATE] Sun Mon Tue Wed Thu Fri Sat 1 29 30 31 01 02 03…" at bounding box center [473, 475] width 564 height 59
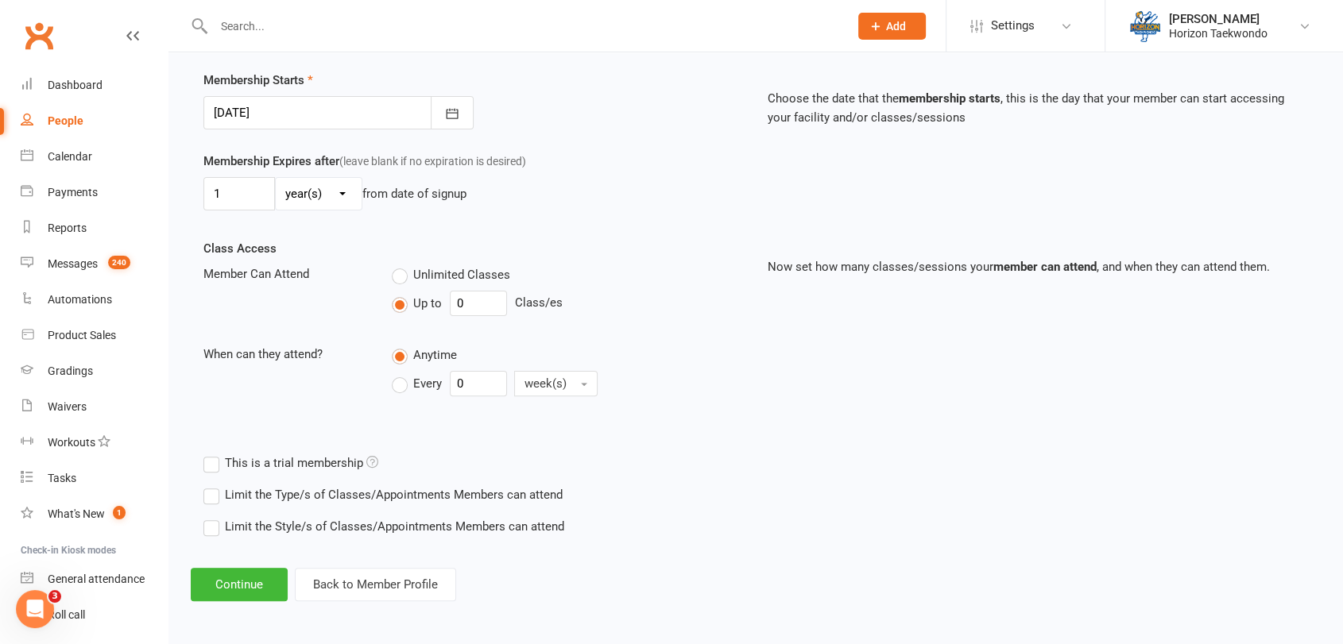
scroll to position [376, 0]
click at [228, 581] on button "Continue" at bounding box center [239, 583] width 97 height 33
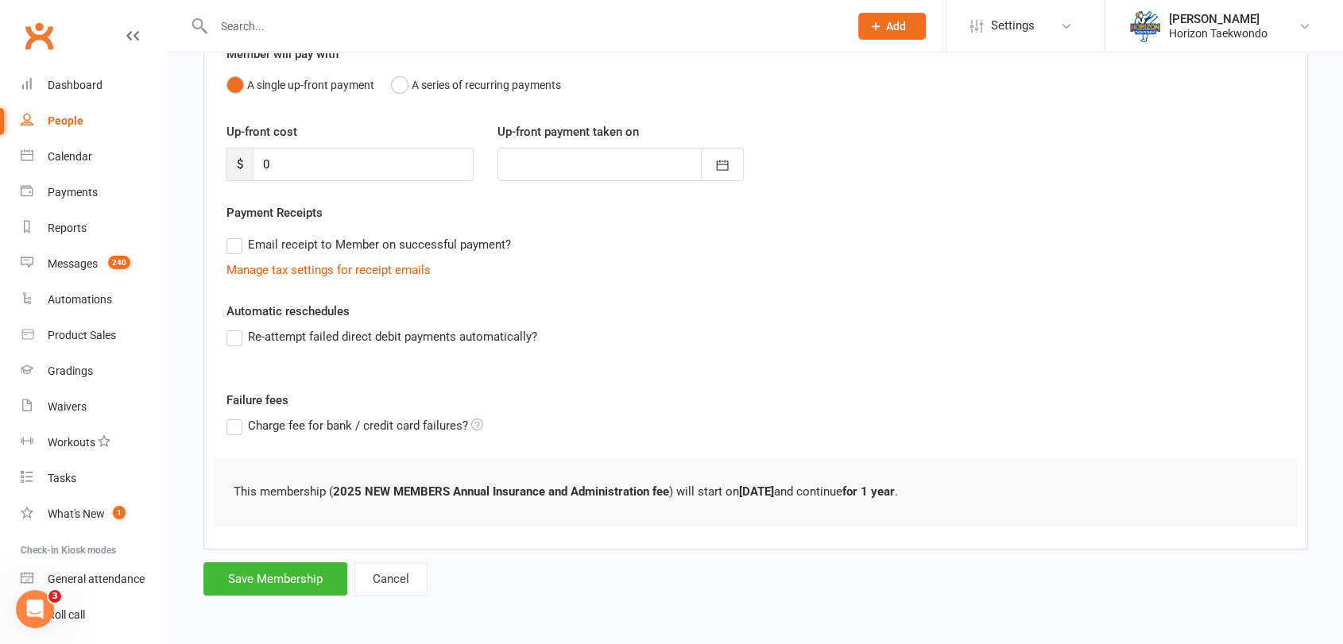
scroll to position [0, 0]
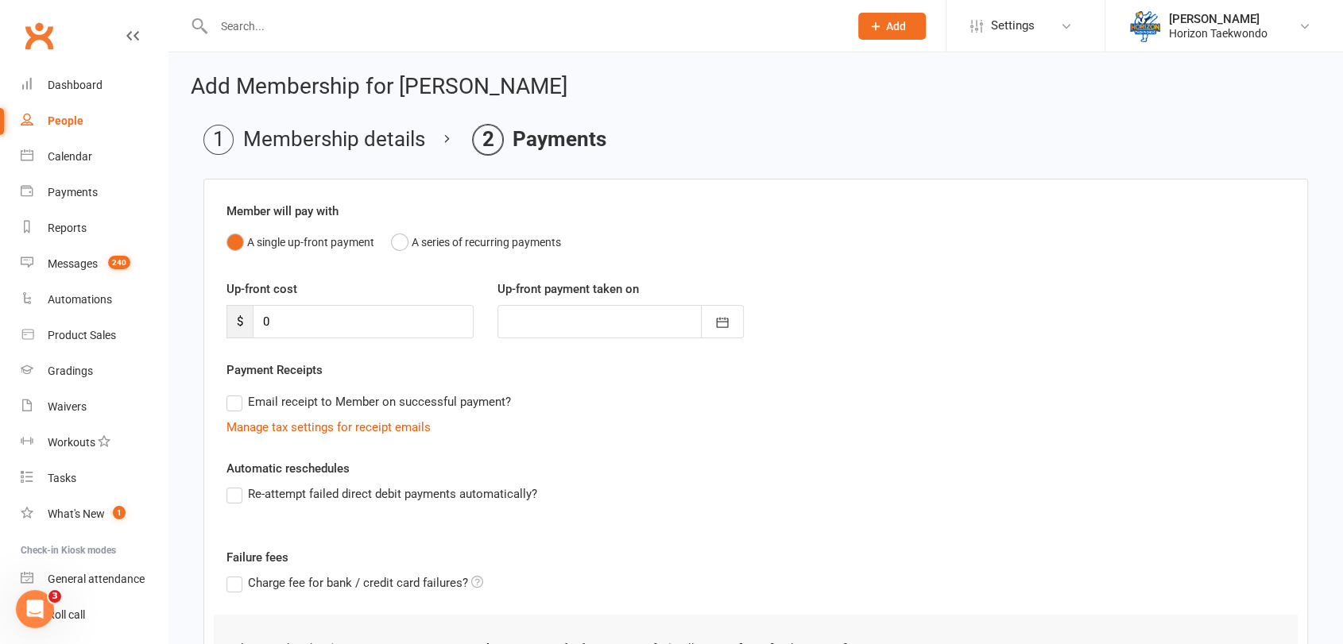
click at [563, 396] on div "Email receipt to Member on successful payment?" at bounding box center [749, 402] width 1071 height 32
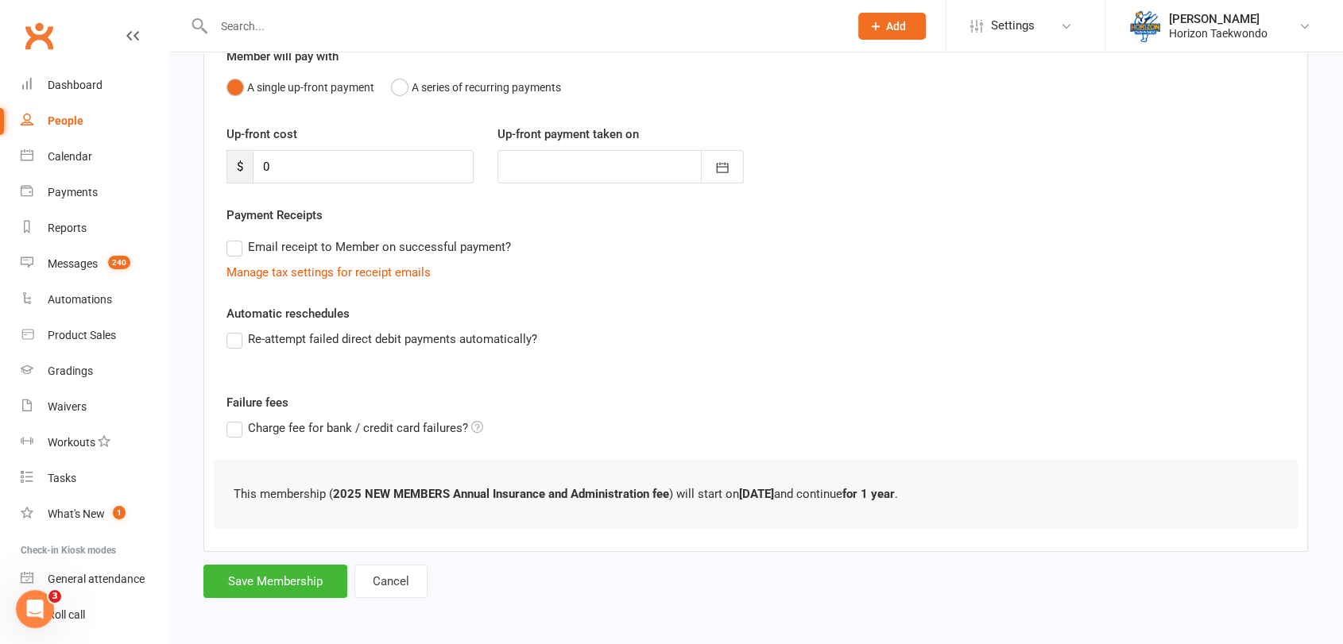
scroll to position [157, 0]
click at [287, 581] on button "Save Membership" at bounding box center [275, 579] width 144 height 33
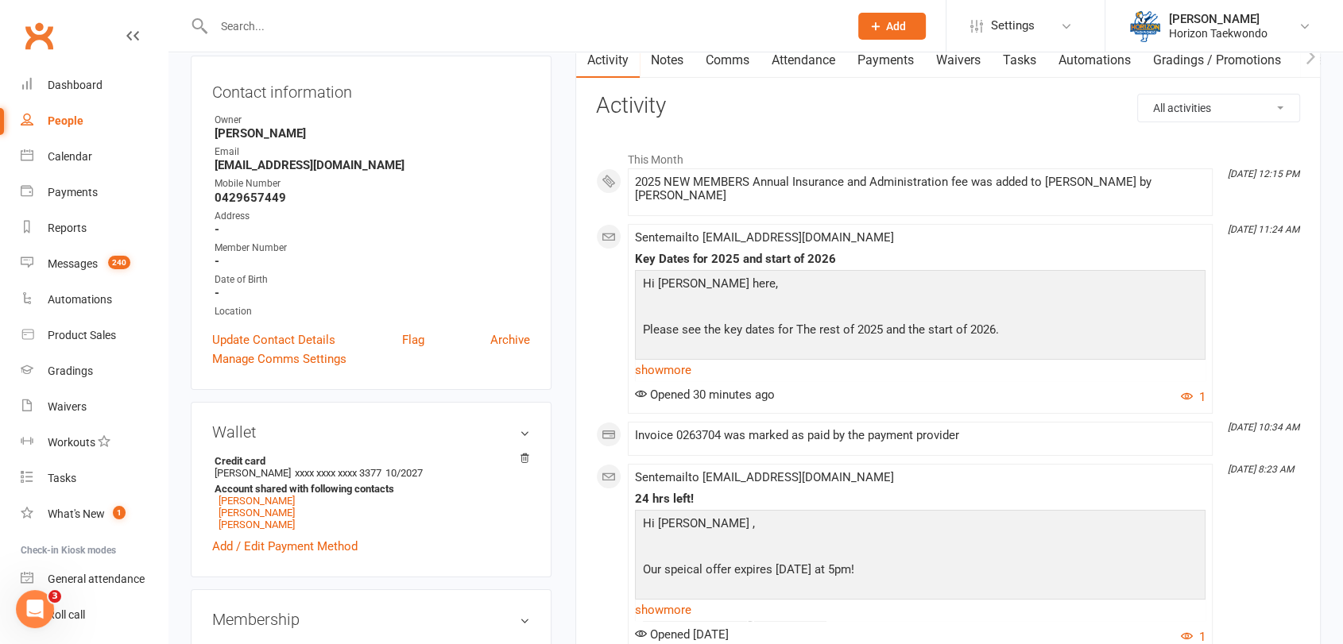
scroll to position [176, 0]
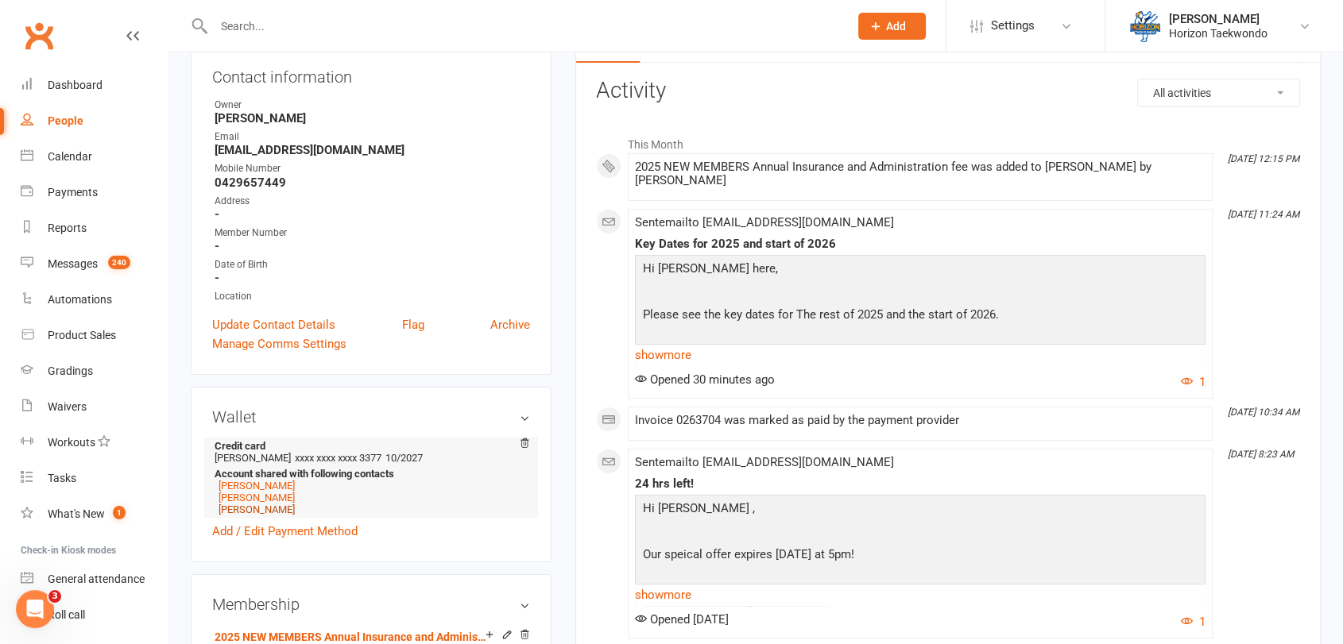
click at [250, 513] on link "[PERSON_NAME]" at bounding box center [257, 510] width 76 height 12
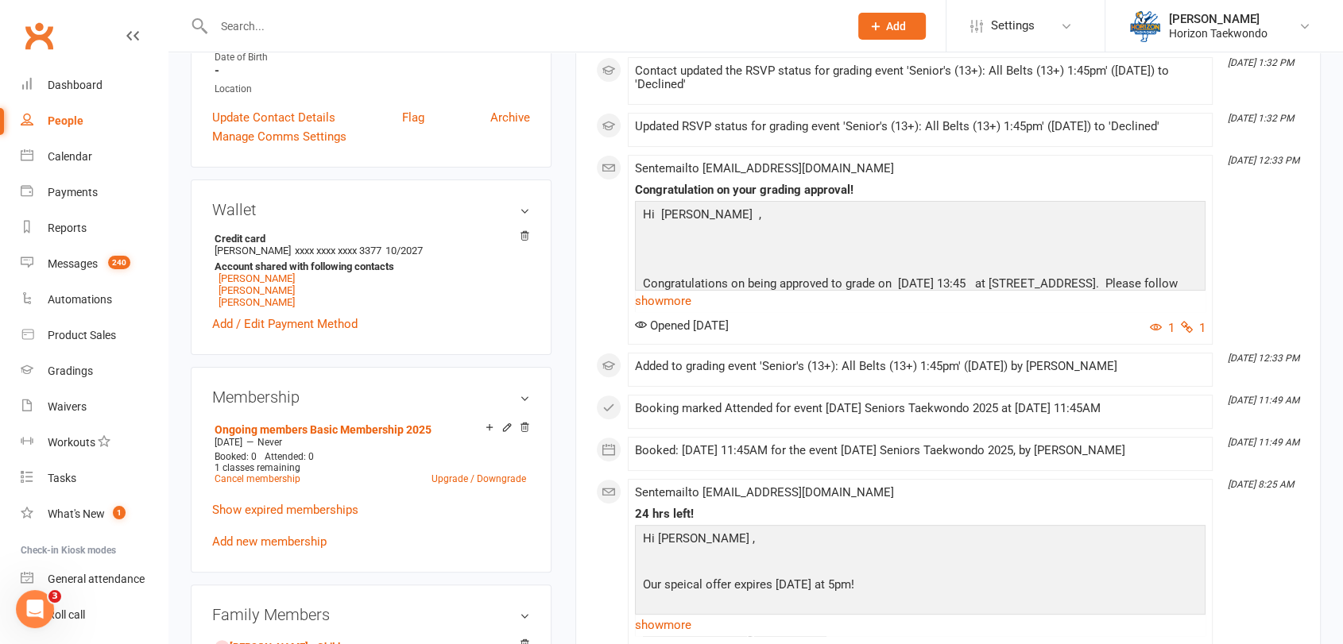
scroll to position [388, 0]
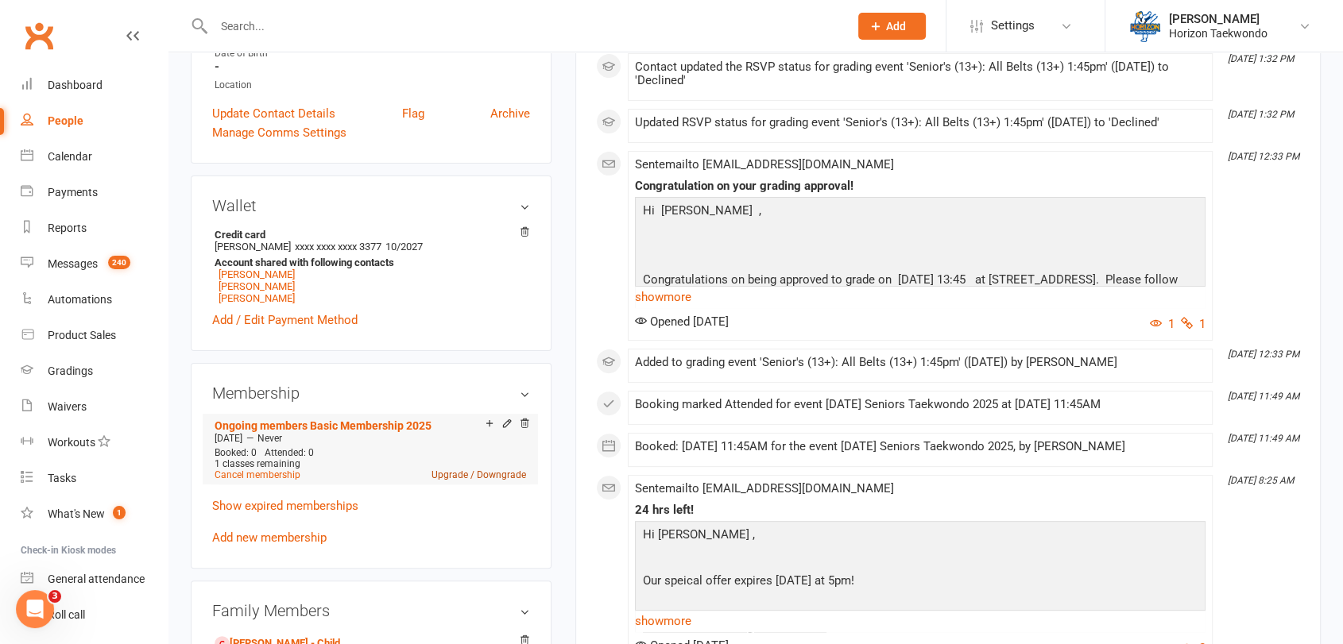
click at [456, 479] on link "Upgrade / Downgrade" at bounding box center [478, 475] width 95 height 11
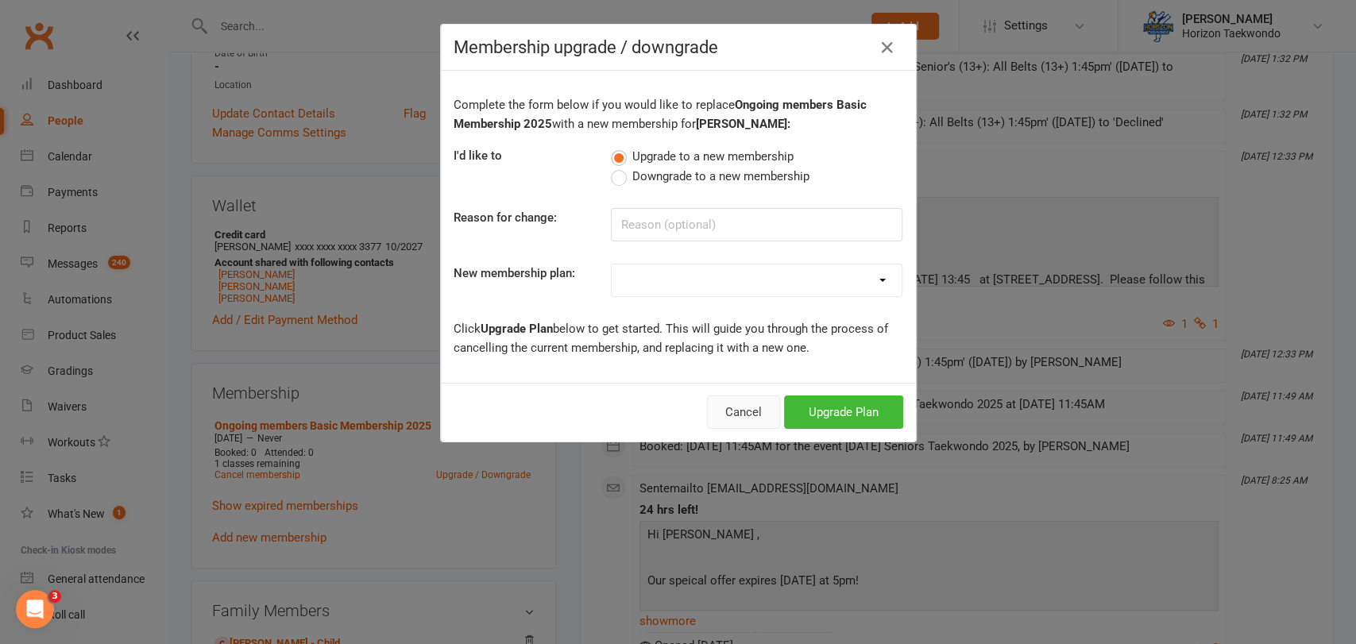
click at [735, 413] on button "Cancel" at bounding box center [743, 412] width 73 height 33
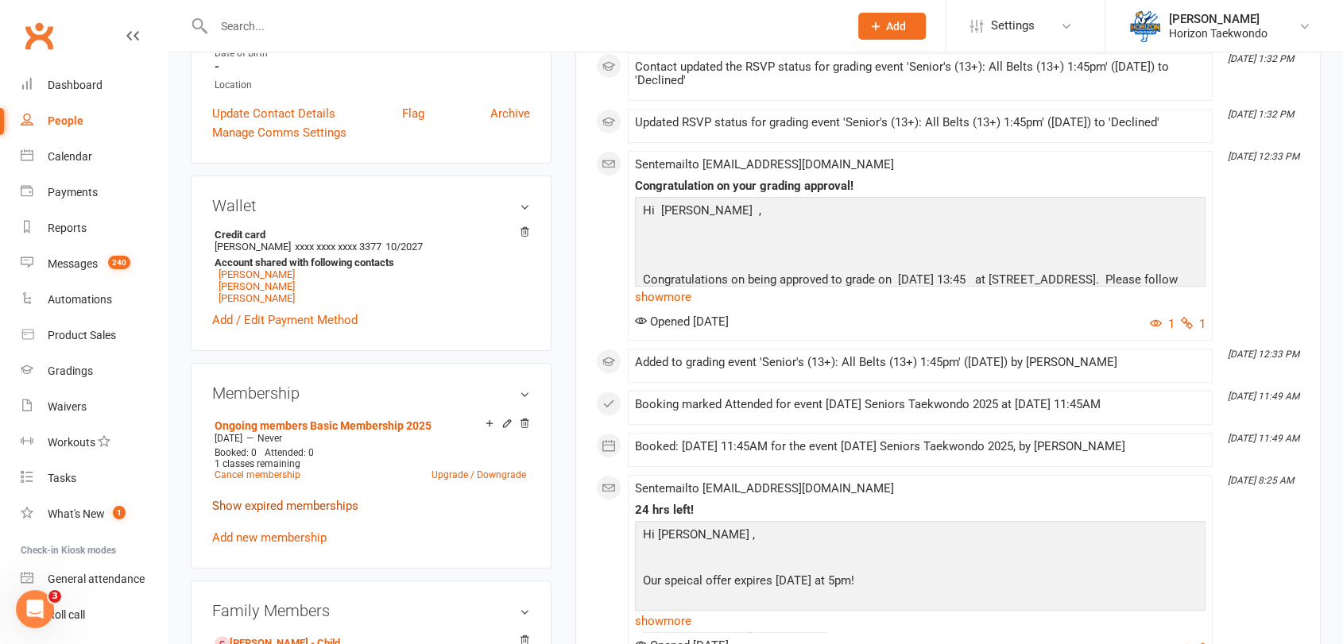
click at [300, 507] on link "Show expired memberships" at bounding box center [285, 506] width 146 height 14
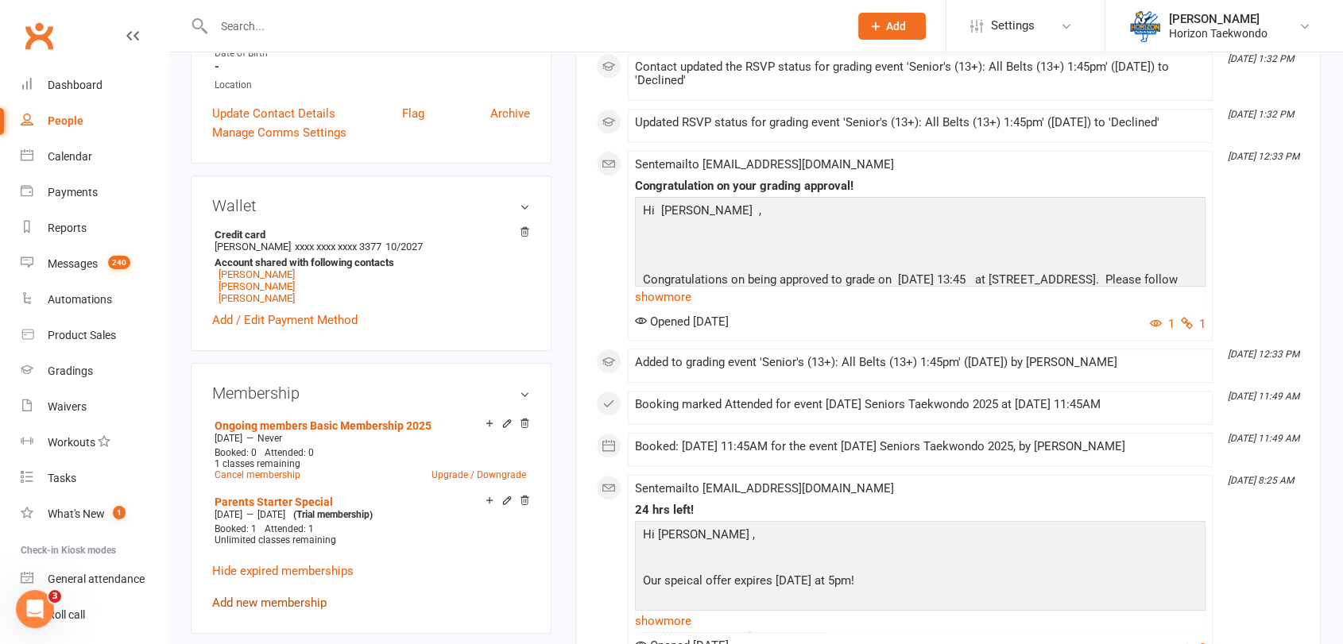
click at [245, 605] on link "Add new membership" at bounding box center [269, 603] width 114 height 14
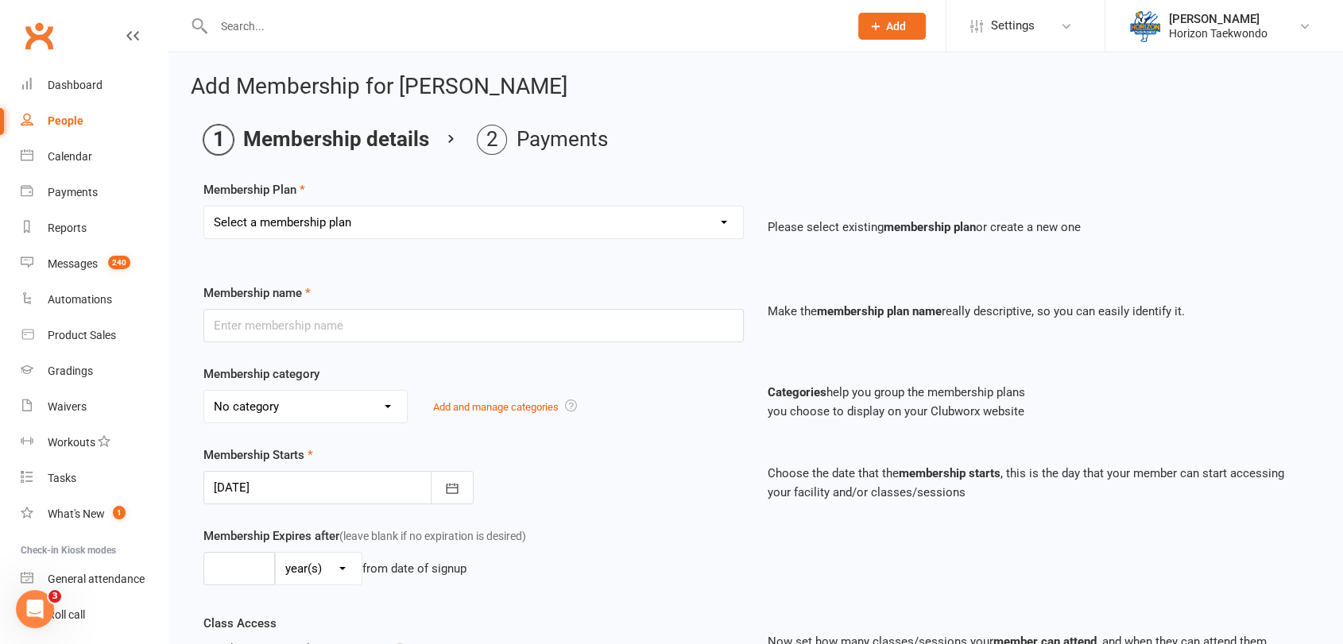
click at [723, 220] on select "Select a membership plan Create new Membership Plan Mini Rangers 1 classes Per …" at bounding box center [473, 223] width 539 height 32
select select "42"
click at [204, 207] on select "Select a membership plan Create new Membership Plan Mini Rangers 1 classes Per …" at bounding box center [473, 223] width 539 height 32
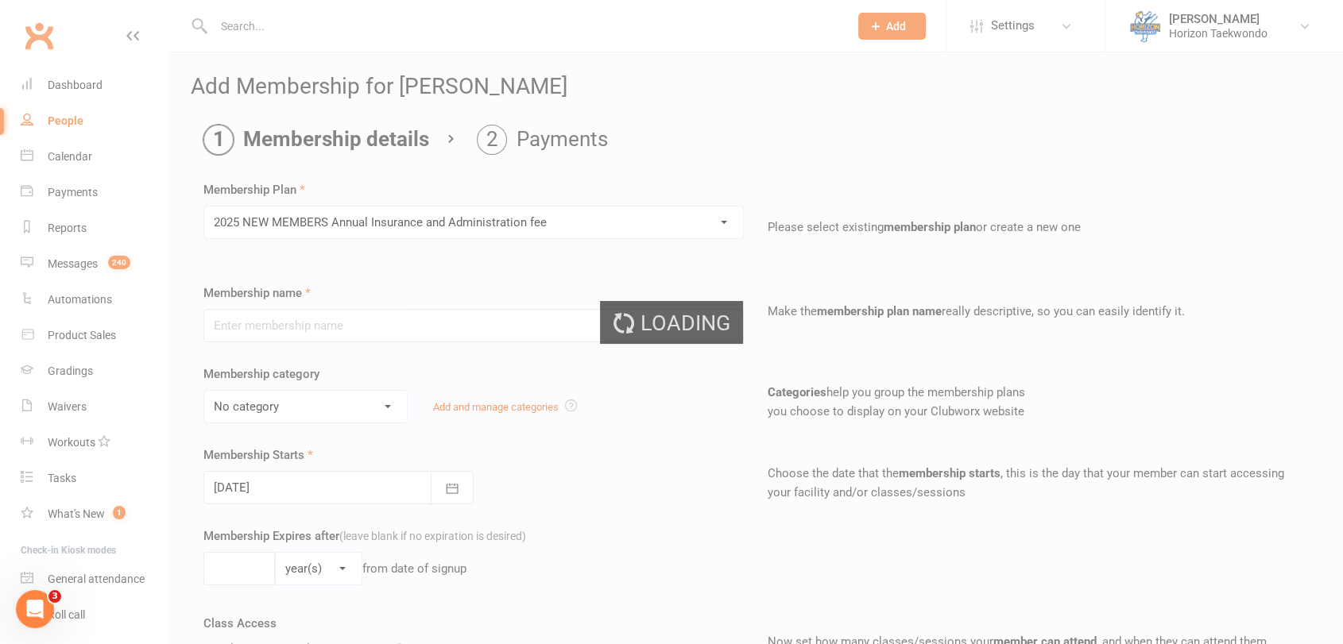
type input "2025 NEW MEMBERS Annual Insurance and Administration fee"
select select "0"
type input "1"
type input "0"
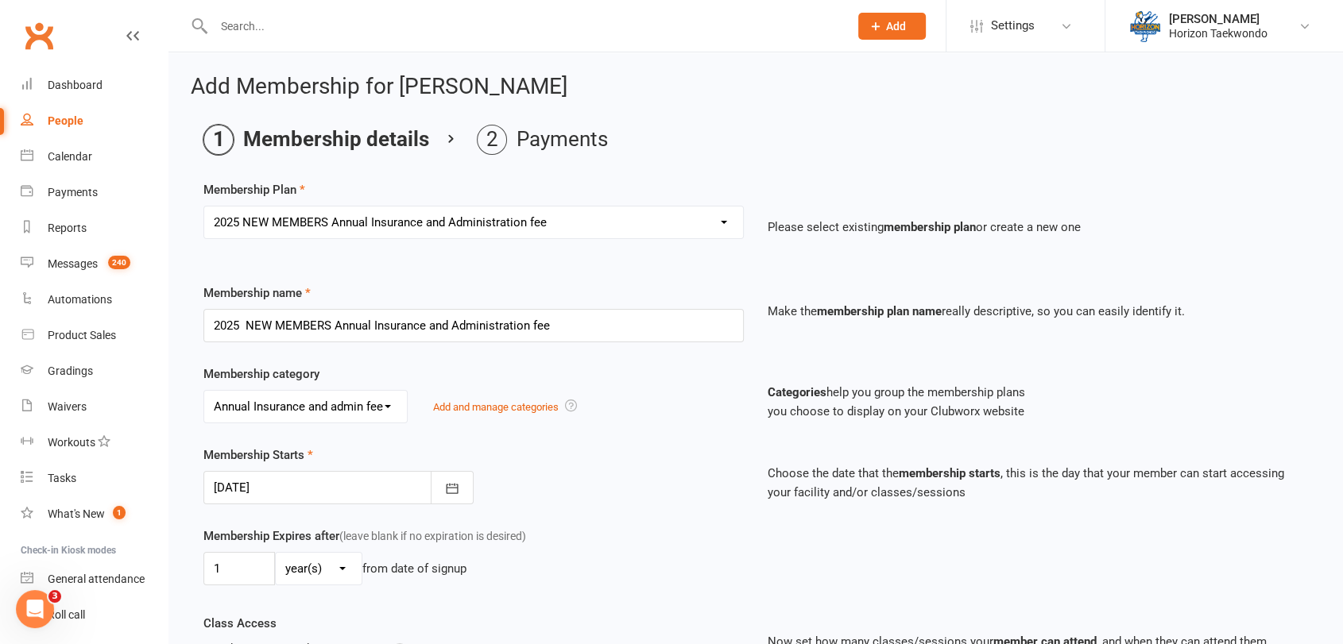
click at [683, 451] on div "Membership Starts [DATE] [DATE] Sun Mon Tue Wed Thu Fri Sat 36 31 01 02 03 04 0…" at bounding box center [473, 475] width 564 height 59
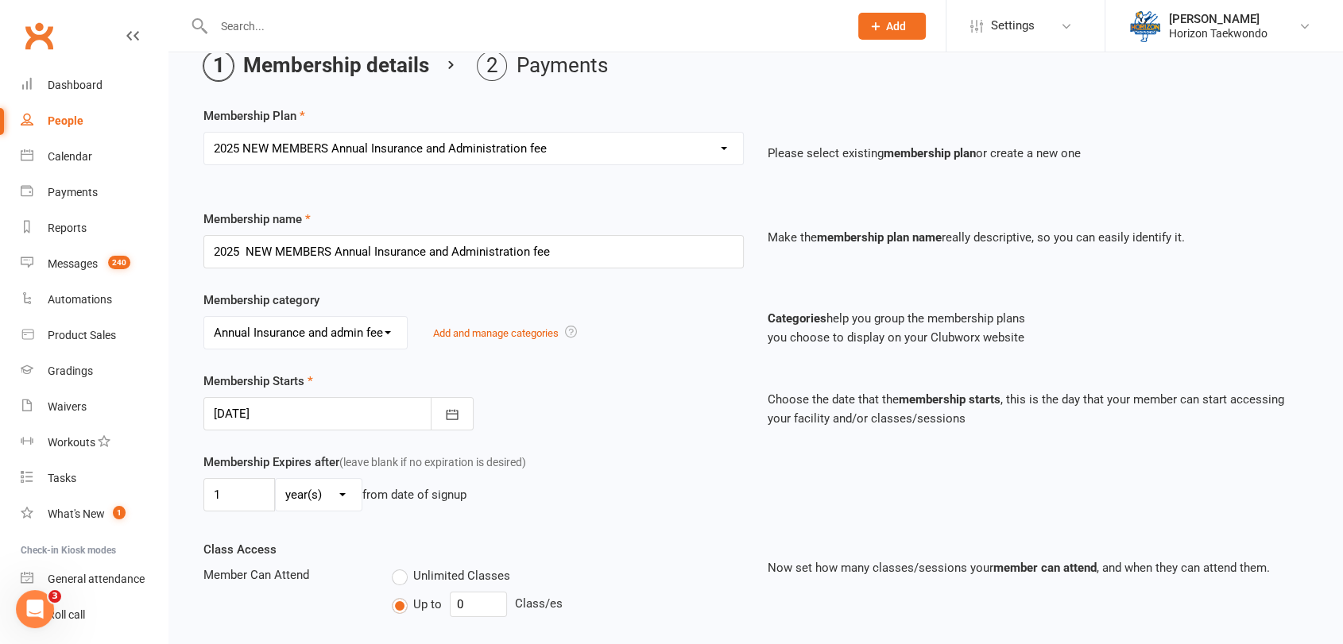
scroll to position [106, 0]
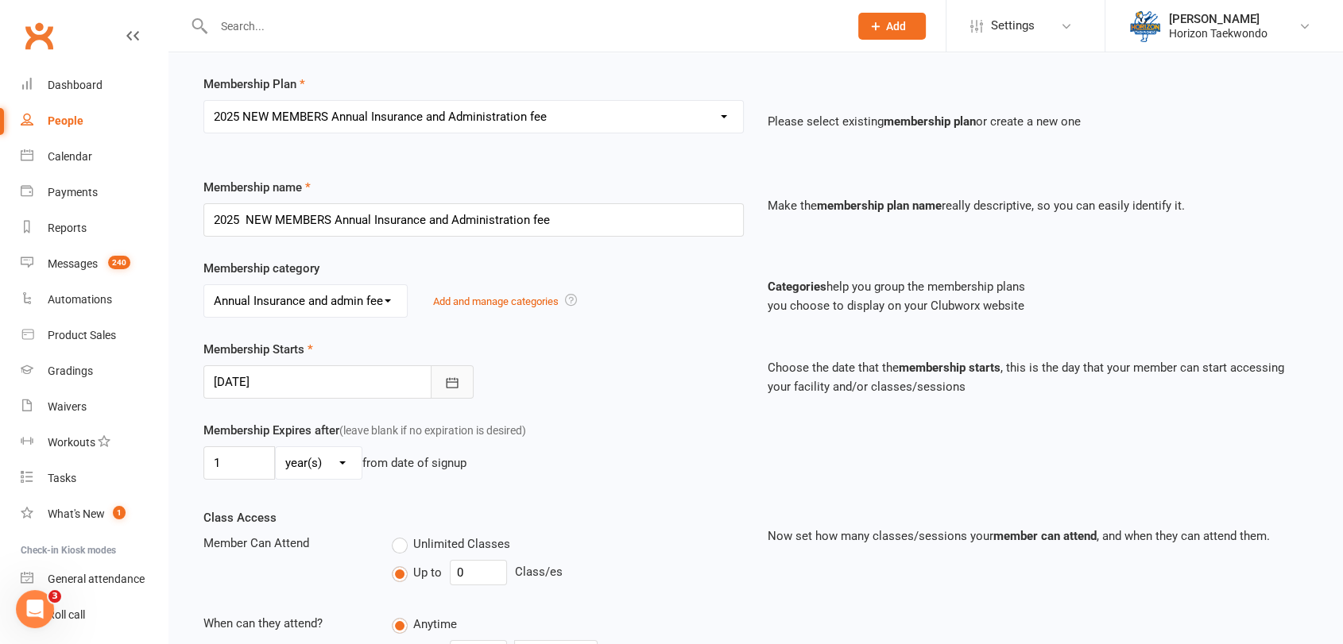
click at [450, 380] on icon "button" at bounding box center [452, 383] width 16 height 16
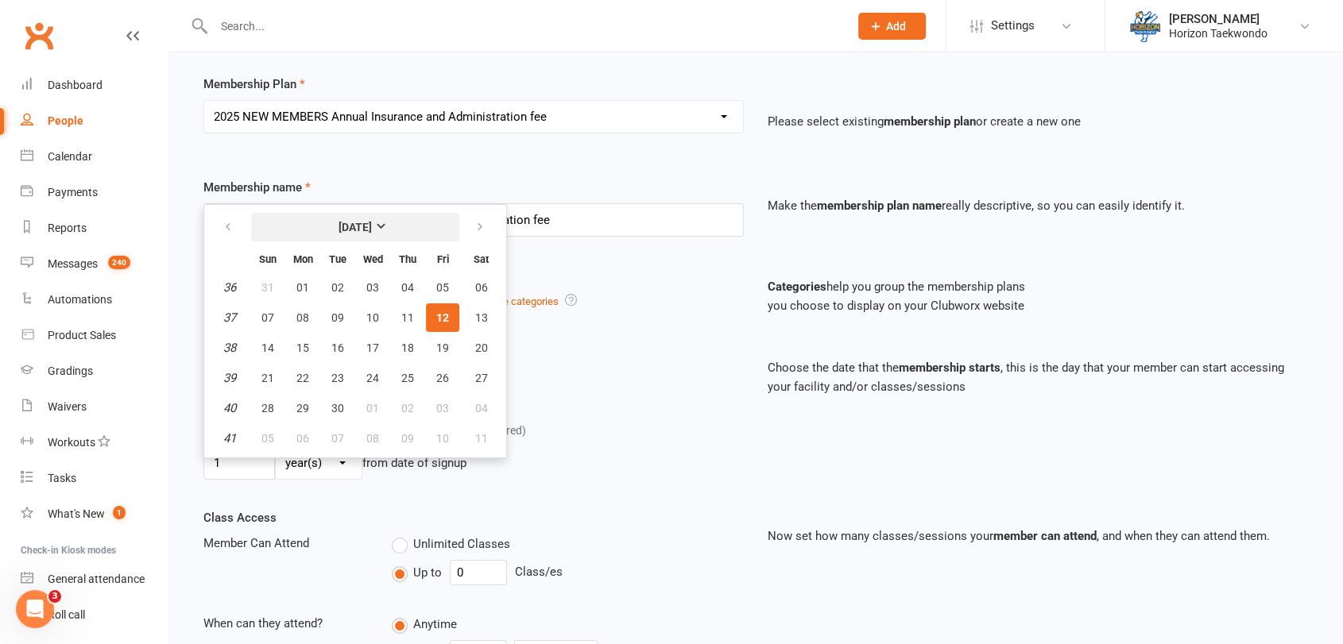
click at [338, 226] on strong "[DATE]" at bounding box center [354, 227] width 33 height 13
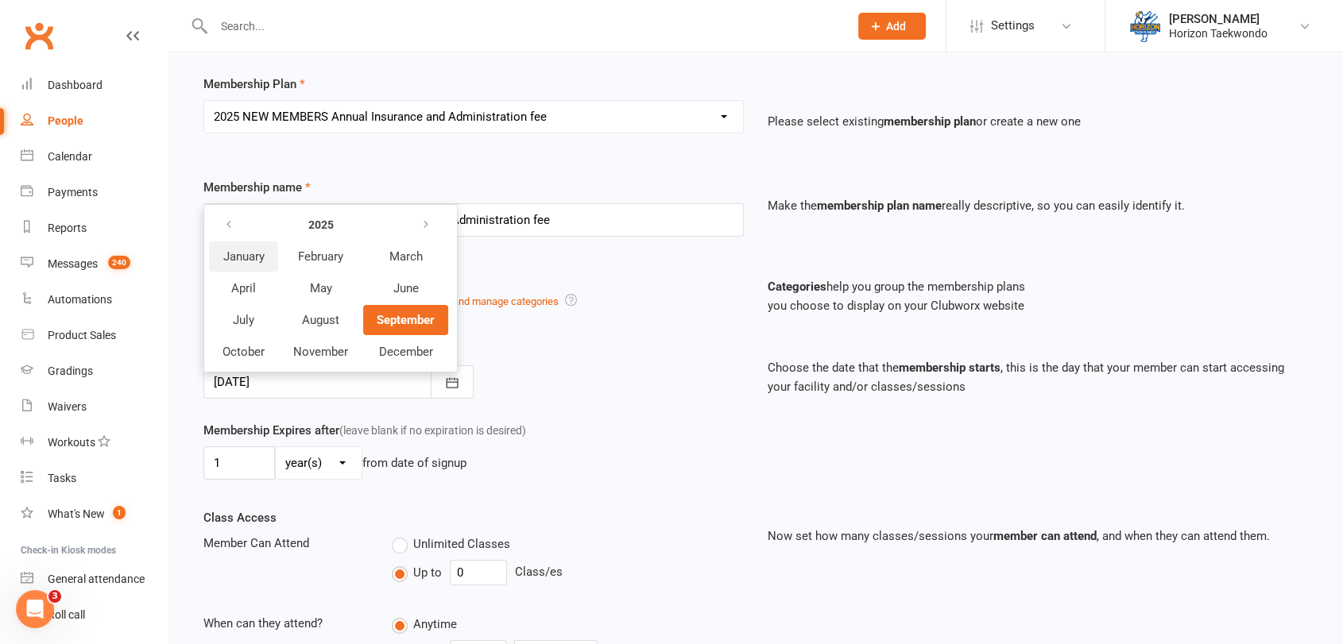
click at [257, 256] on span "January" at bounding box center [243, 256] width 41 height 14
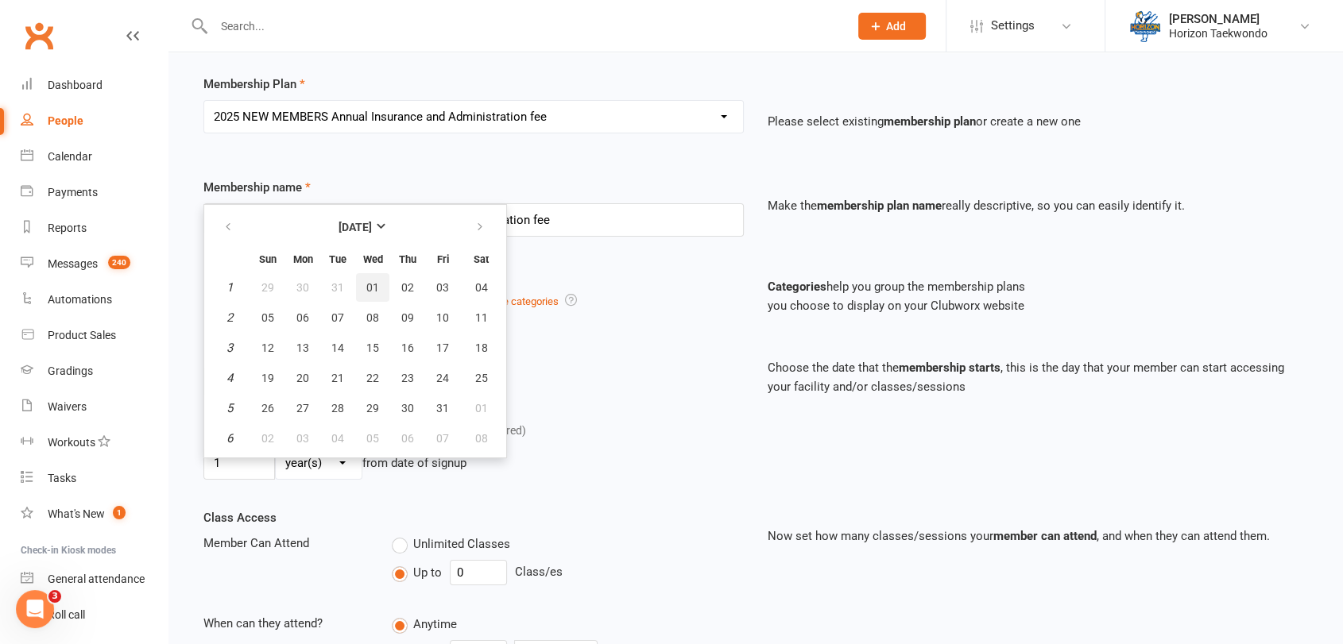
click at [371, 284] on span "01" at bounding box center [372, 287] width 13 height 13
type input "[DATE]"
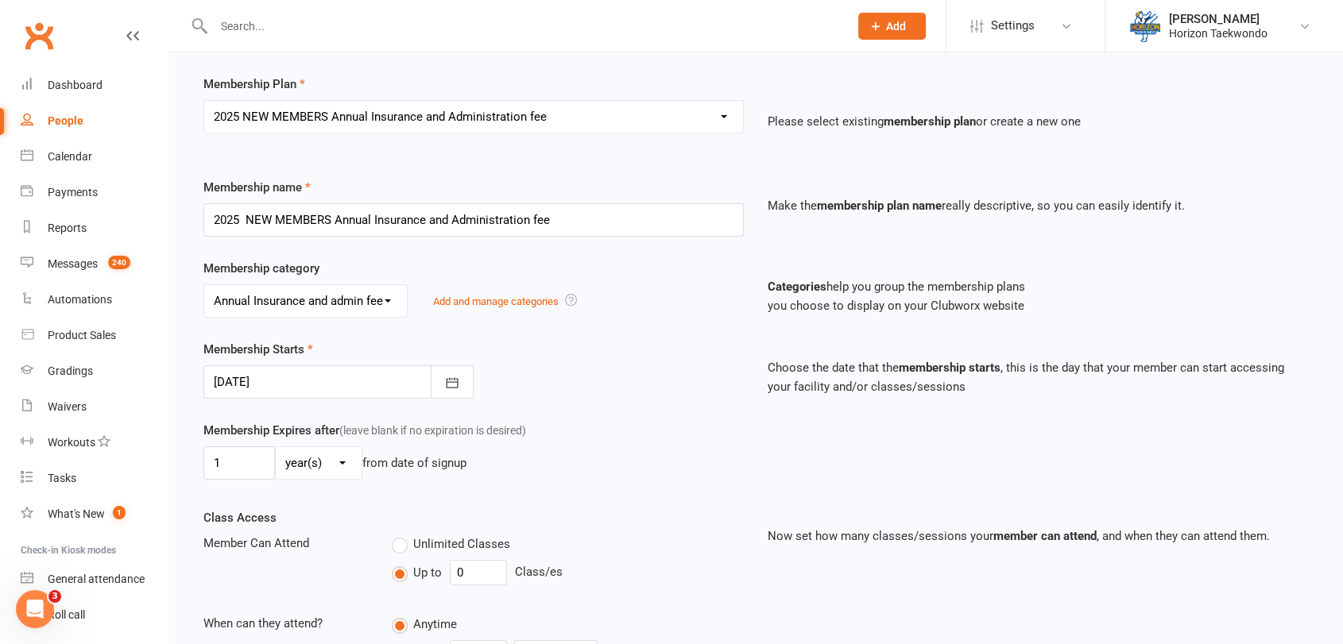
click at [546, 383] on div "Membership Starts [DATE] [DATE] Sun Mon Tue Wed Thu Fri Sat 1 29 30 31 01 02 03…" at bounding box center [473, 369] width 564 height 59
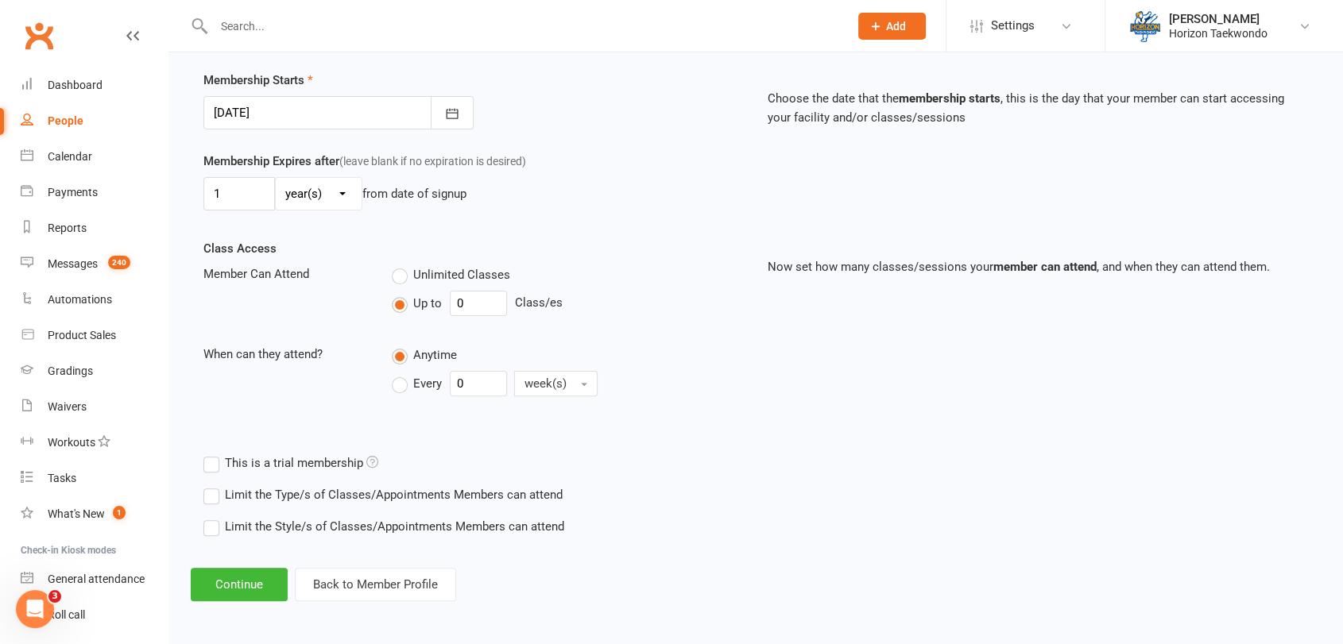
scroll to position [376, 0]
click at [232, 580] on button "Continue" at bounding box center [239, 583] width 97 height 33
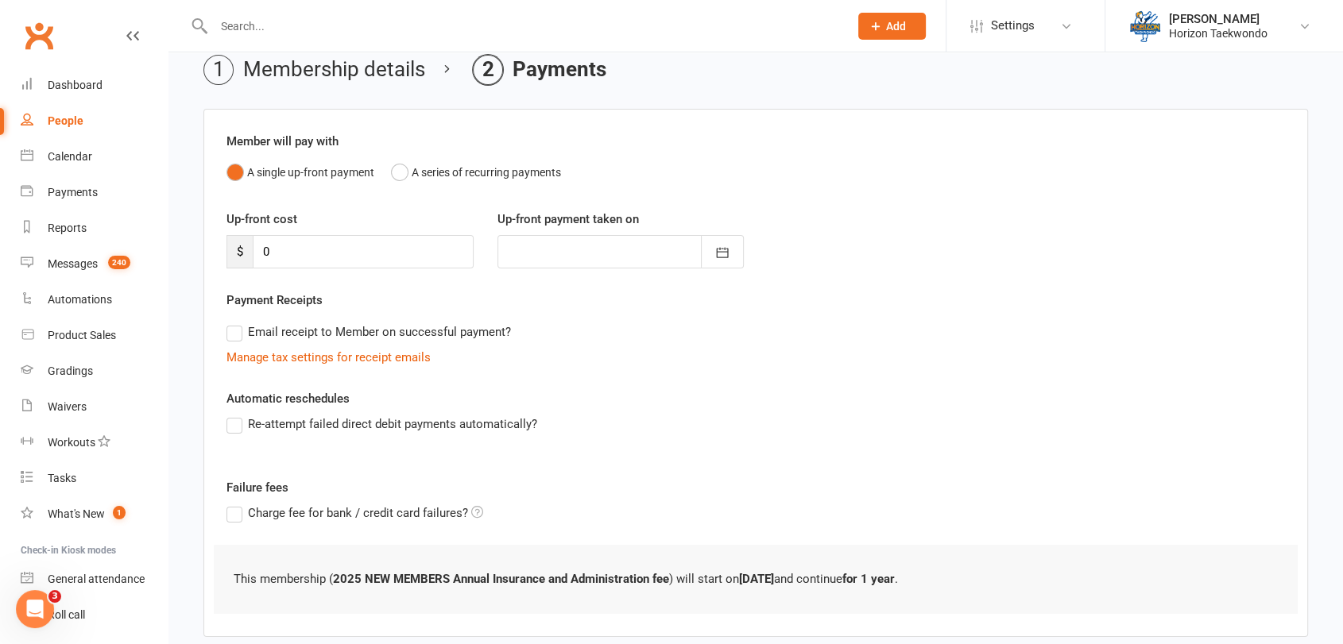
scroll to position [157, 0]
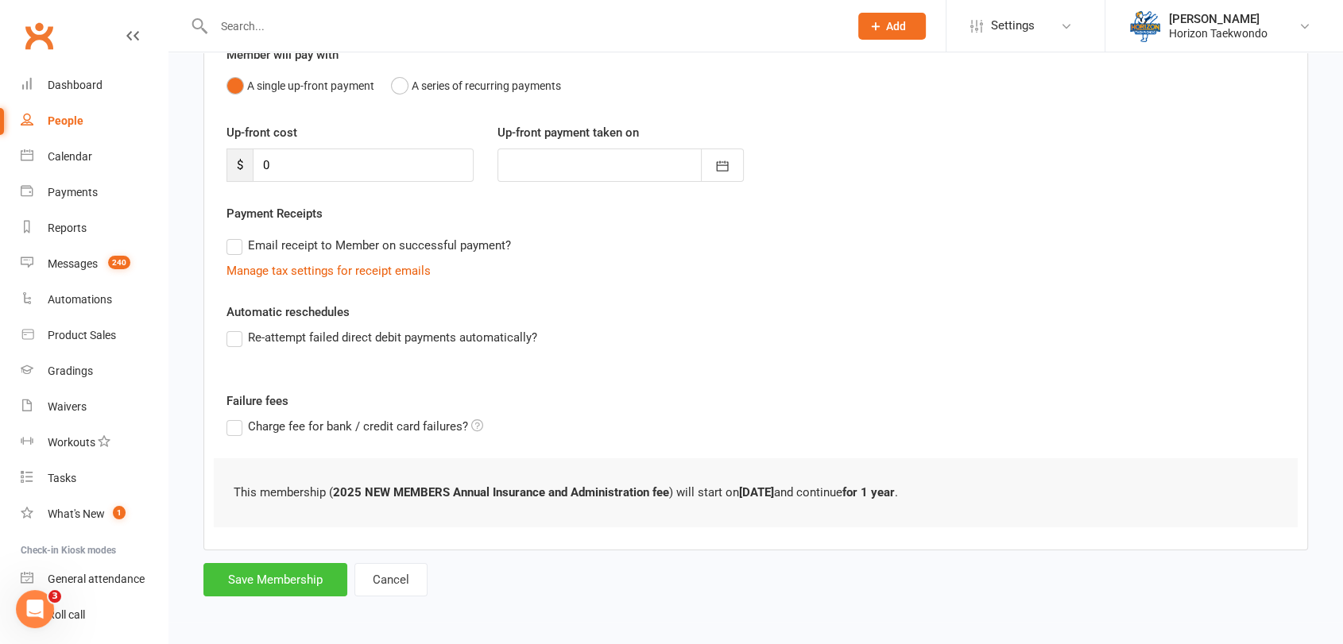
click at [265, 586] on button "Save Membership" at bounding box center [275, 579] width 144 height 33
